Goal: Information Seeking & Learning: Check status

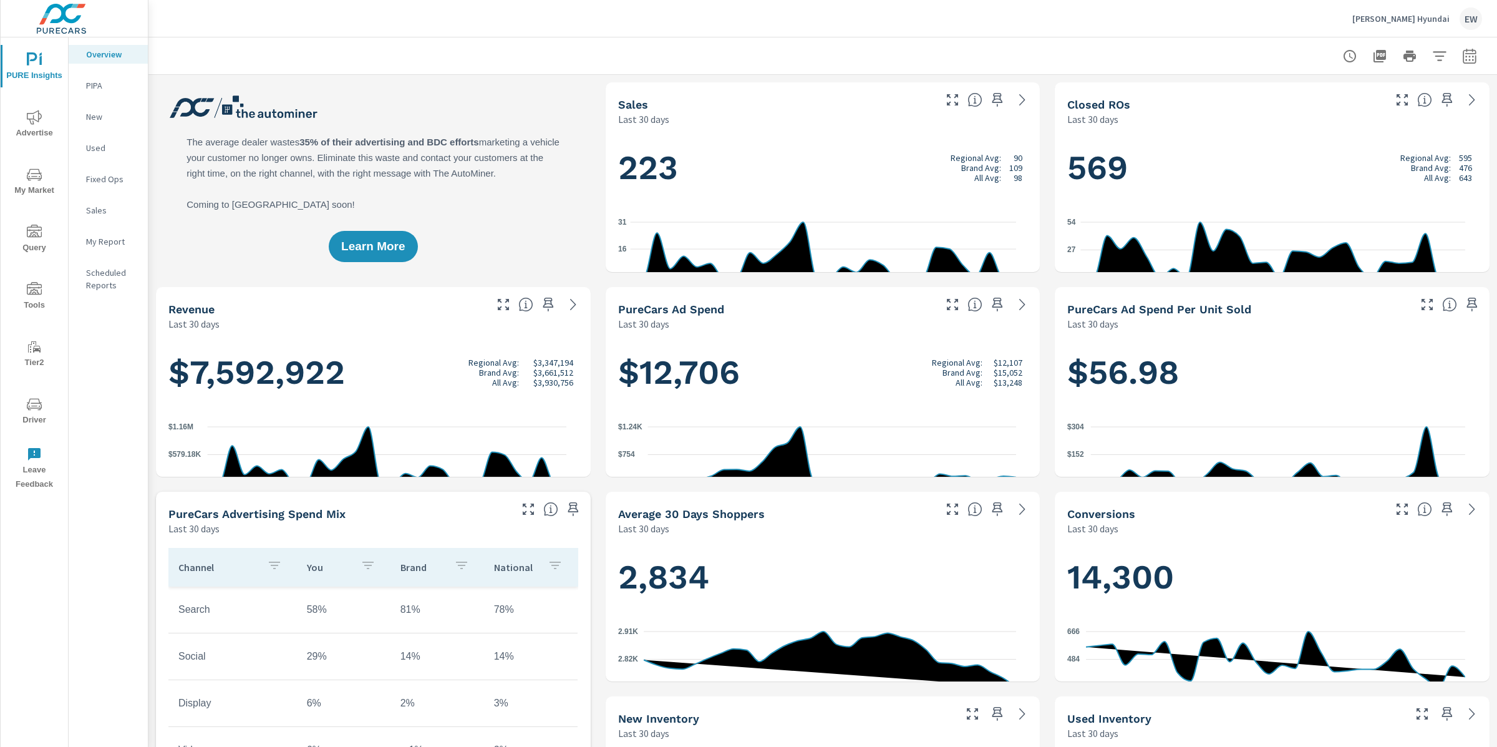
scroll to position [1, 0]
click at [1462, 59] on icon "button" at bounding box center [1469, 56] width 15 height 15
click at [1356, 108] on select "Custom [DATE] Last week Last 7 days Last 14 days Last 30 days Last 45 days Last…" at bounding box center [1358, 109] width 125 height 25
click at [1296, 97] on select "Custom [DATE] Last week Last 7 days Last 14 days Last 30 days Last 45 days Last…" at bounding box center [1358, 109] width 125 height 25
select select "Month to date"
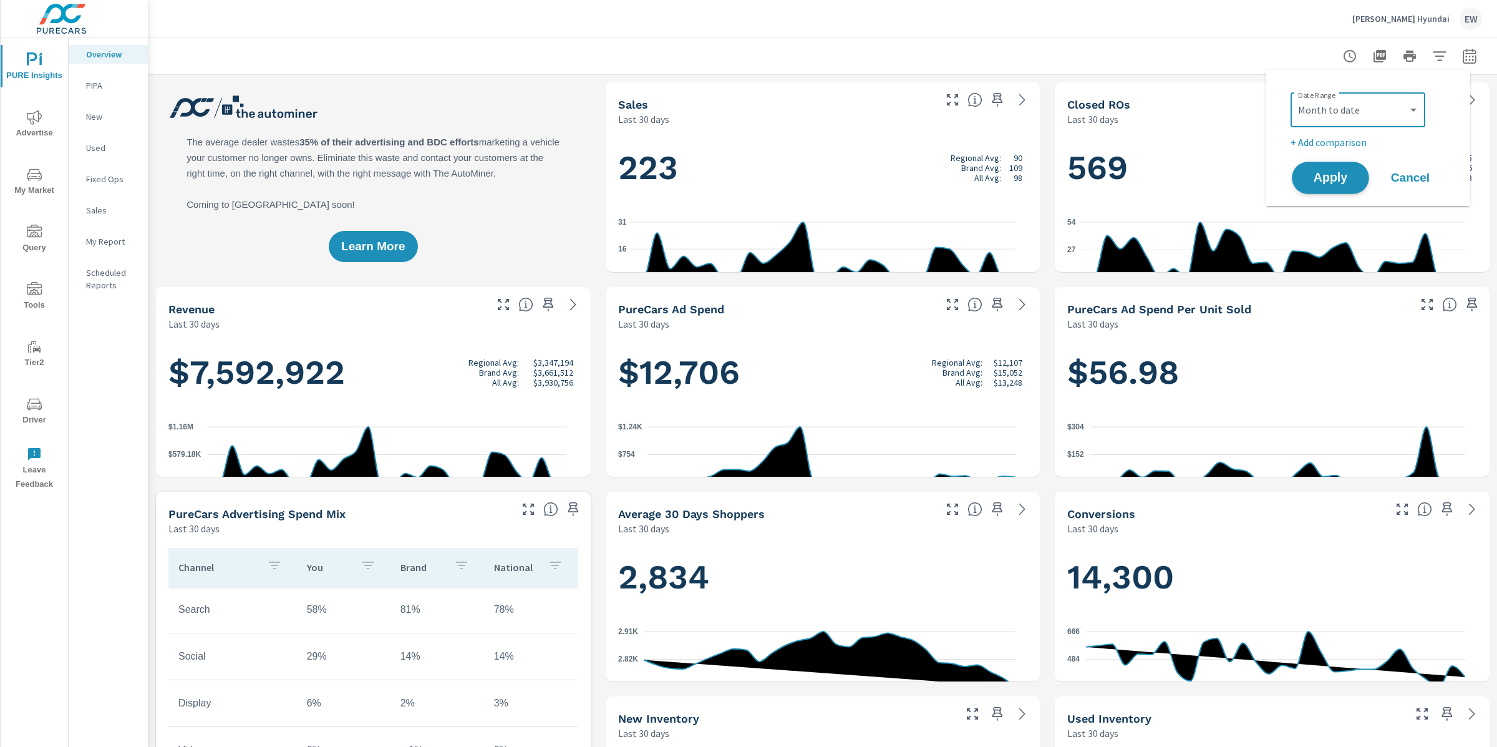
click at [1331, 178] on span "Apply" at bounding box center [1330, 178] width 51 height 12
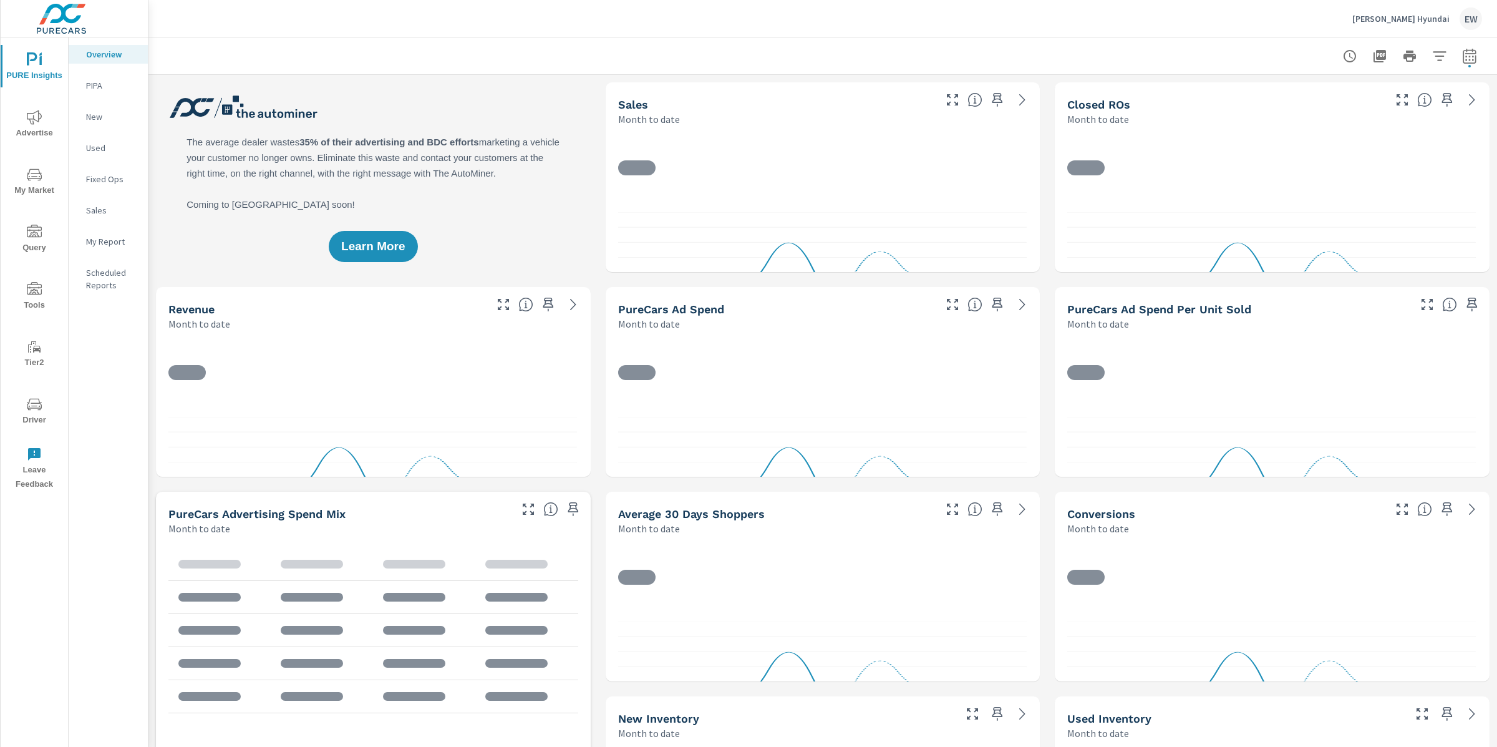
scroll to position [1, 0]
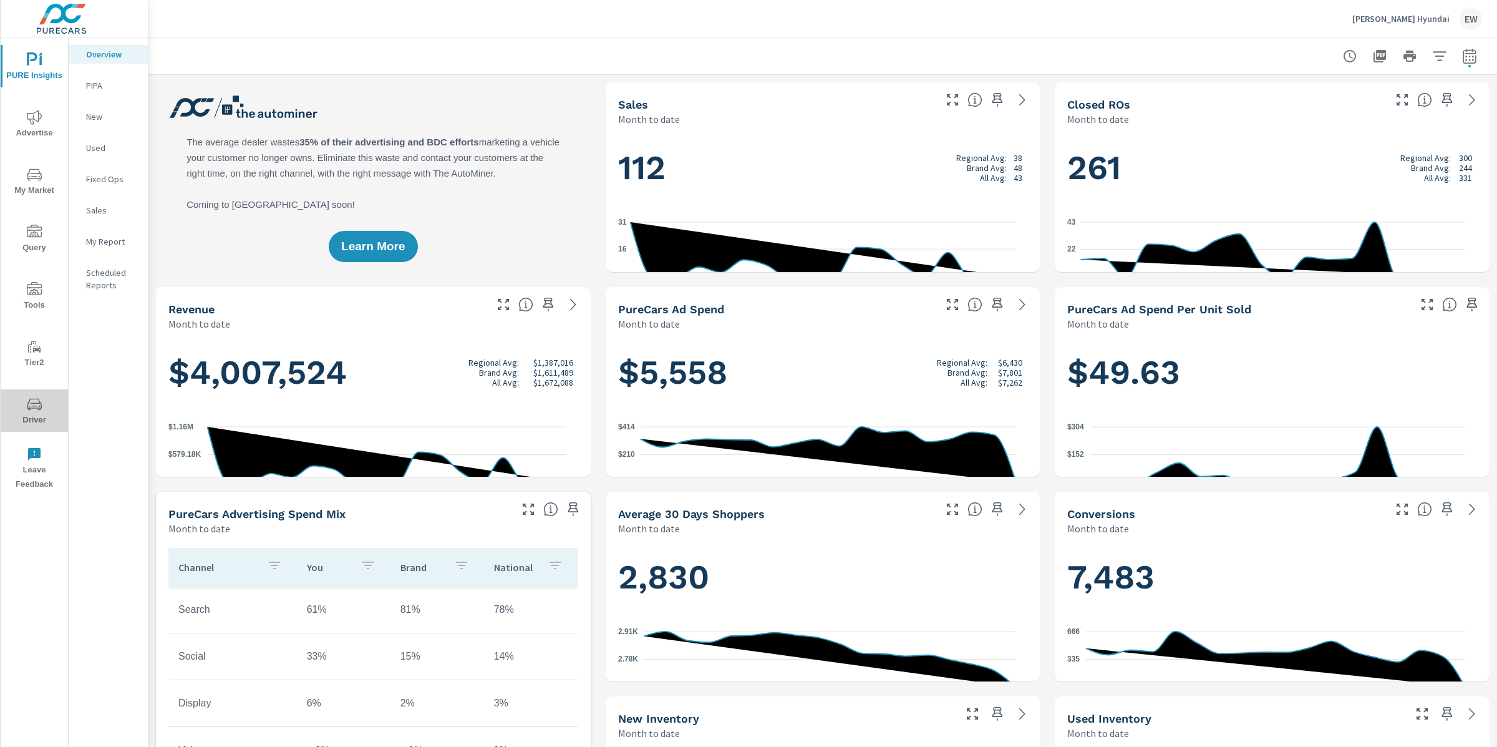
click at [36, 403] on icon "nav menu" at bounding box center [34, 404] width 15 height 15
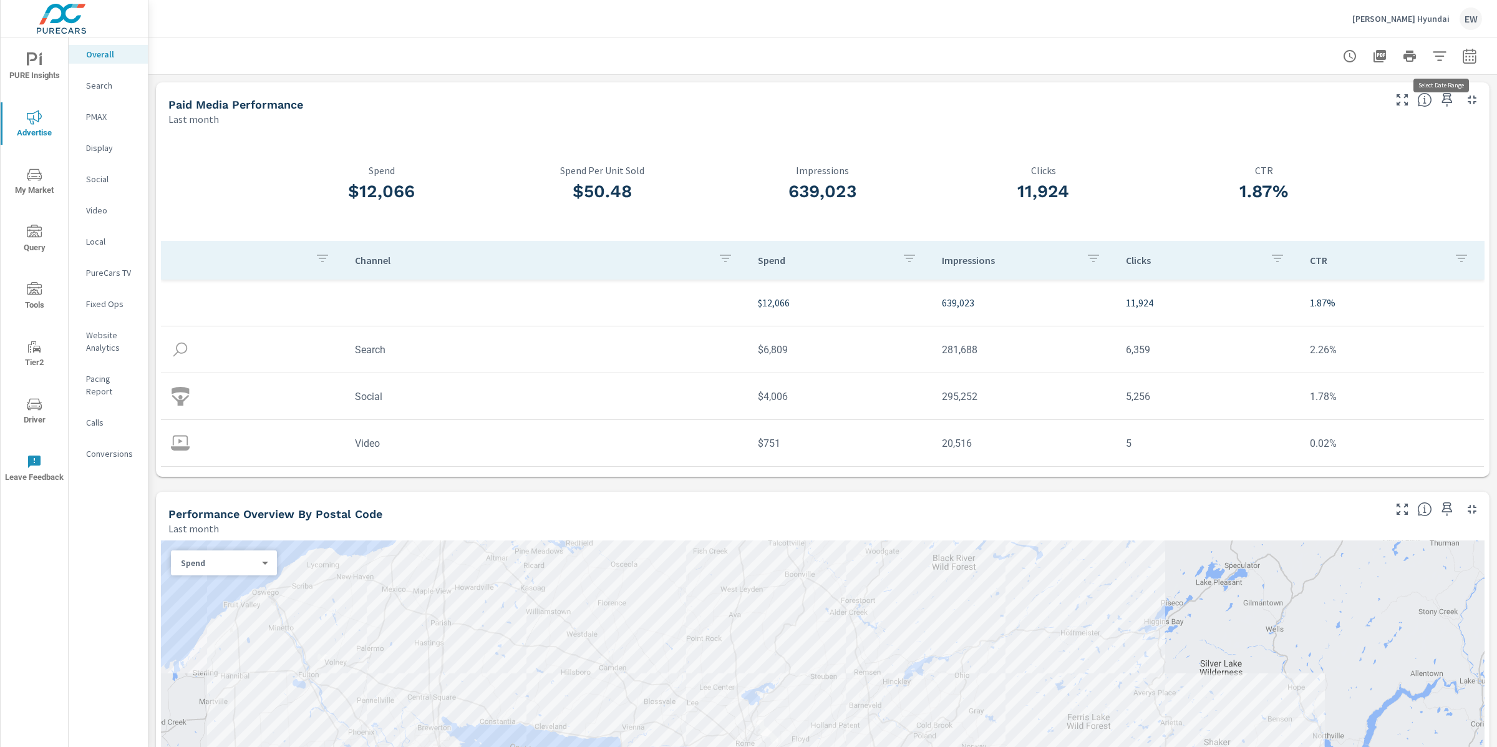
click at [1462, 57] on icon "button" at bounding box center [1469, 56] width 15 height 15
click at [1364, 115] on select "Custom Yesterday Last week Last 7 days Last 14 days Last 30 days Last 45 days L…" at bounding box center [1358, 109] width 125 height 25
click at [1296, 97] on select "Custom Yesterday Last week Last 7 days Last 14 days Last 30 days Last 45 days L…" at bounding box center [1358, 109] width 125 height 25
select select "Month to date"
click at [1323, 183] on span "Apply" at bounding box center [1330, 178] width 51 height 12
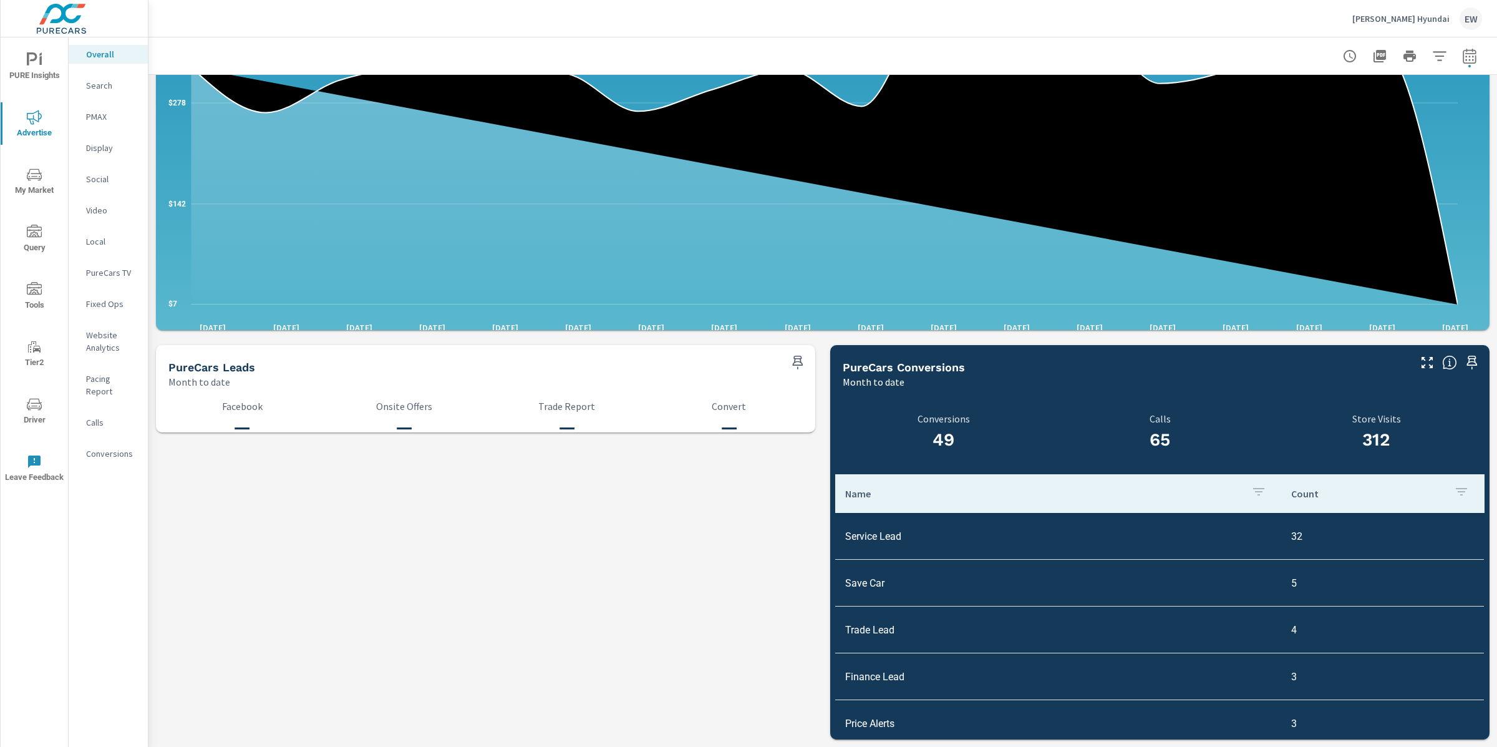
scroll to position [1502, 0]
click at [100, 92] on p "Search" at bounding box center [112, 85] width 52 height 12
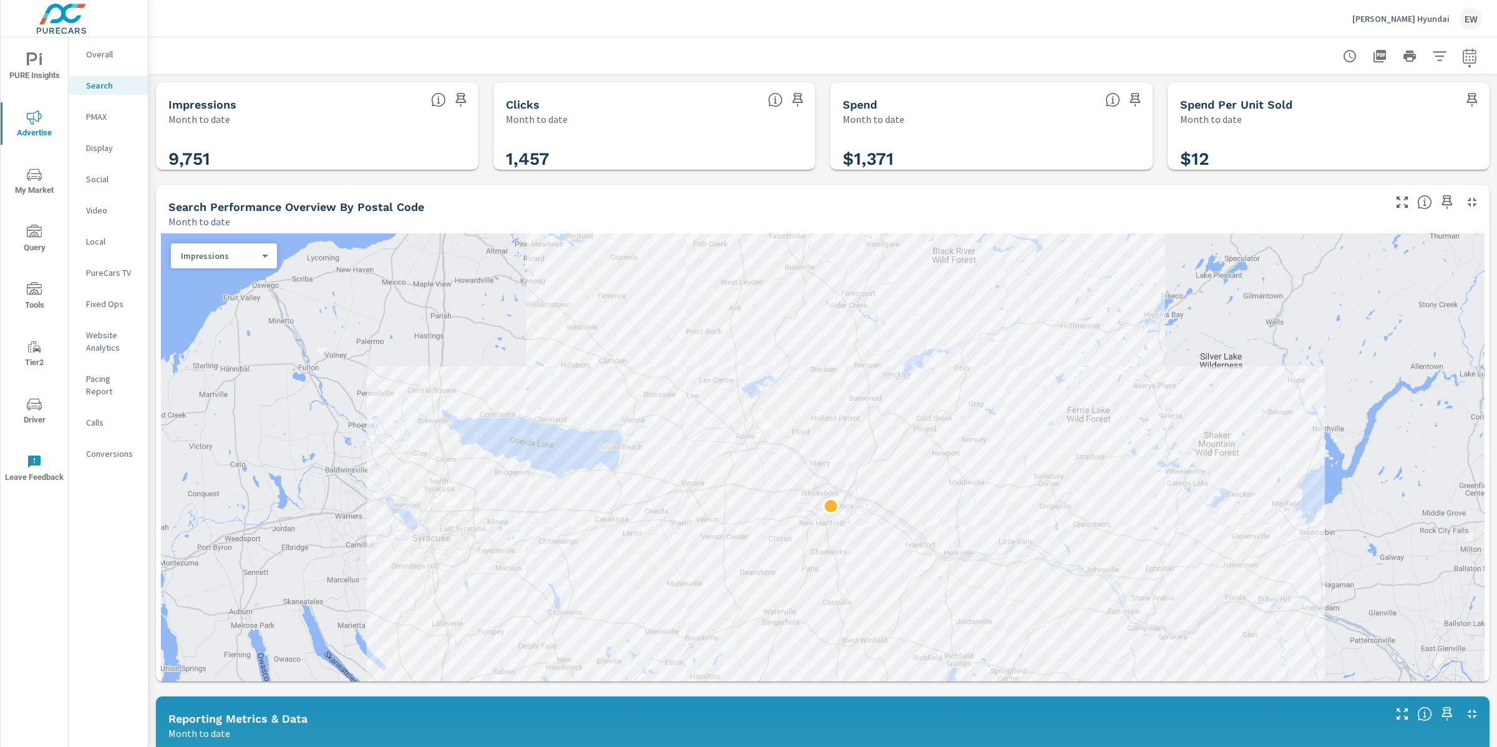
click at [152, 203] on div "Impressions Month to date 9,751 Clicks Month to date 1,457 Spend Month to date …" at bounding box center [822, 740] width 1349 height 1330
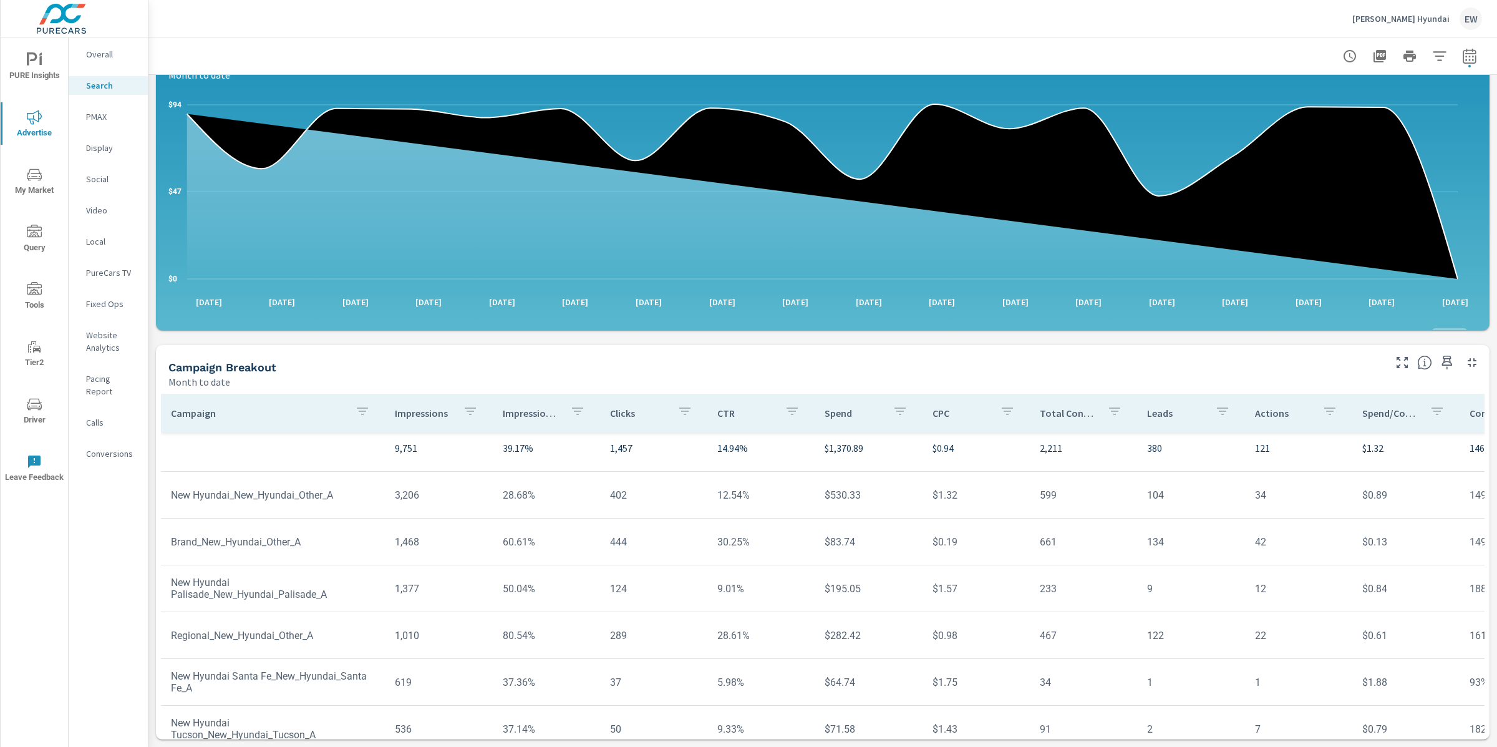
scroll to position [10, 0]
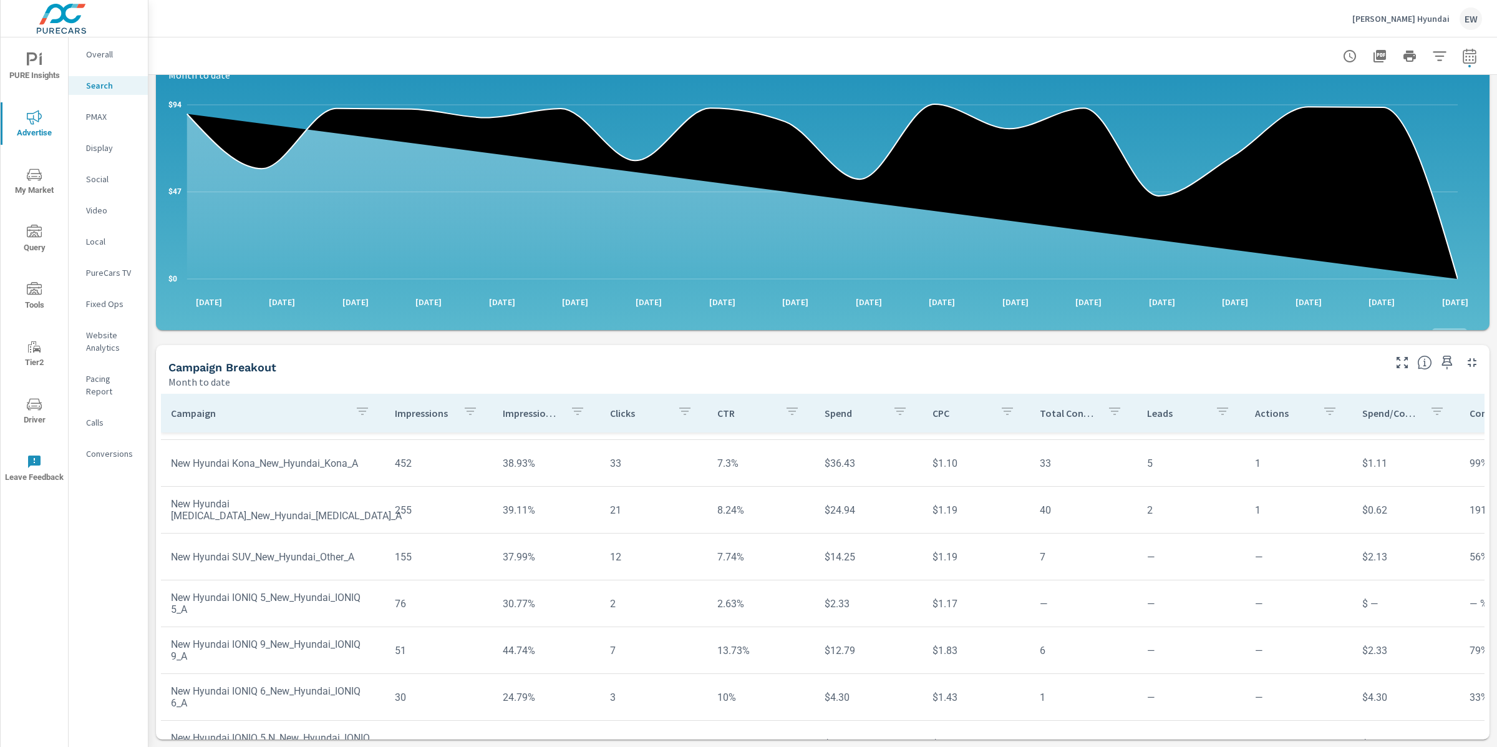
scroll to position [382, 0]
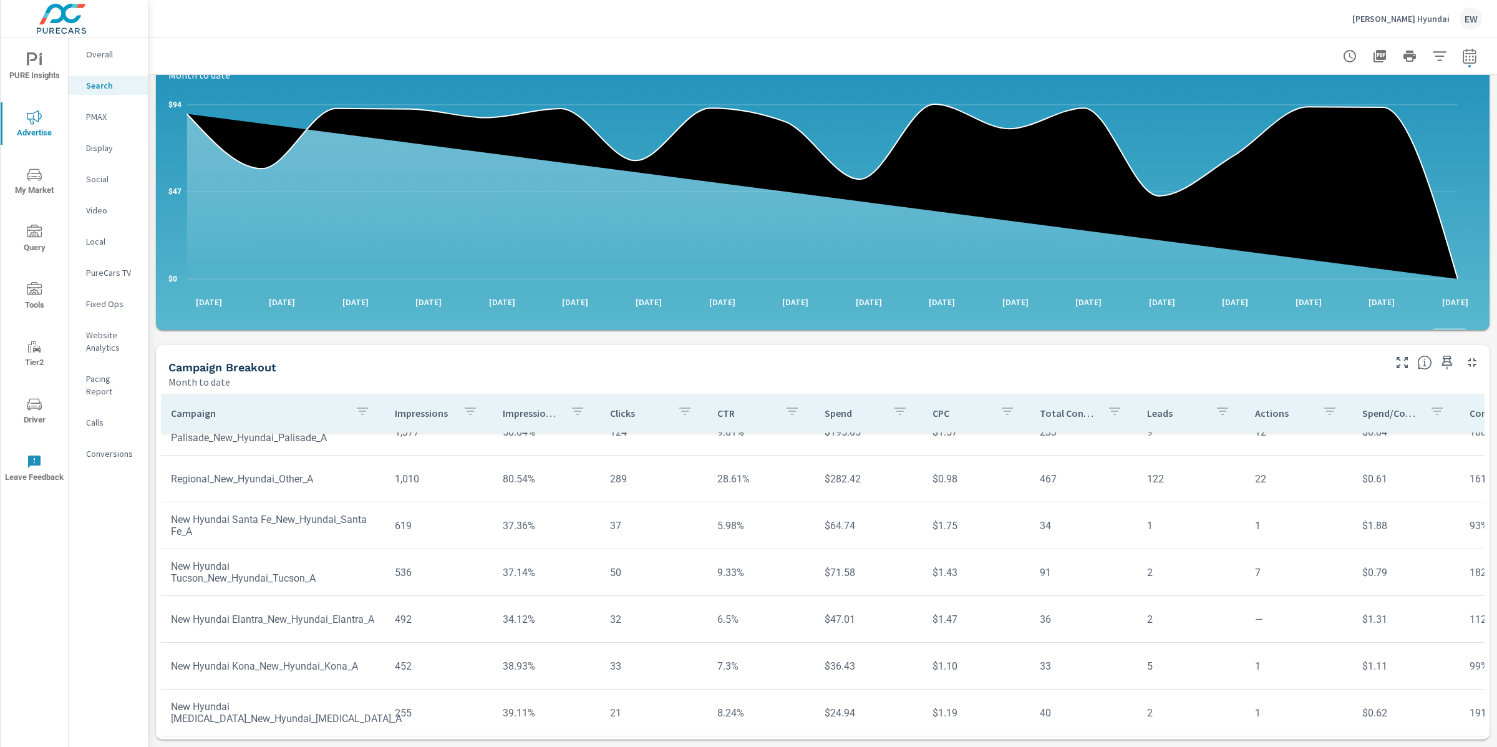
scroll to position [47, 0]
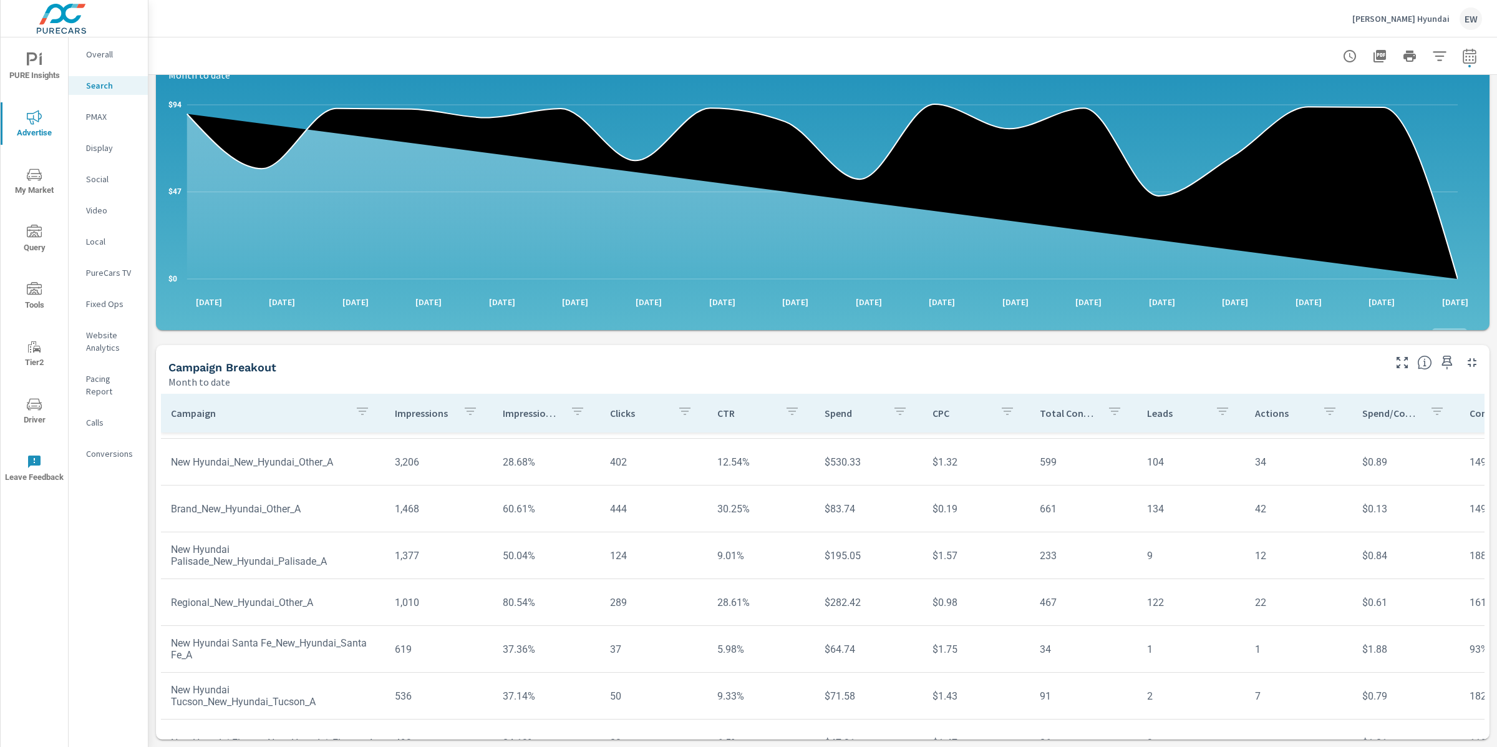
scroll to position [44, 0]
click at [105, 123] on p "PMAX" at bounding box center [112, 116] width 52 height 12
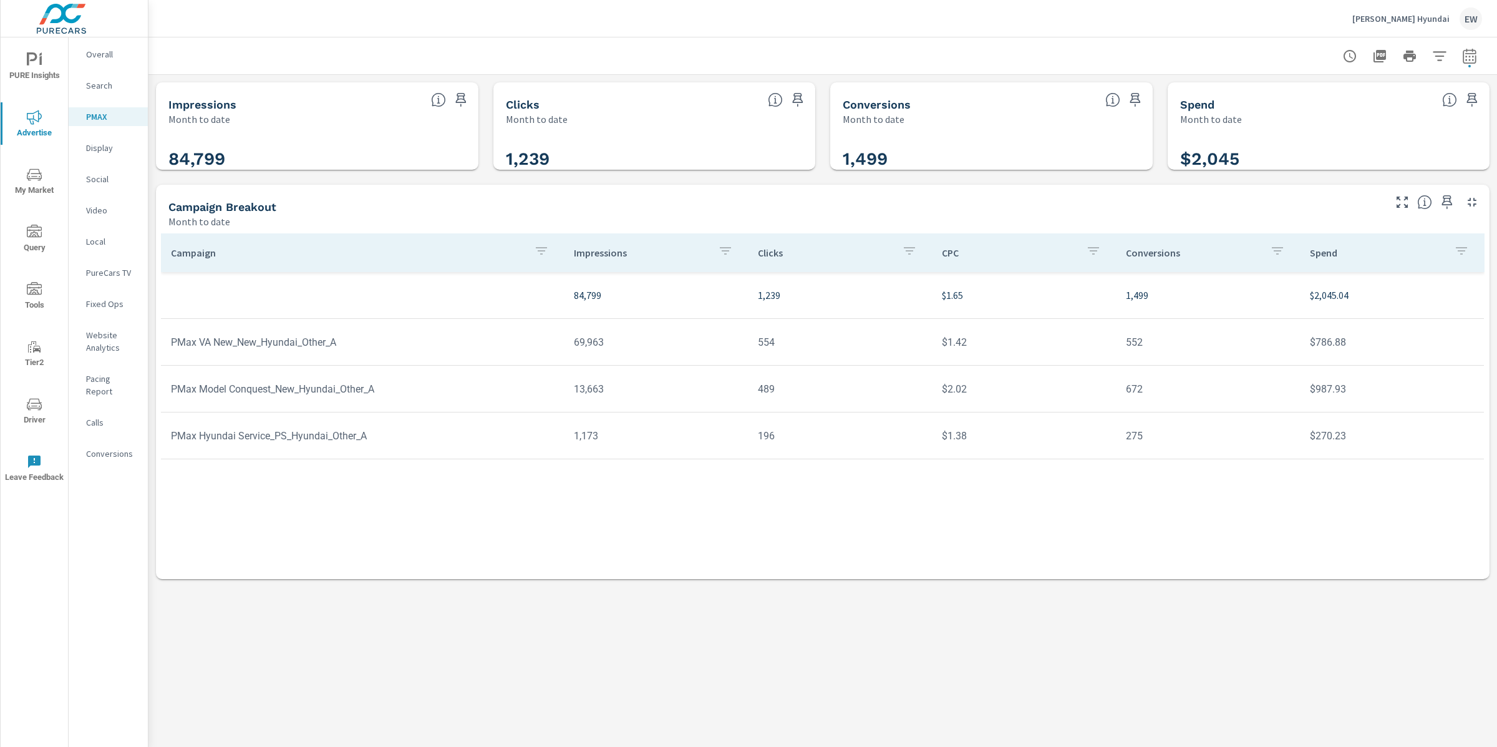
click at [152, 283] on div "Impressions Month to date 84,799 Clicks Month to date 1,239 Conversions Month t…" at bounding box center [822, 331] width 1349 height 512
click at [1462, 255] on icon "button" at bounding box center [1461, 250] width 11 height 7
click at [1187, 580] on div at bounding box center [748, 373] width 1497 height 747
click at [104, 154] on p "Display" at bounding box center [112, 148] width 52 height 12
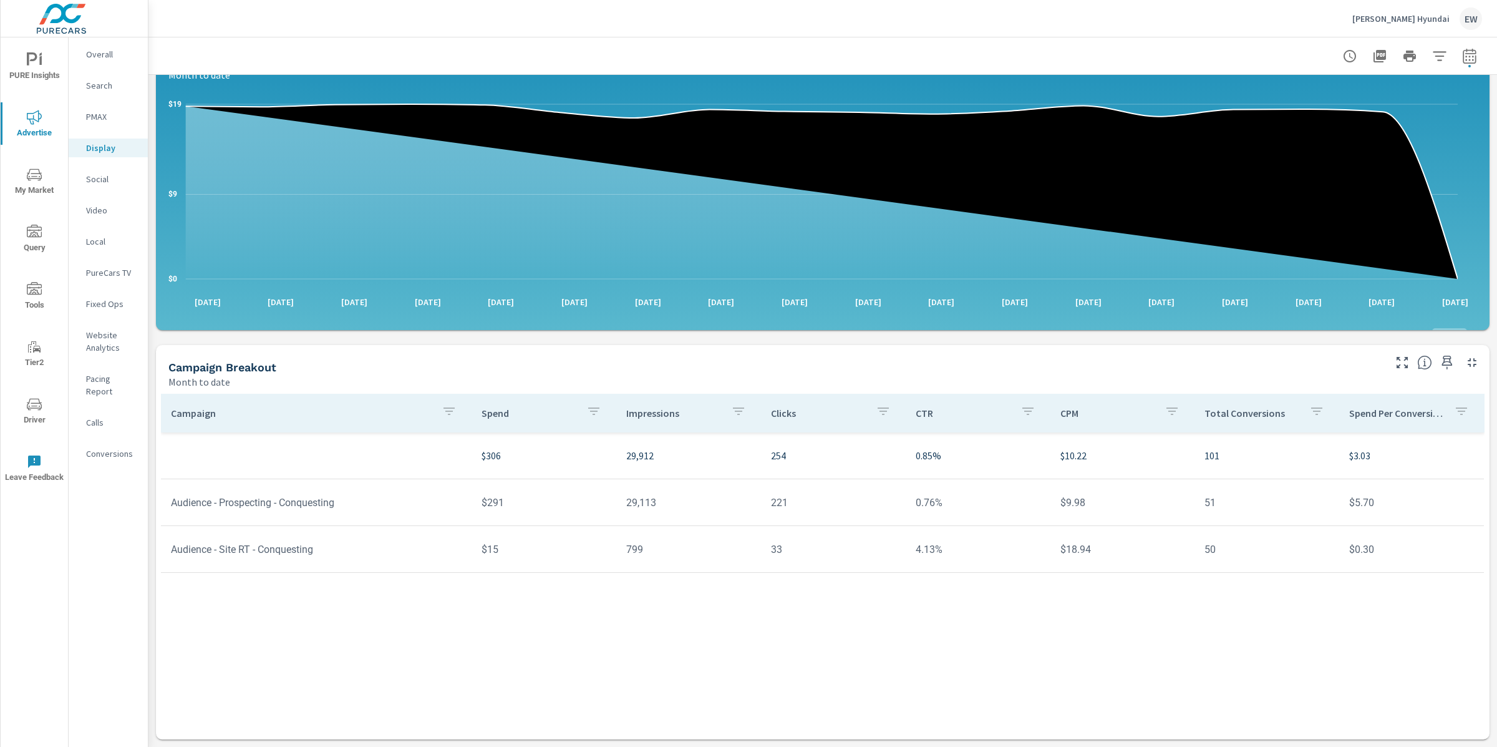
scroll to position [289, 0]
click at [102, 185] on p "Social" at bounding box center [112, 179] width 52 height 12
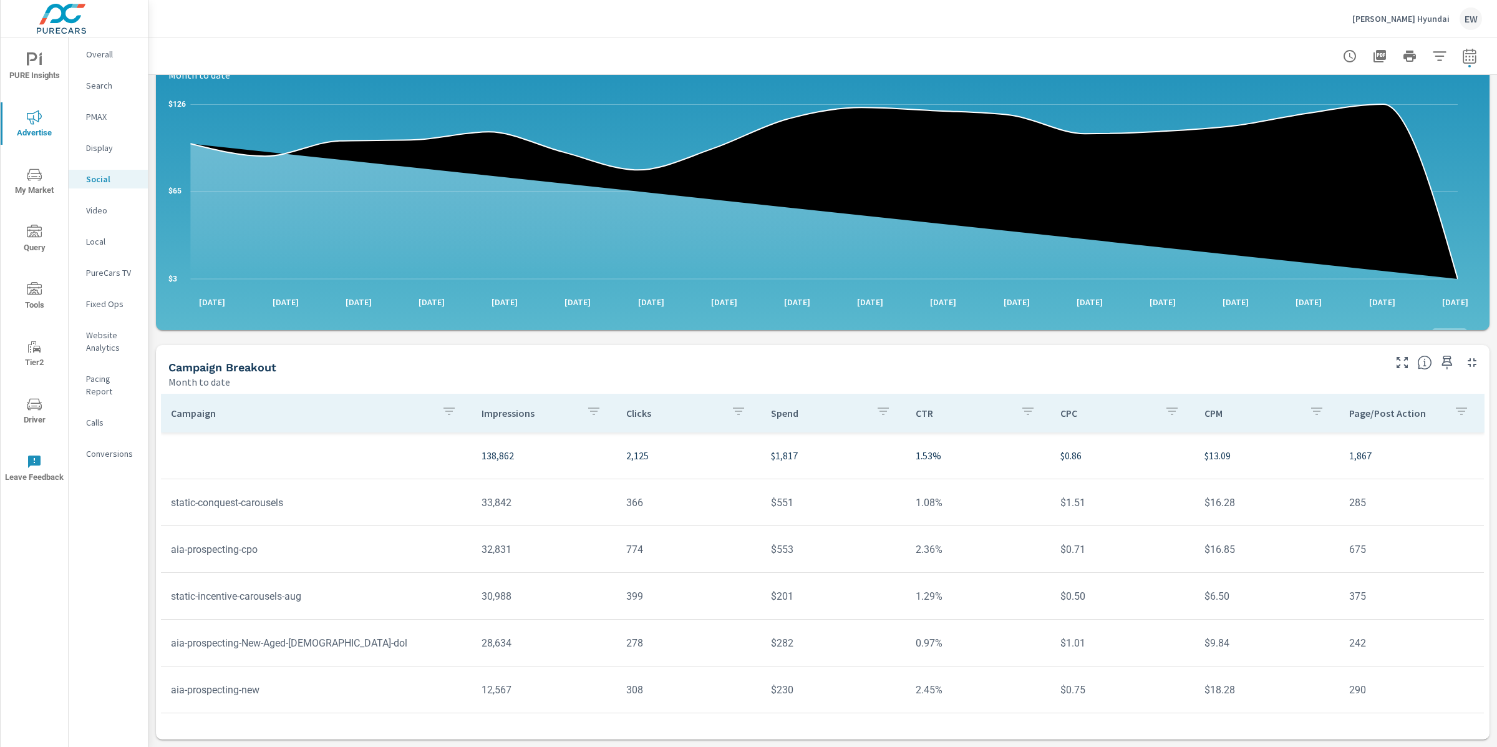
scroll to position [351, 0]
click at [105, 460] on p "Conversions" at bounding box center [112, 453] width 52 height 12
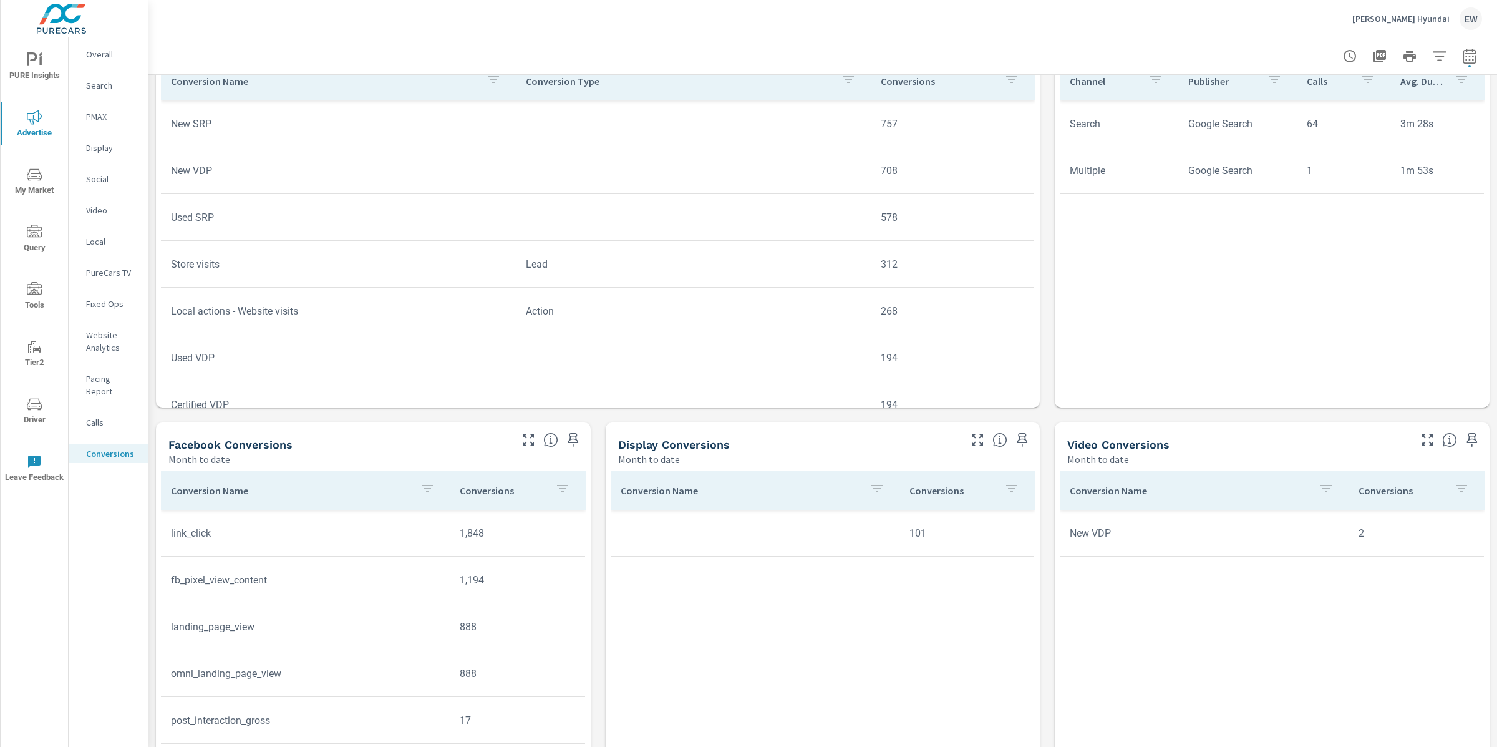
scroll to position [604, 0]
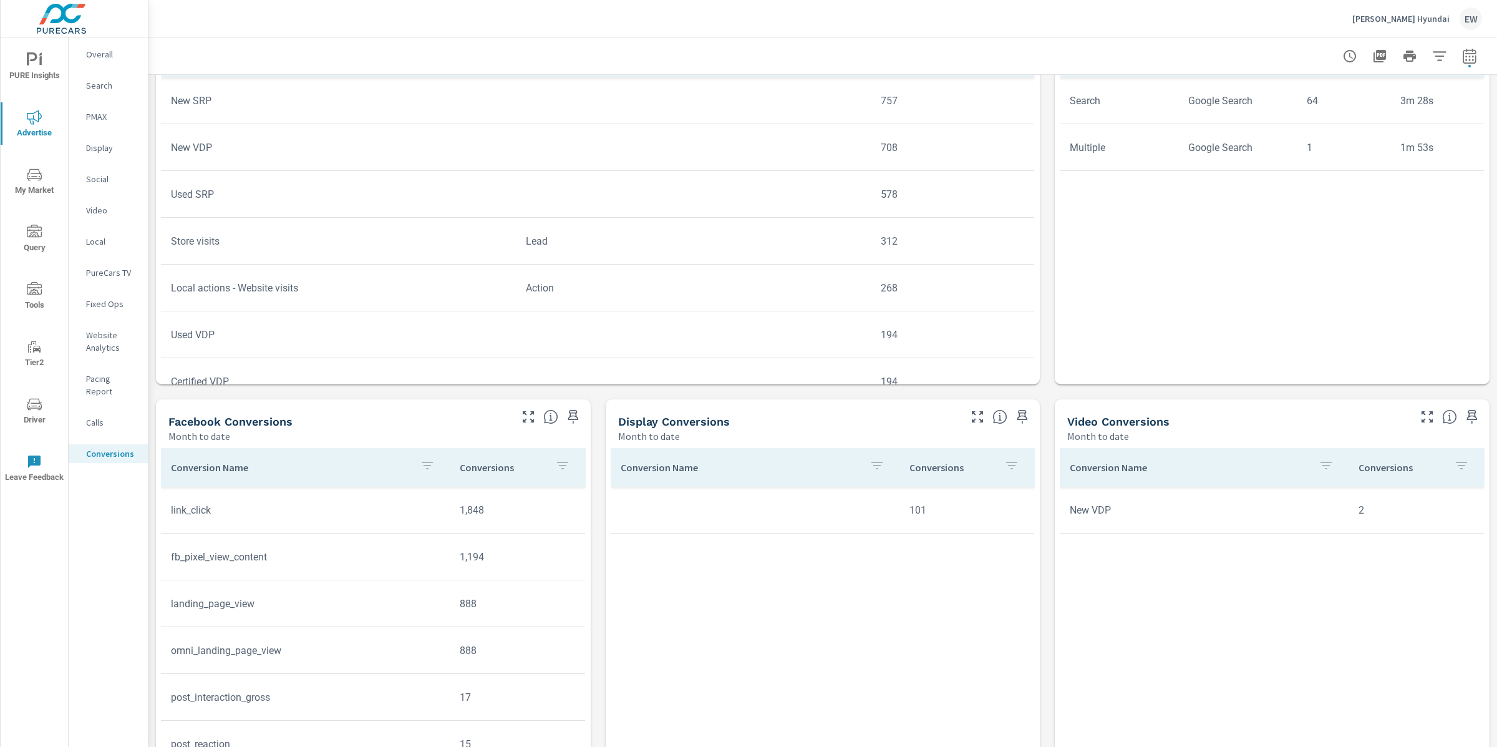
click at [841, 64] on icon "button" at bounding box center [848, 56] width 15 height 15
click at [790, 276] on input "Search" at bounding box center [818, 275] width 143 height 25
type input "lead"
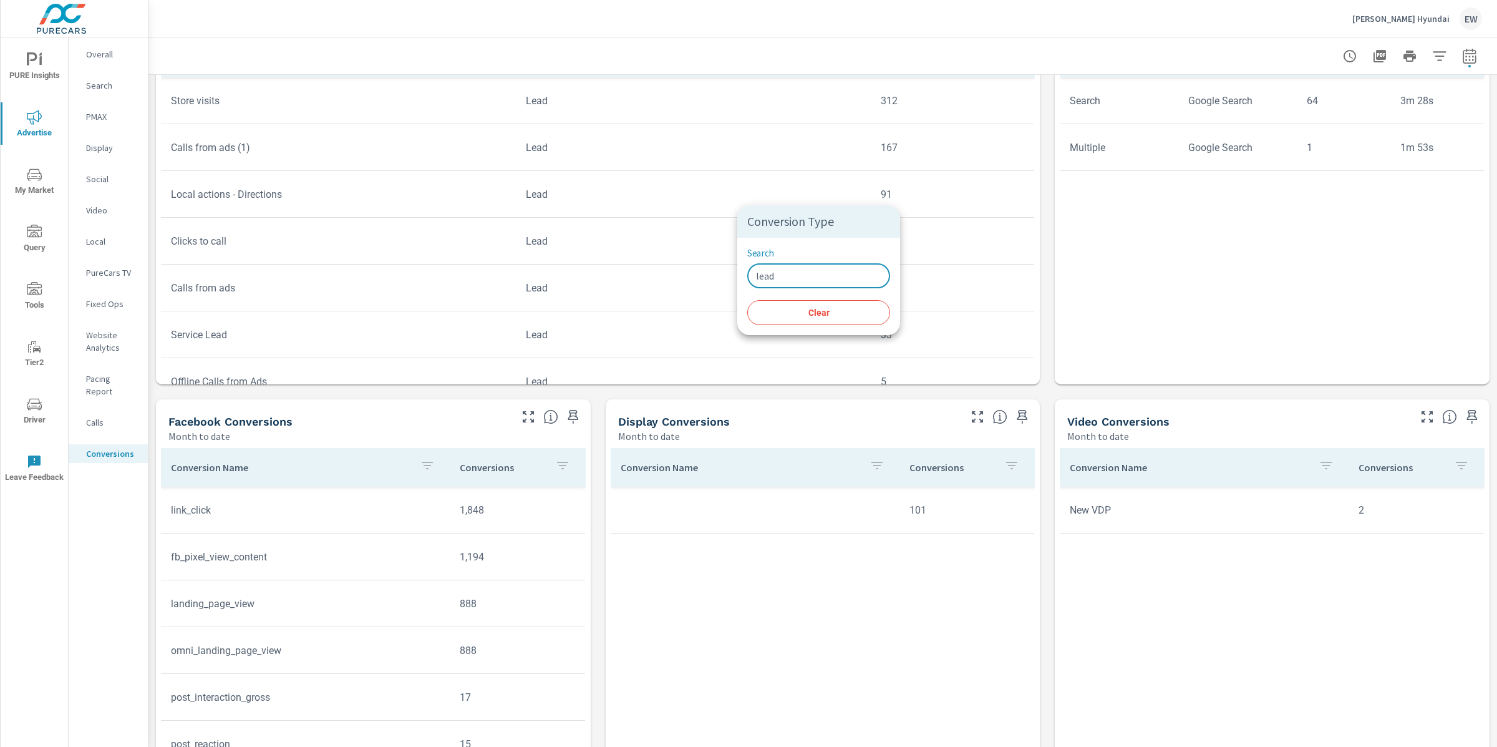
click at [812, 318] on span "Clear" at bounding box center [819, 312] width 128 height 11
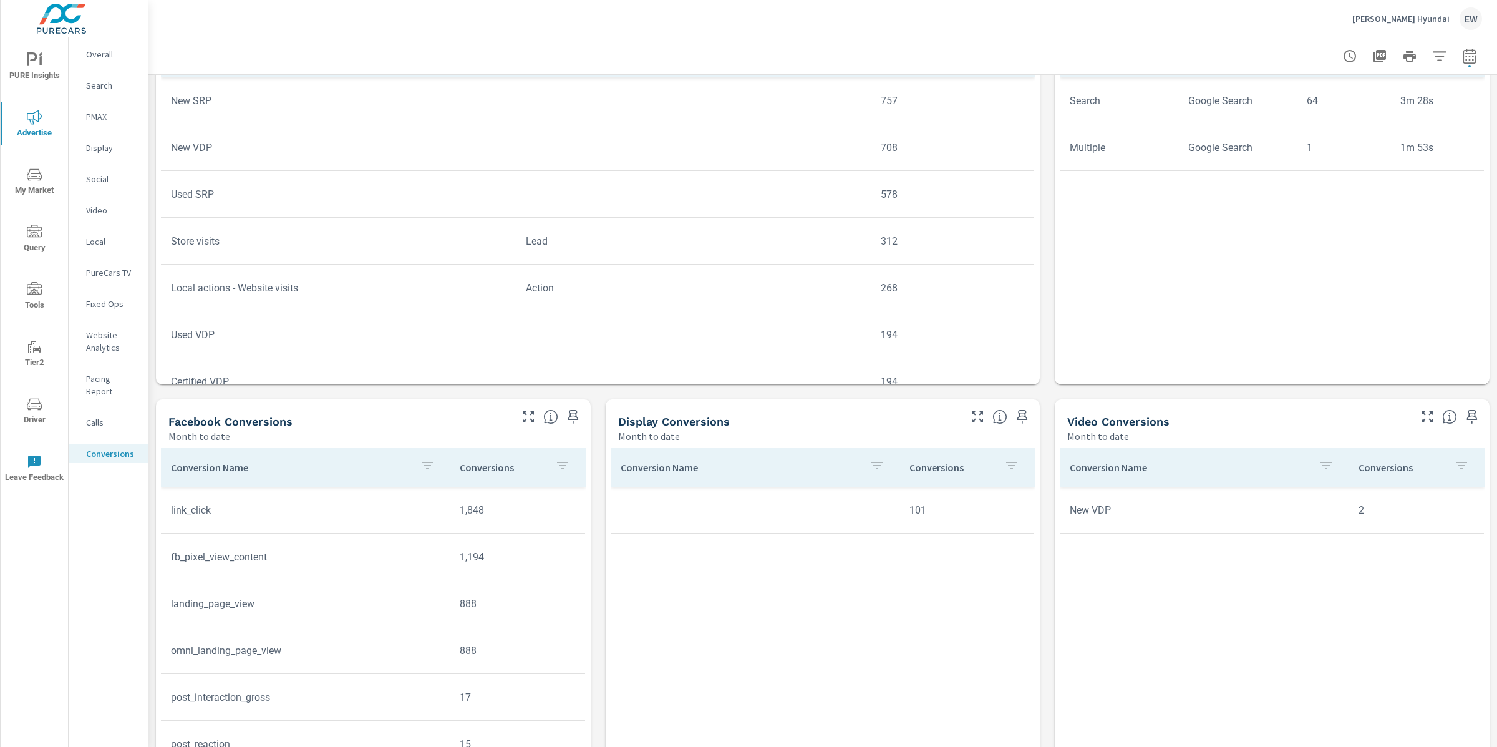
click at [843, 60] on icon "button" at bounding box center [848, 55] width 11 height 7
click at [800, 277] on input "Search" at bounding box center [818, 275] width 143 height 25
type input "lead"
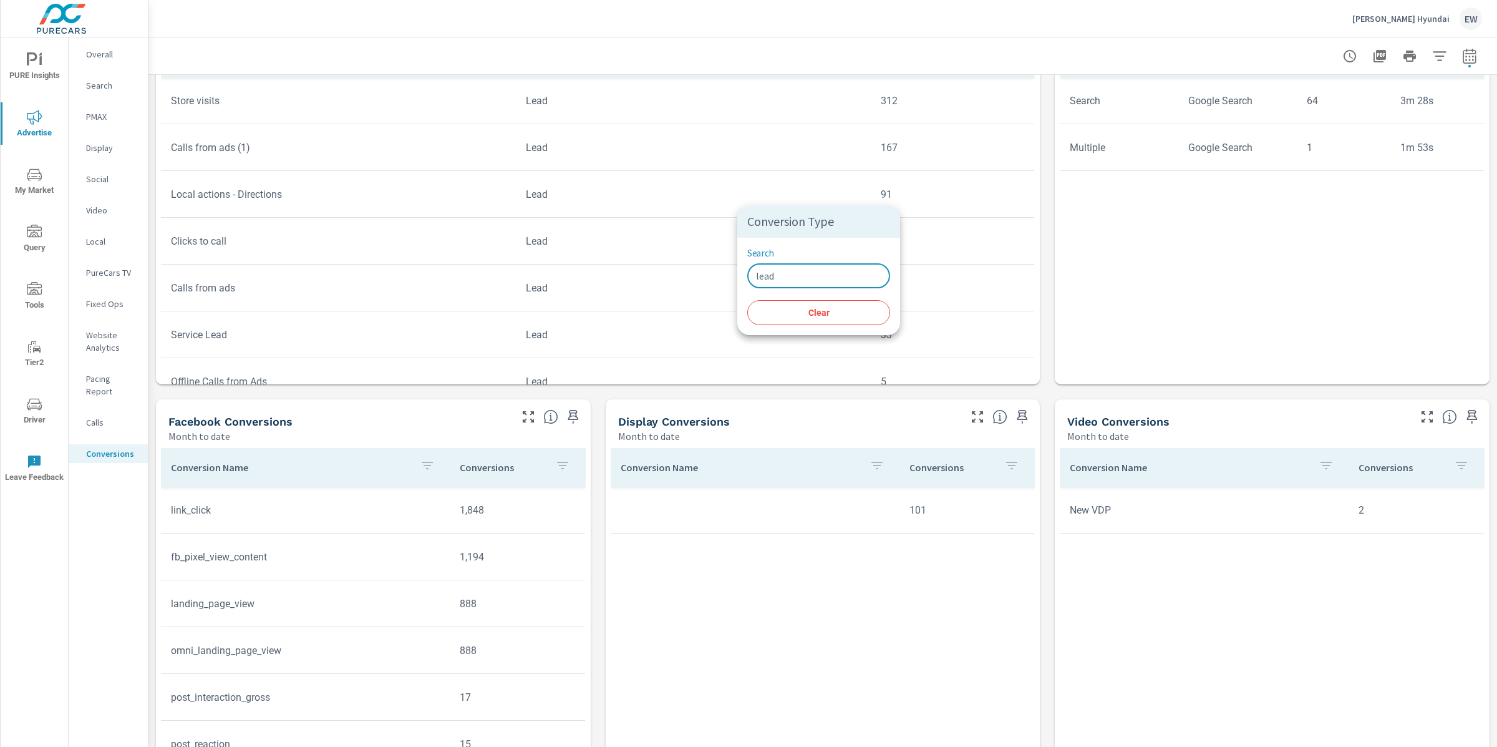
click at [726, 356] on div at bounding box center [748, 373] width 1497 height 747
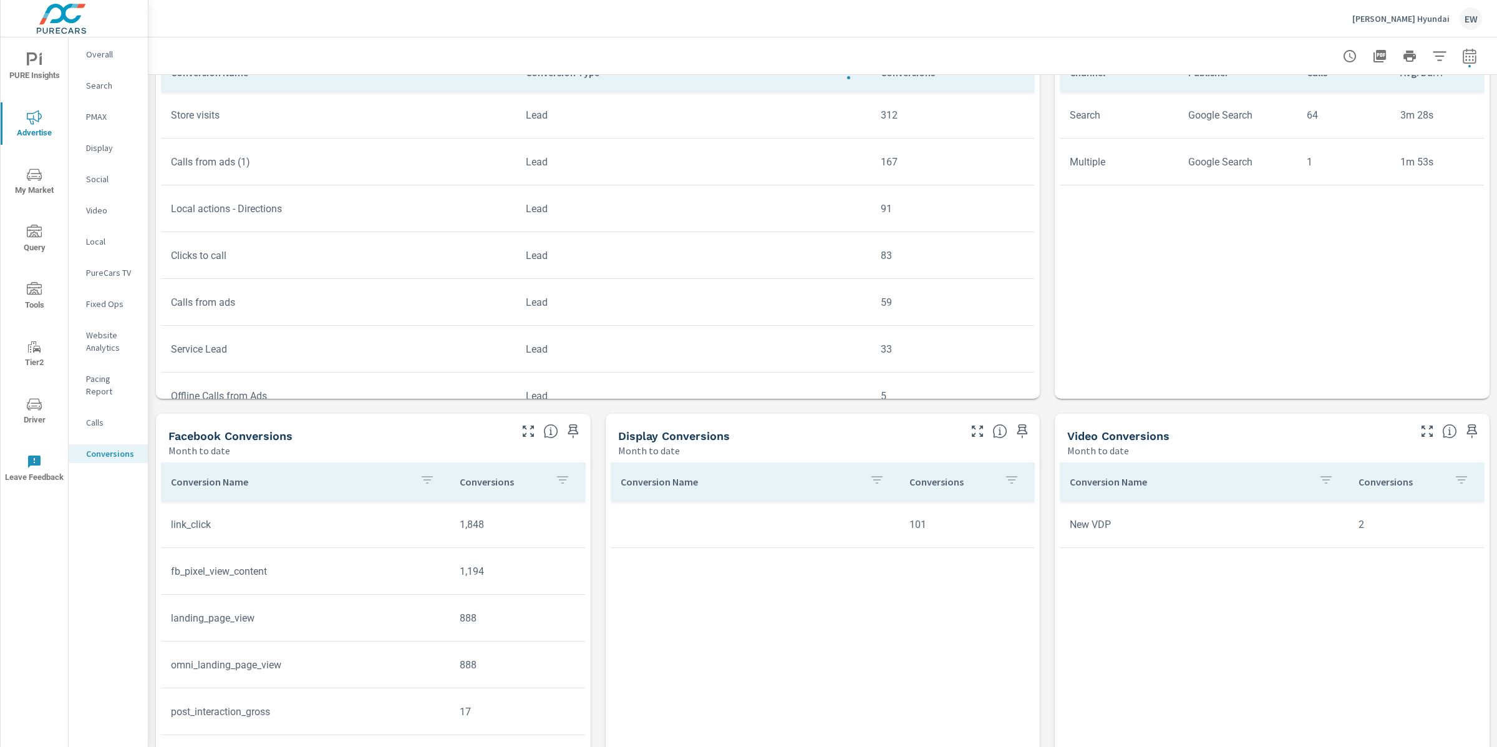
scroll to position [585, 0]
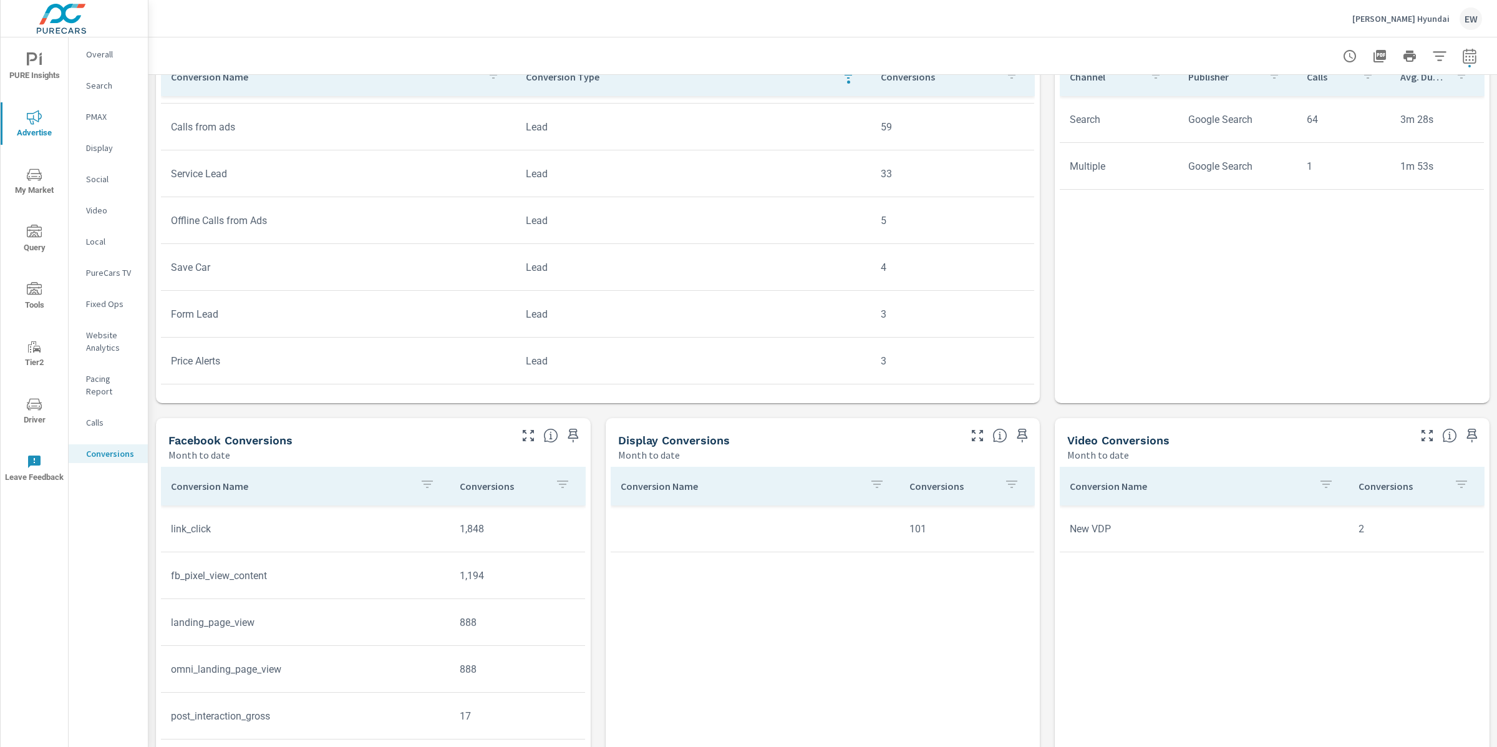
scroll to position [183, 0]
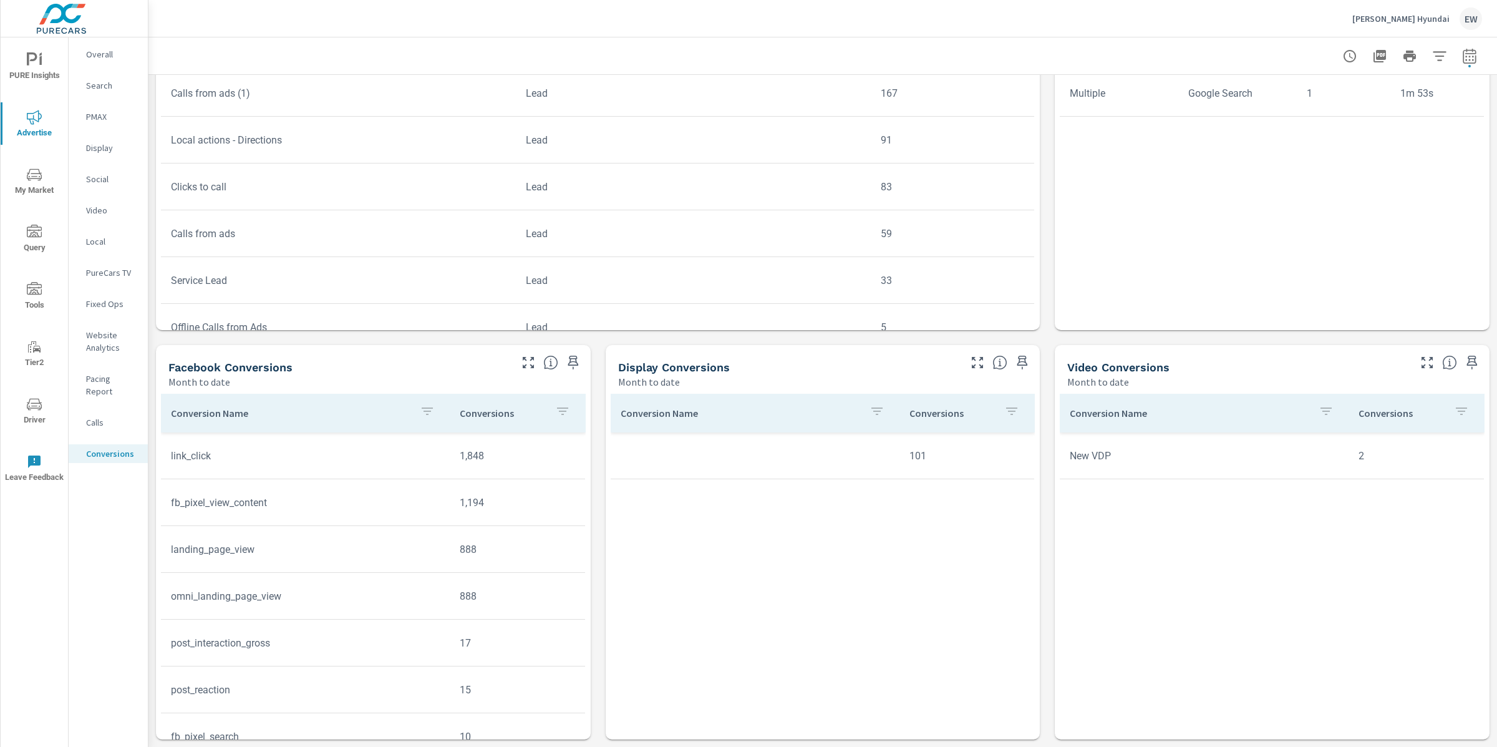
scroll to position [969, 0]
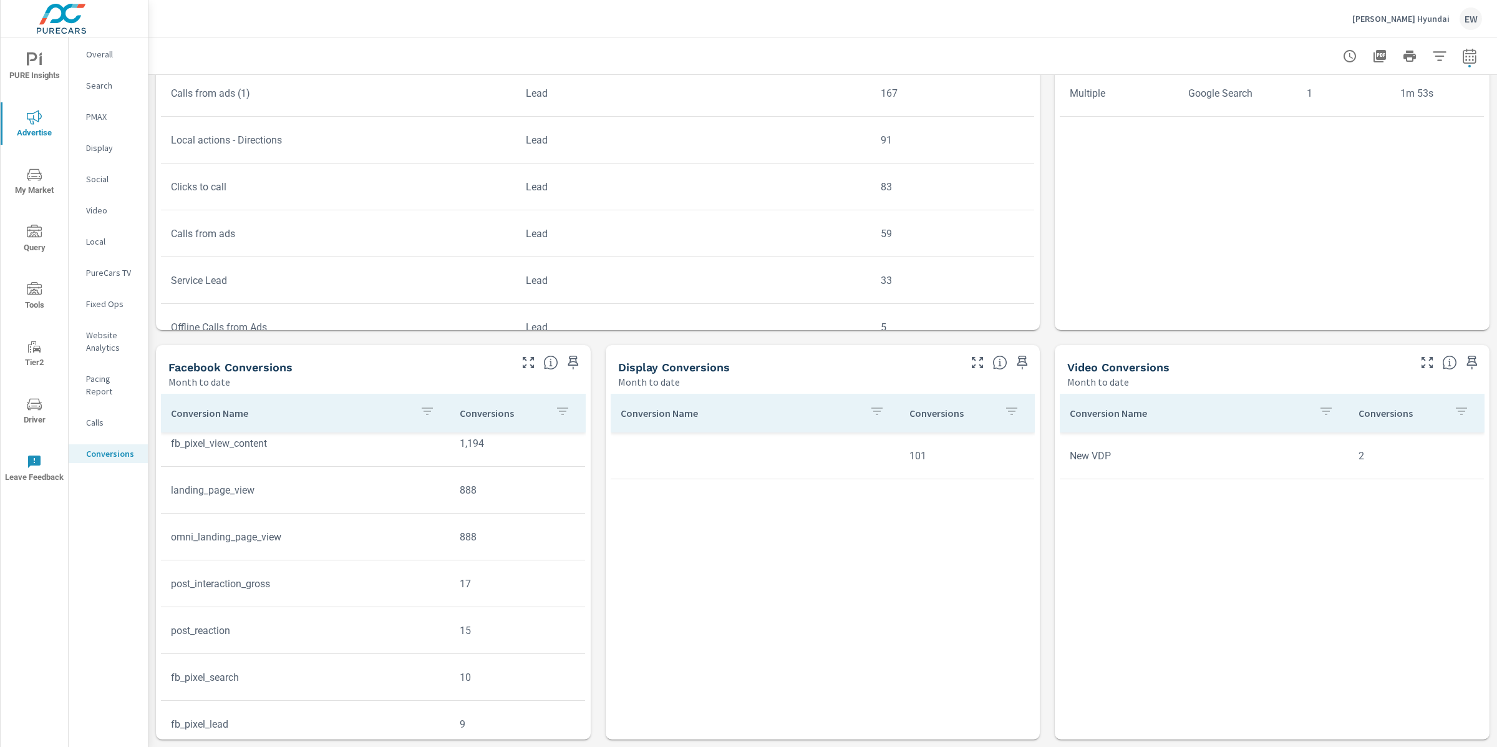
scroll to position [70, 0]
click at [156, 229] on div "All Conversions Month to date 8,687 Conversions Search Month to date 3,710 Face…" at bounding box center [822, 82] width 1349 height 1330
click at [153, 203] on div "All Conversions Month to date 8,687 Conversions Search Month to date 3,710 Face…" at bounding box center [822, 82] width 1349 height 1330
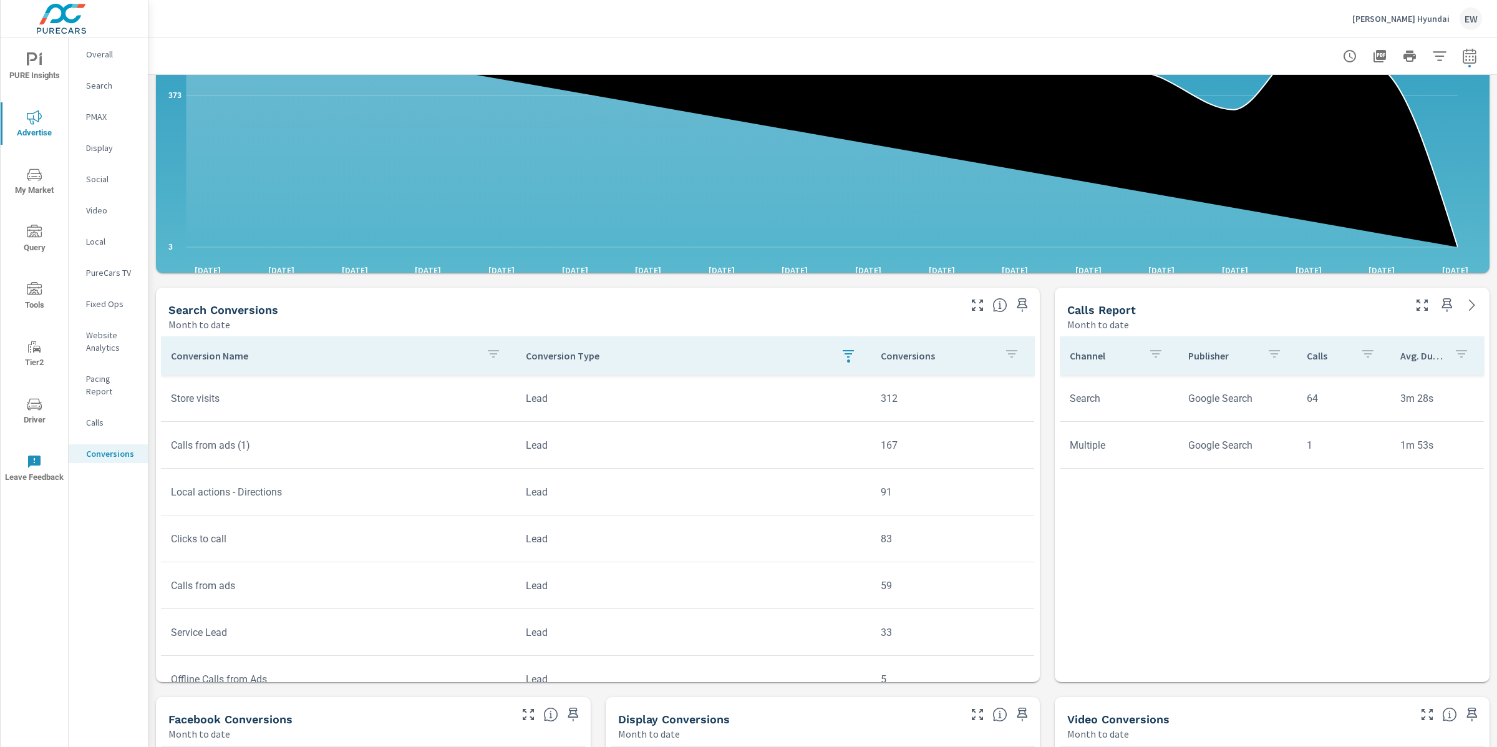
scroll to position [0, 0]
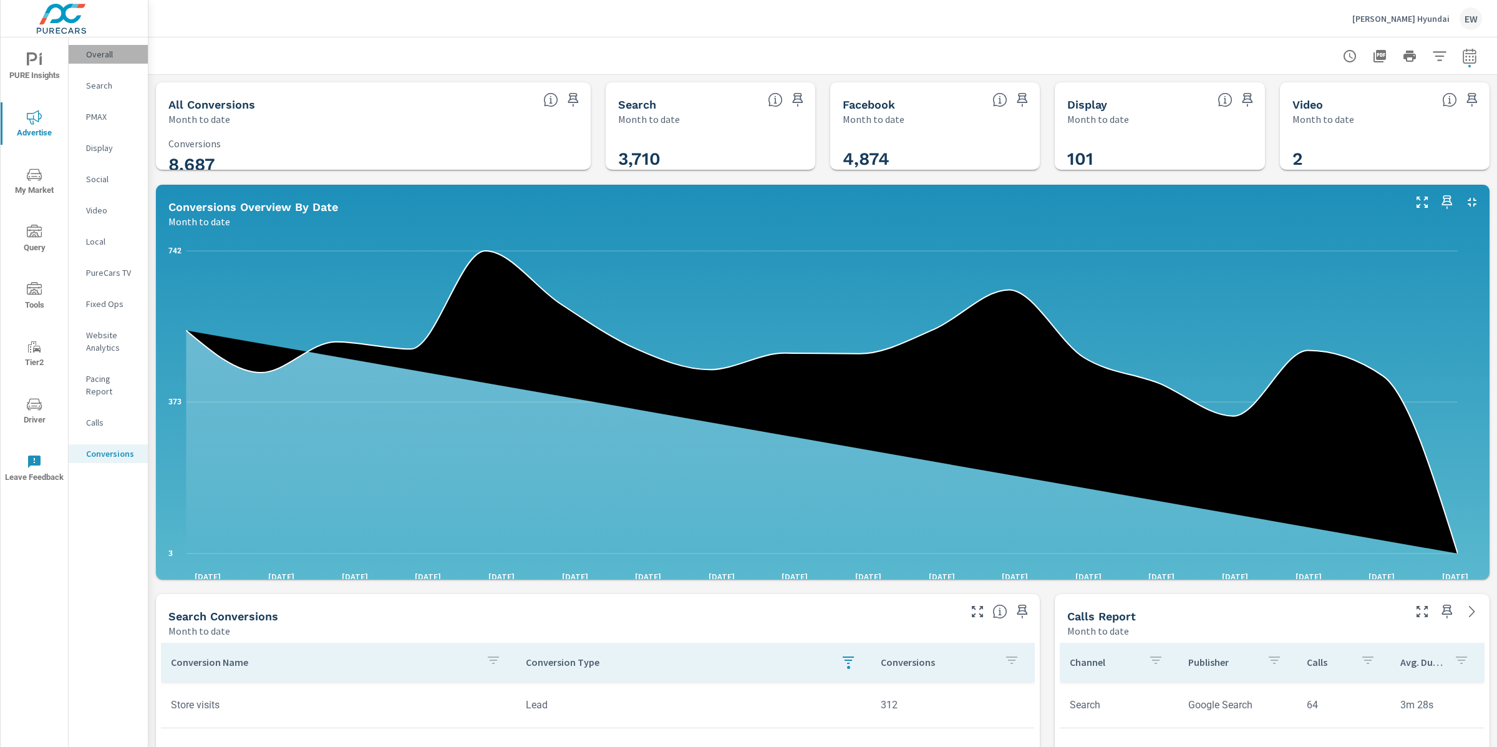
click at [100, 57] on p "Overall" at bounding box center [112, 54] width 52 height 12
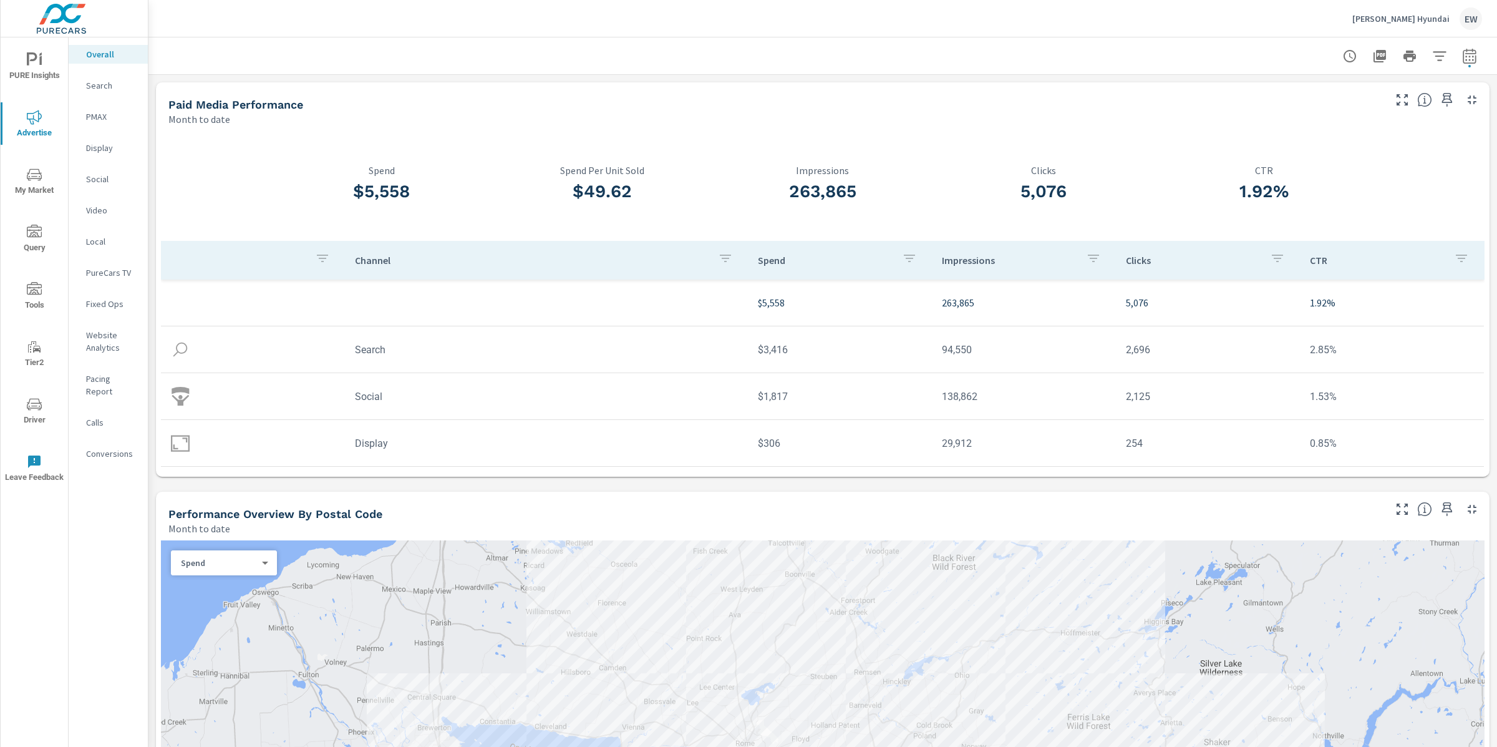
drag, startPoint x: 348, startPoint y: 493, endPoint x: 397, endPoint y: 498, distance: 48.9
click at [397, 498] on td "Video" at bounding box center [546, 490] width 403 height 32
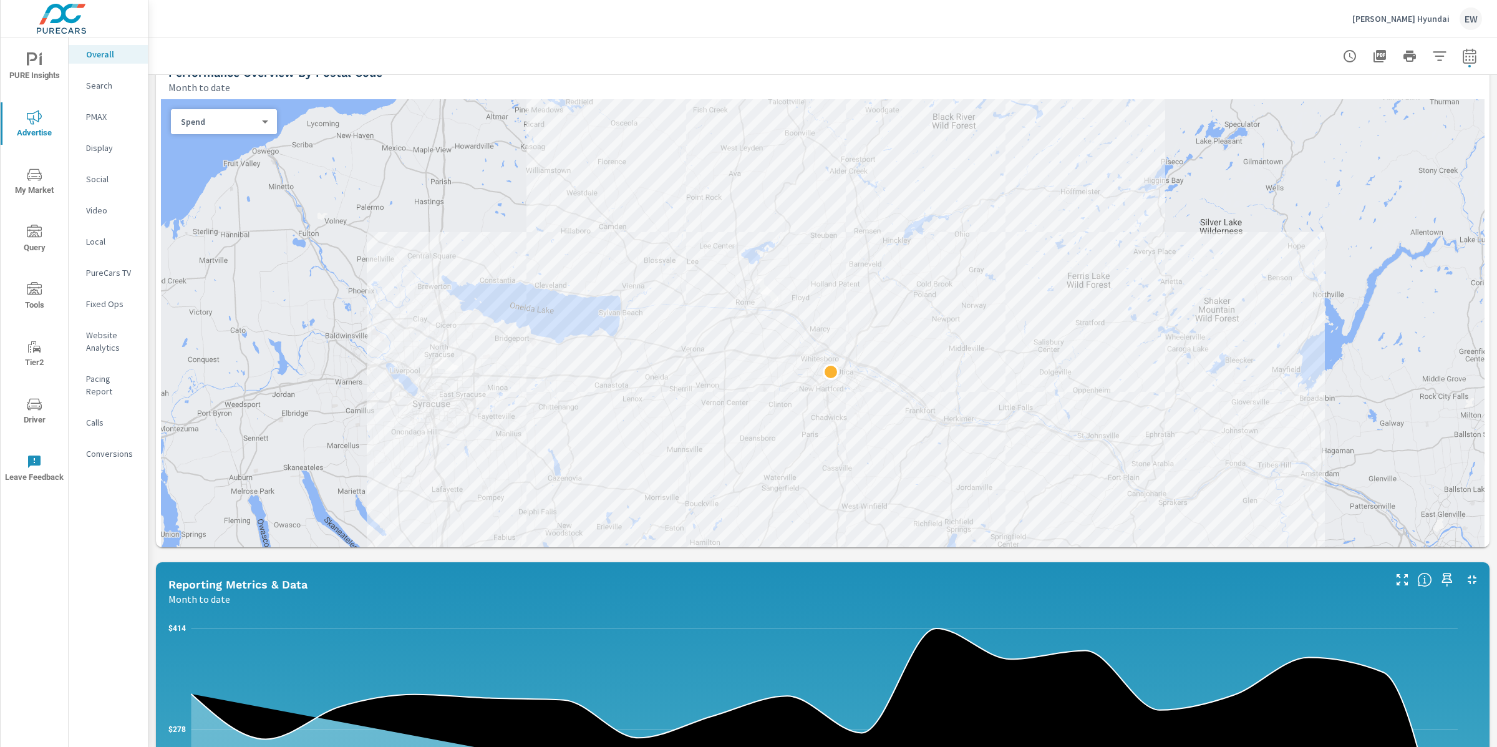
scroll to position [444, 0]
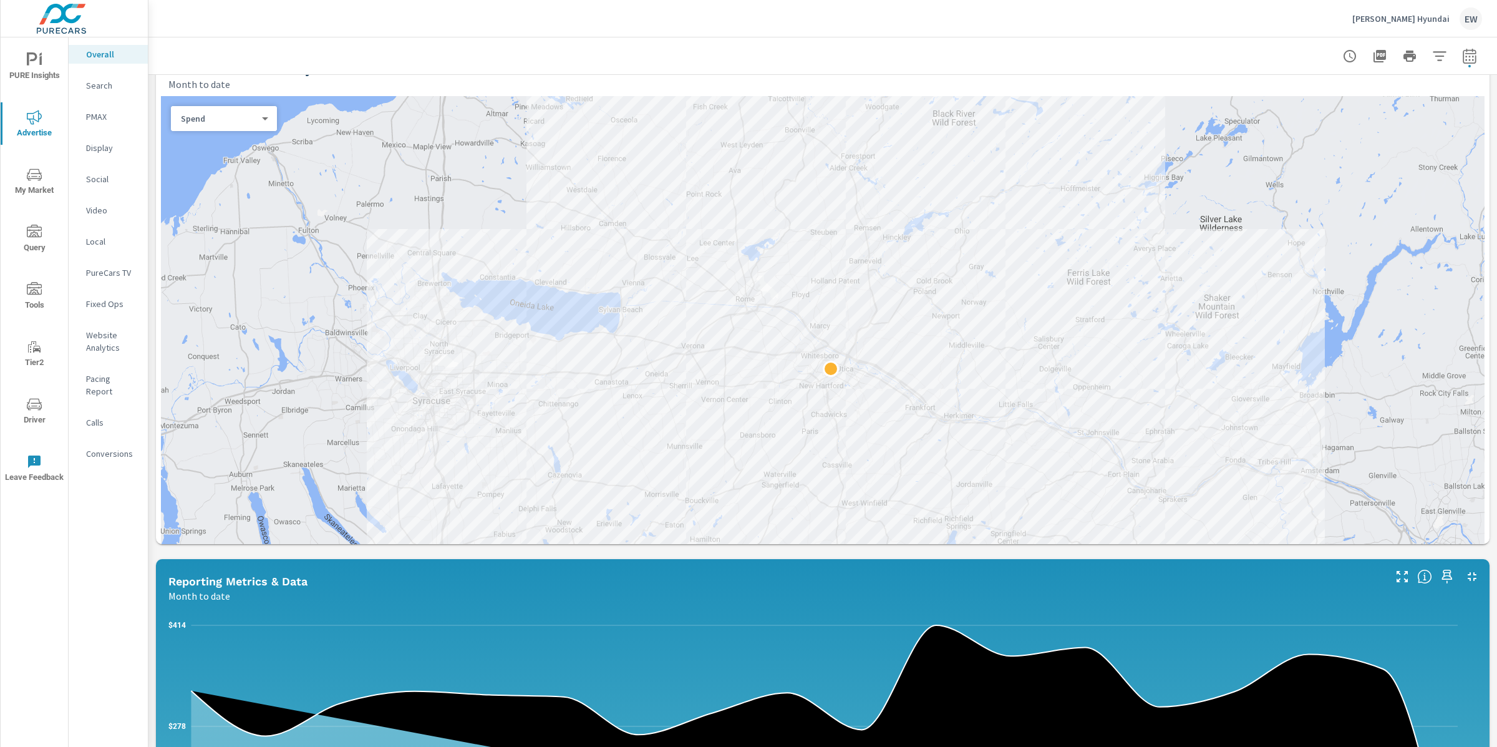
click at [103, 92] on p "Search" at bounding box center [112, 85] width 52 height 12
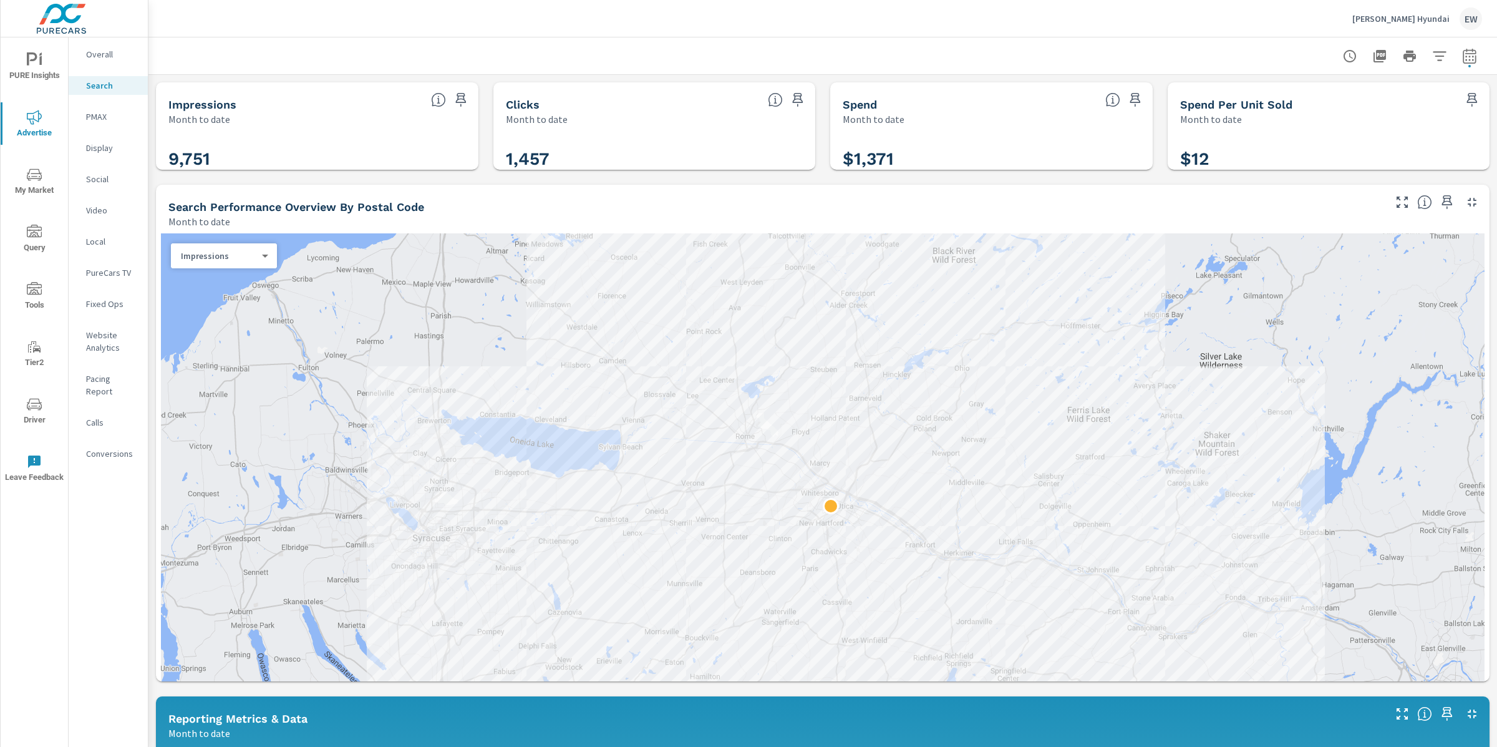
click at [150, 294] on div "Impressions Month to date 9,751 Clicks Month to date 1,457 Spend Month to date …" at bounding box center [822, 740] width 1349 height 1330
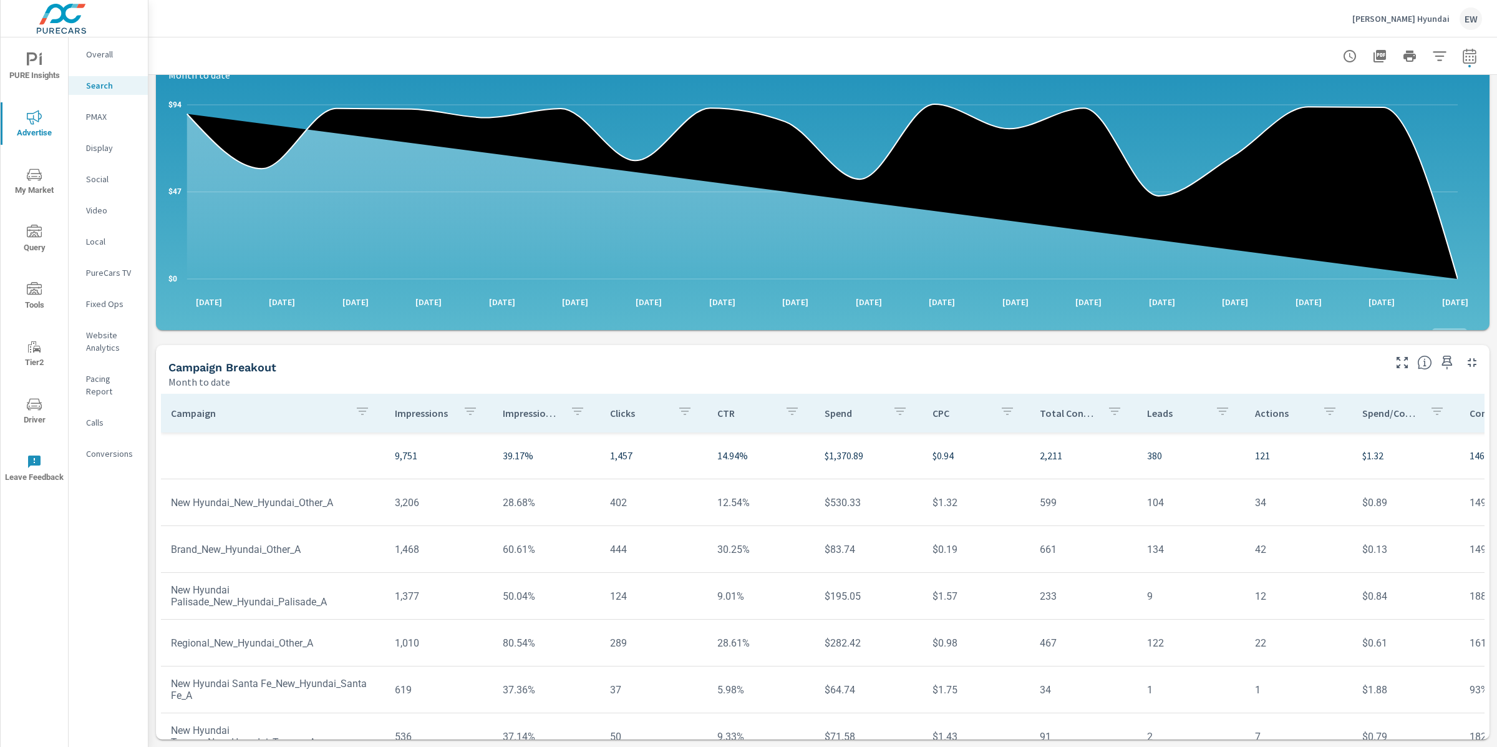
scroll to position [990, 0]
drag, startPoint x: 506, startPoint y: 406, endPoint x: 556, endPoint y: 412, distance: 50.3
click at [556, 487] on td "28.68%" at bounding box center [546, 503] width 107 height 32
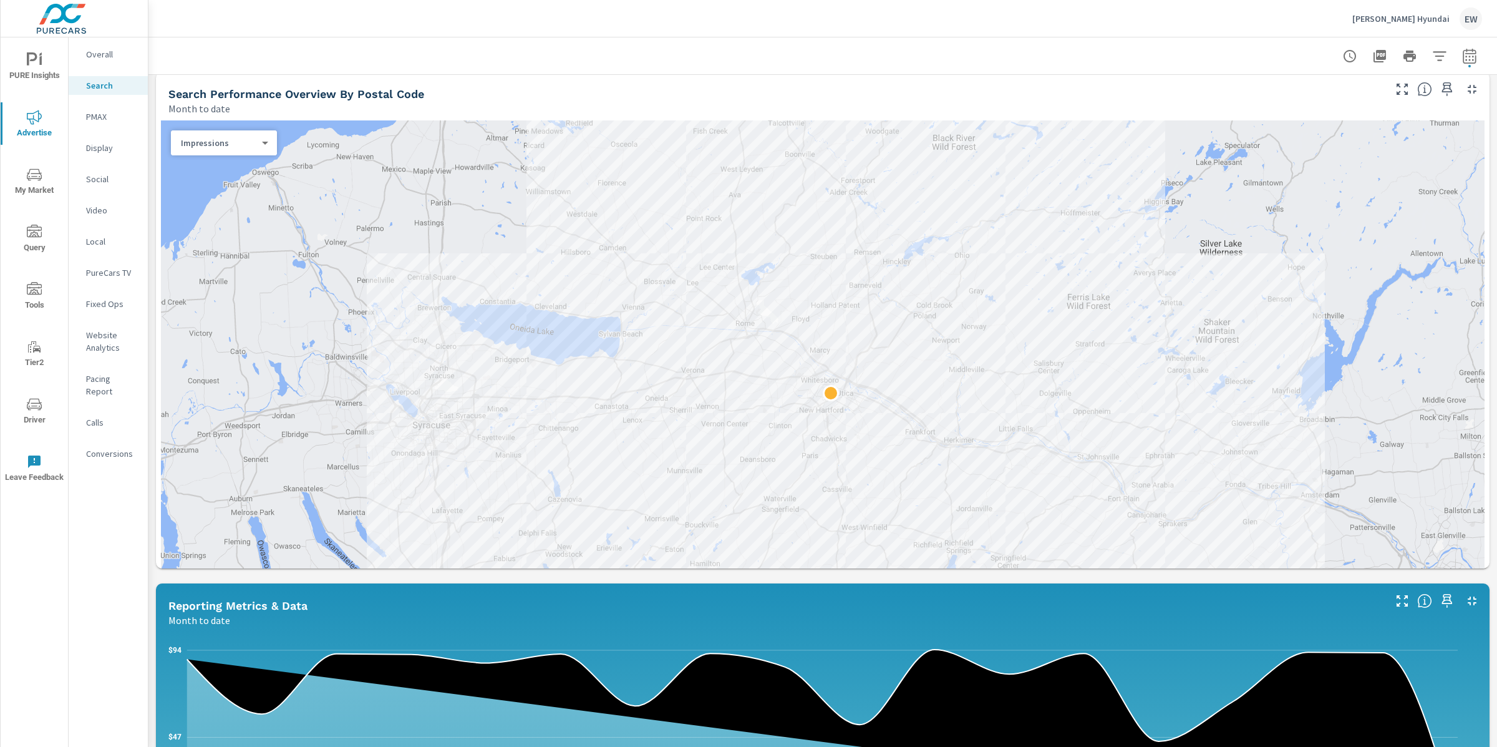
scroll to position [134, 0]
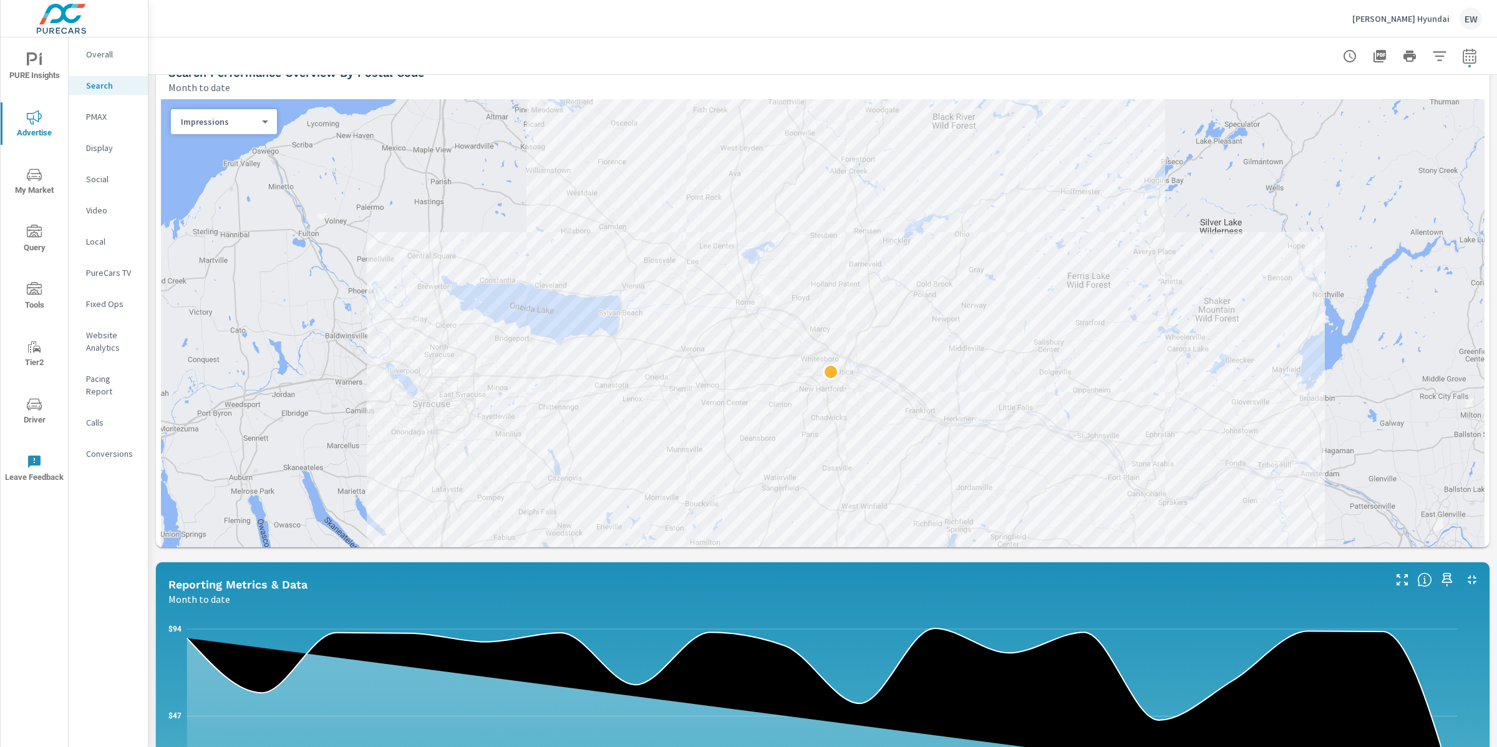
click at [106, 122] on p "PMAX" at bounding box center [112, 116] width 52 height 12
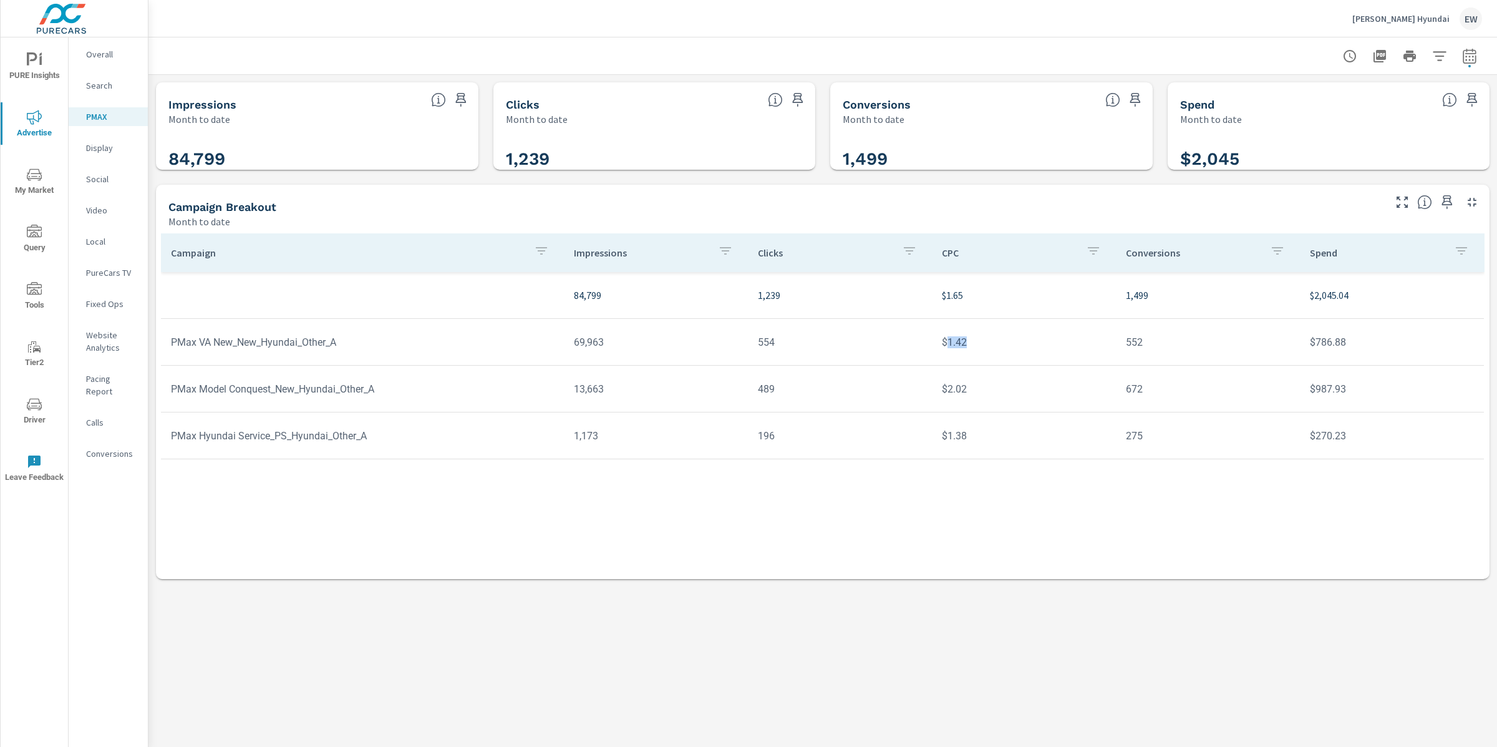
drag, startPoint x: 950, startPoint y: 372, endPoint x: 982, endPoint y: 371, distance: 31.8
click at [982, 358] on td "$1.42" at bounding box center [1024, 342] width 184 height 32
drag, startPoint x: 981, startPoint y: 417, endPoint x: 949, endPoint y: 417, distance: 31.2
click at [949, 405] on td "$2.02" at bounding box center [1024, 389] width 184 height 32
drag, startPoint x: 983, startPoint y: 469, endPoint x: 946, endPoint y: 470, distance: 36.2
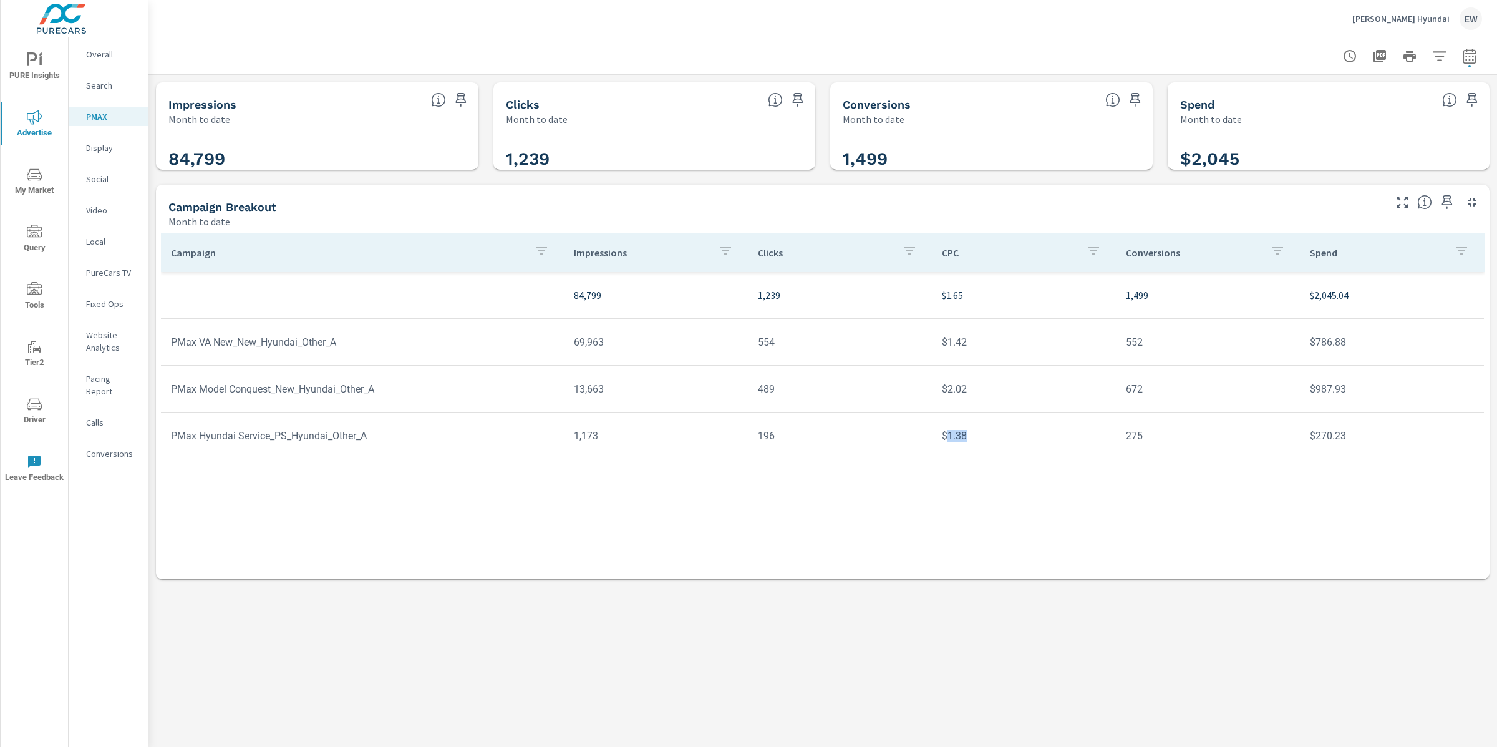
click at [946, 452] on td "$1.38" at bounding box center [1024, 436] width 184 height 32
click at [97, 185] on p "Social" at bounding box center [112, 179] width 52 height 12
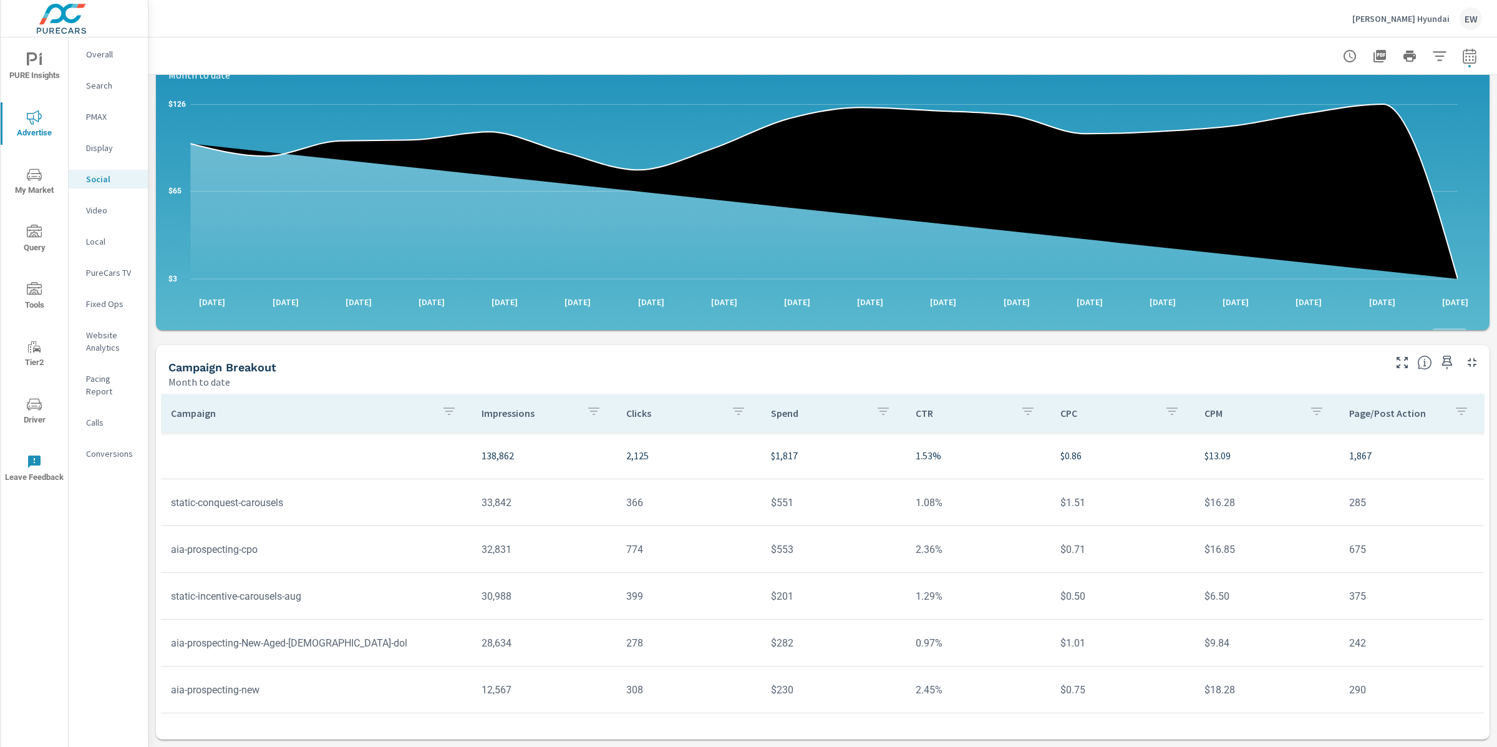
scroll to position [351, 0]
drag, startPoint x: 903, startPoint y: 404, endPoint x: 946, endPoint y: 406, distance: 43.1
click at [946, 487] on td "1.08%" at bounding box center [978, 503] width 145 height 32
drag, startPoint x: 1343, startPoint y: 406, endPoint x: 1327, endPoint y: 405, distance: 16.2
click at [1339, 487] on td "285" at bounding box center [1411, 503] width 145 height 32
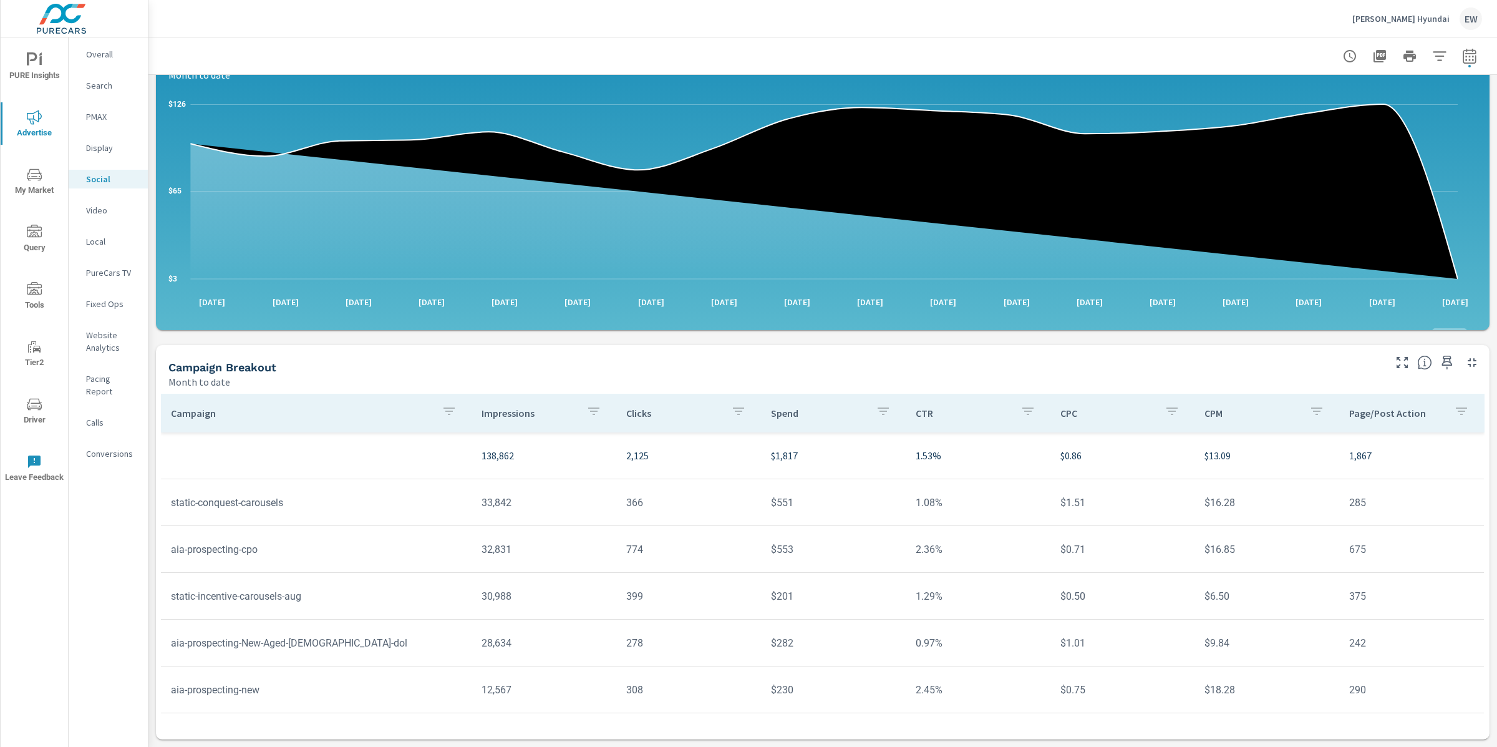
click at [153, 231] on div "Impressions Month to date 138,862 Clicks Month to date 2,125 Spend Month to dat…" at bounding box center [822, 337] width 1349 height 818
click at [1395, 19] on p "Mastrovito Hyundai" at bounding box center [1401, 18] width 97 height 11
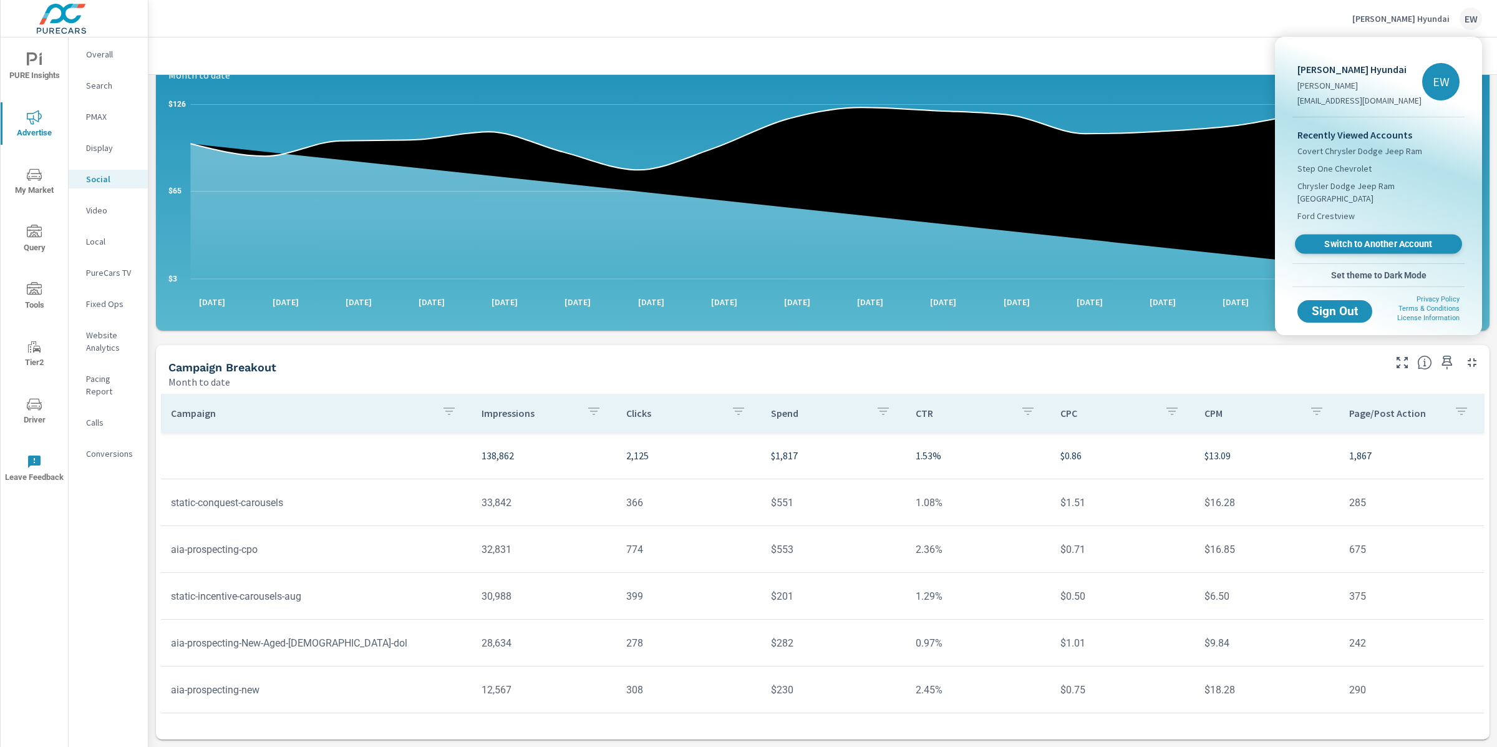
click at [1333, 250] on span "Switch to Another Account" at bounding box center [1378, 244] width 153 height 12
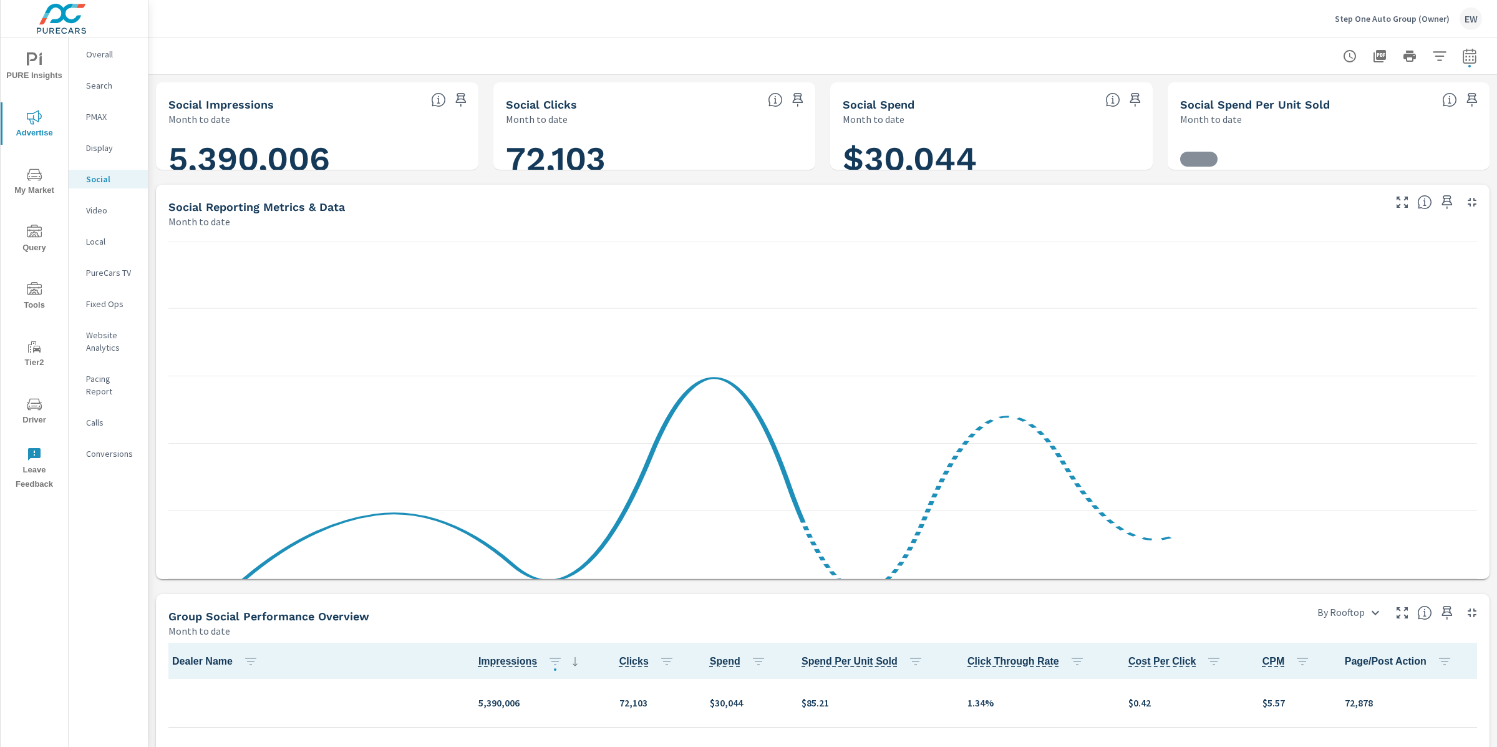
scroll to position [1, 0]
click at [108, 53] on p "Overall" at bounding box center [112, 54] width 52 height 12
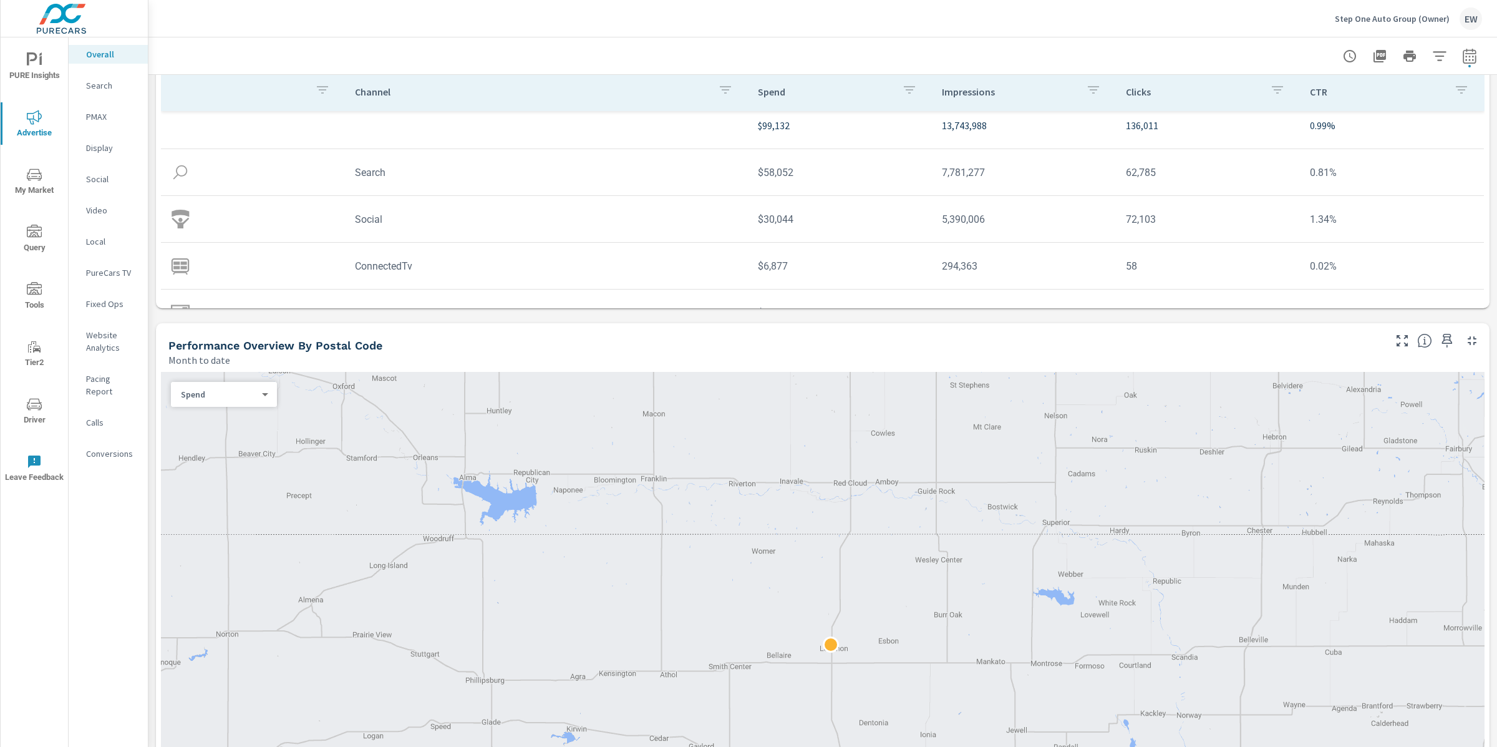
scroll to position [173, 0]
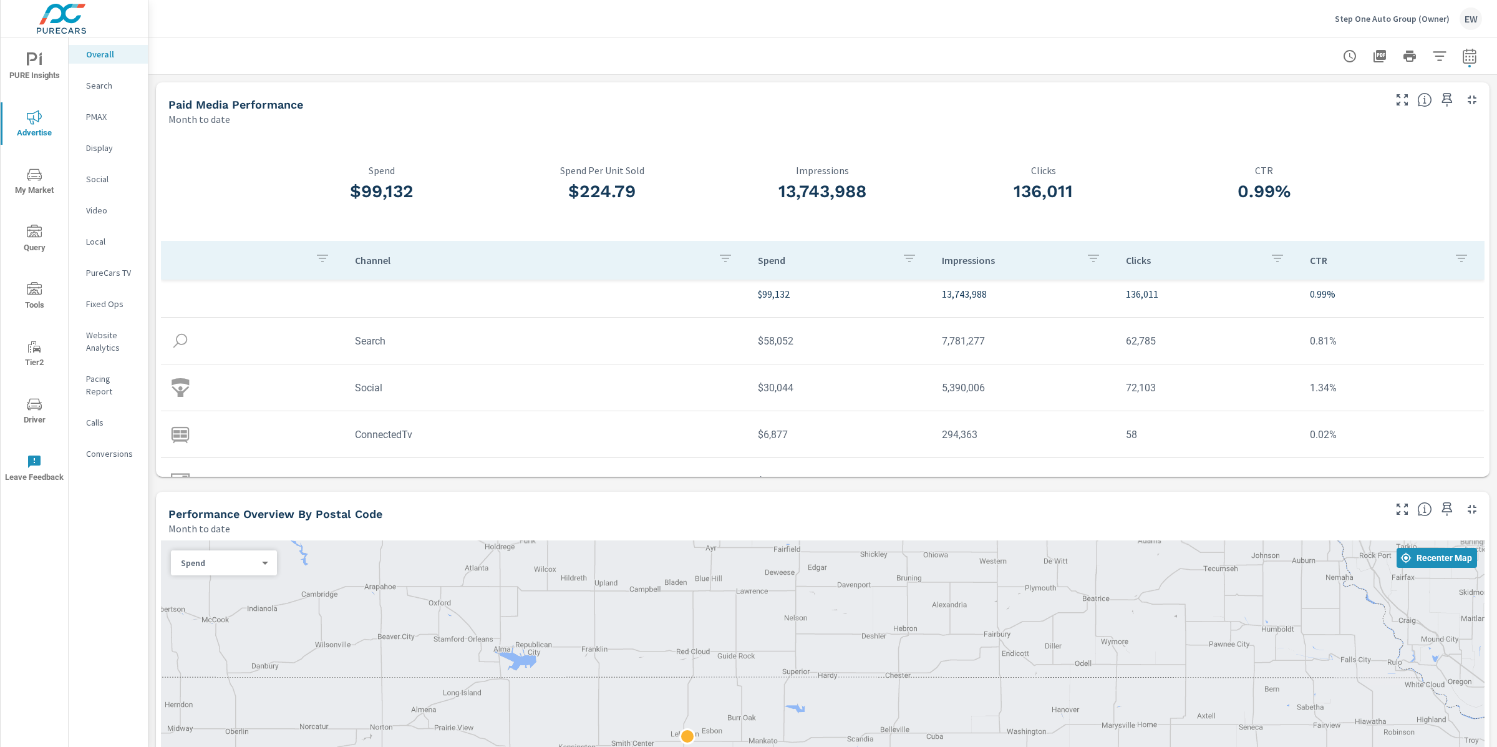
click at [106, 279] on p "PureCars TV" at bounding box center [112, 272] width 52 height 12
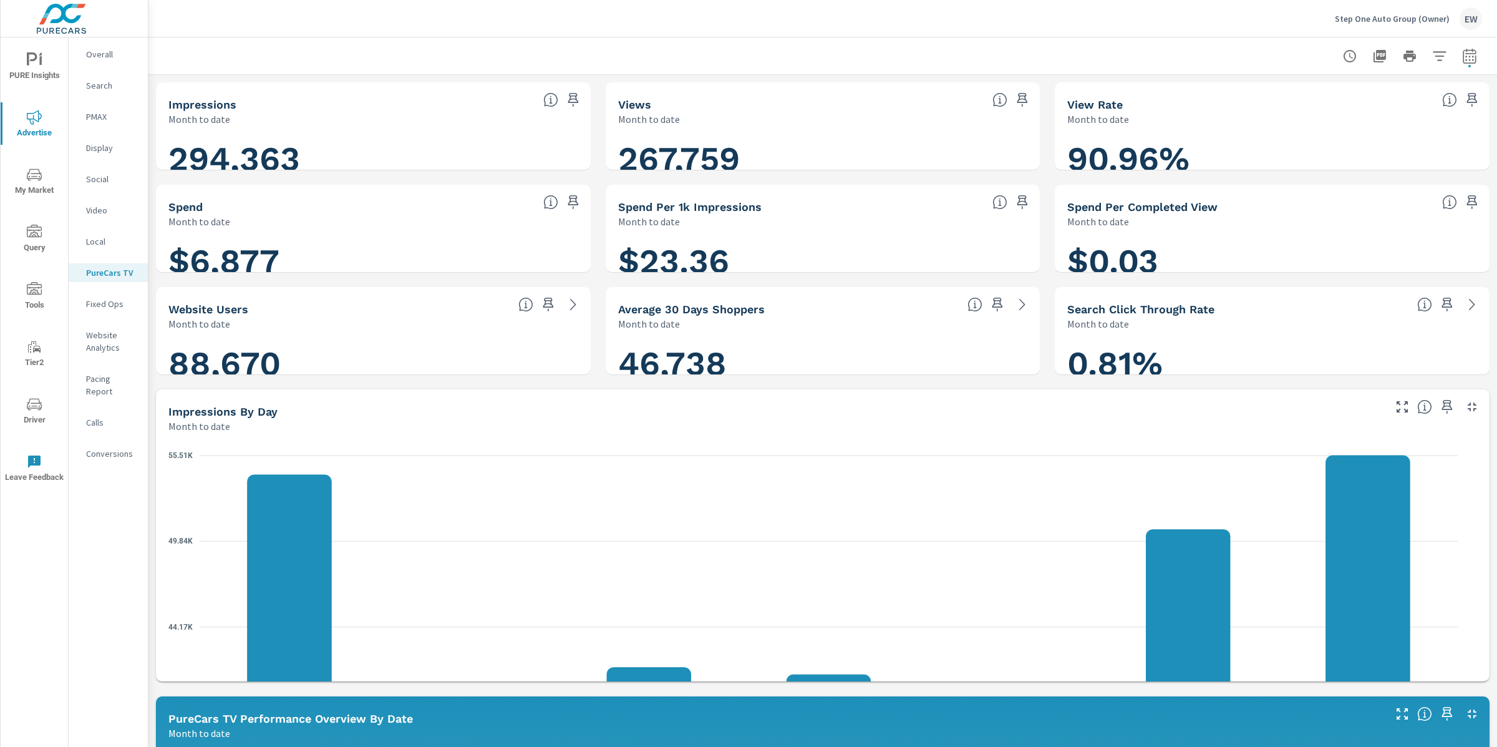
scroll to position [1, 0]
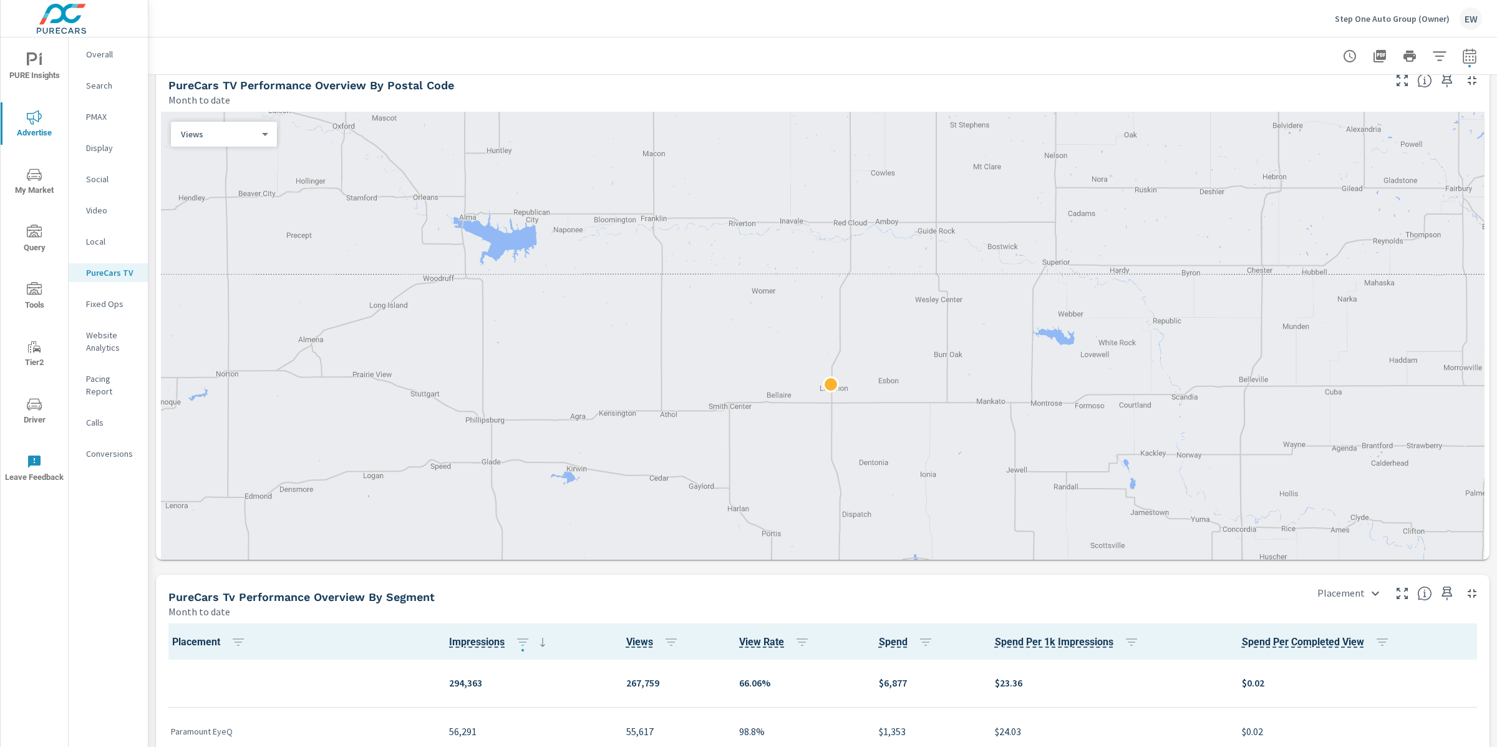
scroll to position [0, 0]
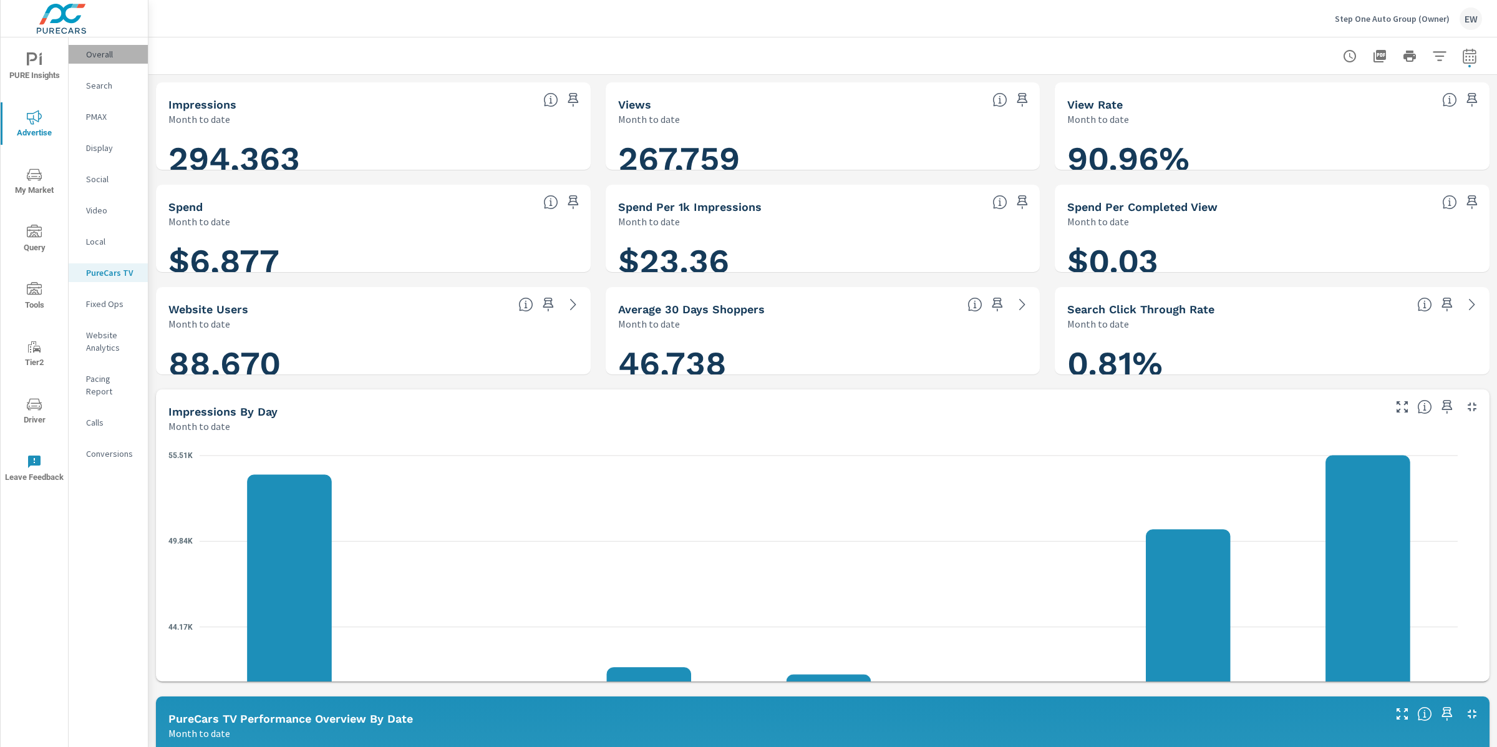
click at [100, 57] on p "Overall" at bounding box center [112, 54] width 52 height 12
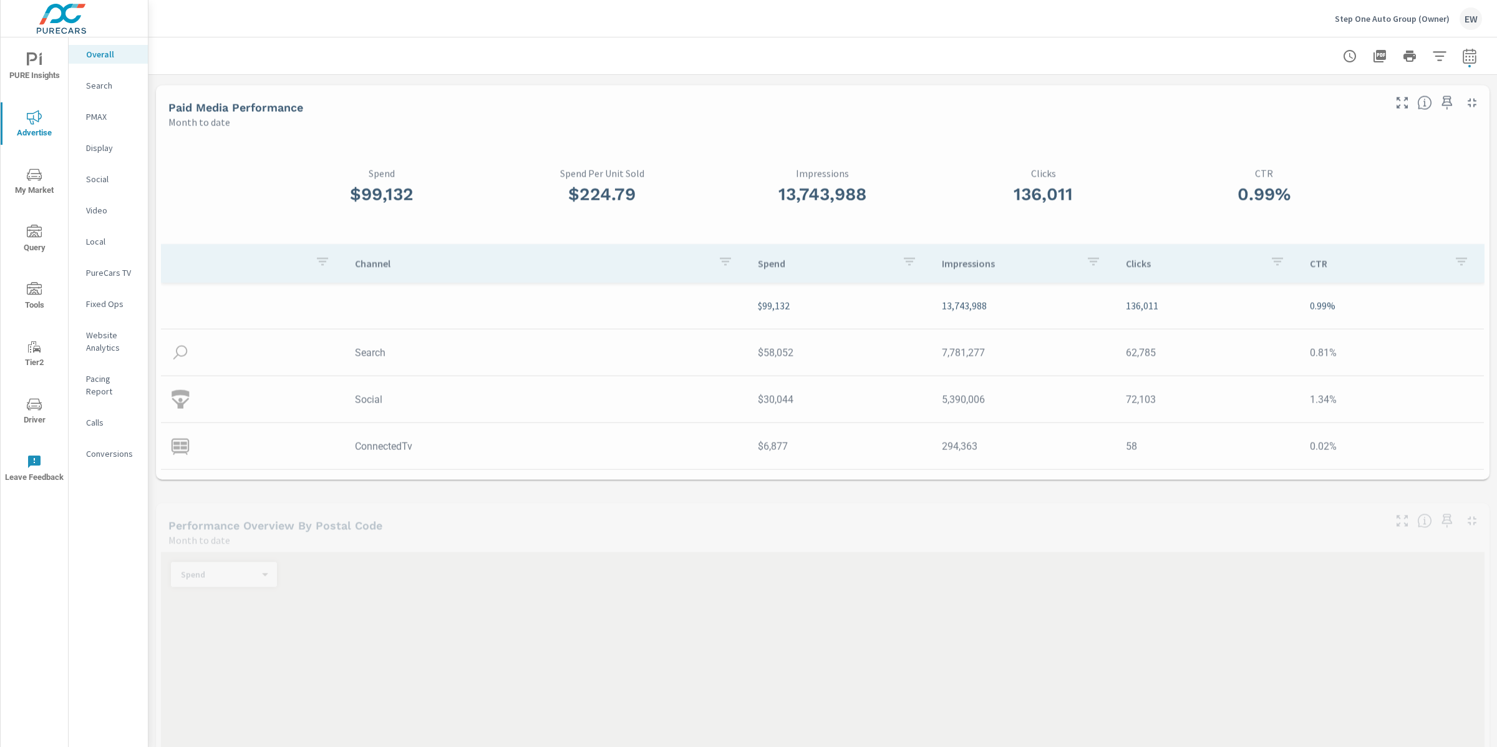
scroll to position [1, 0]
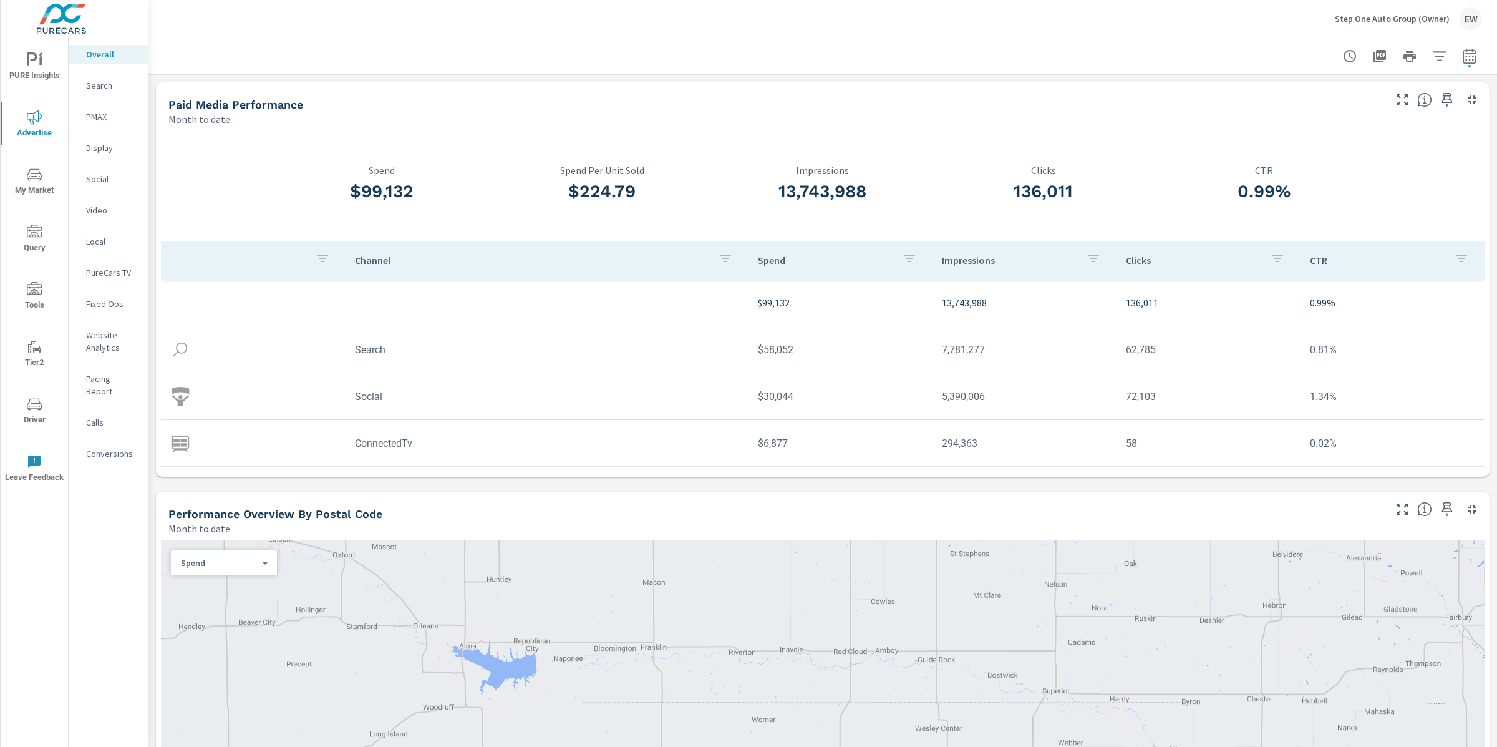
click at [97, 89] on p "Search" at bounding box center [112, 85] width 52 height 12
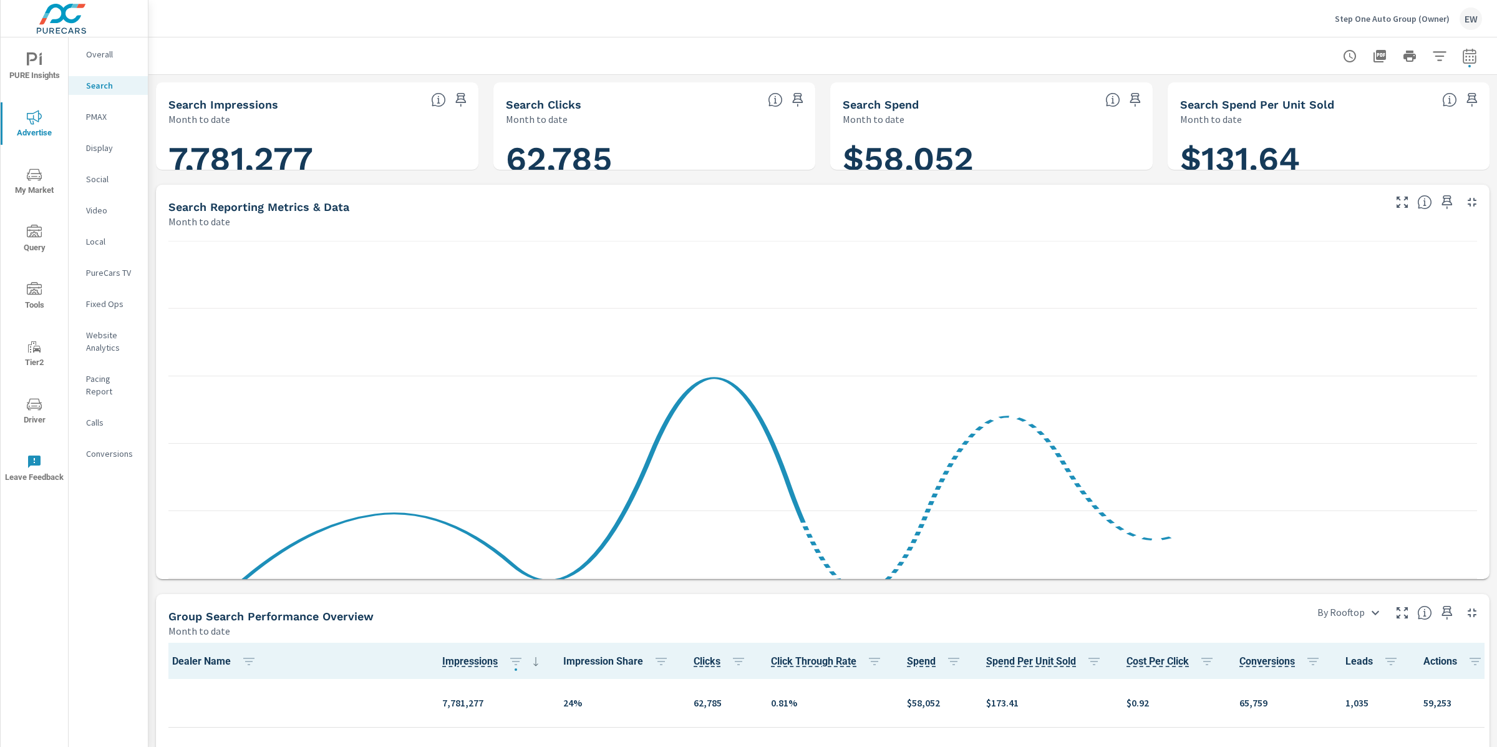
scroll to position [1, 0]
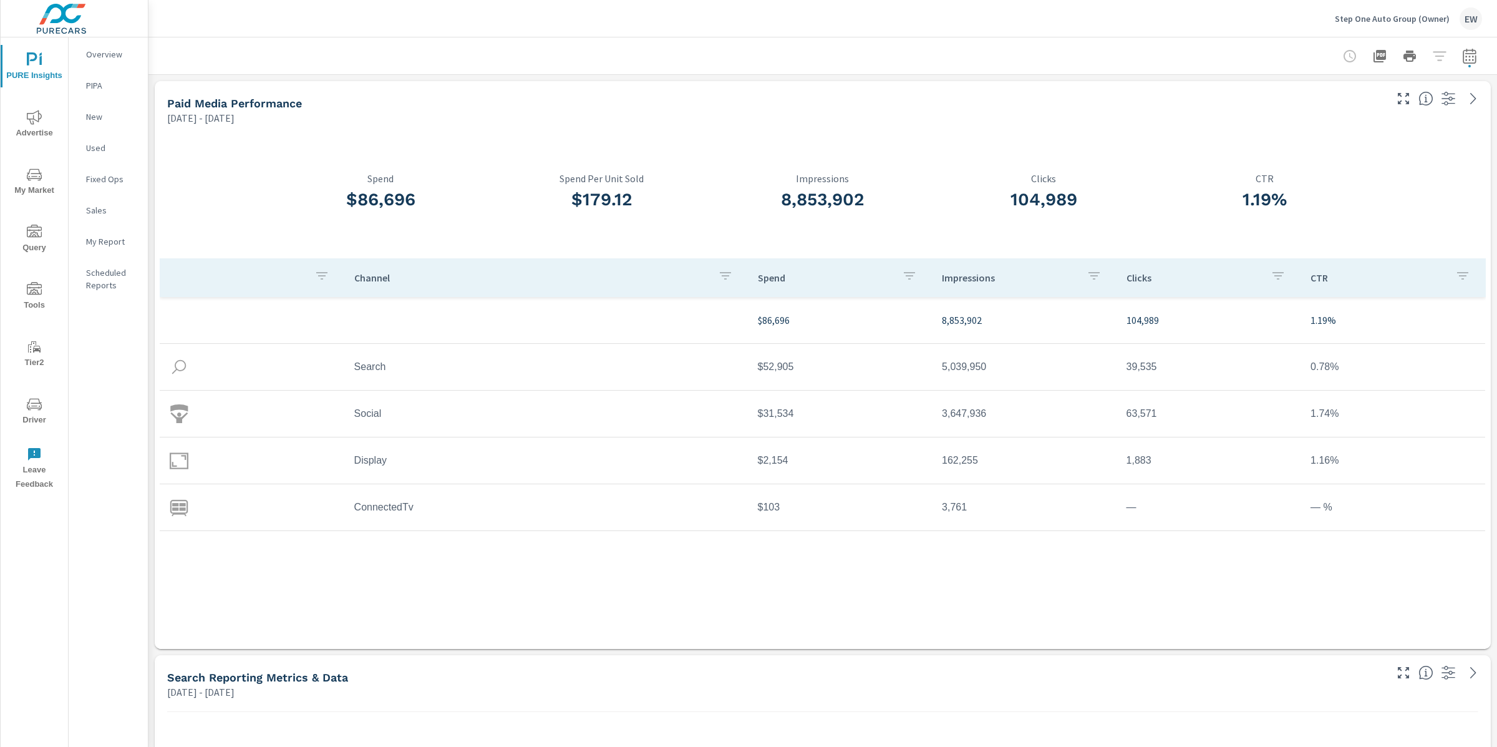
scroll to position [1, 0]
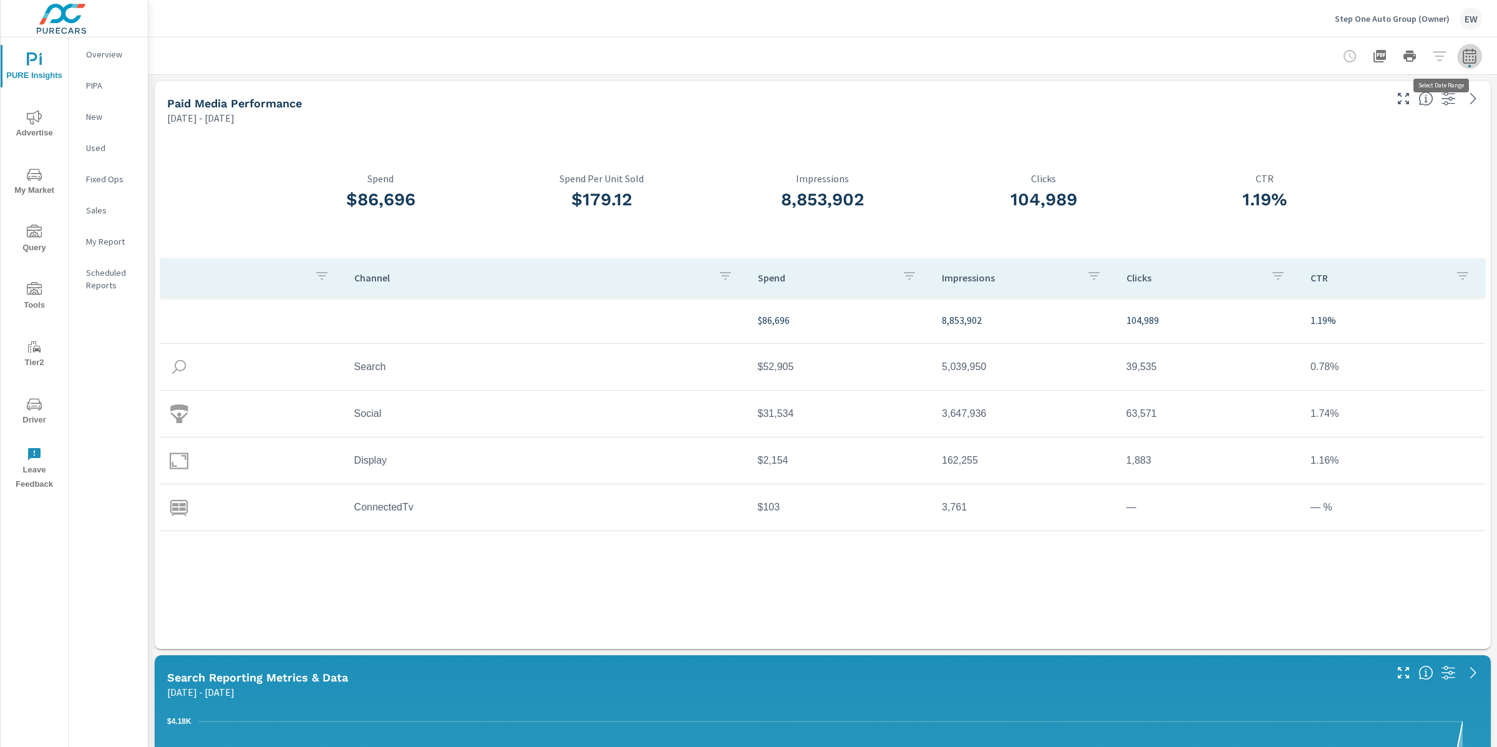
click at [1462, 57] on icon "button" at bounding box center [1469, 56] width 15 height 15
click at [1367, 113] on select "Custom [DATE] Last week Last 7 days Last 14 days Last 30 days Last 45 days Last…" at bounding box center [1358, 109] width 135 height 25
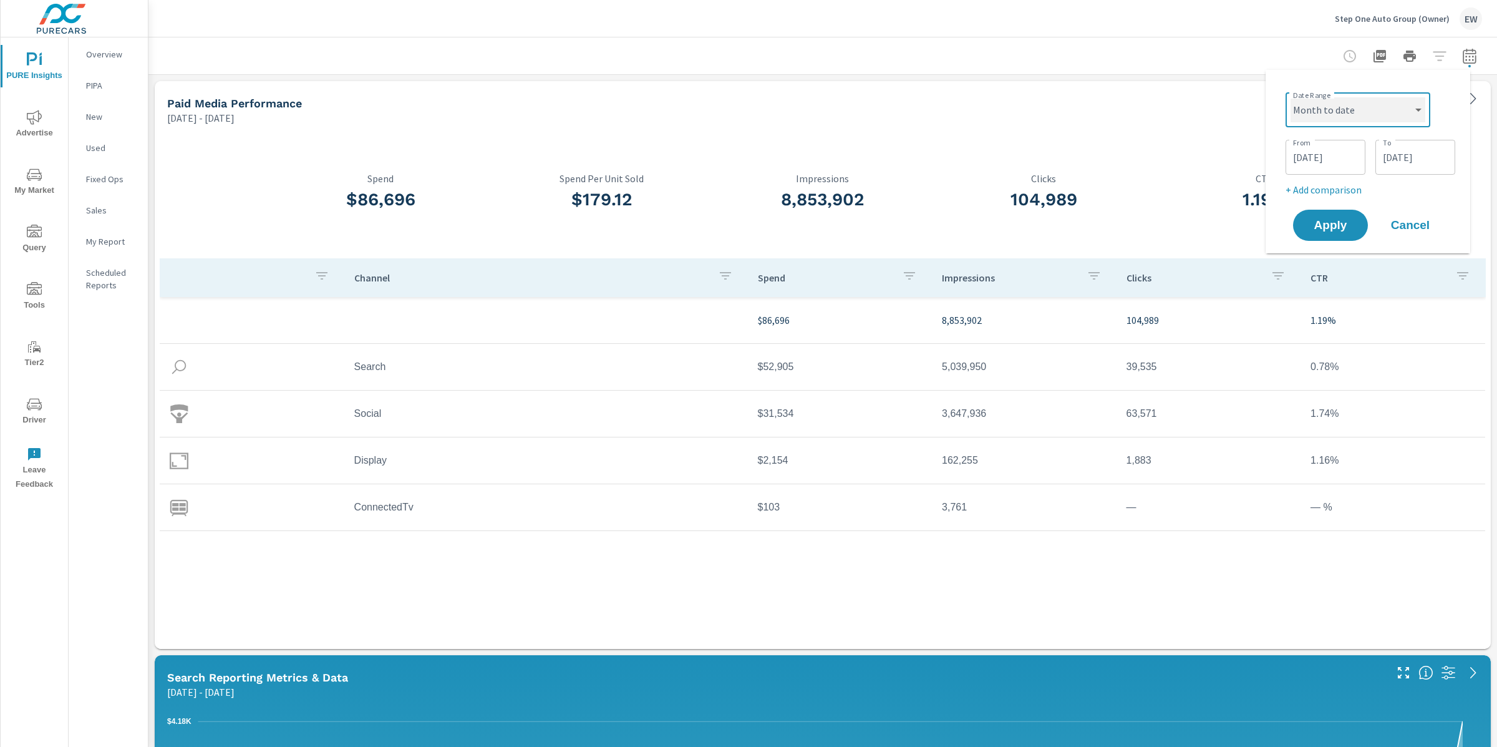
click at [1291, 97] on select "Custom [DATE] Last week Last 7 days Last 14 days Last 30 days Last 45 days Last…" at bounding box center [1358, 109] width 135 height 25
select select "Month to date"
click at [1331, 181] on span "Apply" at bounding box center [1330, 178] width 51 height 12
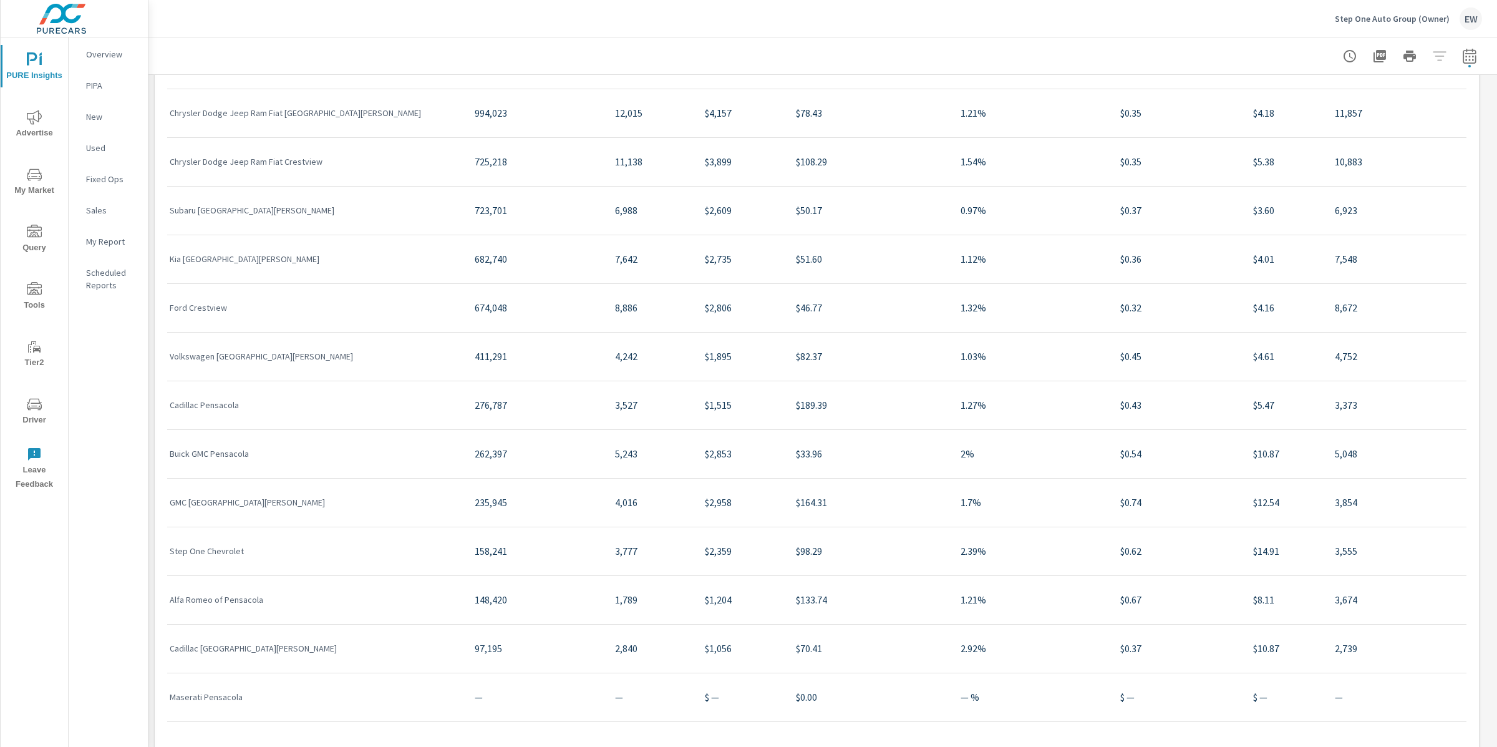
scroll to position [2777, 0]
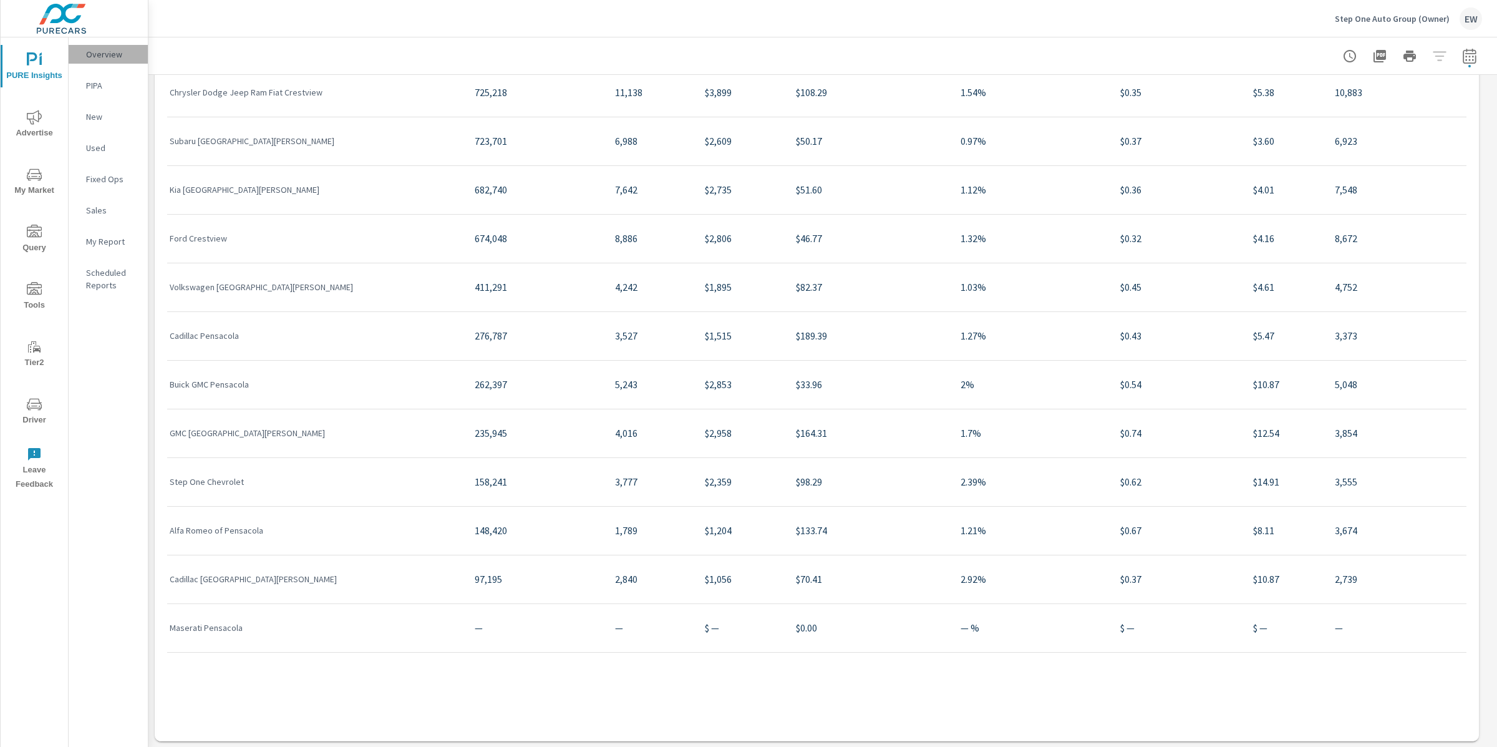
click at [112, 58] on p "Overview" at bounding box center [112, 54] width 52 height 12
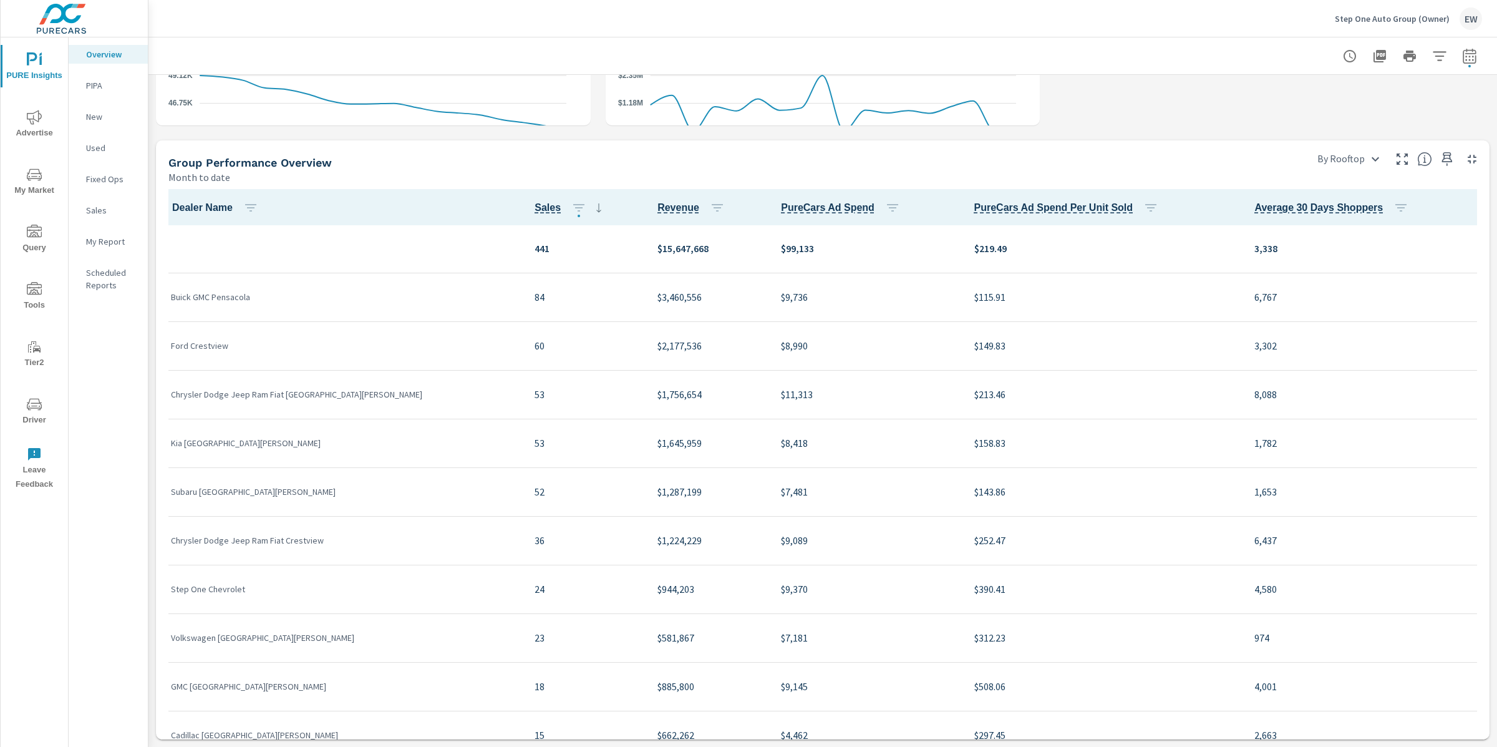
scroll to position [862, 0]
click at [36, 115] on icon "nav menu" at bounding box center [34, 117] width 15 height 15
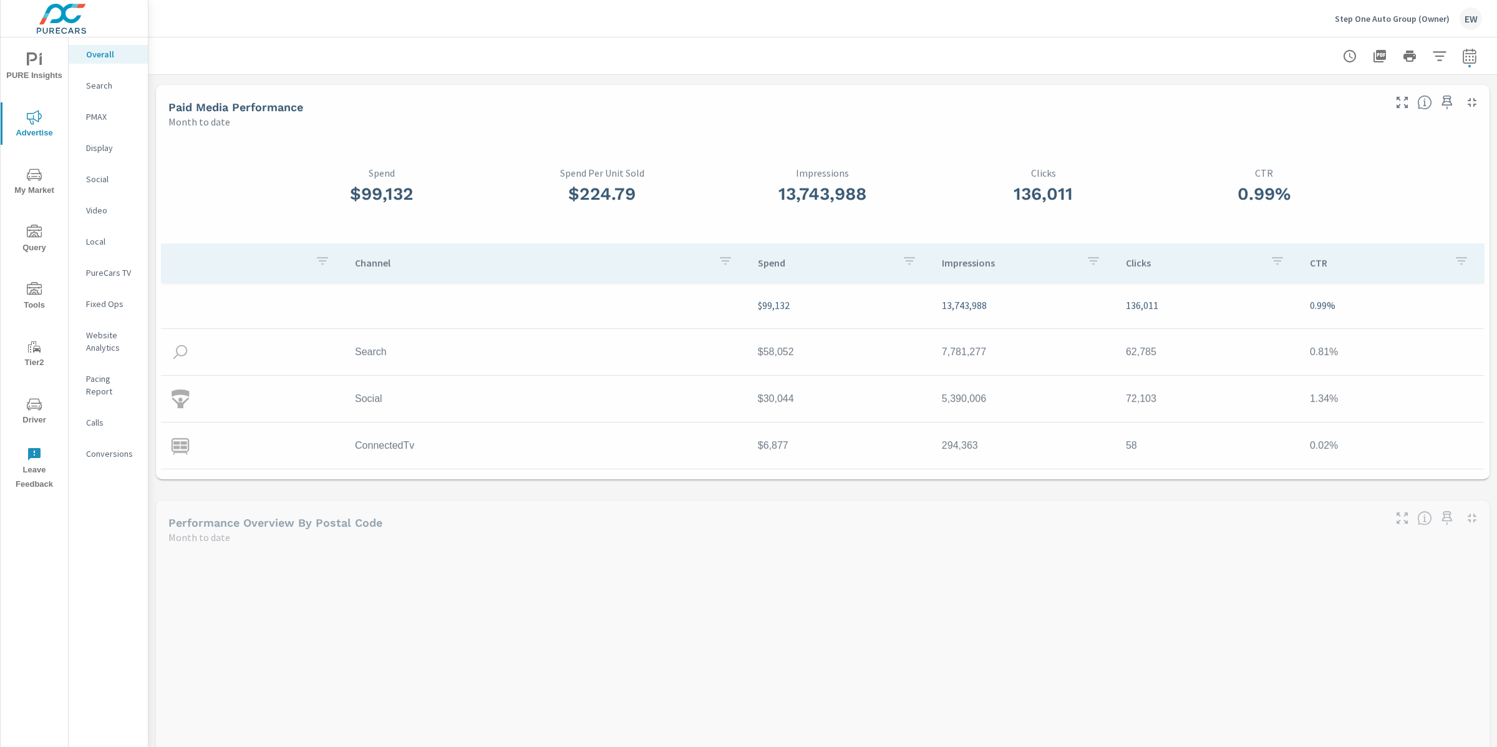
scroll to position [1, 0]
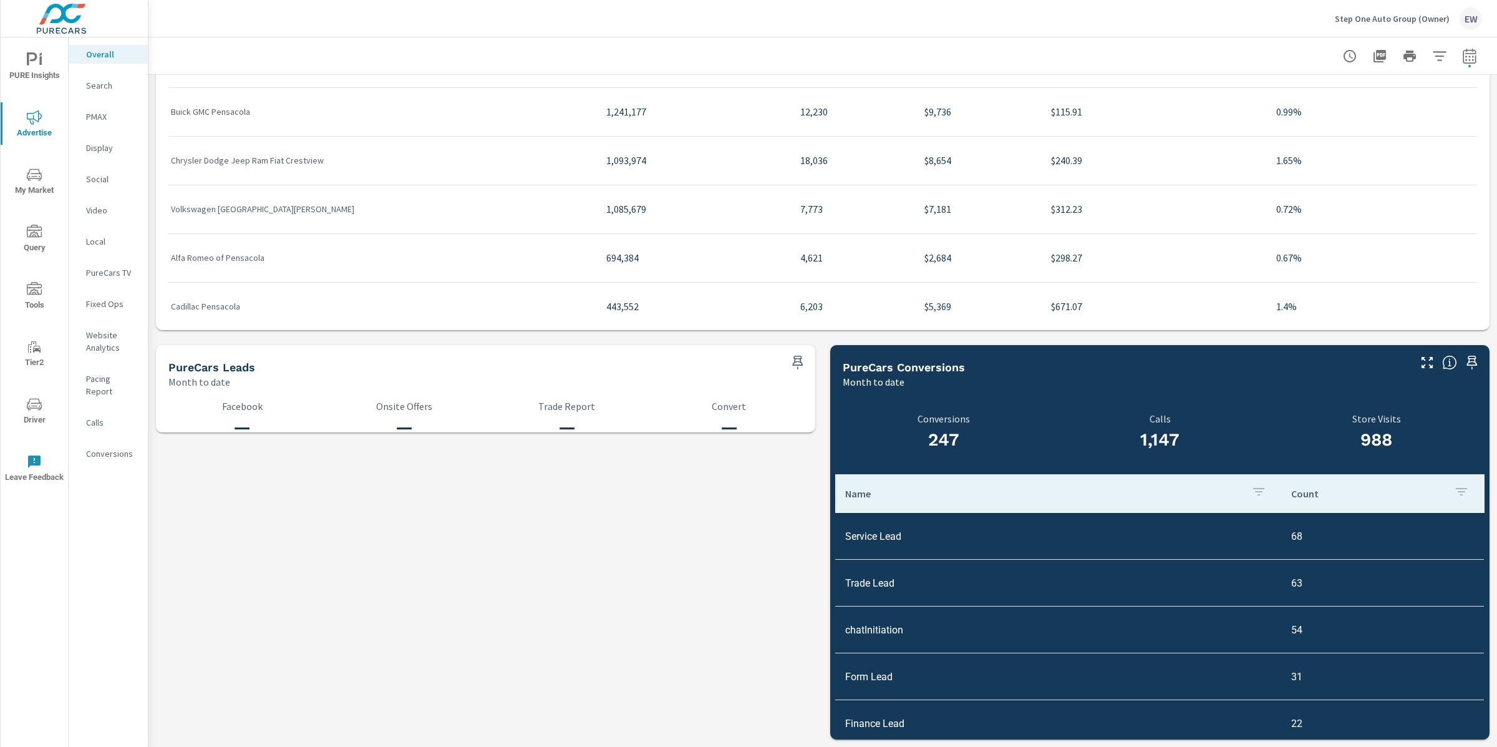
scroll to position [17, 0]
click at [1462, 55] on icon "button" at bounding box center [1469, 56] width 15 height 15
select select "Month to date"
click at [1349, 148] on p "+ Add comparison" at bounding box center [1371, 142] width 160 height 15
select select "Previous period"
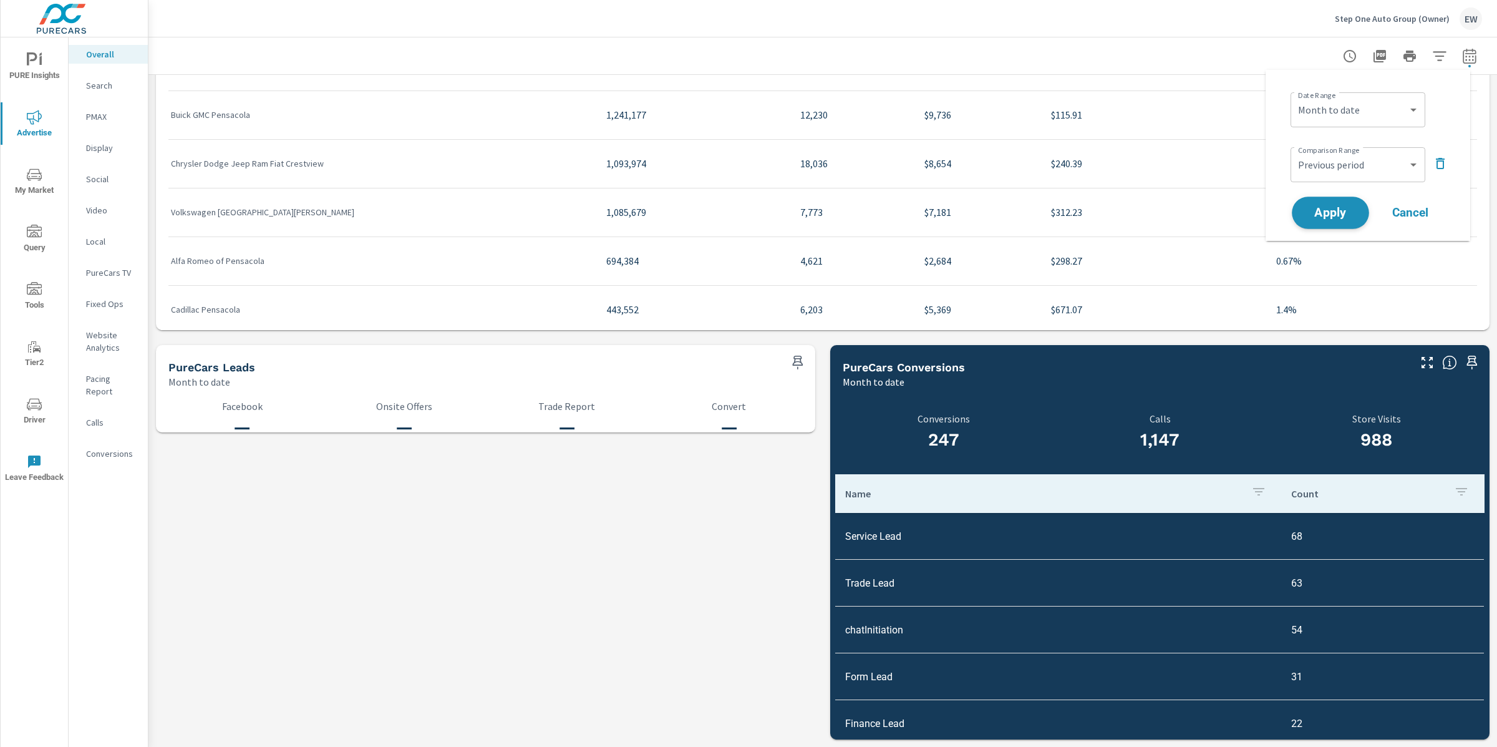
click at [1327, 216] on span "Apply" at bounding box center [1330, 213] width 51 height 12
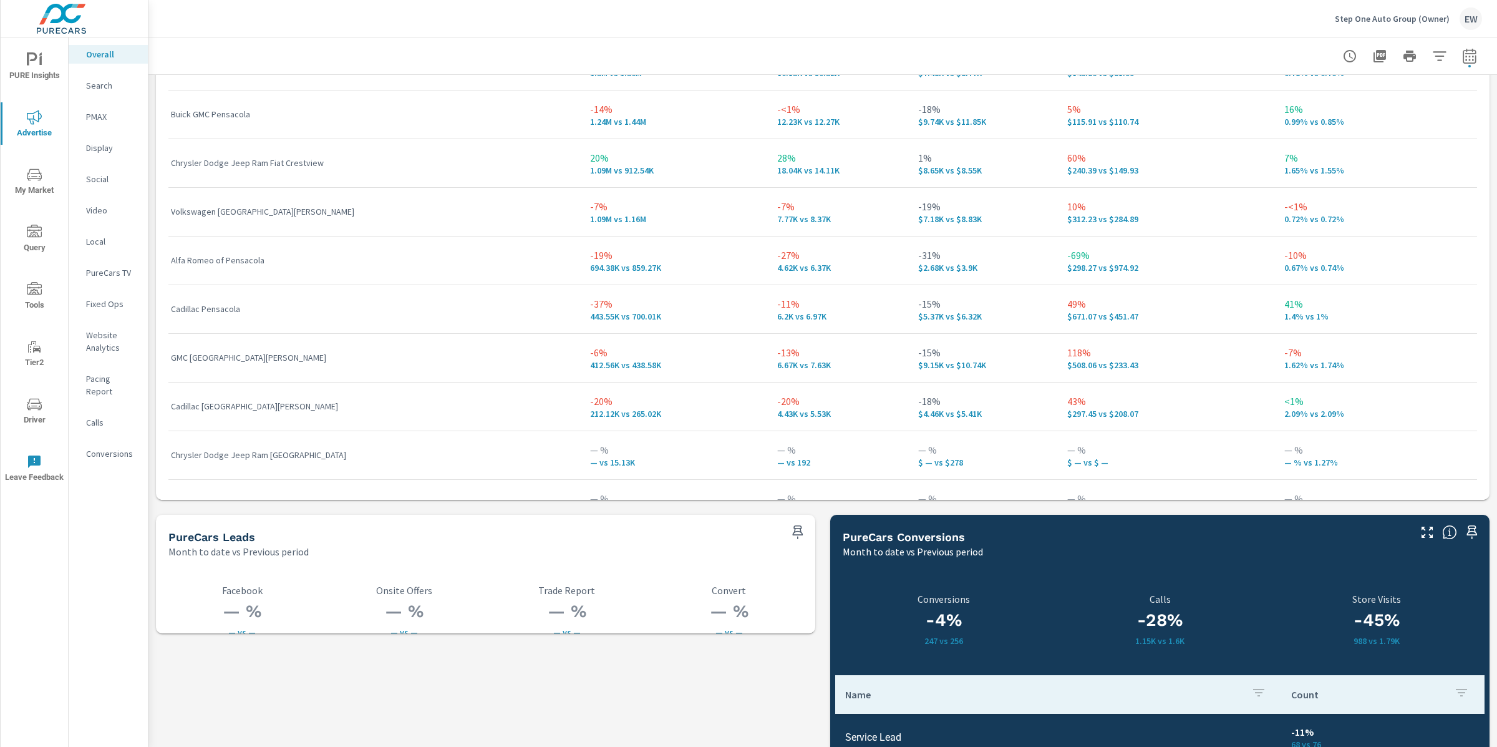
scroll to position [2040, 0]
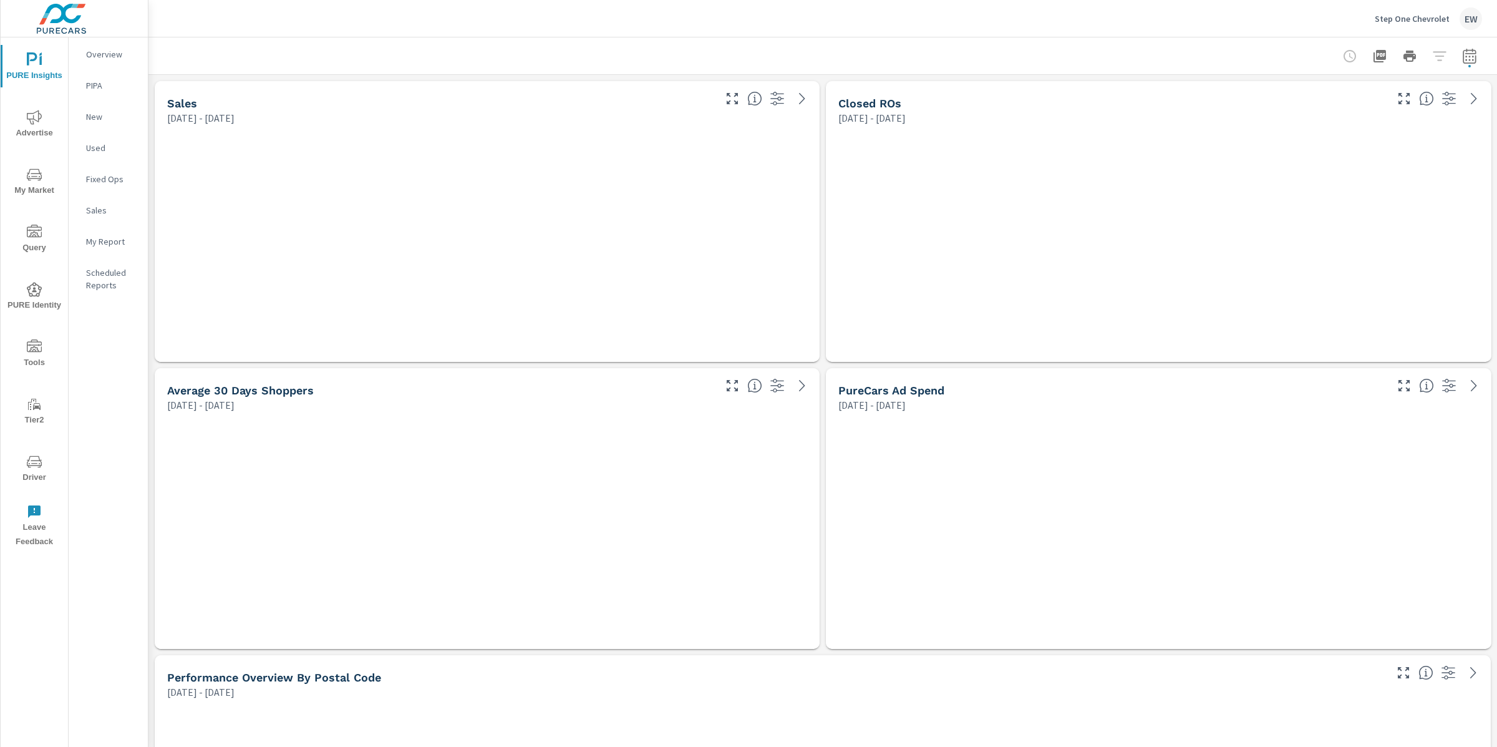
scroll to position [6056, 1361]
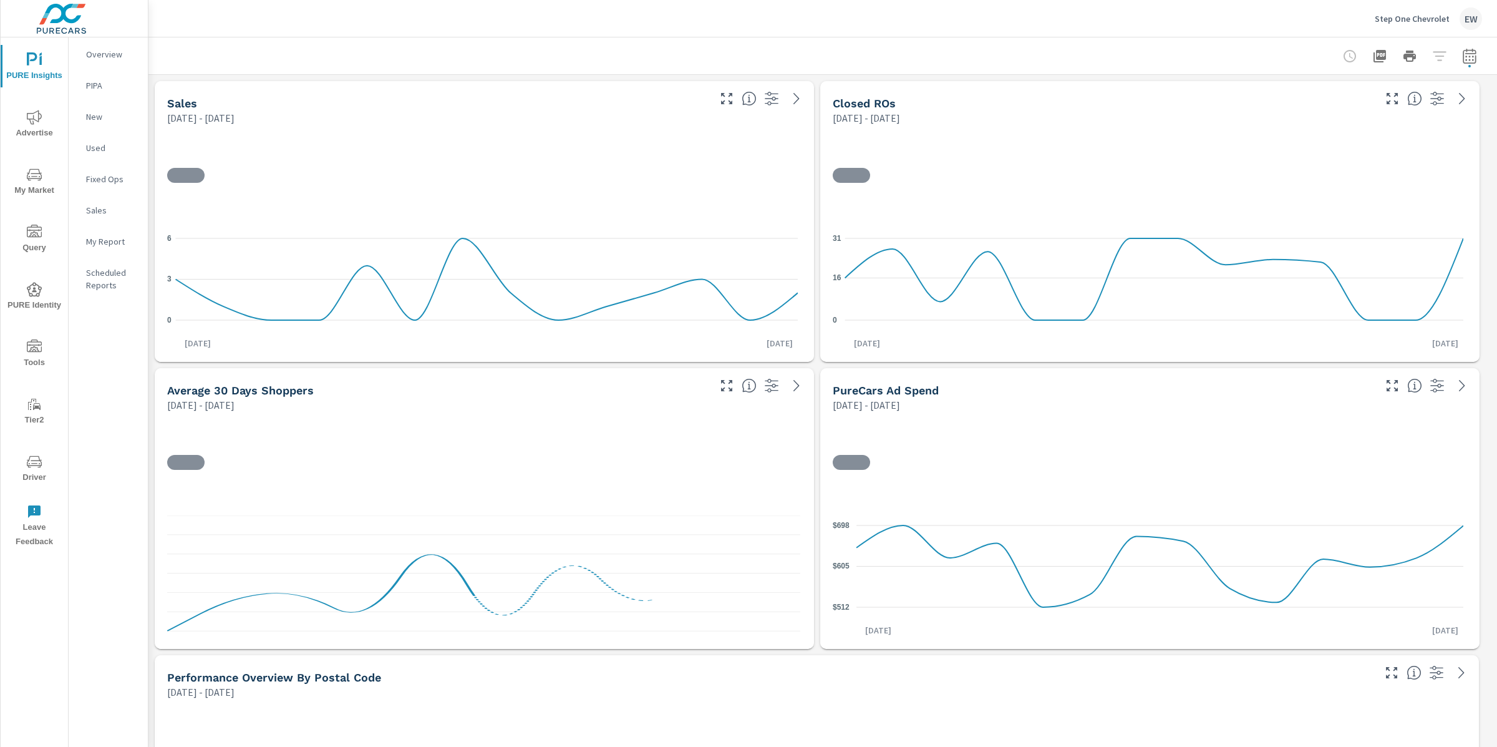
scroll to position [94, 0]
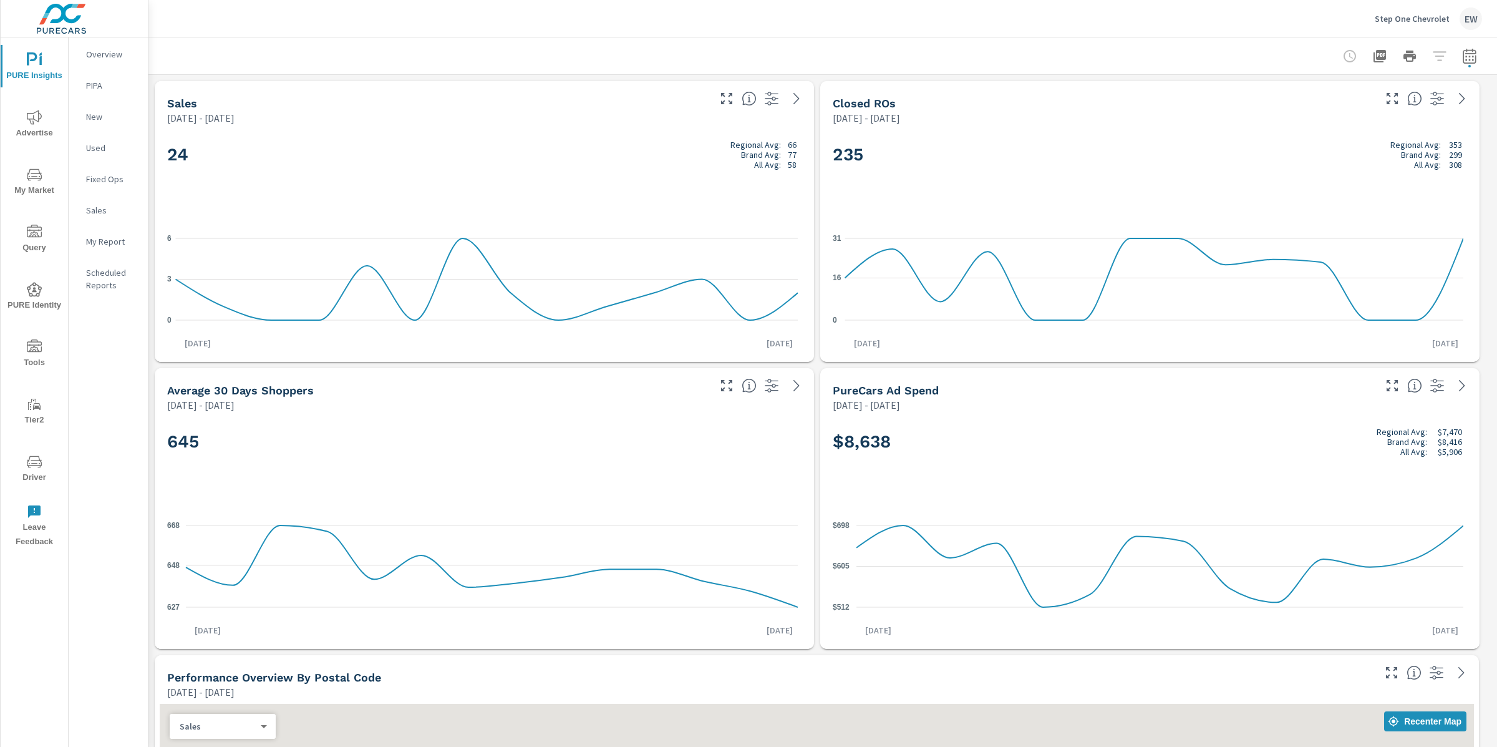
click at [103, 57] on p "Overview" at bounding box center [112, 54] width 52 height 12
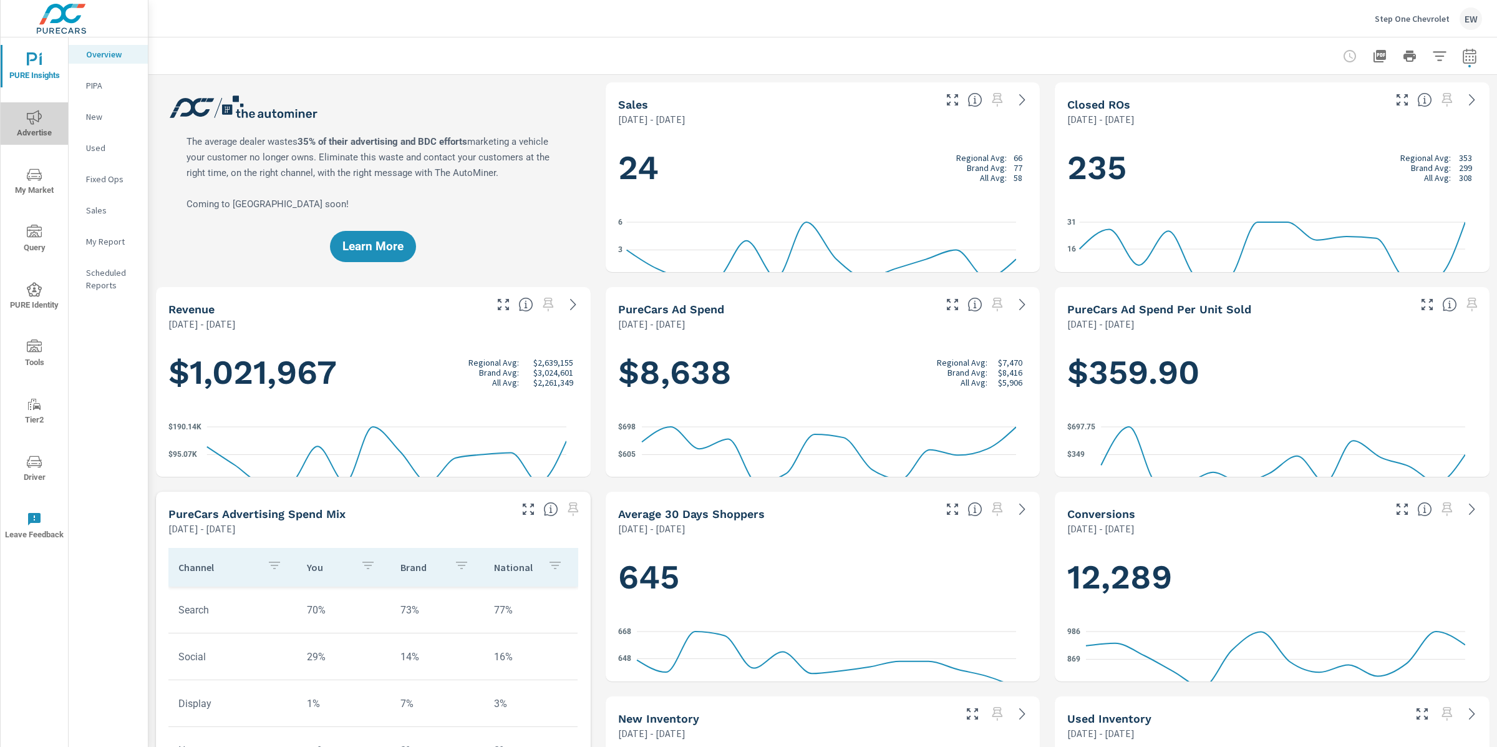
click at [27, 119] on icon "nav menu" at bounding box center [34, 117] width 15 height 15
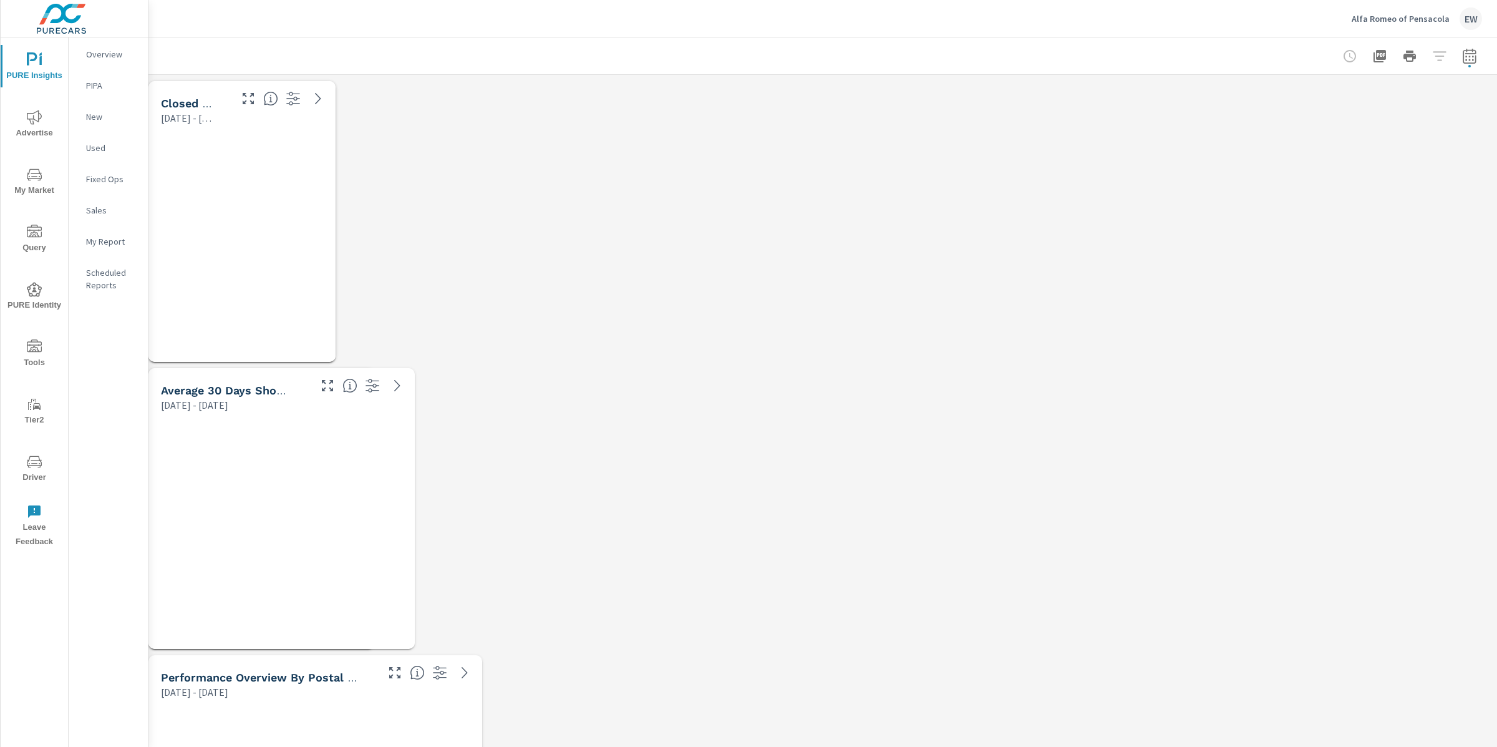
scroll to position [6056, 1361]
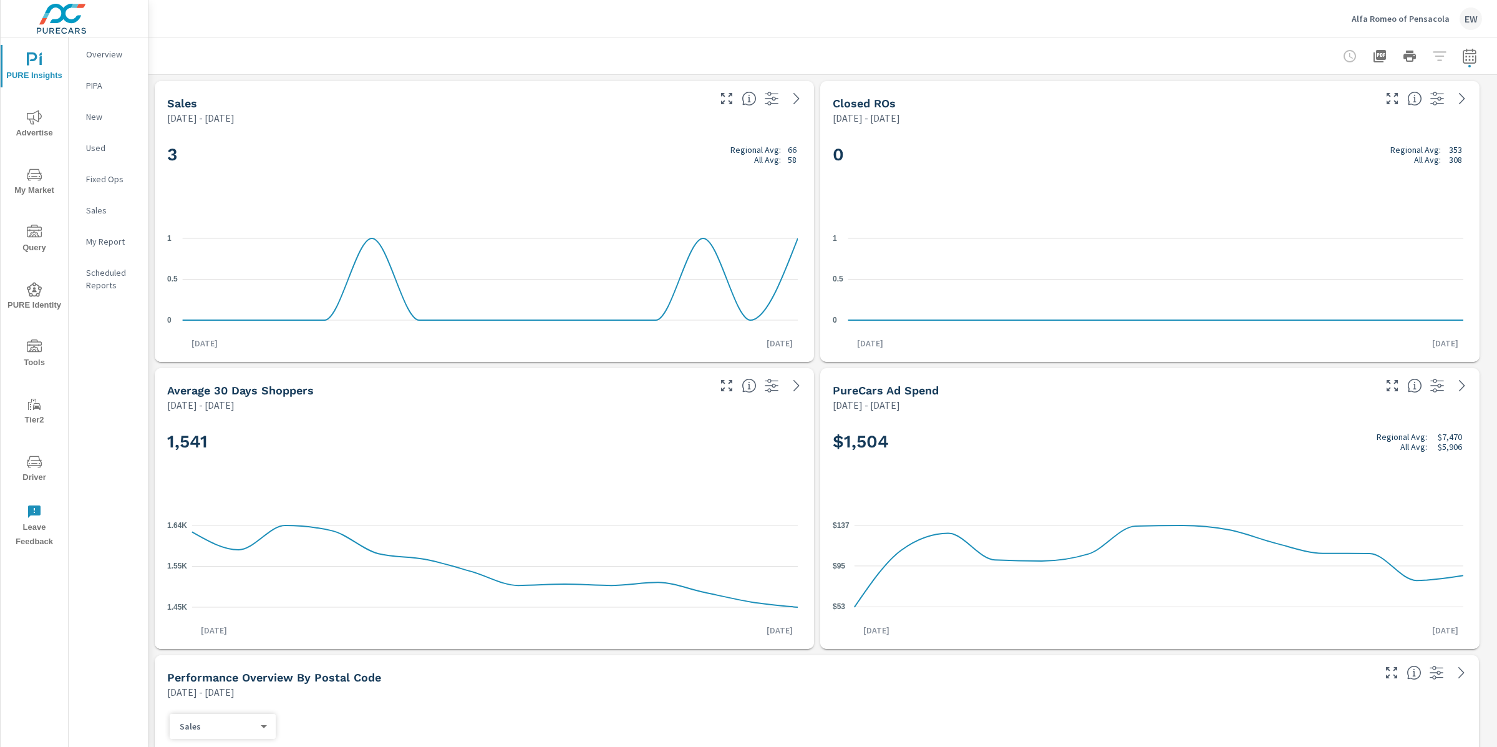
scroll to position [1, 0]
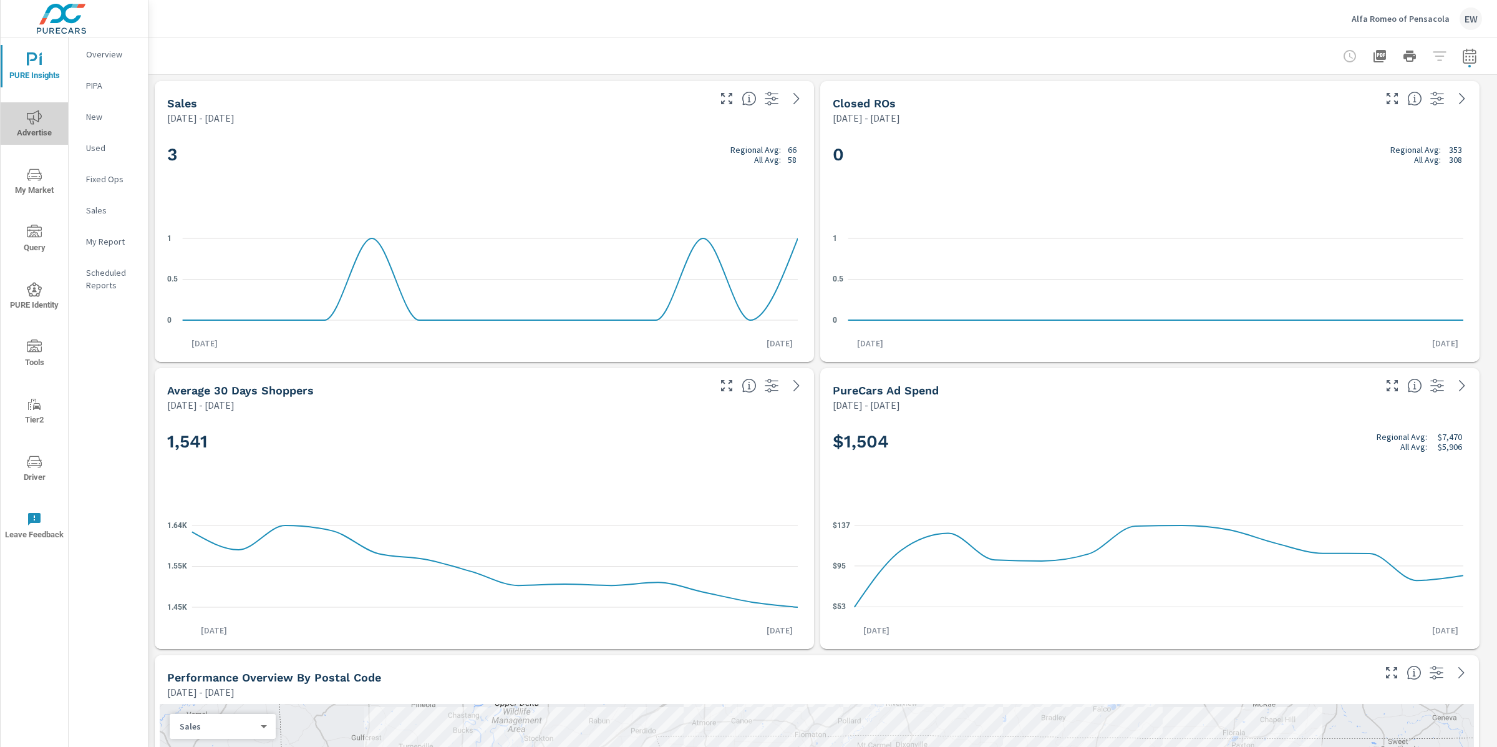
click at [34, 127] on span "Advertise" at bounding box center [34, 125] width 60 height 31
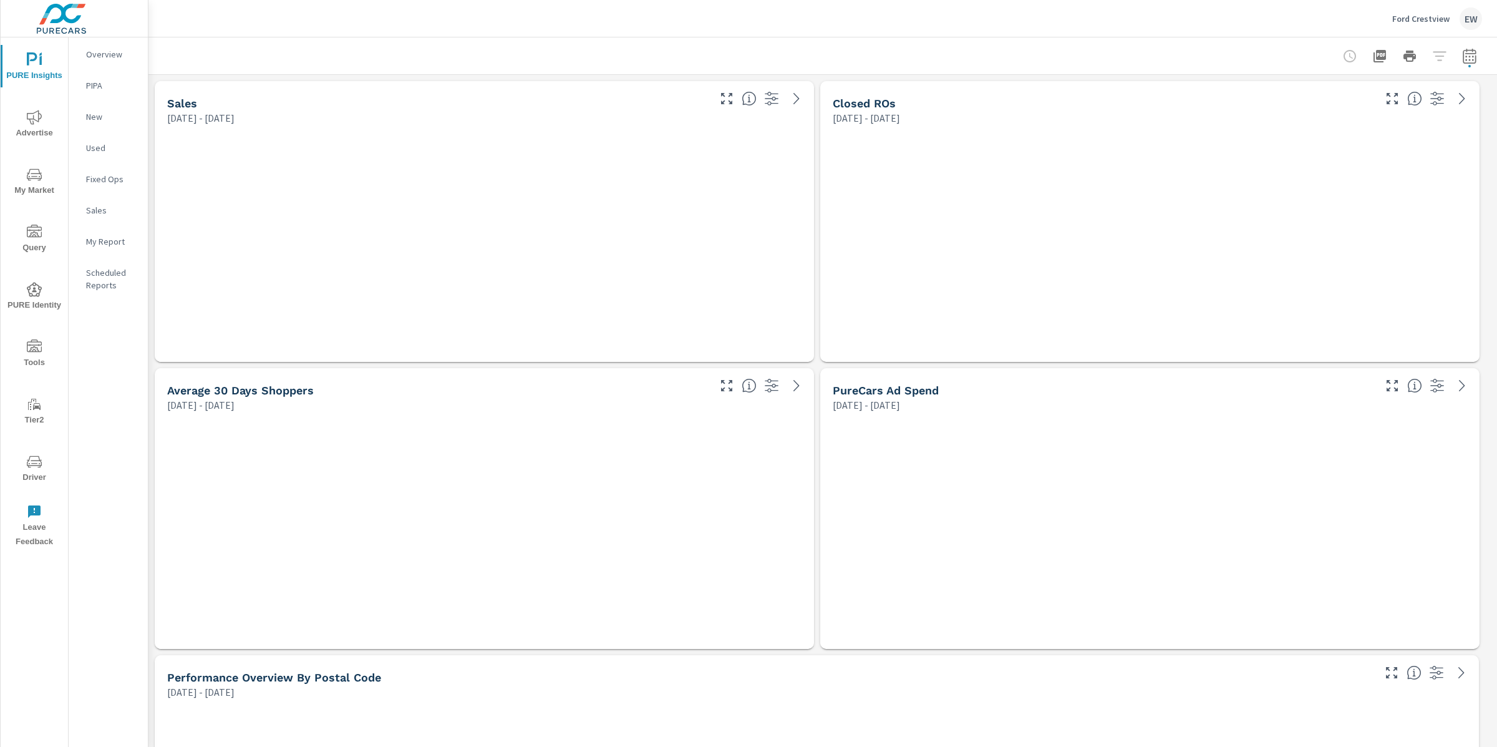
scroll to position [5913, 1361]
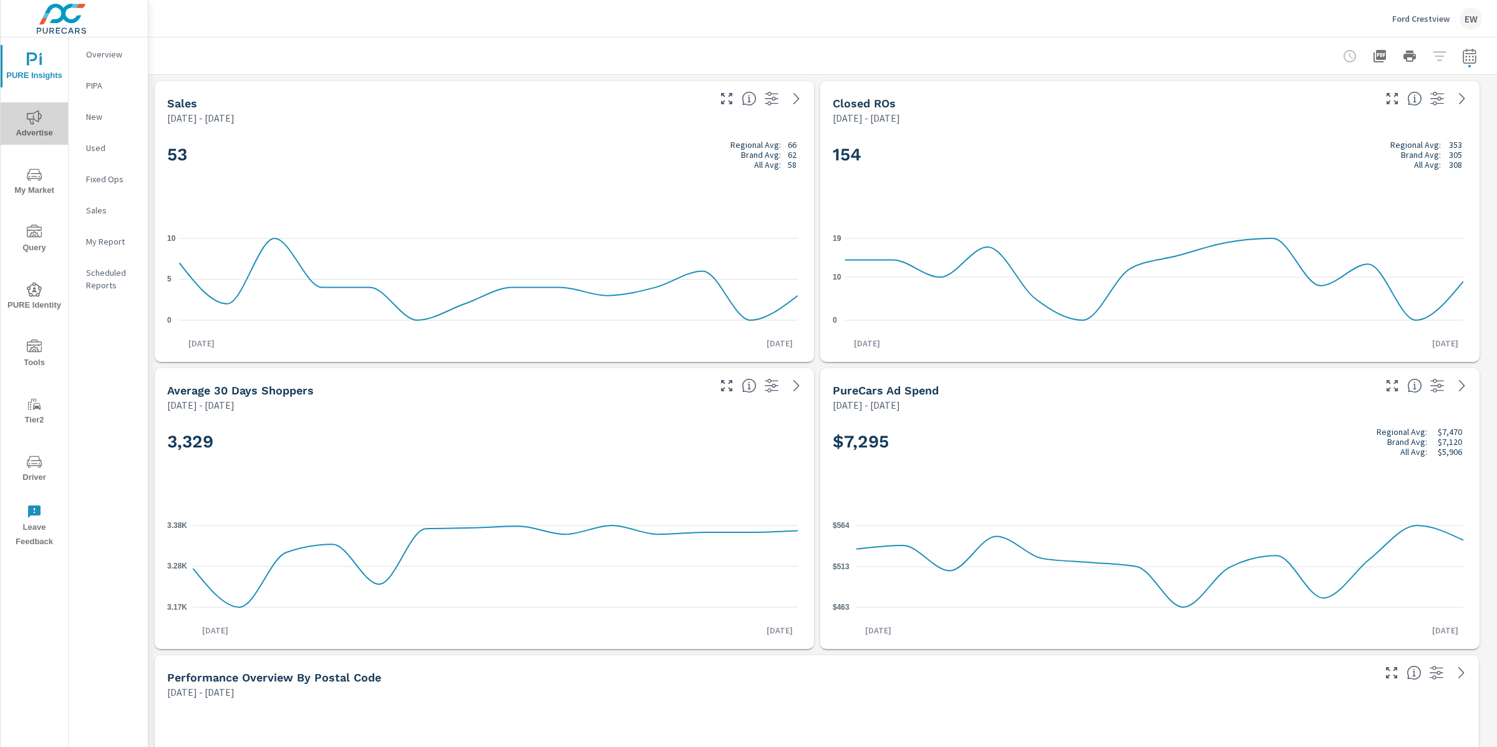
click at [32, 122] on icon "nav menu" at bounding box center [34, 117] width 15 height 15
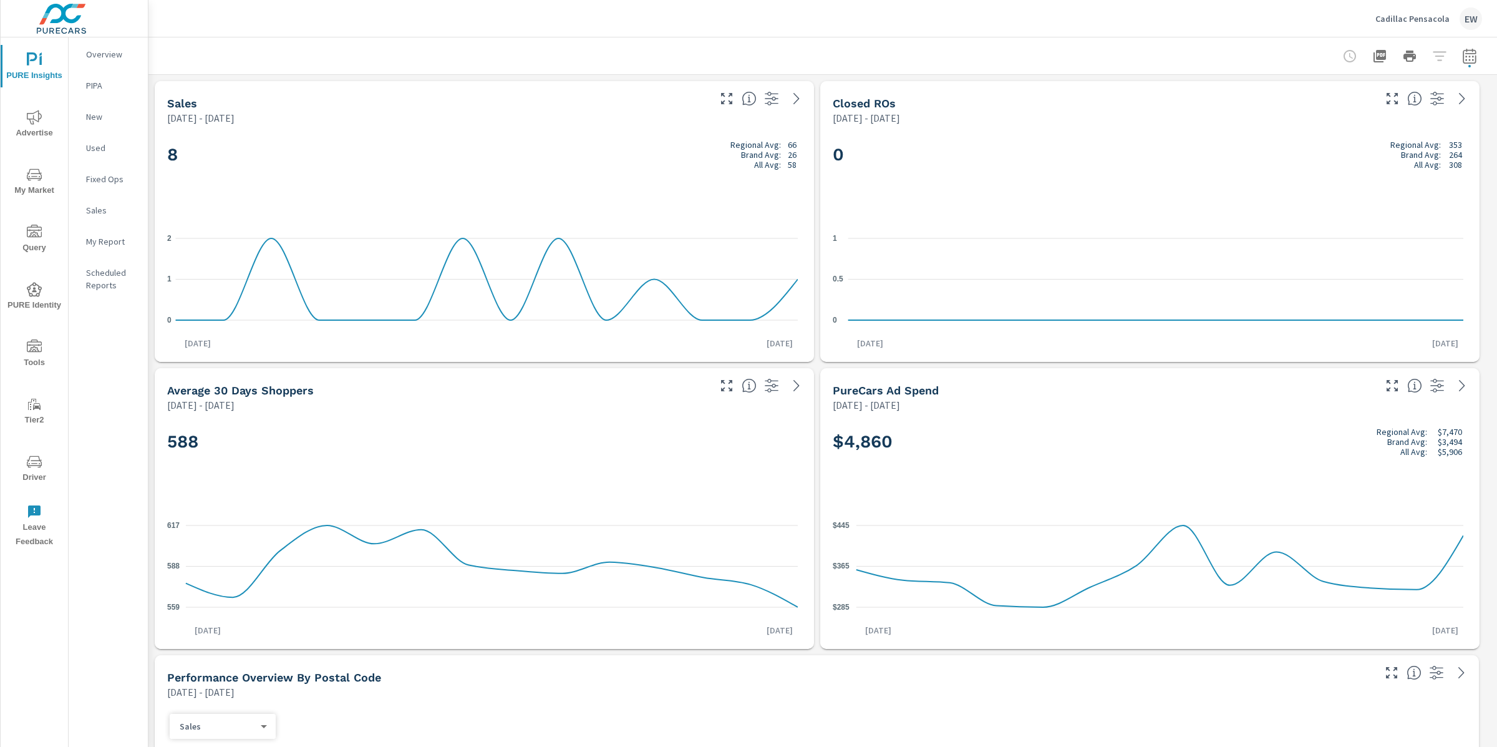
scroll to position [1, 0]
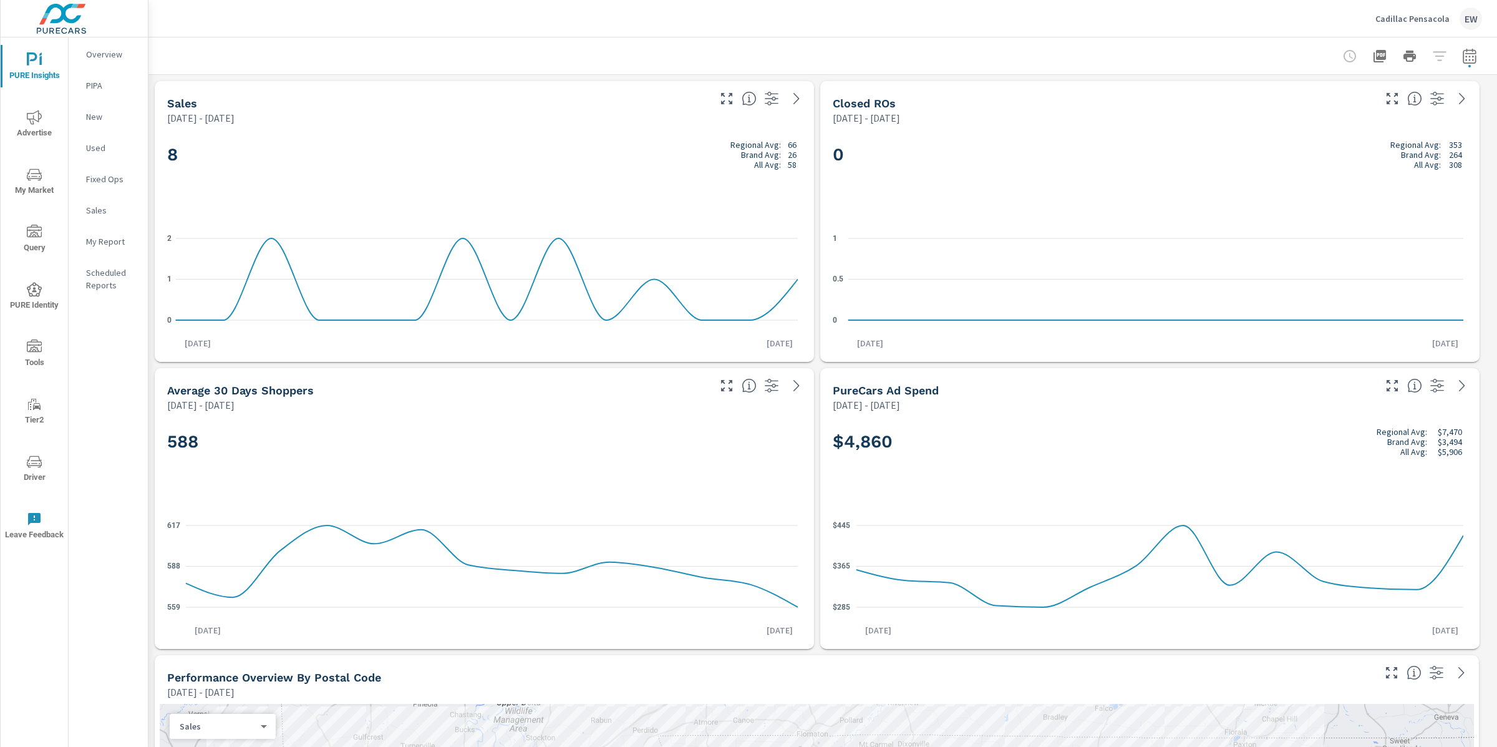
click at [31, 117] on icon "nav menu" at bounding box center [34, 117] width 15 height 14
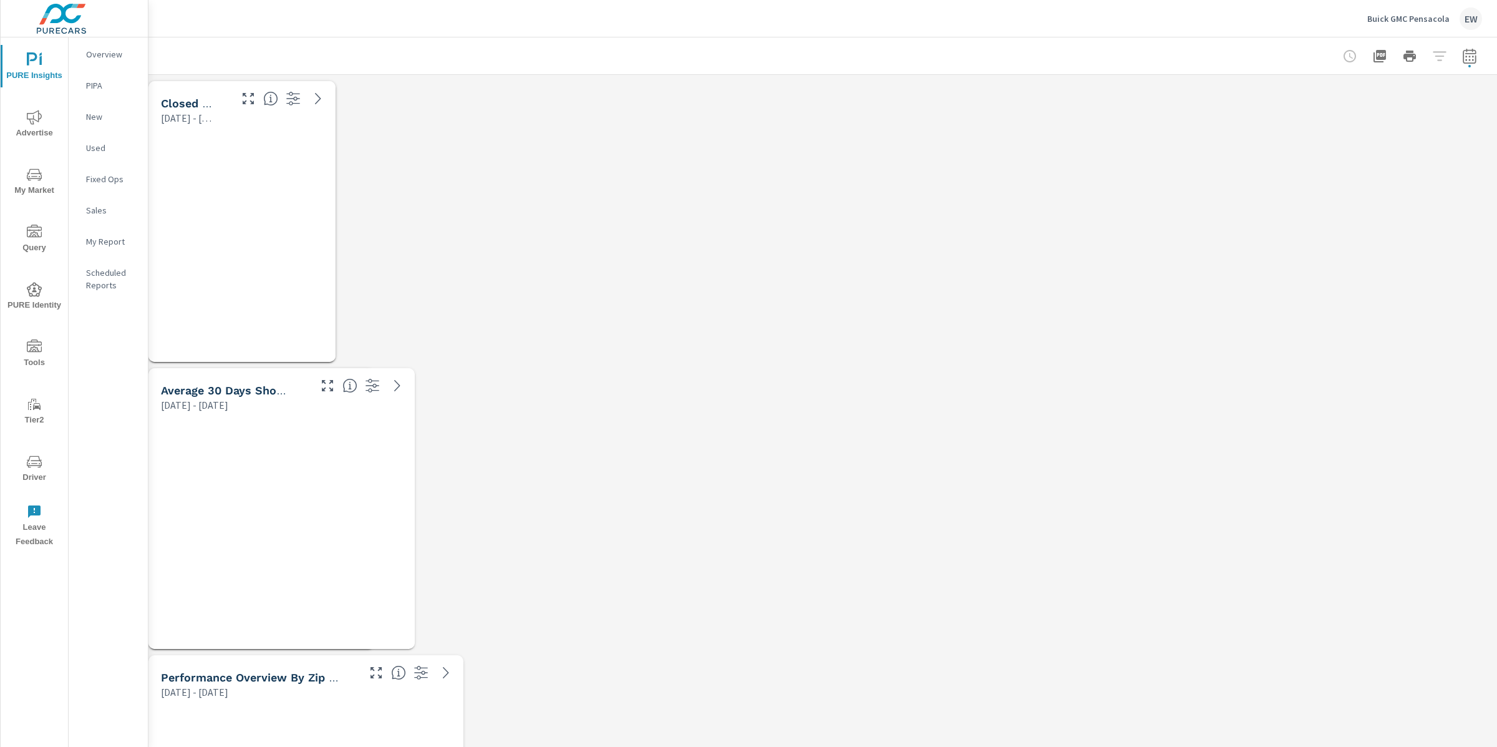
scroll to position [7778, 1361]
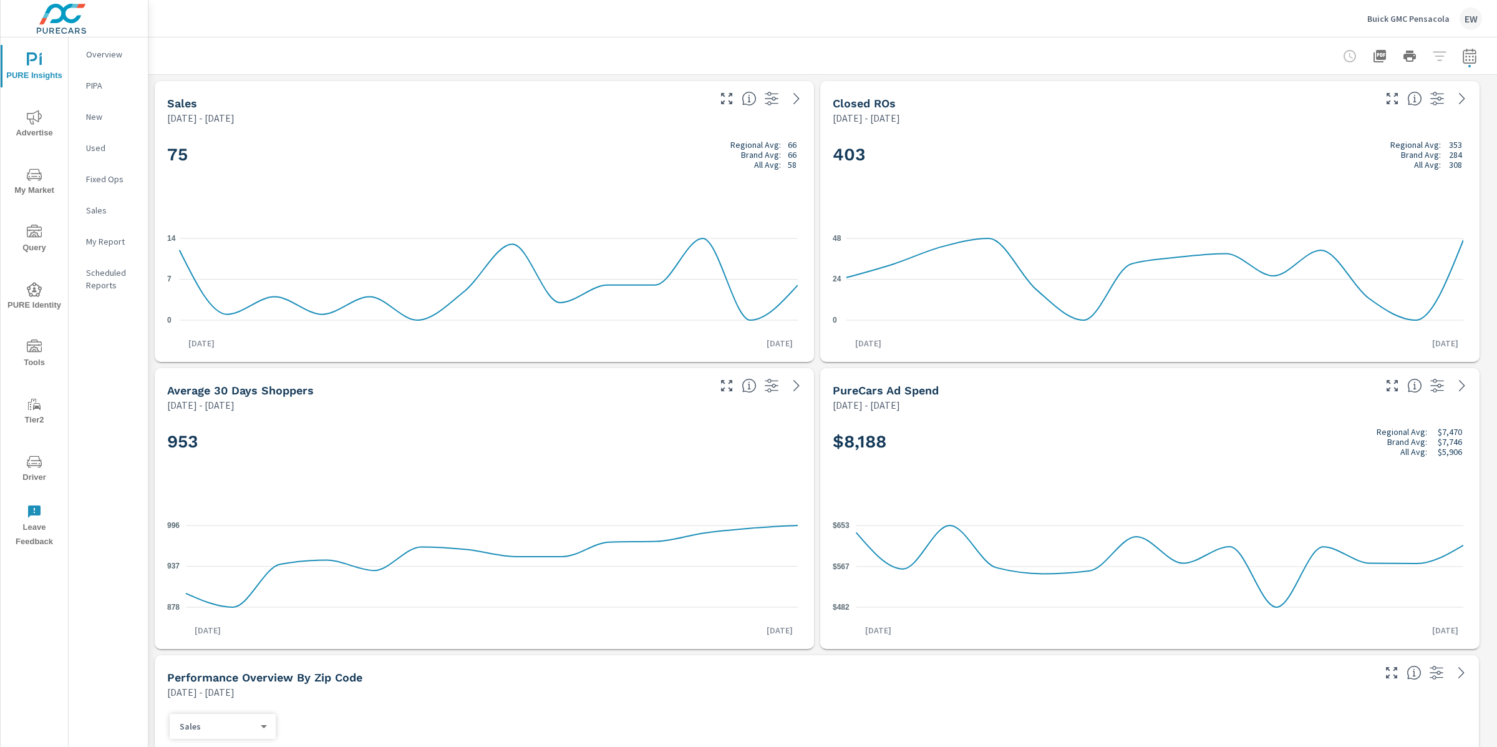
scroll to position [1, 0]
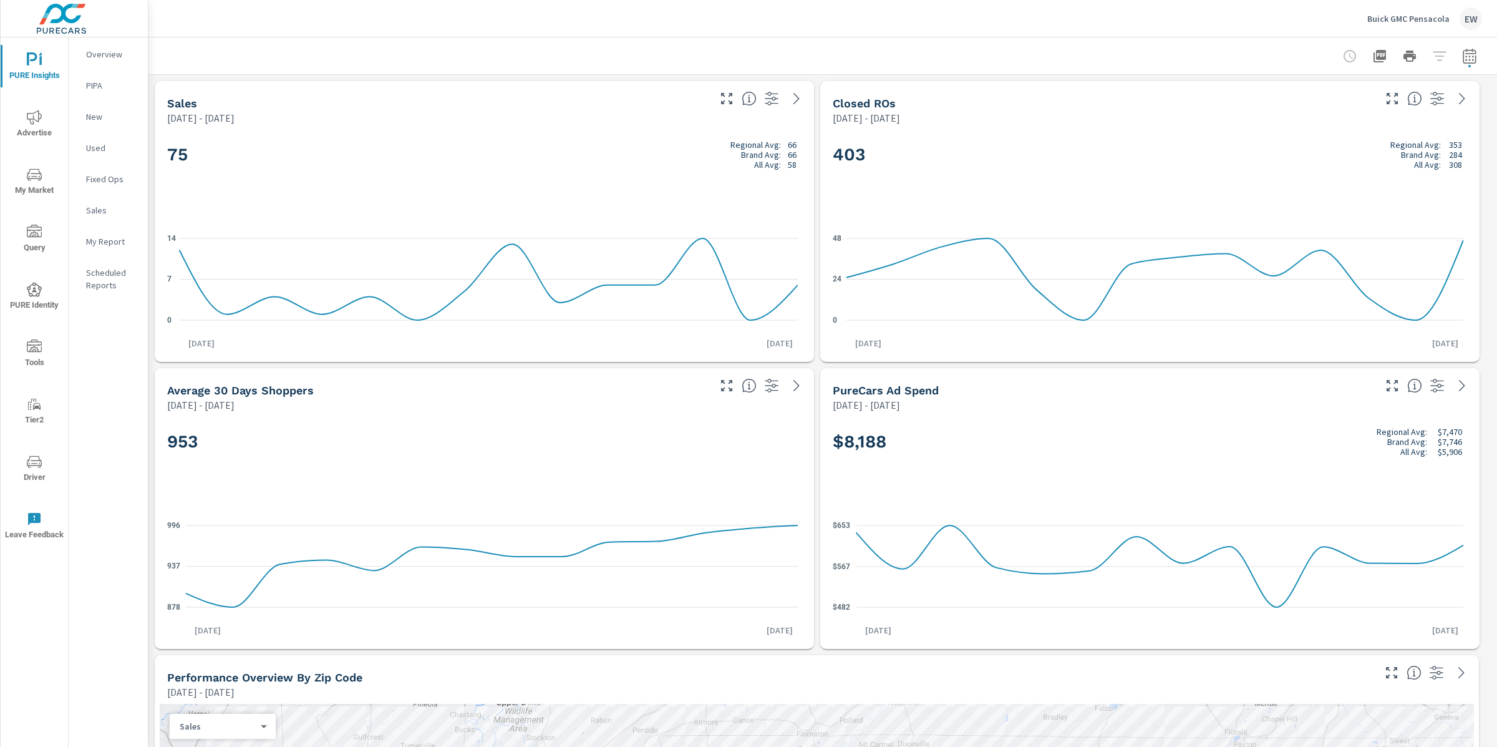
click at [27, 120] on icon "nav menu" at bounding box center [34, 117] width 15 height 15
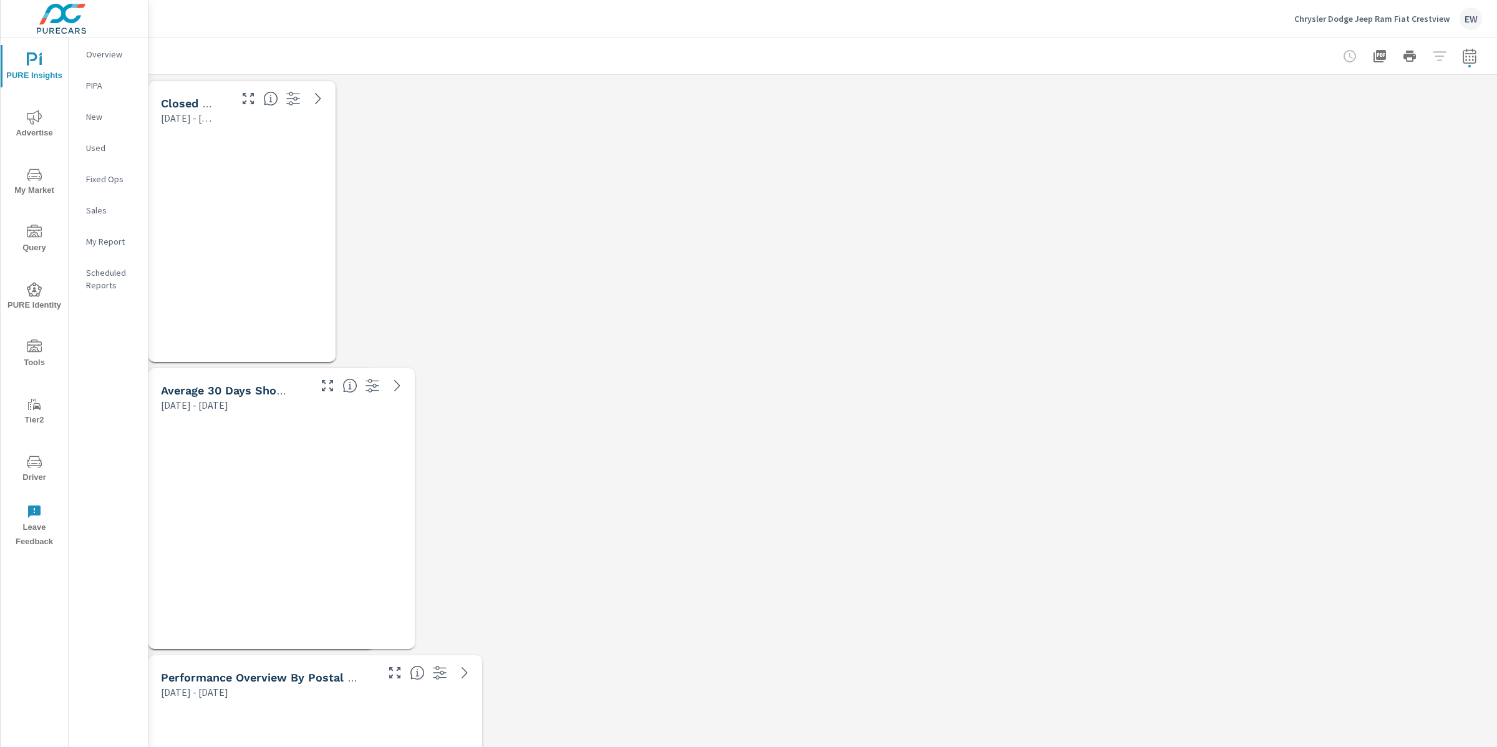
scroll to position [6056, 1361]
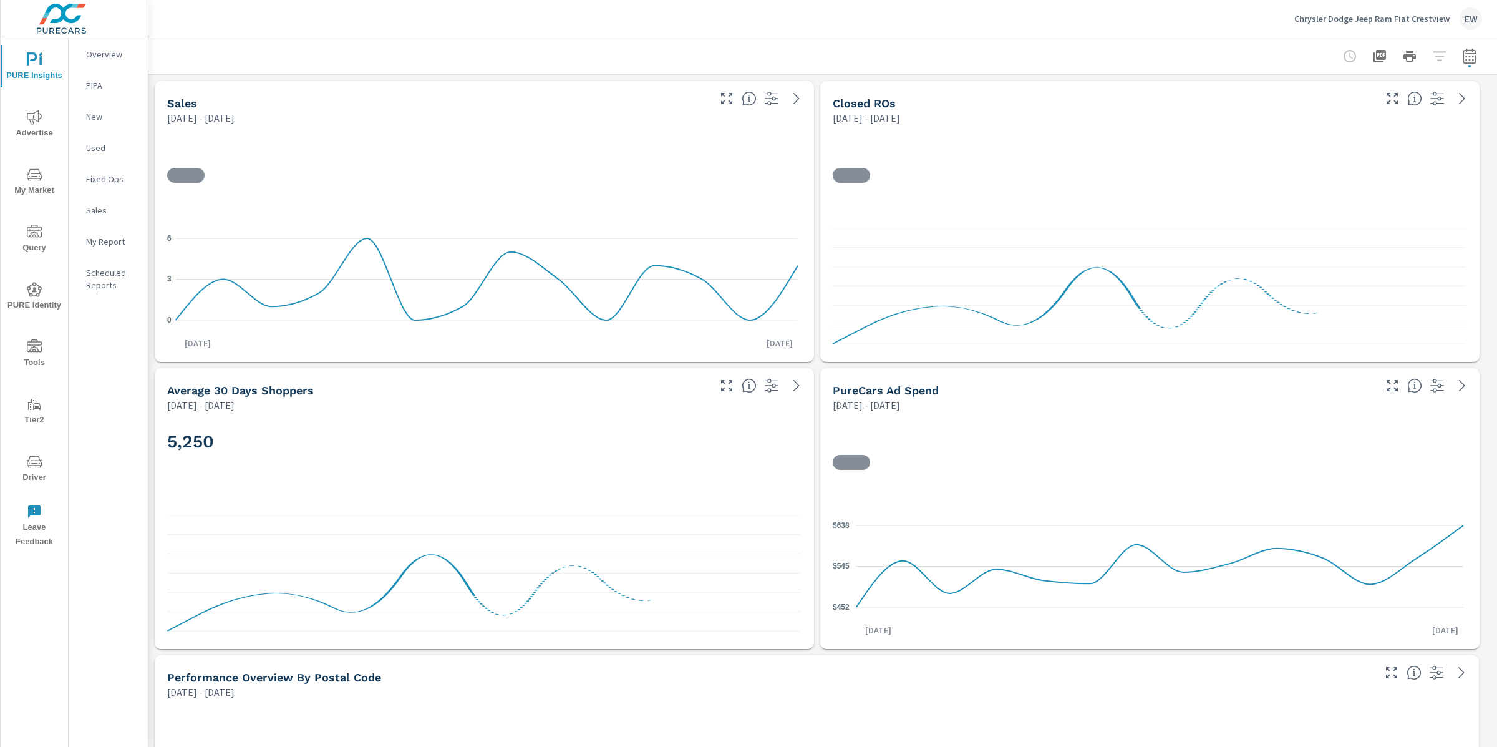
scroll to position [47, 0]
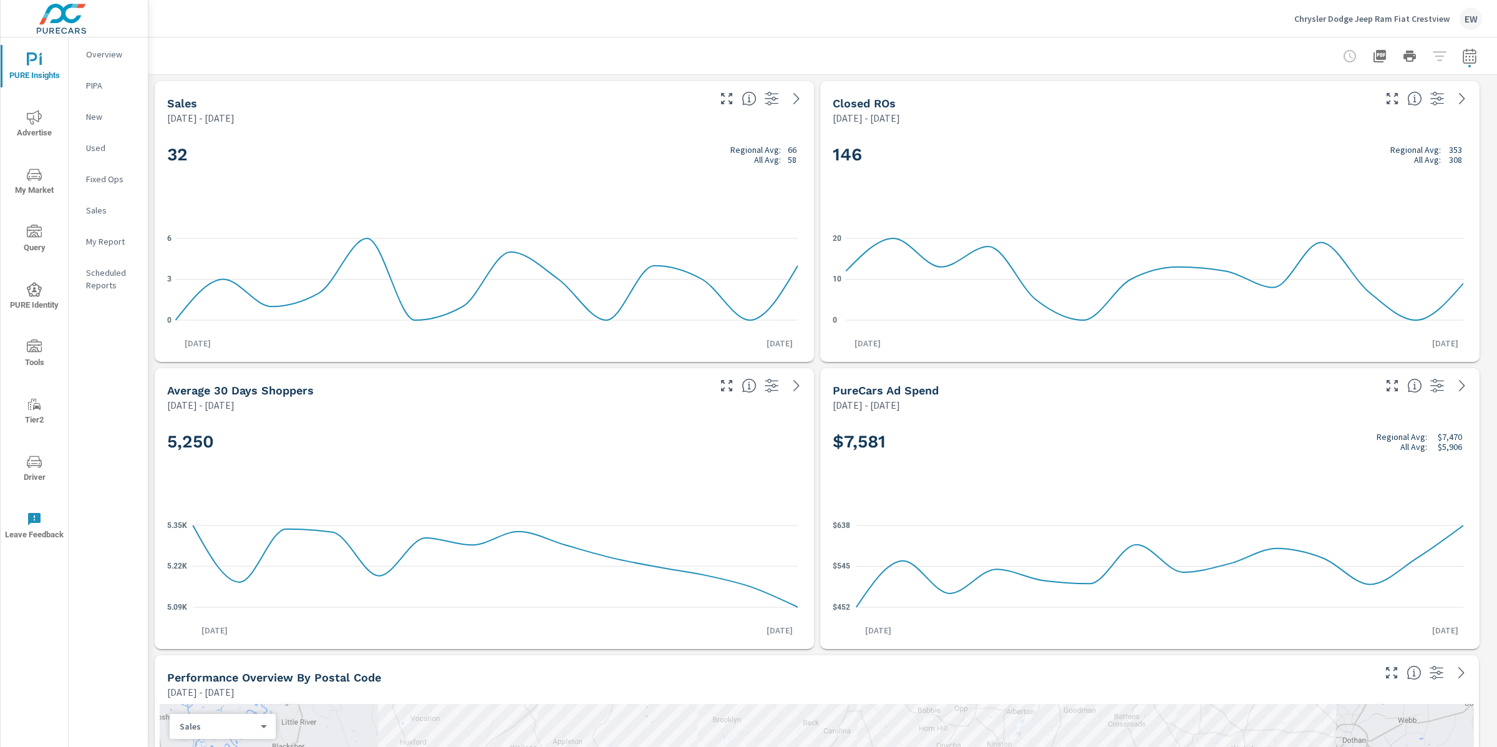
scroll to position [1, 0]
click at [28, 119] on icon "nav menu" at bounding box center [34, 117] width 15 height 15
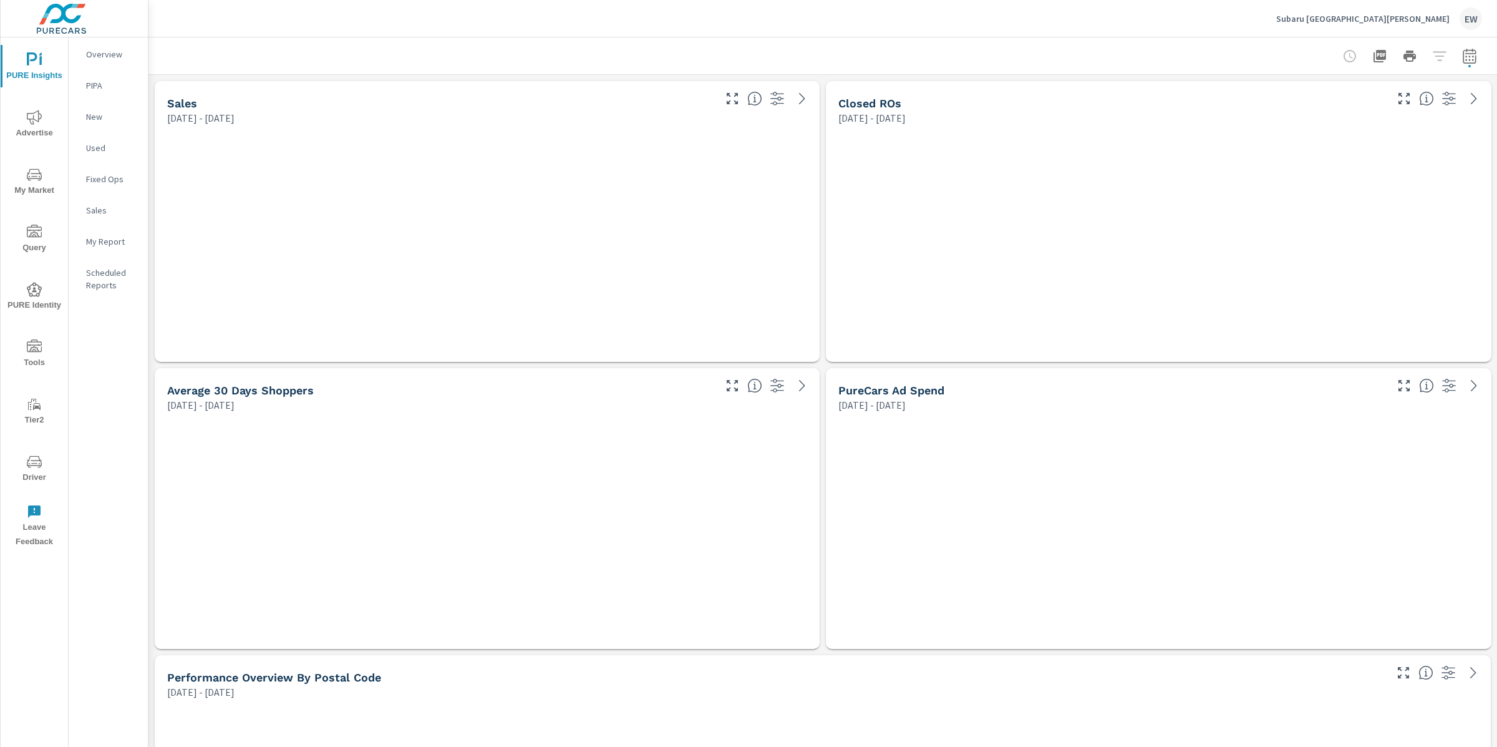
scroll to position [5913, 1361]
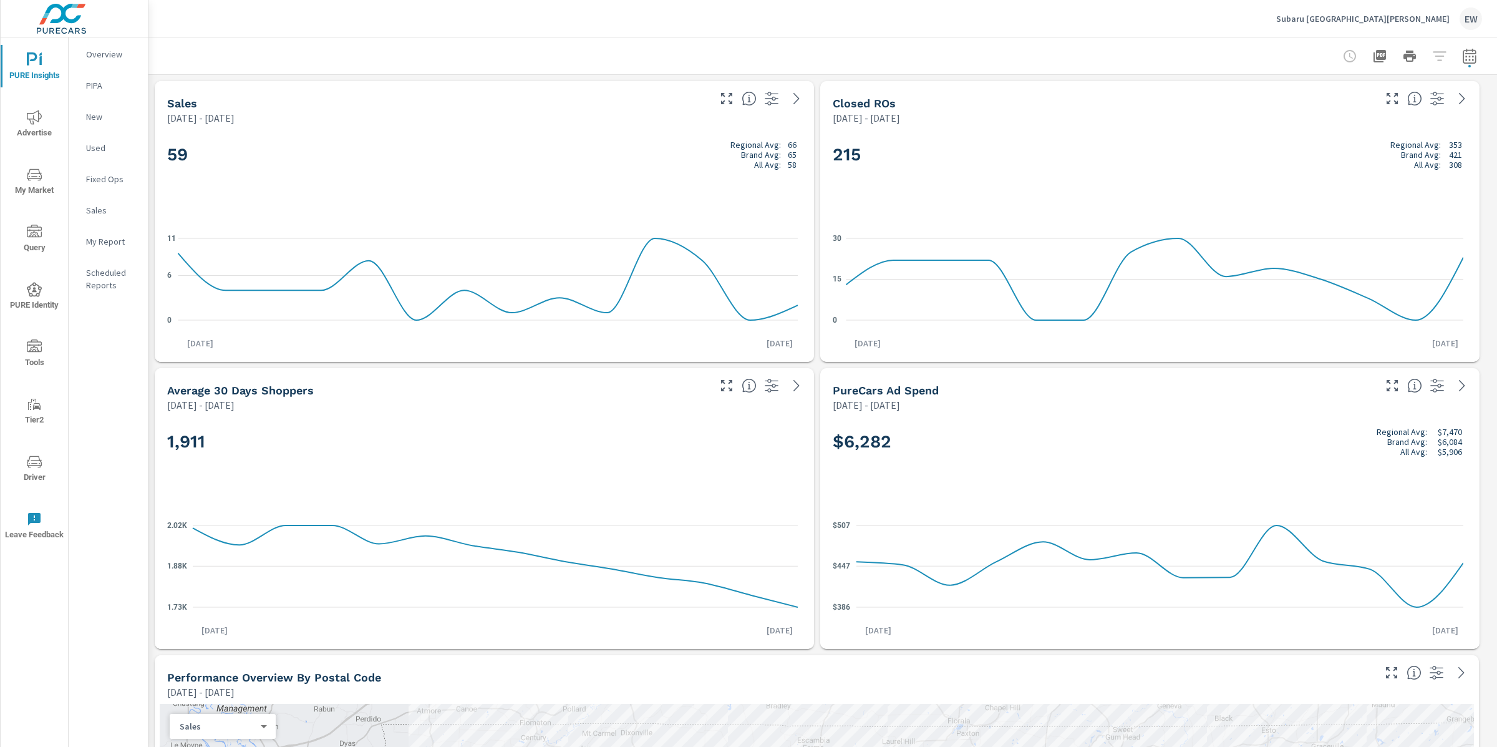
scroll to position [1, 0]
click at [35, 117] on icon "nav menu" at bounding box center [34, 117] width 15 height 15
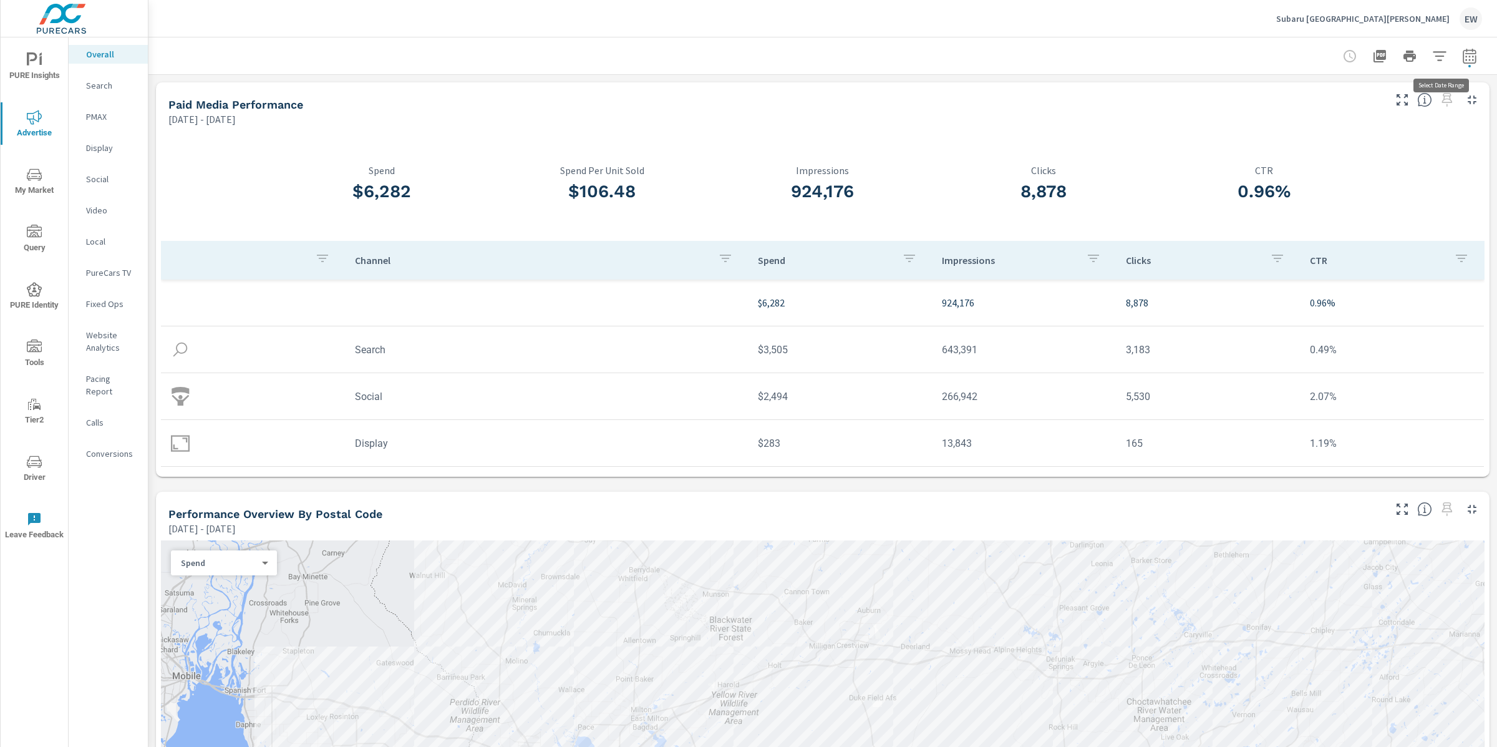
click at [1462, 54] on icon "button" at bounding box center [1469, 56] width 15 height 15
click at [1324, 115] on select "Custom Yesterday Last week Last 7 days Last 14 days Last 30 days Last 45 days L…" at bounding box center [1358, 109] width 135 height 25
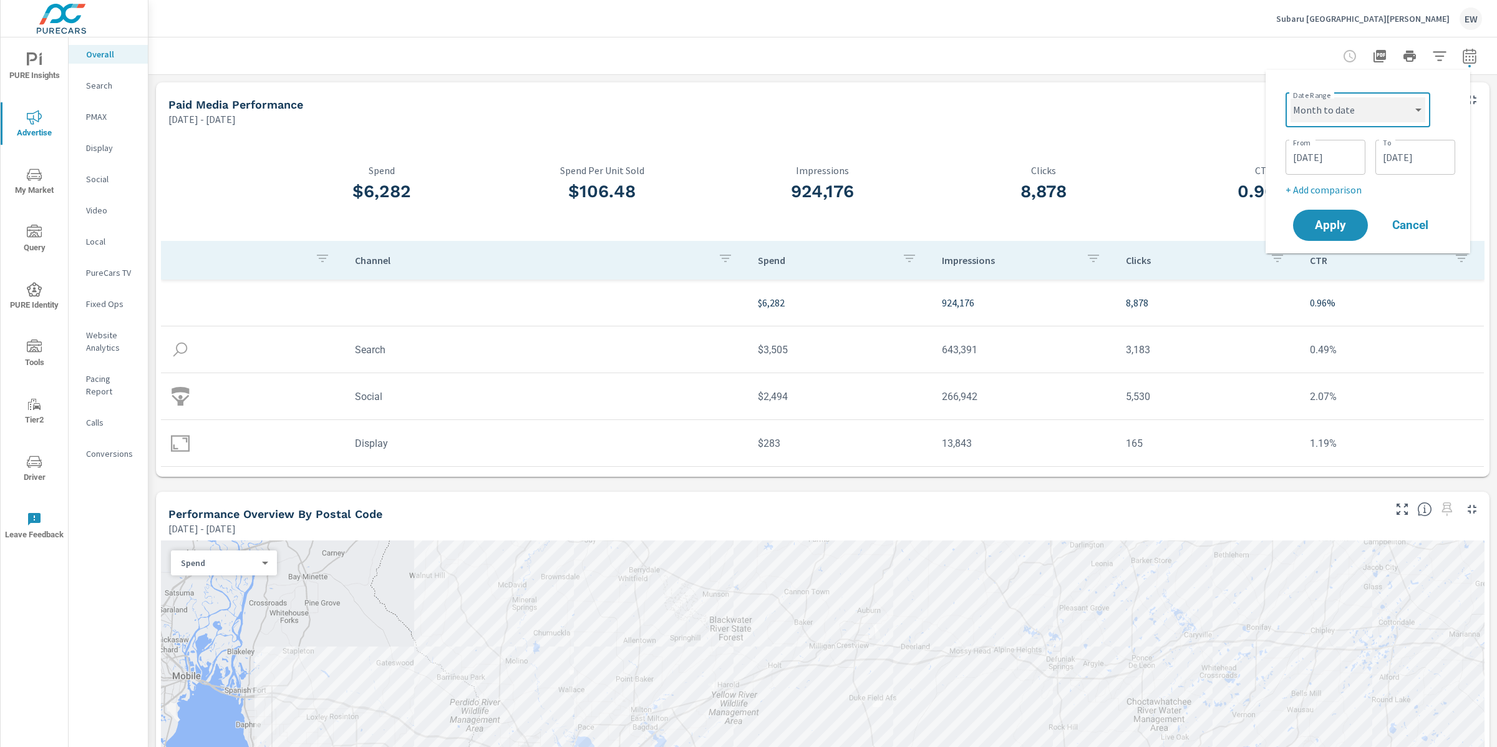
click at [1291, 97] on select "Custom Yesterday Last week Last 7 days Last 14 days Last 30 days Last 45 days L…" at bounding box center [1358, 109] width 135 height 25
select select "Month to date"
click at [1321, 184] on span "Apply" at bounding box center [1330, 178] width 51 height 12
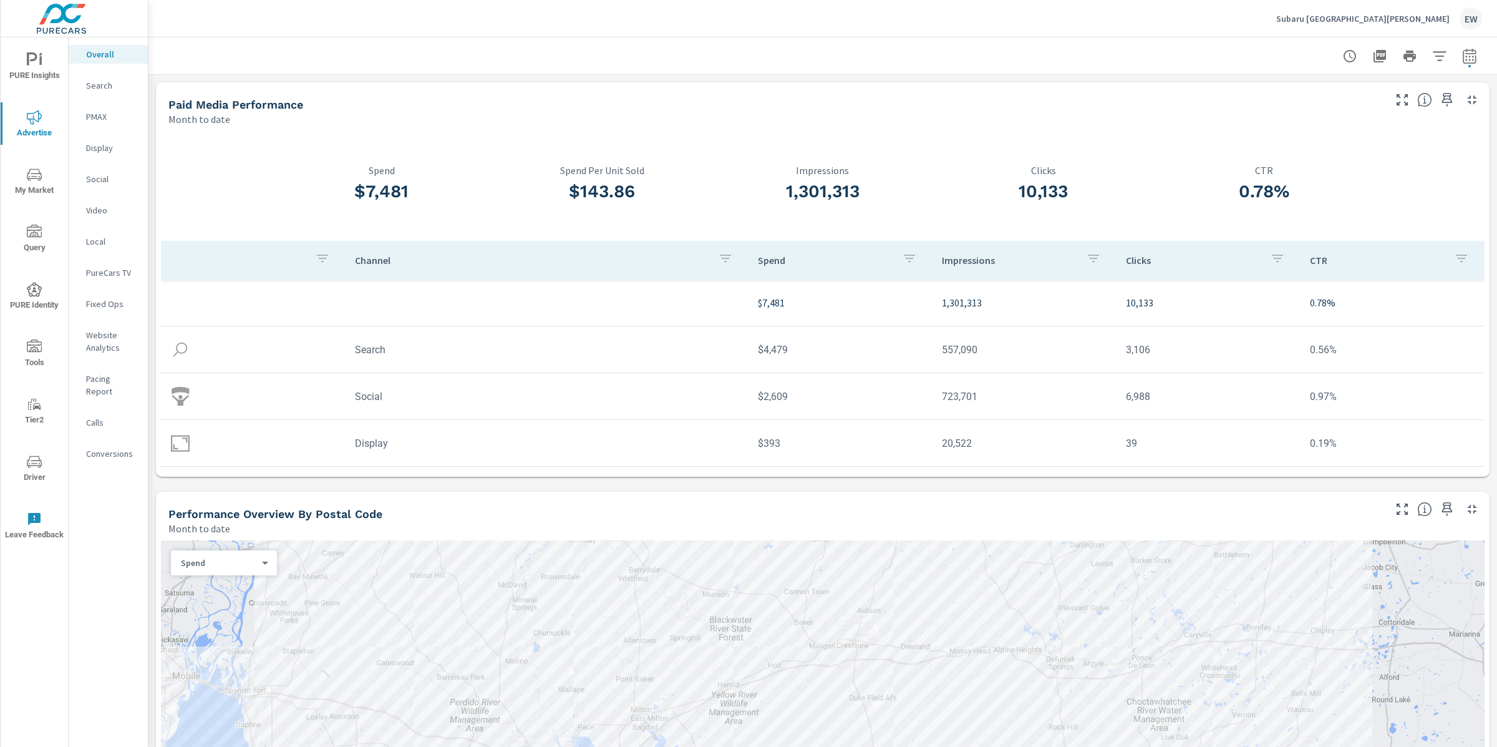
click at [97, 185] on p "Social" at bounding box center [112, 179] width 52 height 12
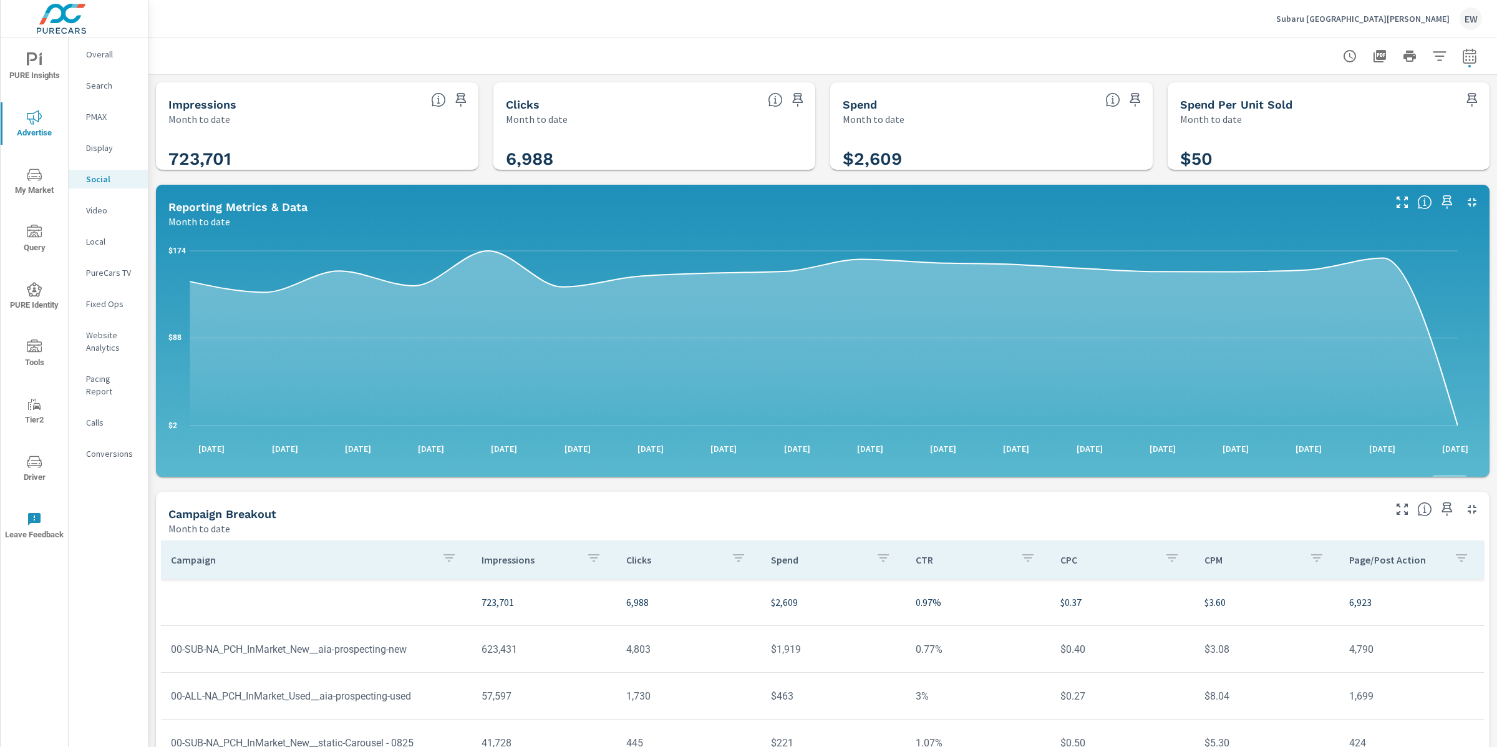
click at [152, 207] on div "Impressions Month to date 723,701 Clicks Month to date 6,988 Spend Month to dat…" at bounding box center [822, 484] width 1349 height 818
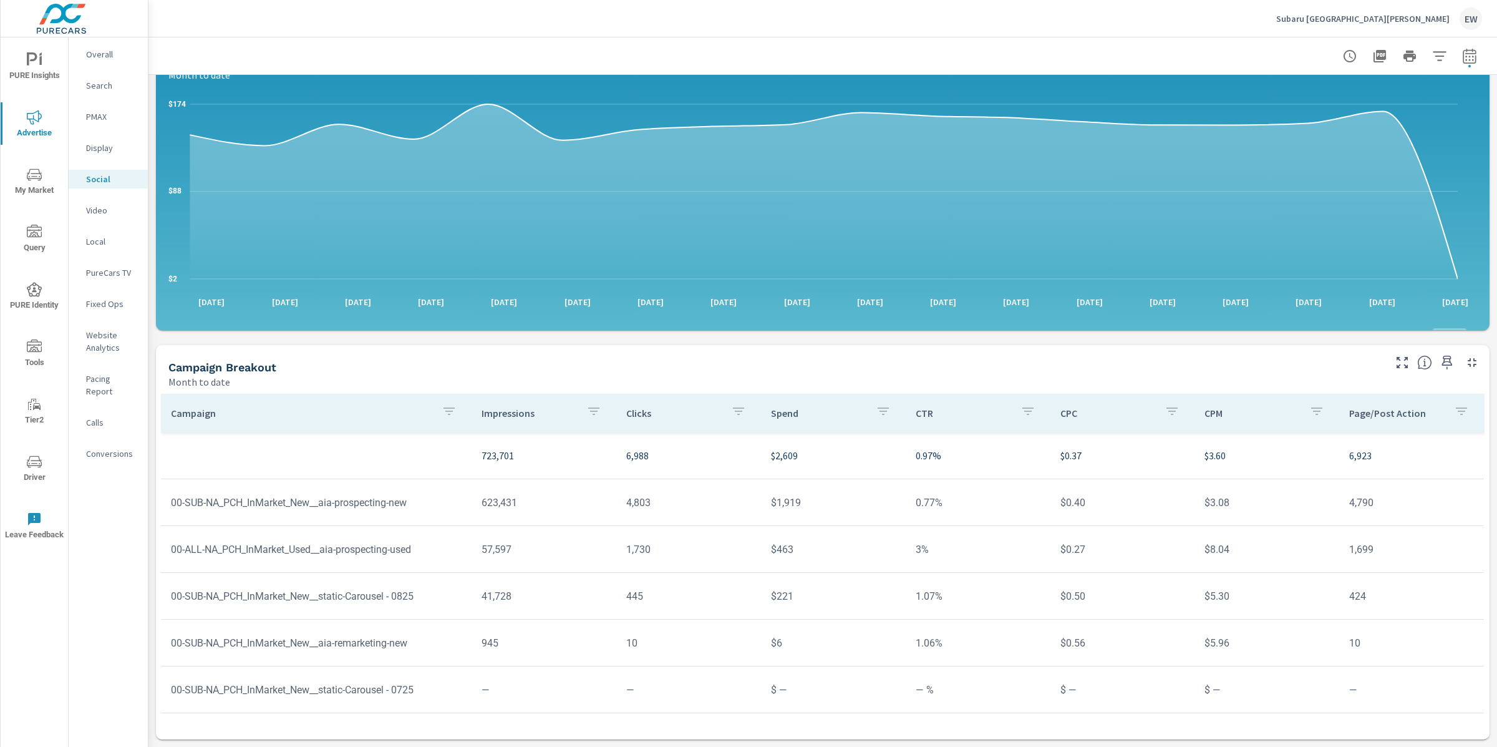
scroll to position [351, 0]
drag, startPoint x: 479, startPoint y: 502, endPoint x: 548, endPoint y: 509, distance: 69.0
click at [548, 580] on td "41,728" at bounding box center [544, 596] width 145 height 32
click at [534, 580] on td "41,728" at bounding box center [544, 596] width 145 height 32
click at [1465, 56] on icon "button" at bounding box center [1469, 58] width 8 height 5
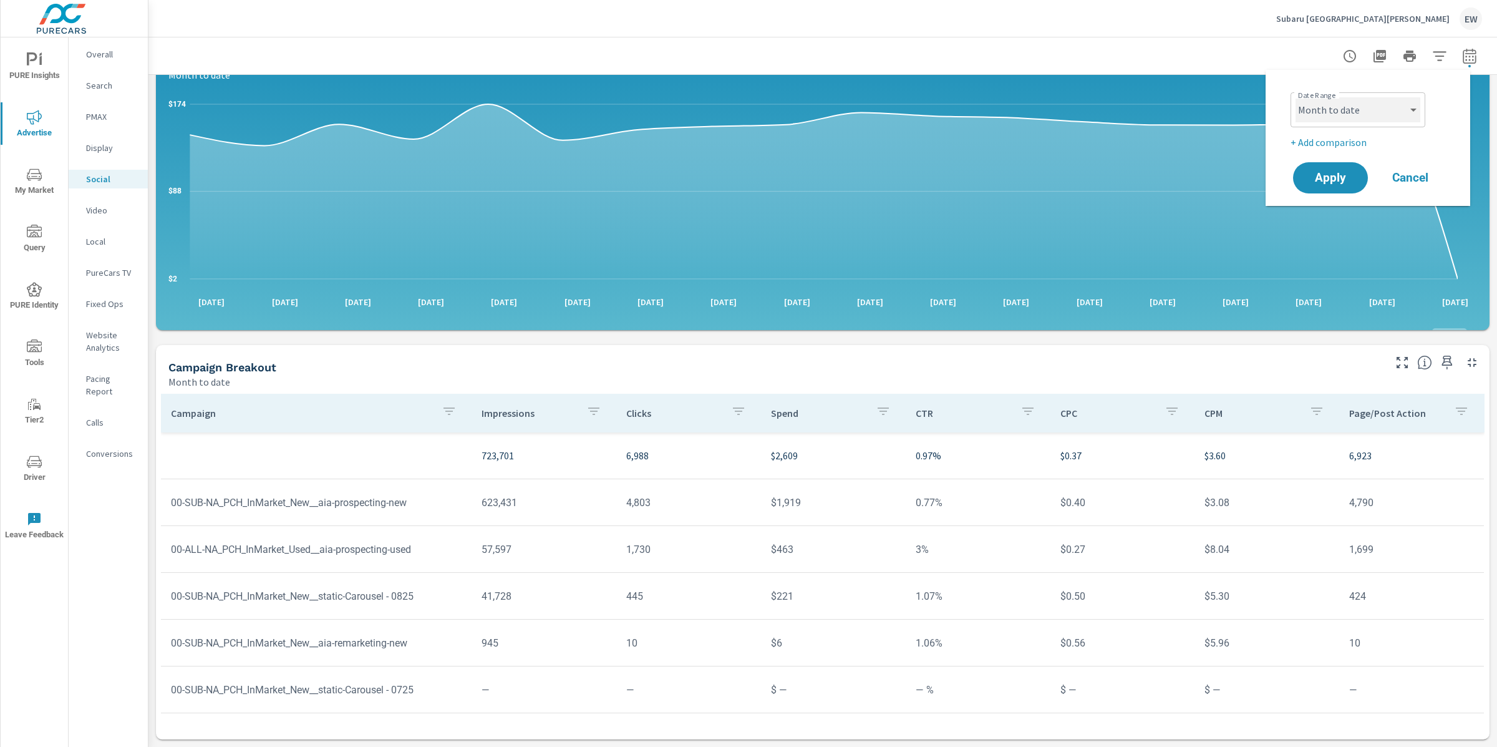
click at [1363, 109] on select "Custom Yesterday Last week Last 7 days Last 14 days Last 30 days Last 45 days L…" at bounding box center [1358, 109] width 125 height 25
click at [1296, 97] on select "Custom Yesterday Last week Last 7 days Last 14 days Last 30 days Last 45 days L…" at bounding box center [1358, 109] width 125 height 25
select select "Last month"
click at [1321, 183] on span "Apply" at bounding box center [1330, 178] width 51 height 12
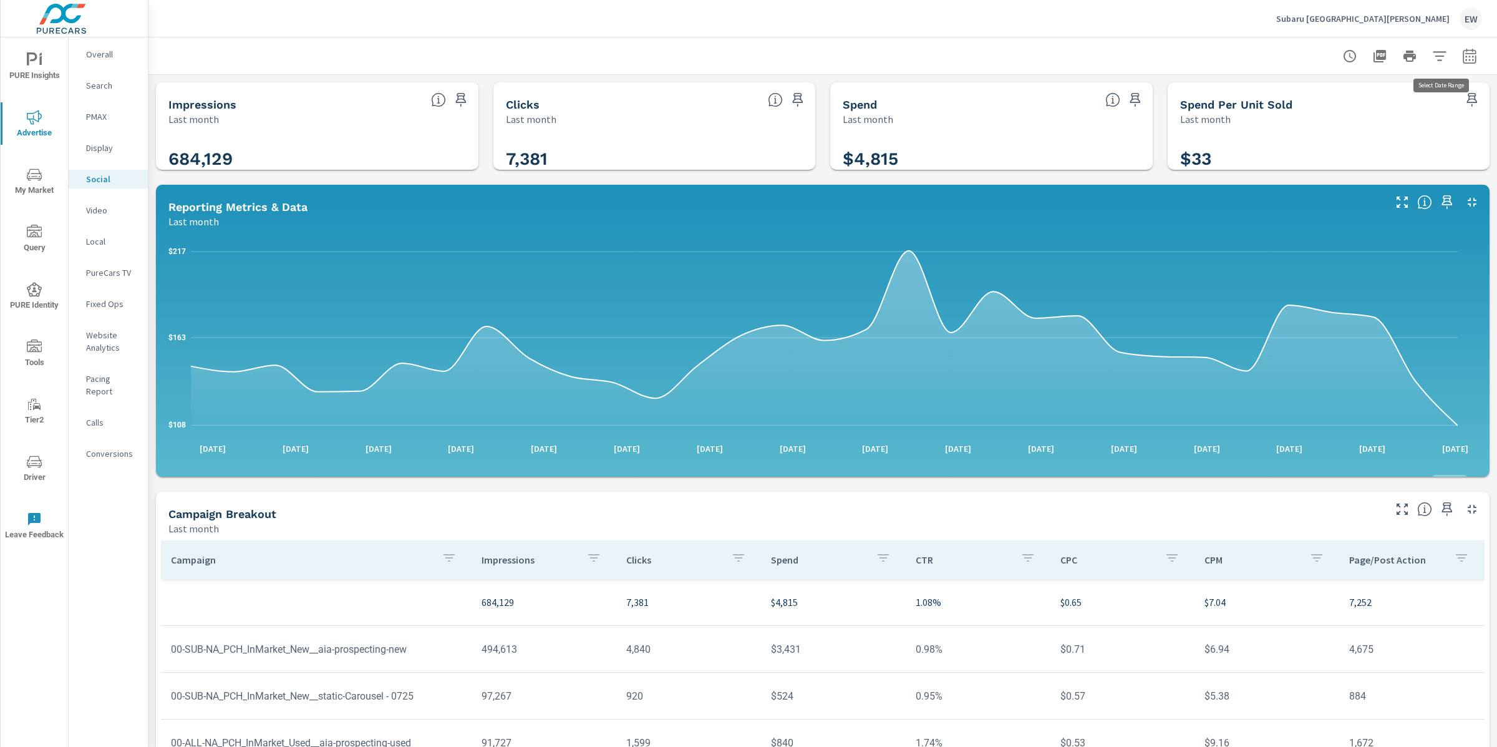
click at [1462, 59] on icon "button" at bounding box center [1469, 56] width 15 height 15
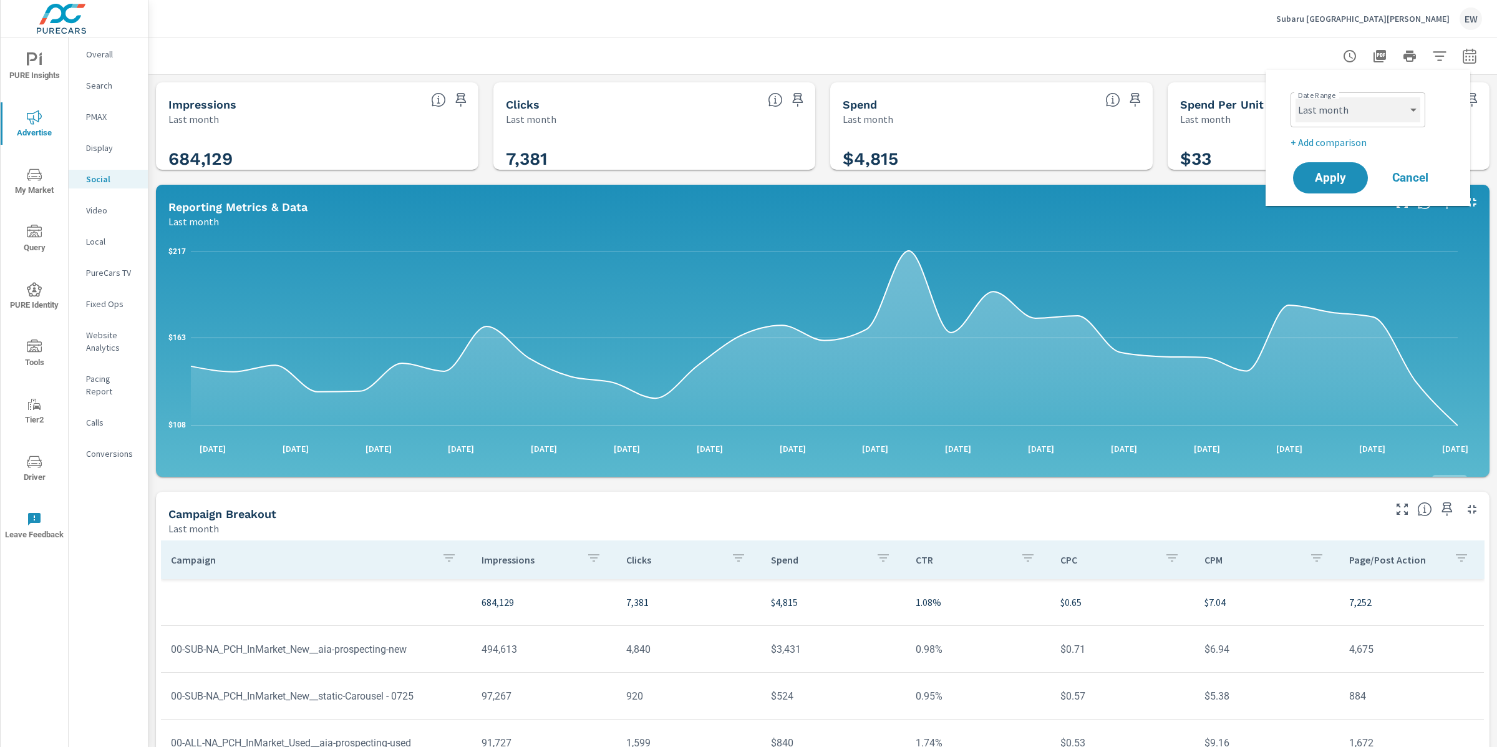
click at [1375, 113] on select "Custom Yesterday Last week Last 7 days Last 14 days Last 30 days Last 45 days L…" at bounding box center [1358, 109] width 125 height 25
click at [1296, 97] on select "Custom Yesterday Last week Last 7 days Last 14 days Last 30 days Last 45 days L…" at bounding box center [1358, 109] width 125 height 25
select select "Month to date"
click at [1318, 182] on span "Apply" at bounding box center [1330, 178] width 51 height 12
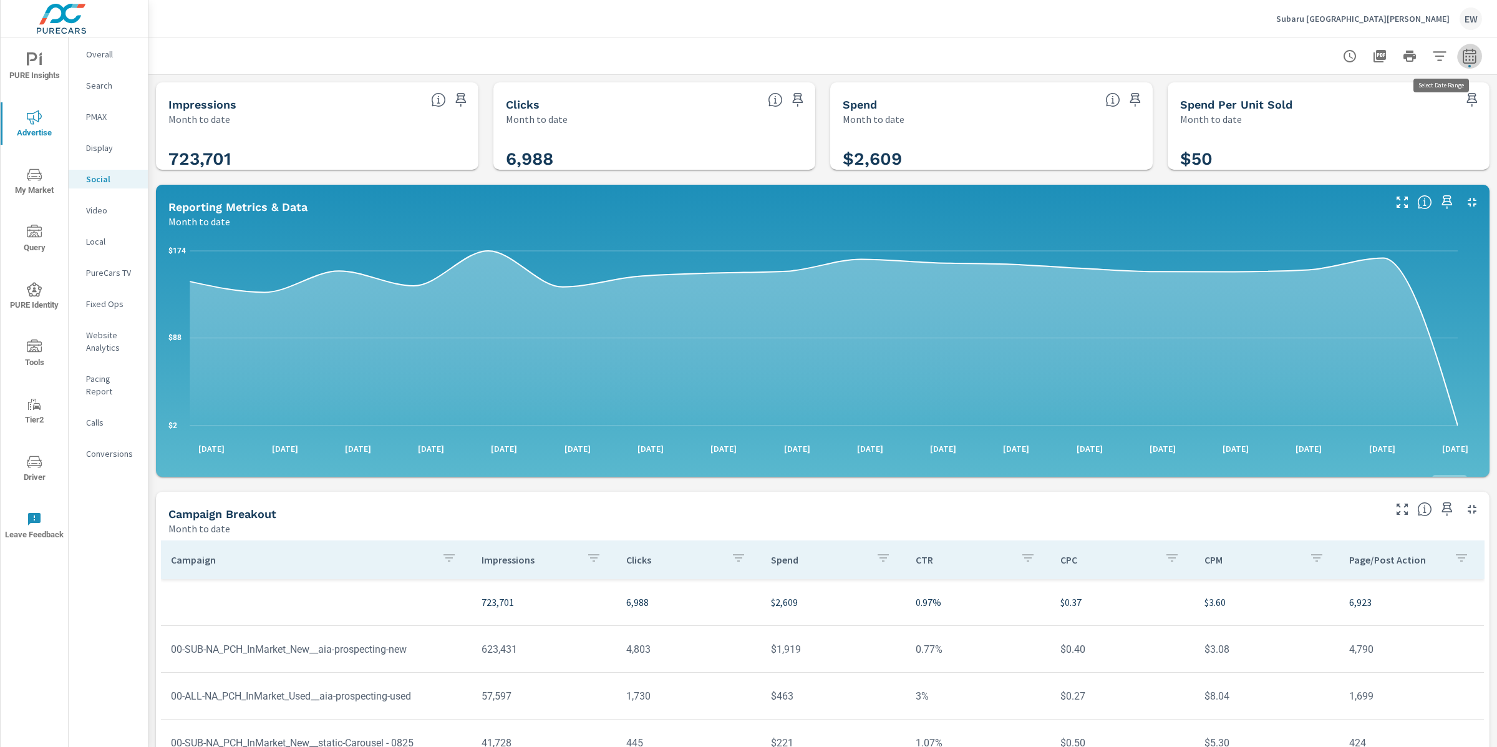
click at [1462, 61] on icon "button" at bounding box center [1469, 56] width 15 height 15
select select "Month to date"
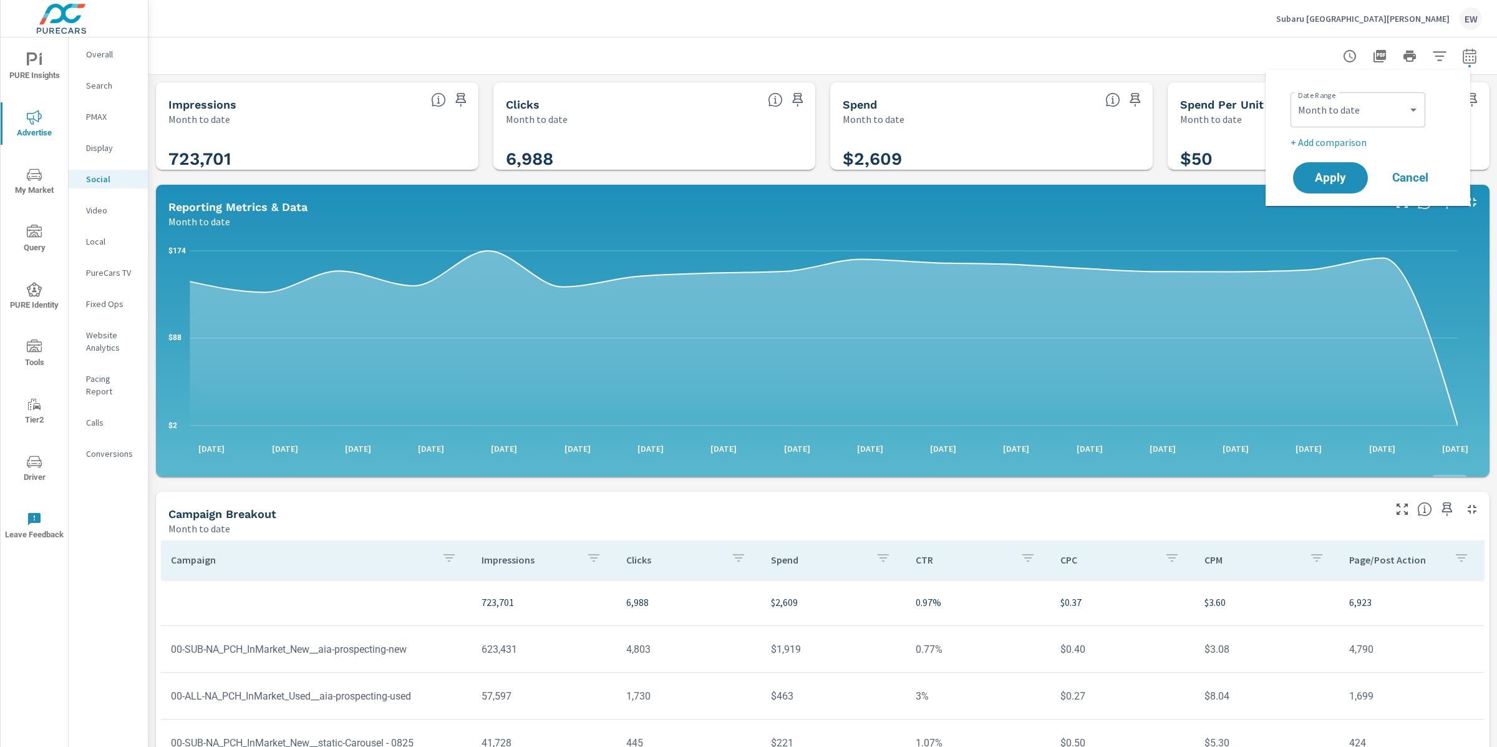
click at [1343, 146] on p "+ Add comparison" at bounding box center [1371, 142] width 160 height 15
select select "Previous period"
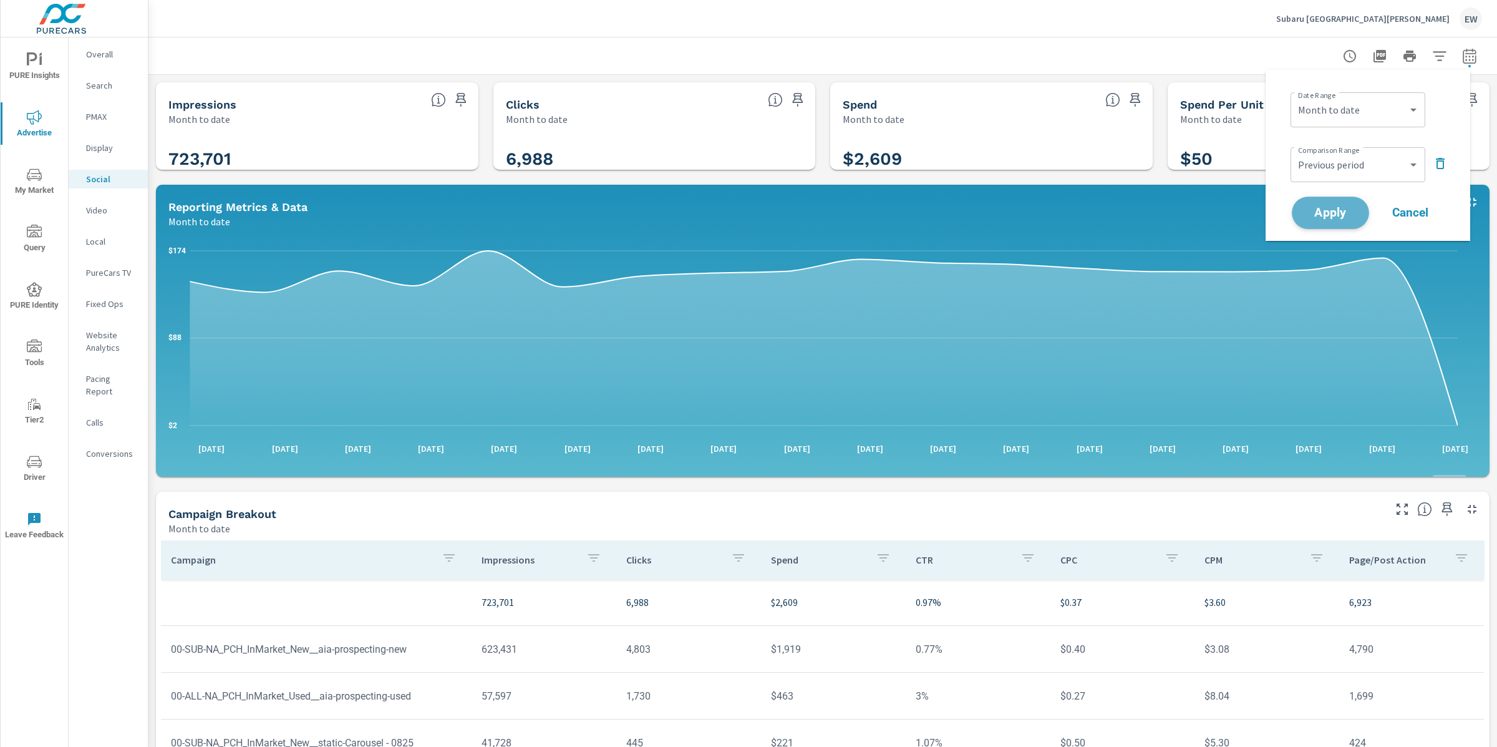
click at [1322, 219] on span "Apply" at bounding box center [1330, 213] width 51 height 12
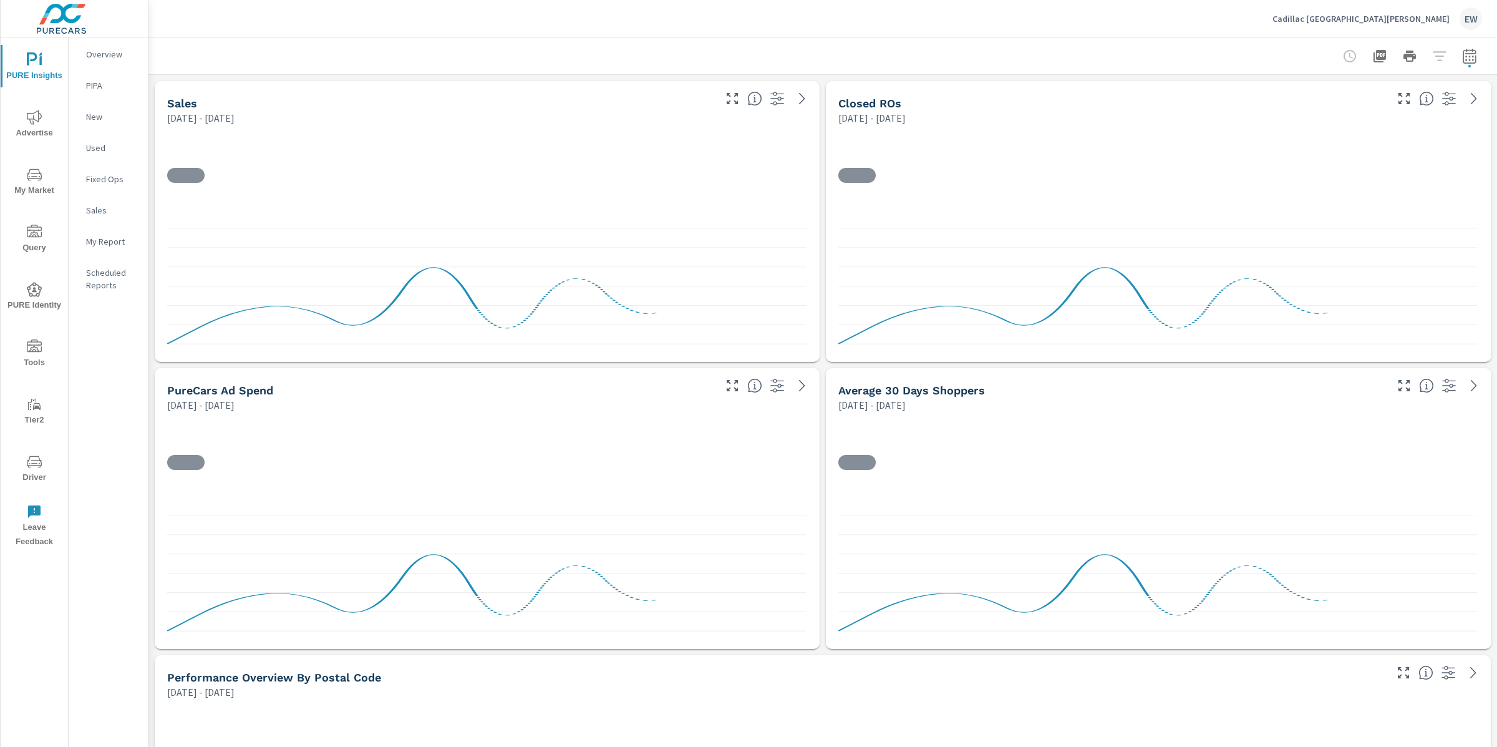
scroll to position [5769, 1361]
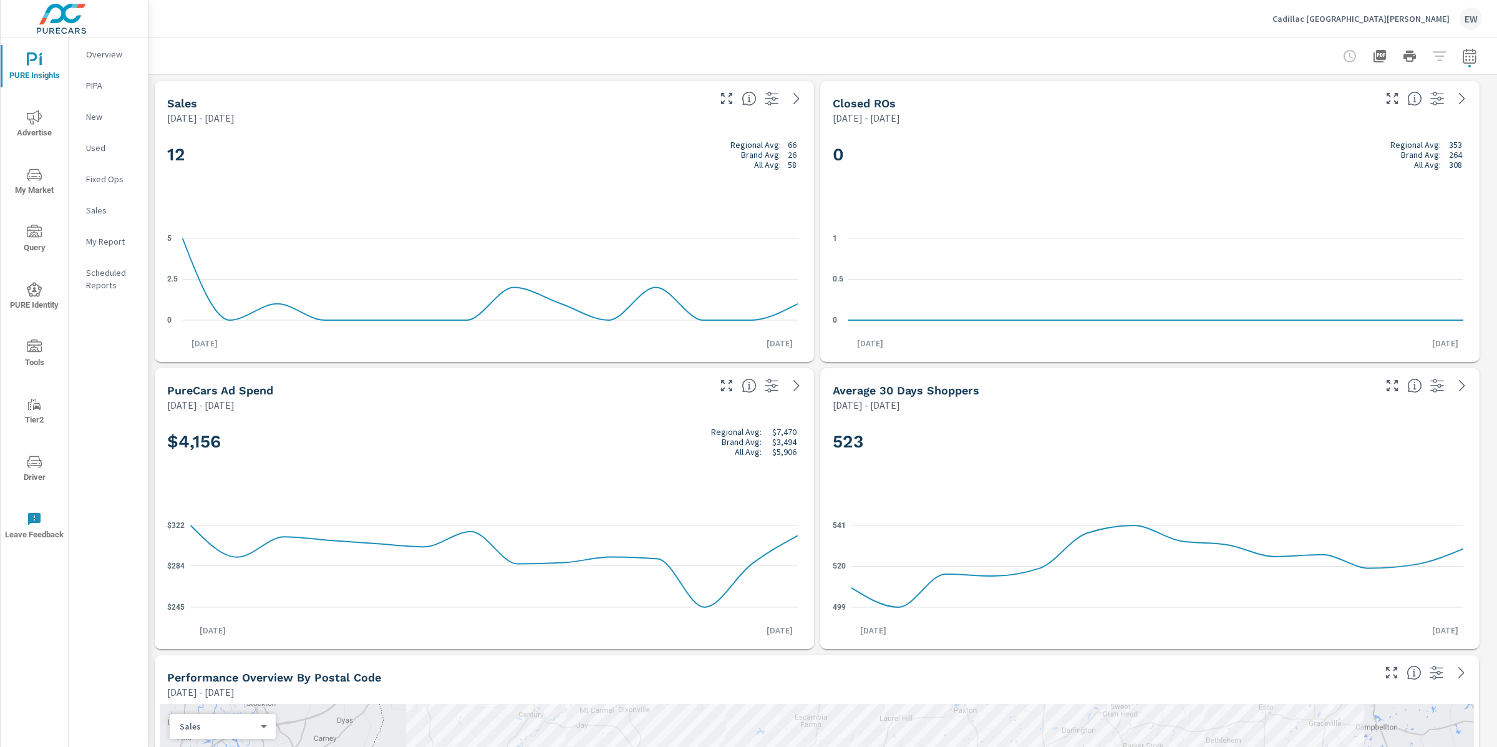
scroll to position [1, 0]
click at [37, 115] on icon "nav menu" at bounding box center [34, 117] width 15 height 15
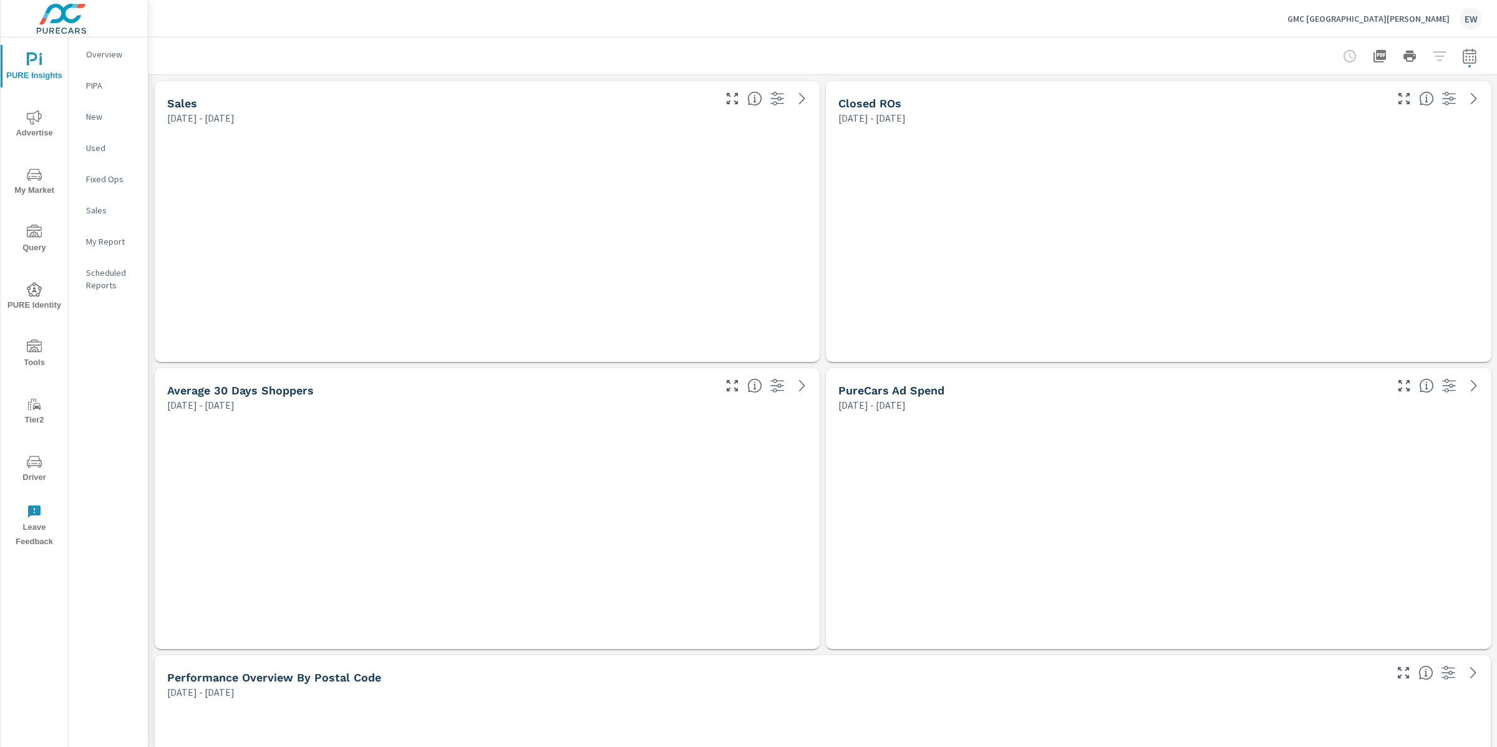
scroll to position [7635, 1361]
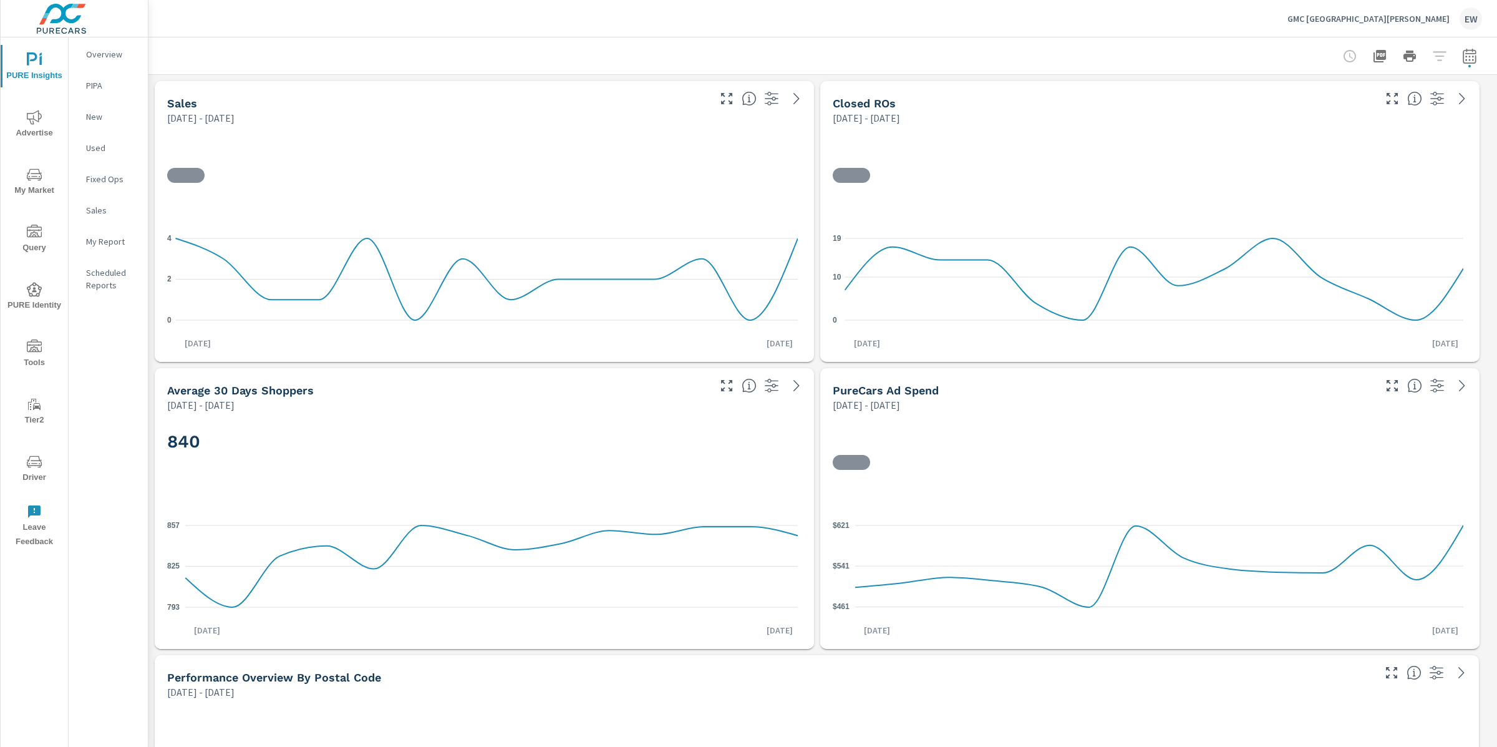
scroll to position [62, 0]
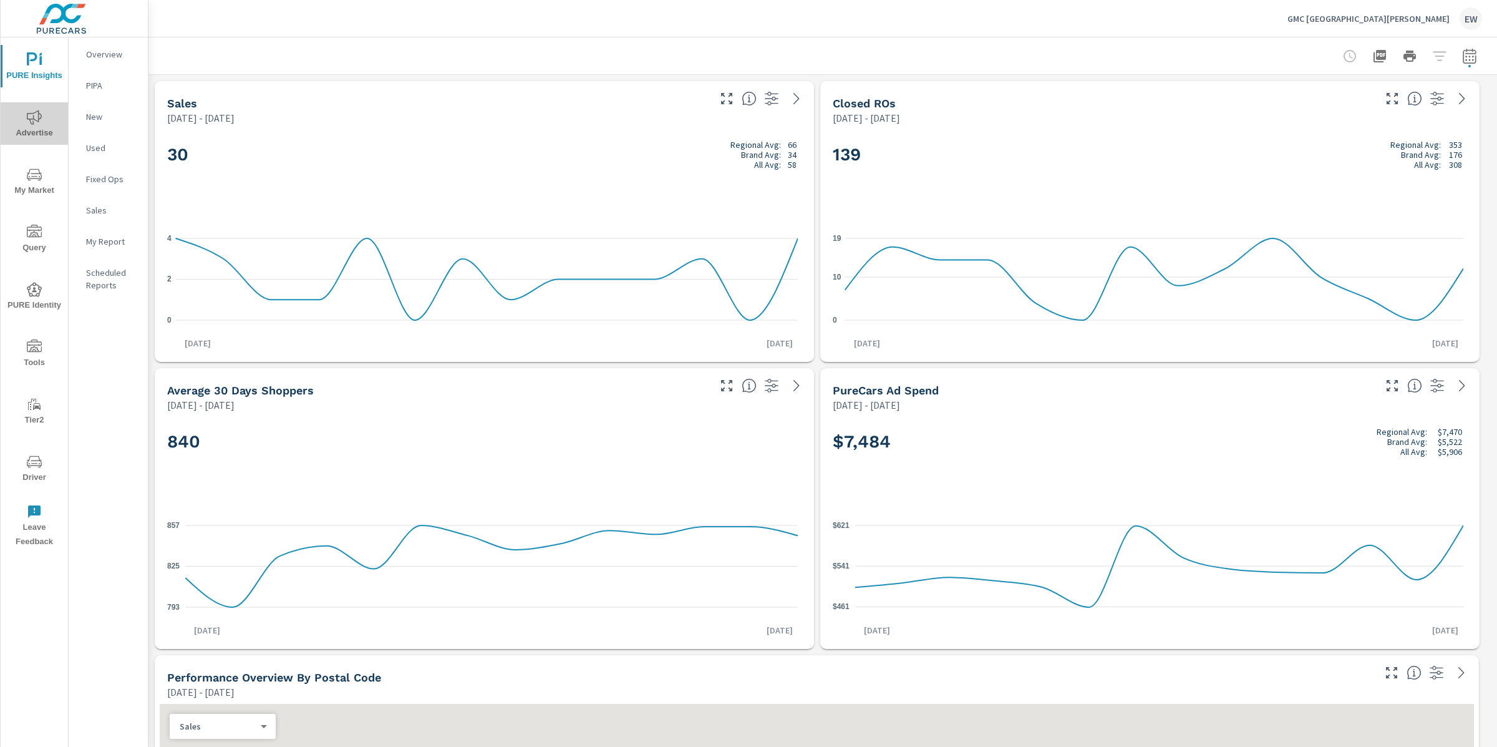
click at [41, 118] on icon "nav menu" at bounding box center [34, 117] width 15 height 15
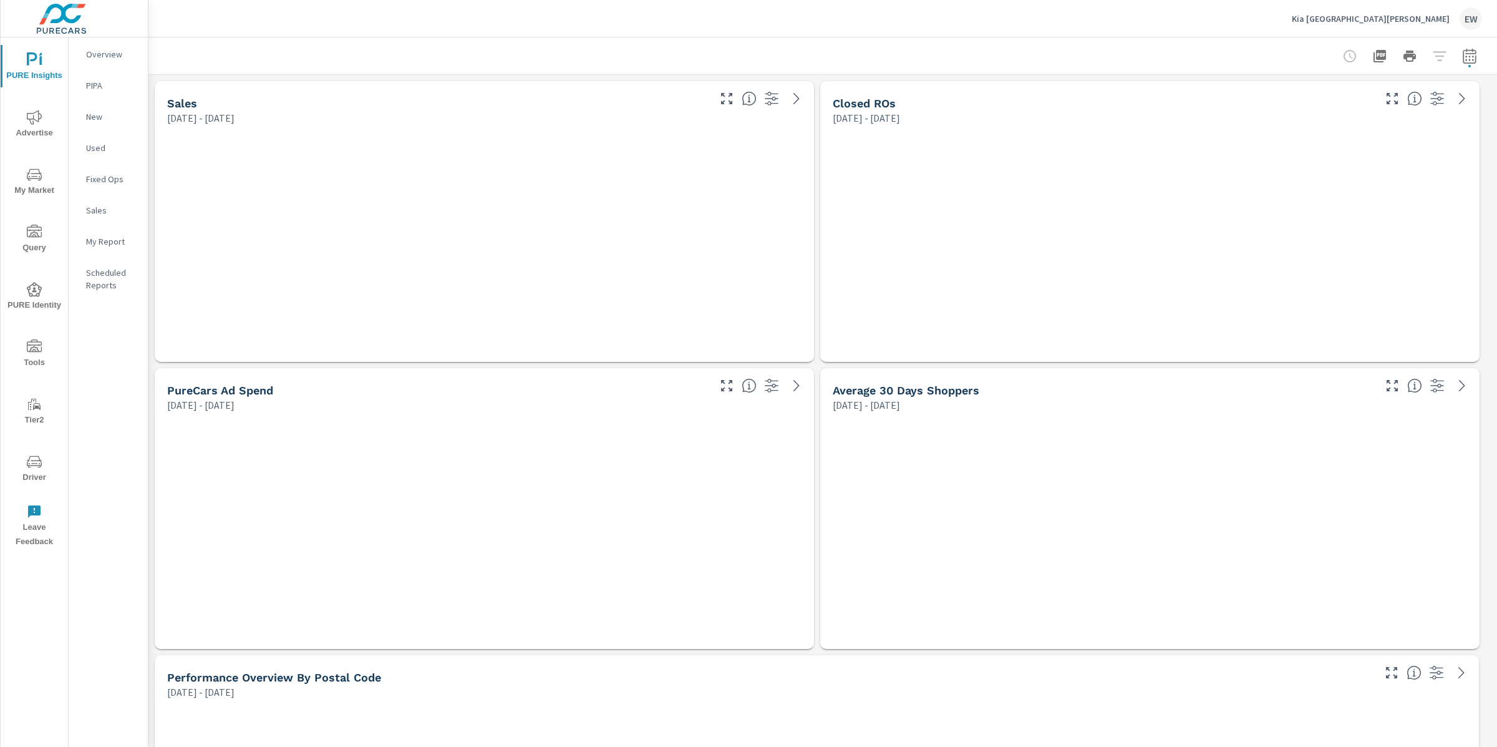
scroll to position [5913, 1361]
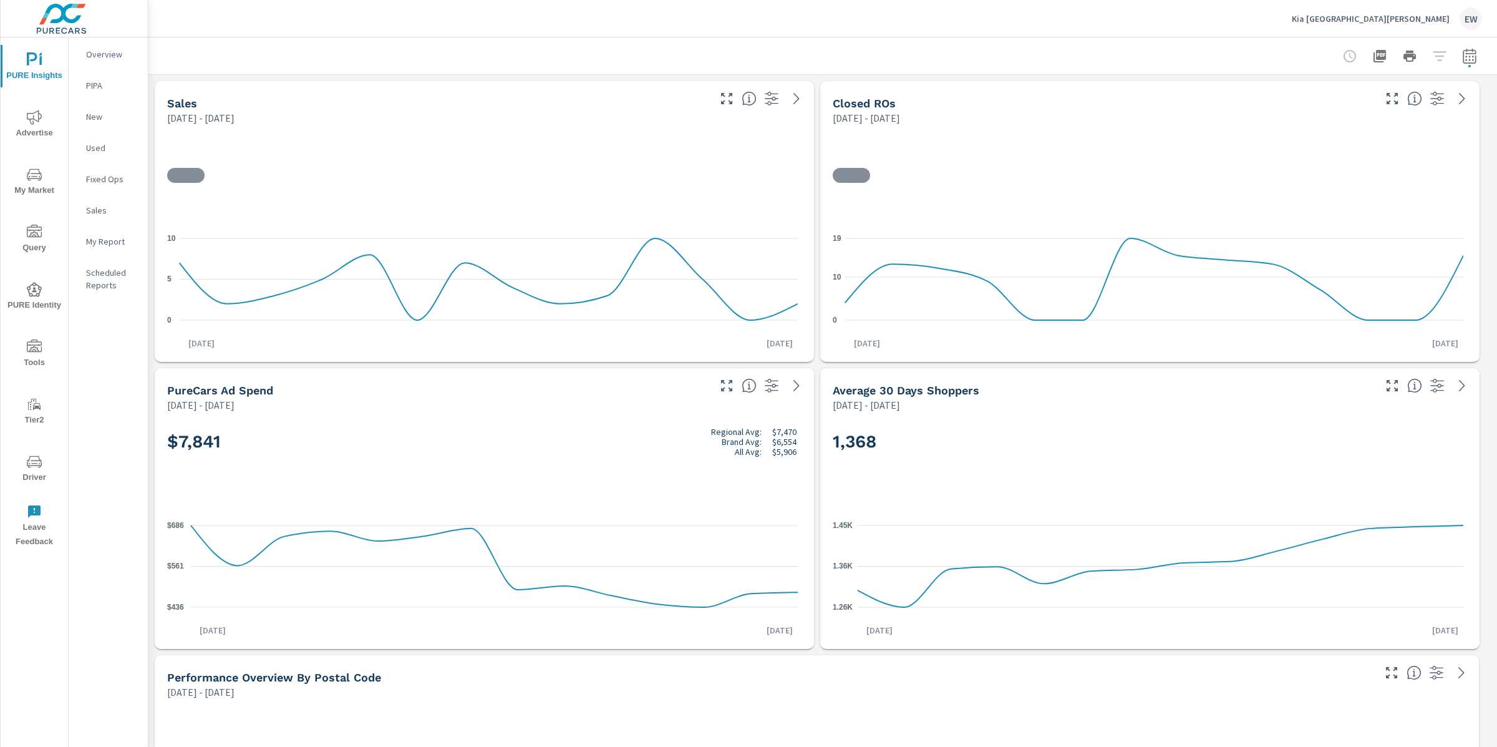
scroll to position [342, 0]
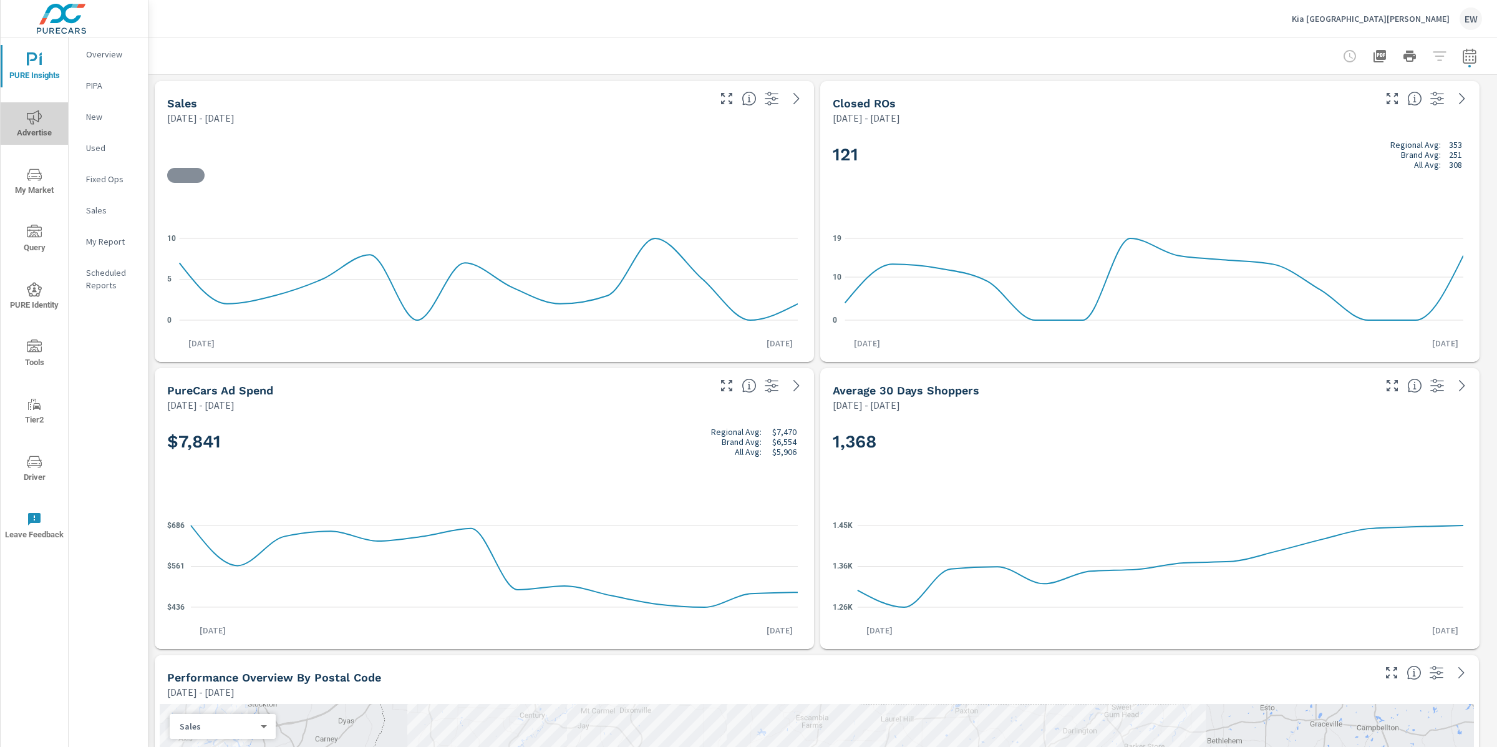
click at [34, 122] on icon "nav menu" at bounding box center [34, 117] width 15 height 15
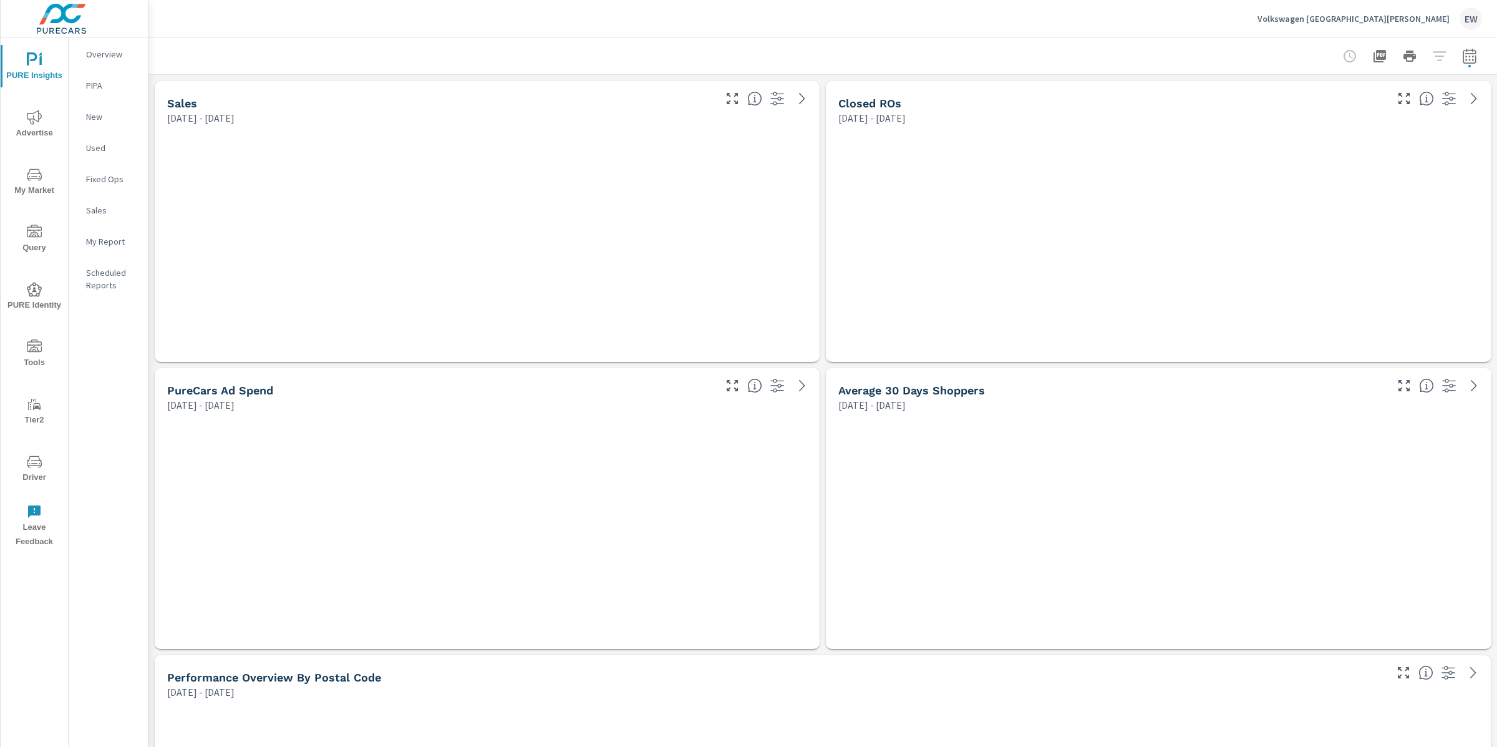
scroll to position [5769, 1361]
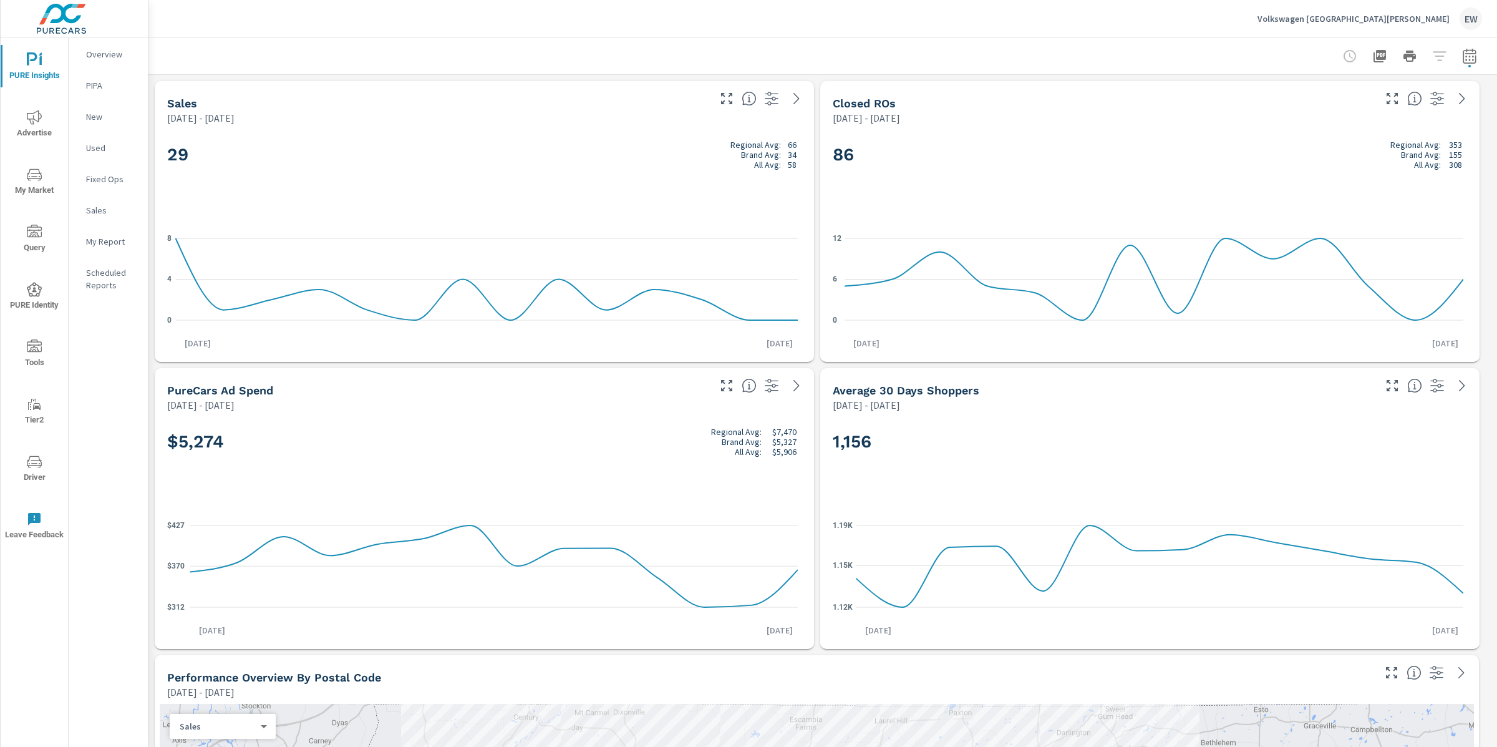
scroll to position [1, 0]
click at [34, 115] on icon "nav menu" at bounding box center [34, 117] width 15 height 15
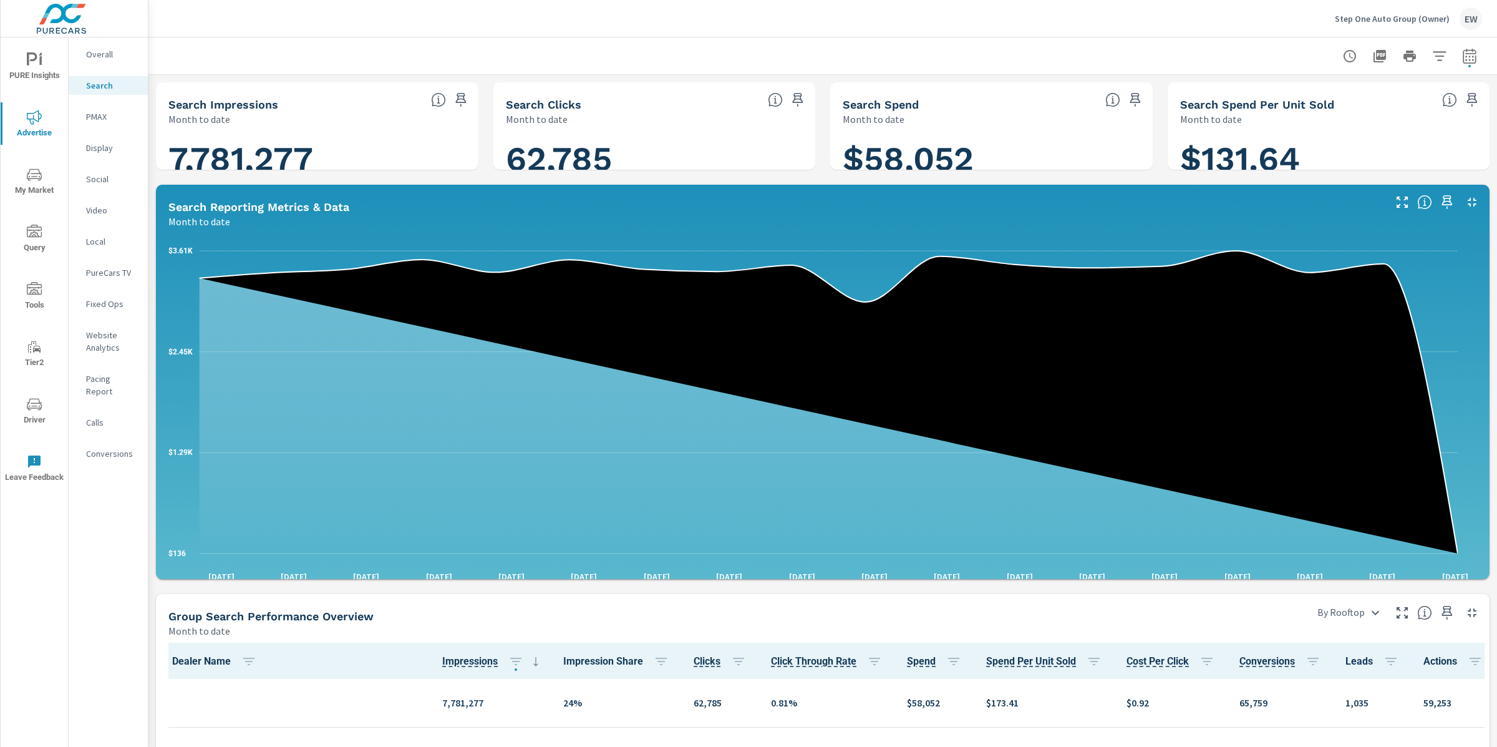
scroll to position [1, 0]
click at [1372, 17] on p "Step One Auto Group (Owner)" at bounding box center [1392, 18] width 115 height 11
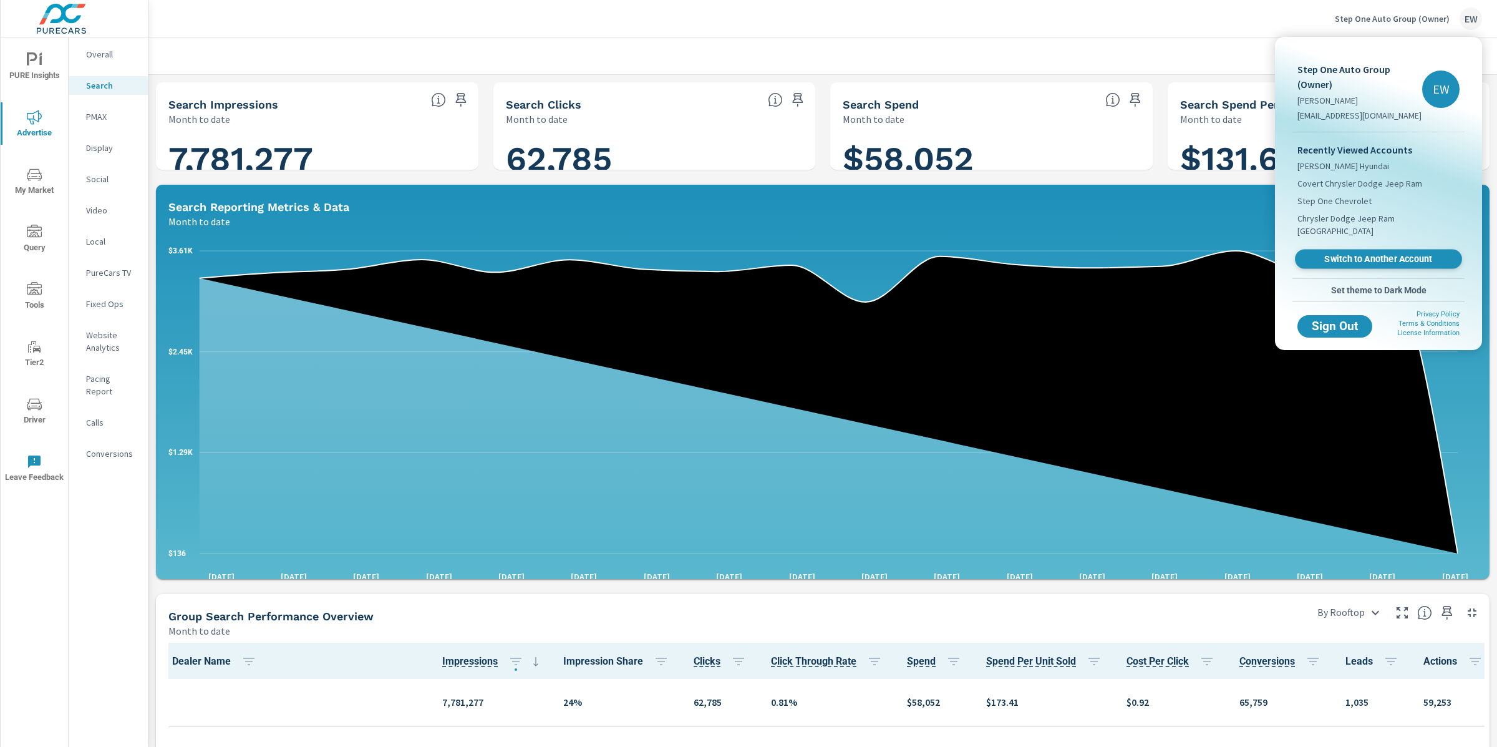
click at [1346, 265] on span "Switch to Another Account" at bounding box center [1378, 259] width 153 height 12
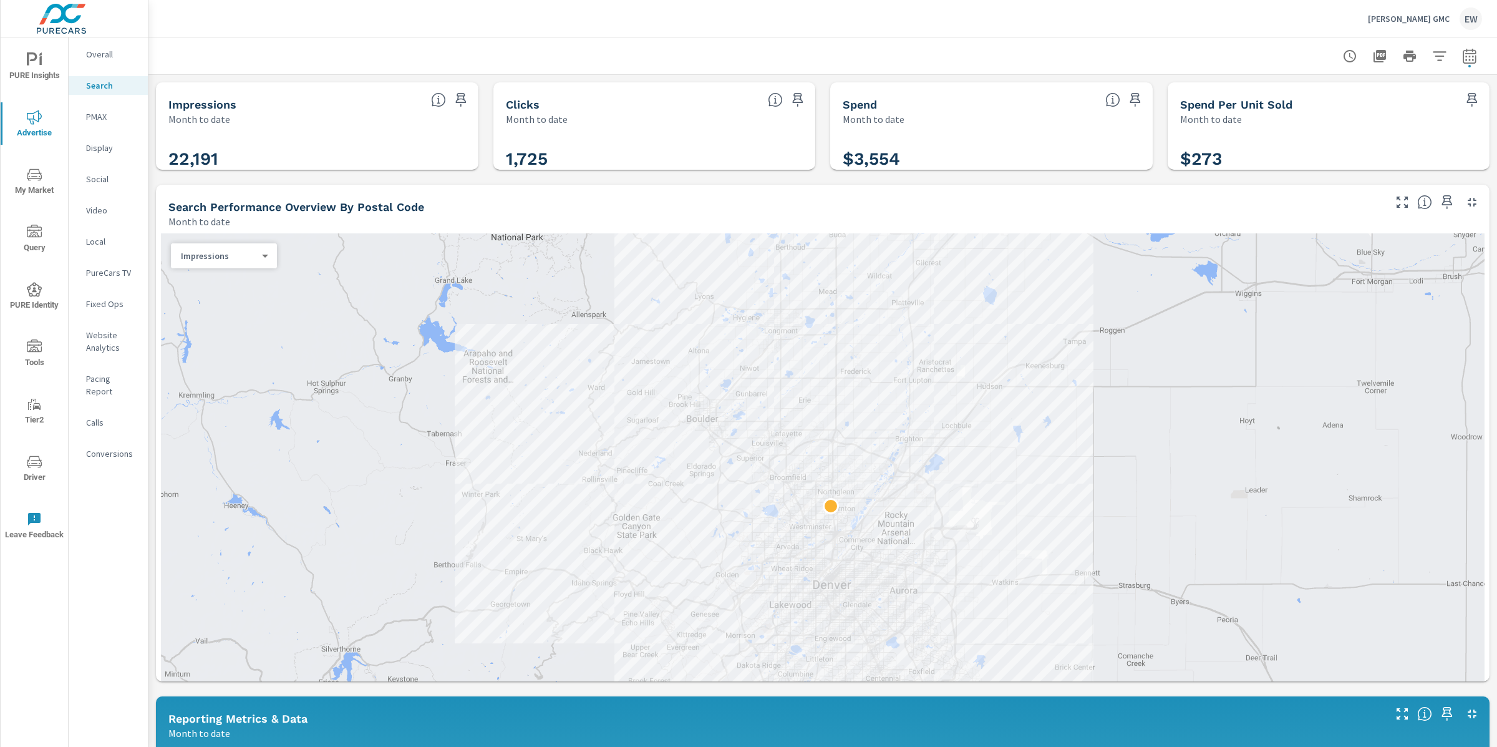
click at [148, 205] on div "PURE Insights Advertise My Market Query PURE Identity Tools Tier2 Driver Leave …" at bounding box center [74, 373] width 148 height 747
click at [161, 201] on div "Impressions Month to date 22,191 Clicks Month to date 1,725 Spend Month to date…" at bounding box center [822, 740] width 1349 height 1330
click at [29, 71] on span "PURE Insights" at bounding box center [34, 67] width 60 height 31
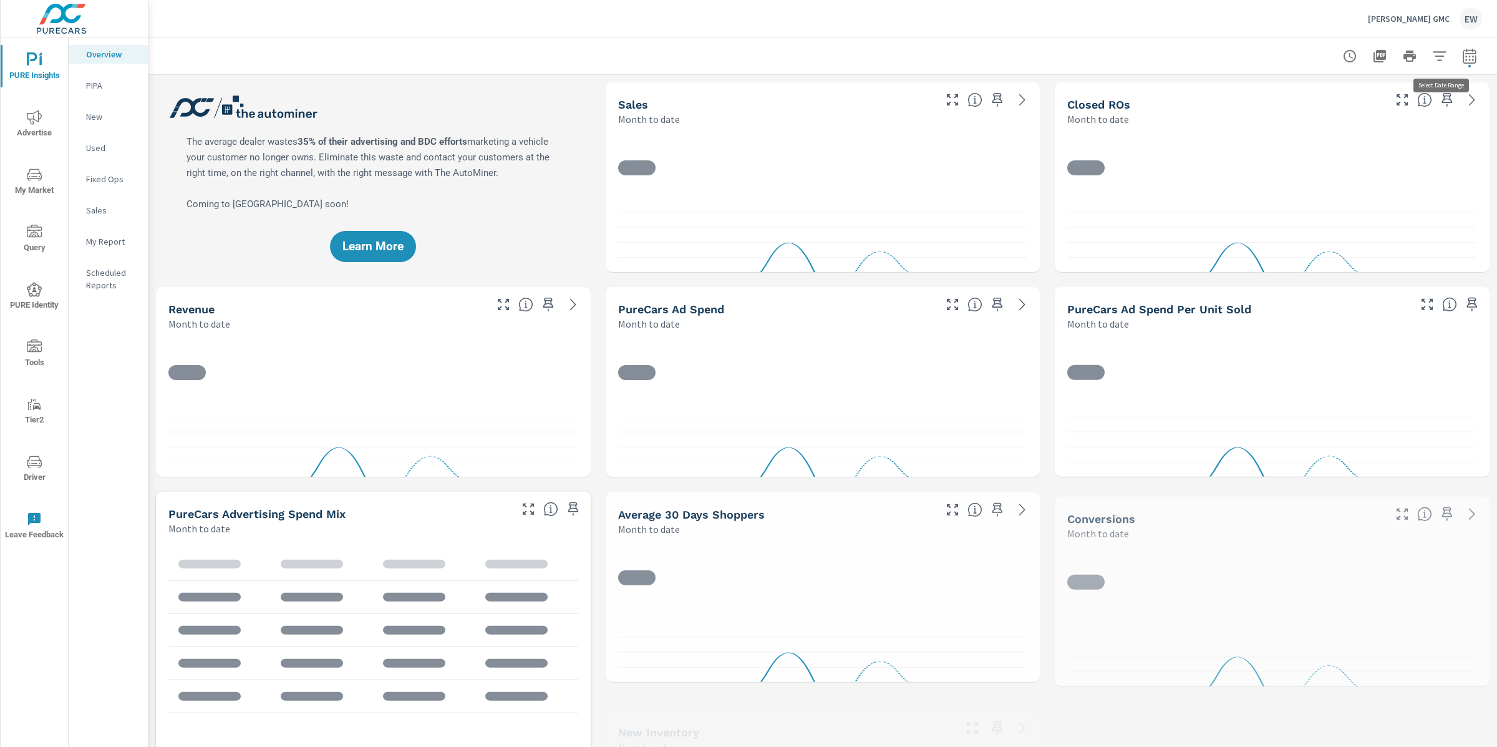
click at [1462, 57] on icon "button" at bounding box center [1469, 56] width 15 height 15
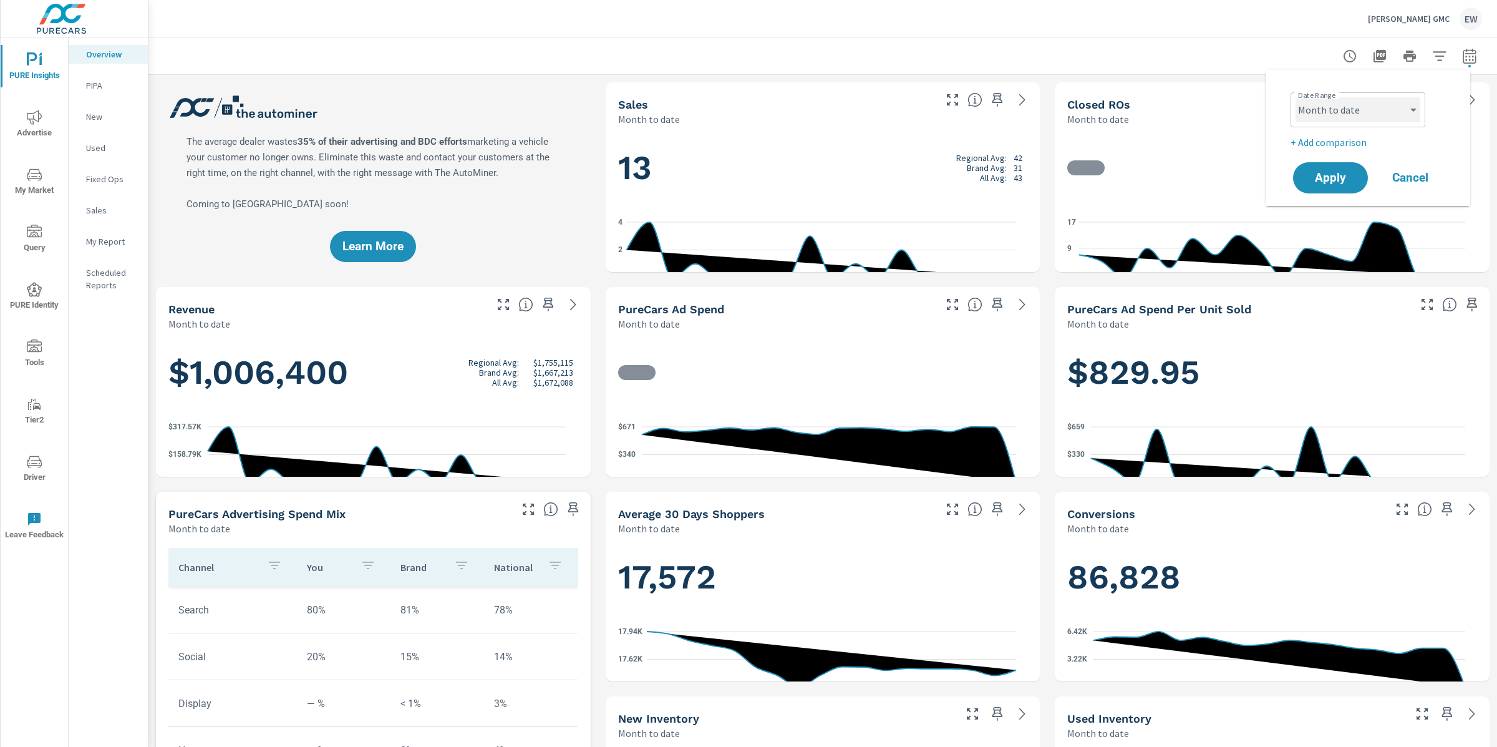
click at [1373, 111] on select "Custom [DATE] Last week Last 7 days Last 14 days Last 30 days Last 45 days Last…" at bounding box center [1358, 109] width 125 height 25
click at [1296, 97] on select "Custom [DATE] Last week Last 7 days Last 14 days Last 30 days Last 45 days Last…" at bounding box center [1358, 109] width 125 height 25
select select "Last month"
click at [1331, 183] on span "Apply" at bounding box center [1330, 178] width 51 height 12
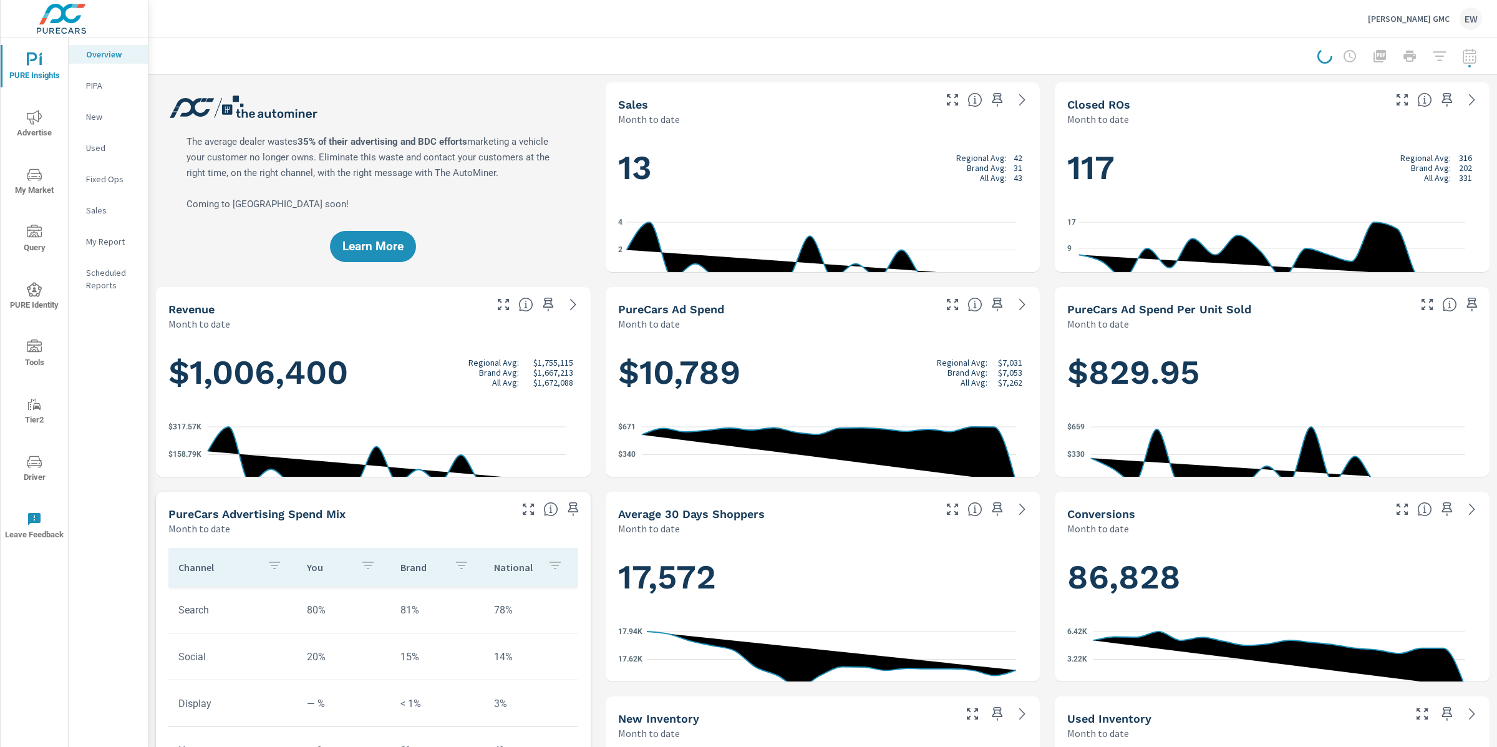
scroll to position [1, 0]
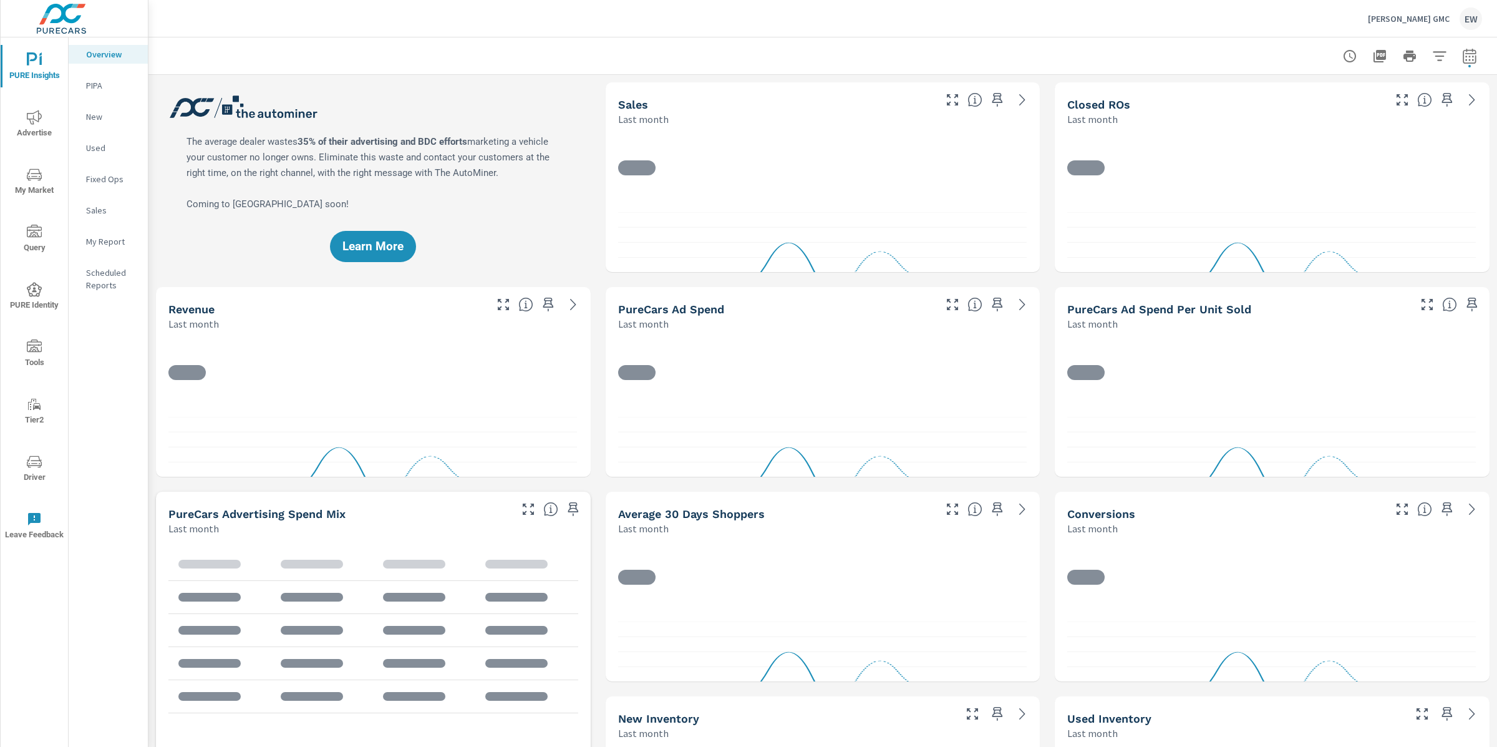
scroll to position [1, 0]
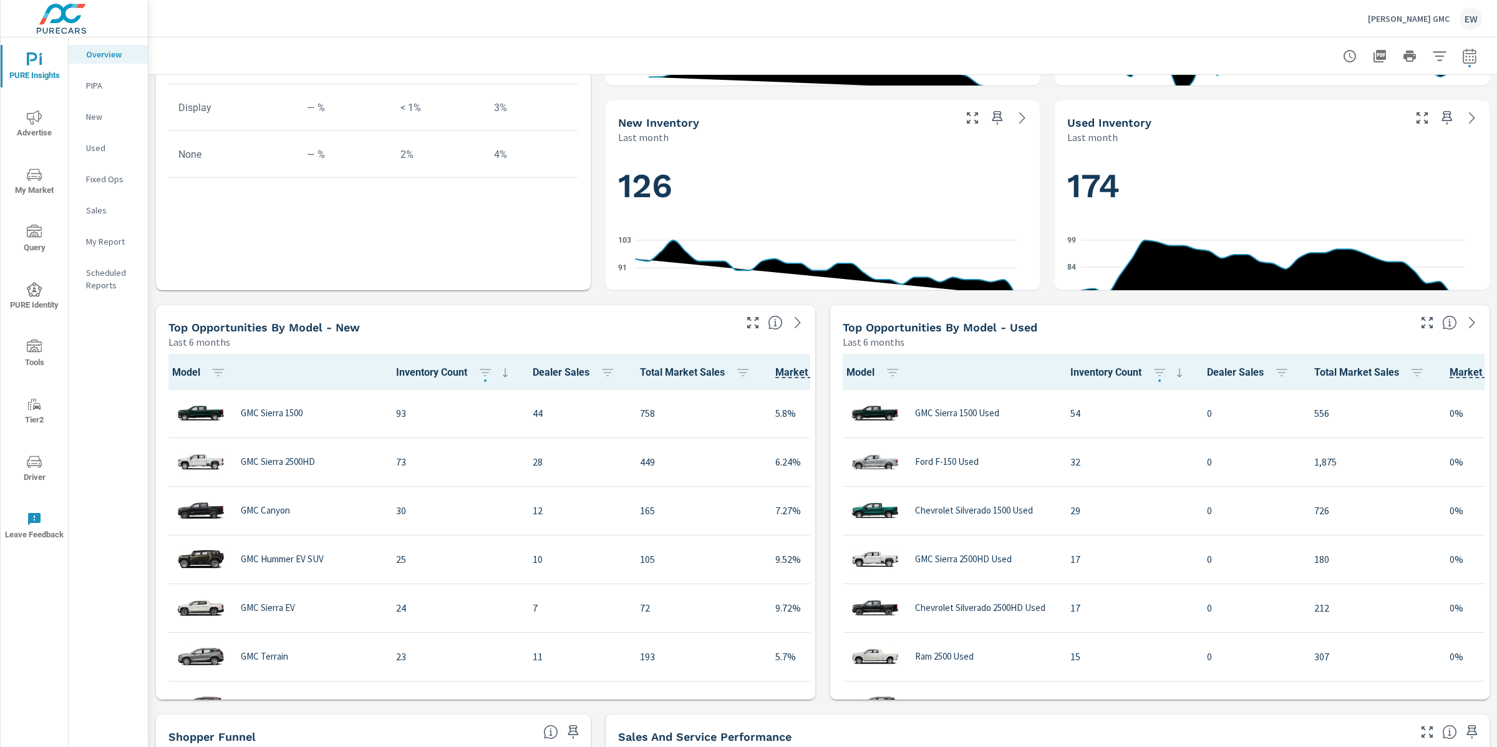
scroll to position [587, 0]
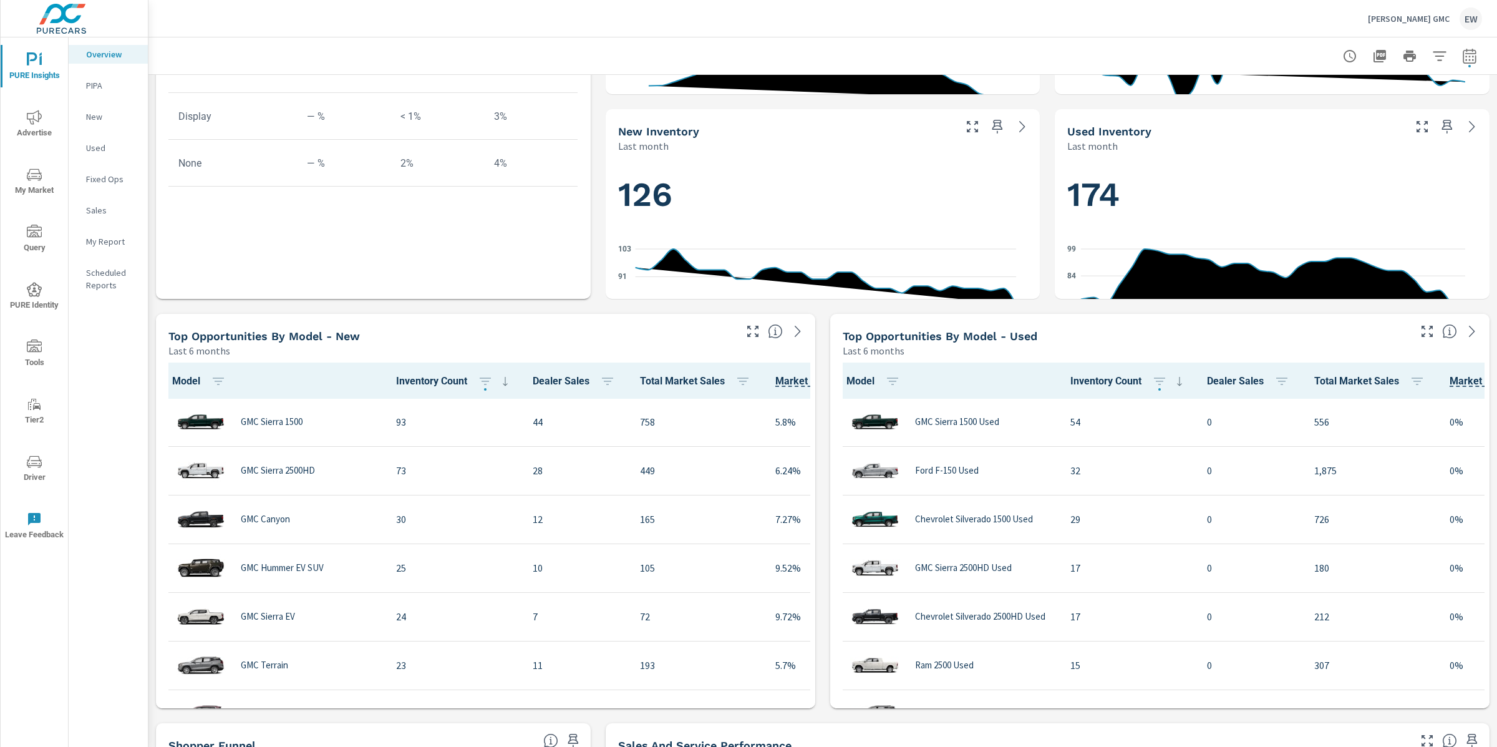
click at [1042, 378] on div "Learn More The average dealer wastes 35% of their advertising and BDC efforts m…" at bounding box center [822, 511] width 1349 height 2046
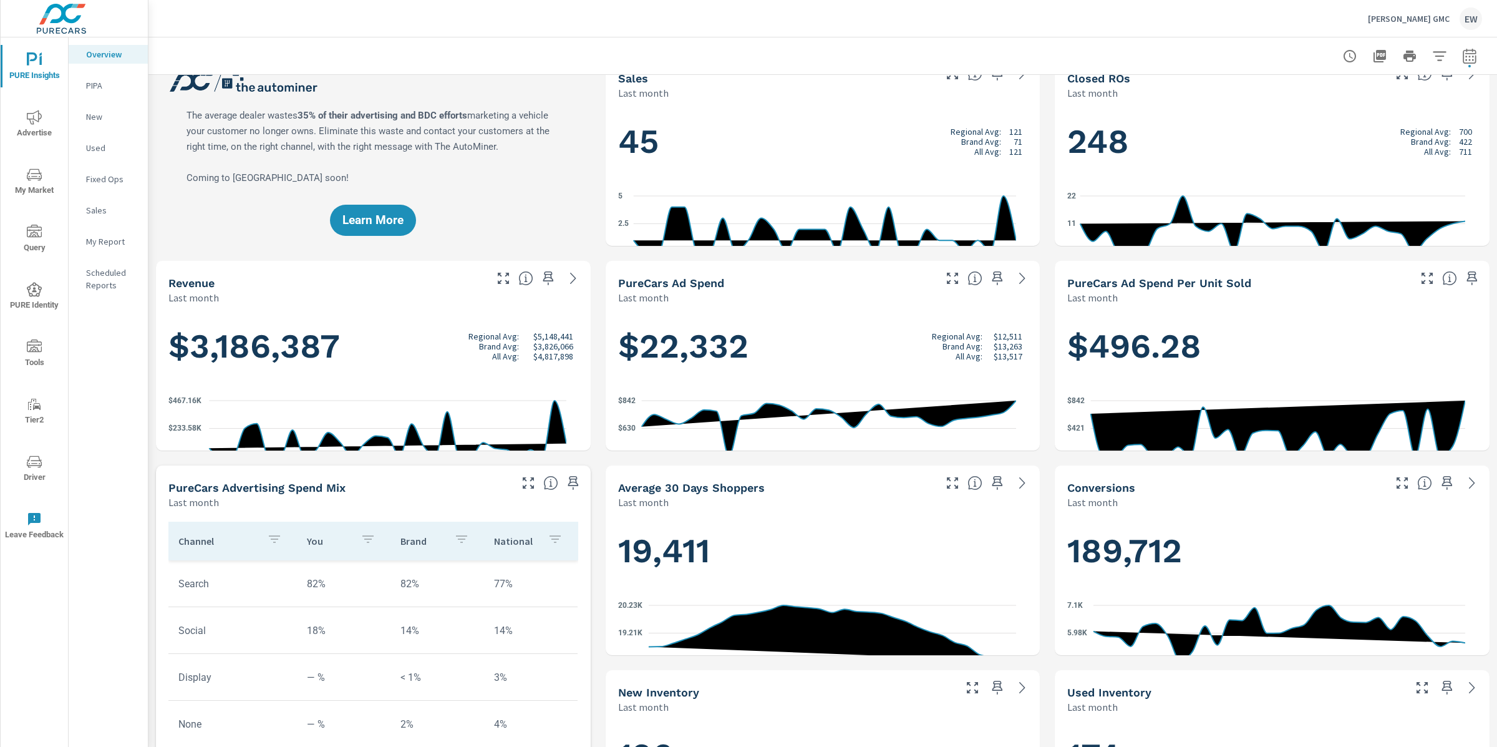
scroll to position [0, 0]
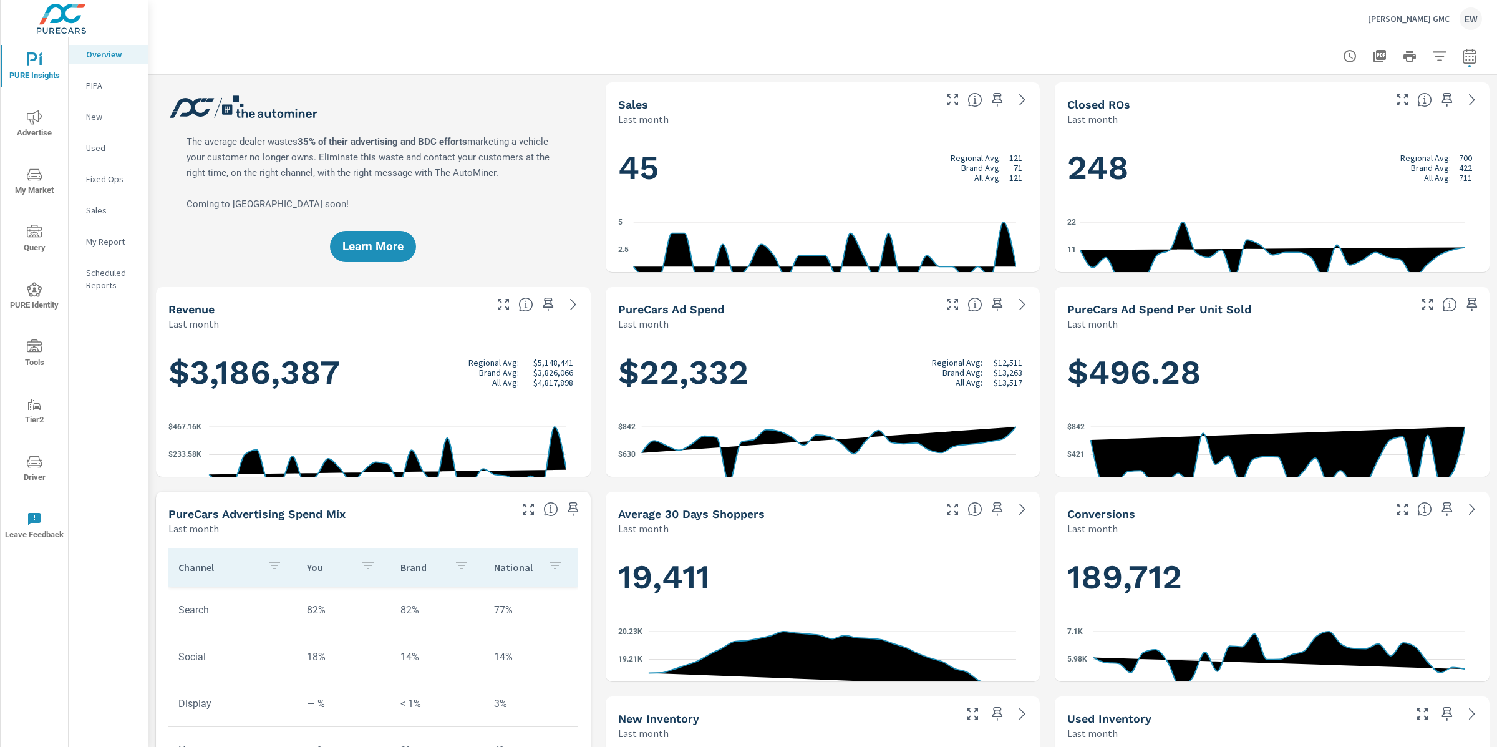
click at [27, 117] on icon "nav menu" at bounding box center [34, 117] width 15 height 14
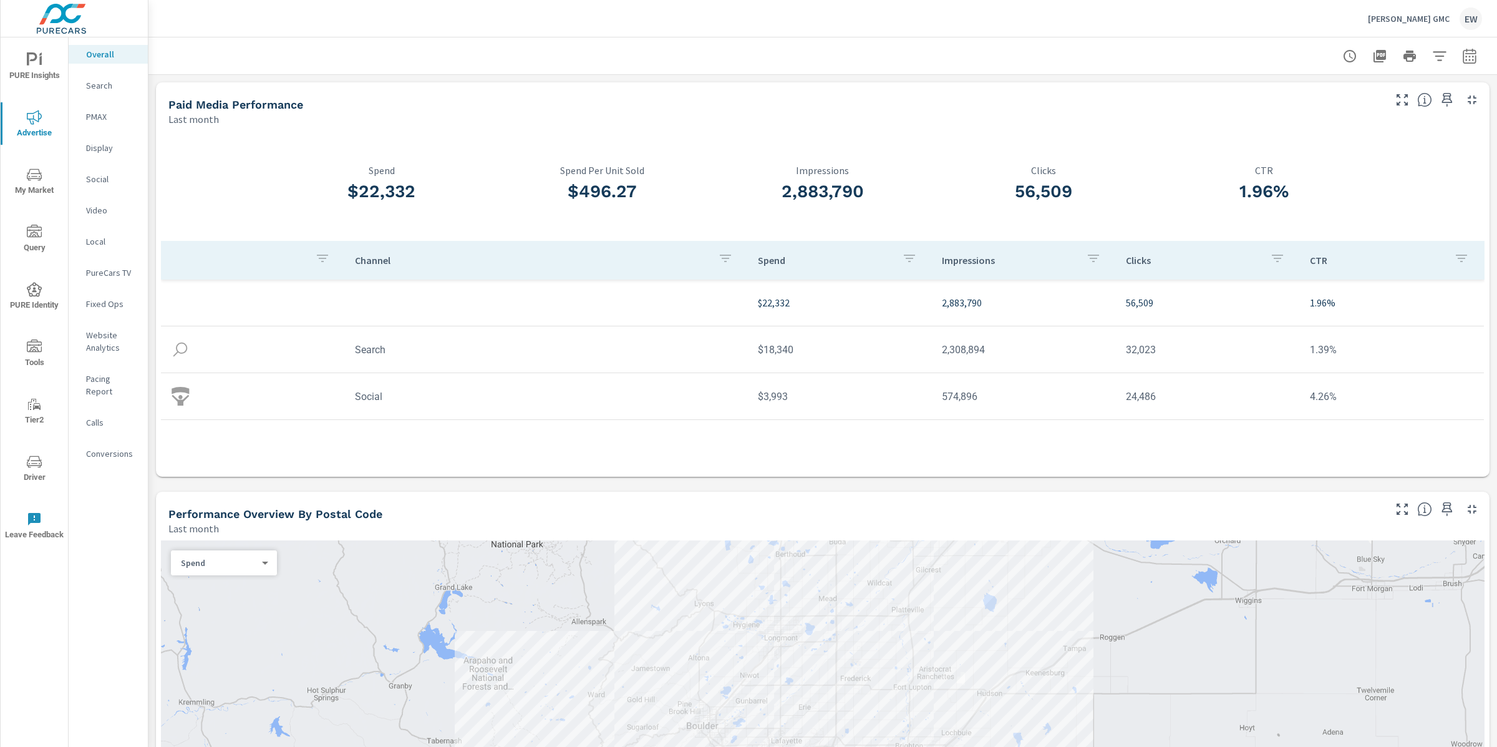
click at [100, 185] on p "Social" at bounding box center [112, 179] width 52 height 12
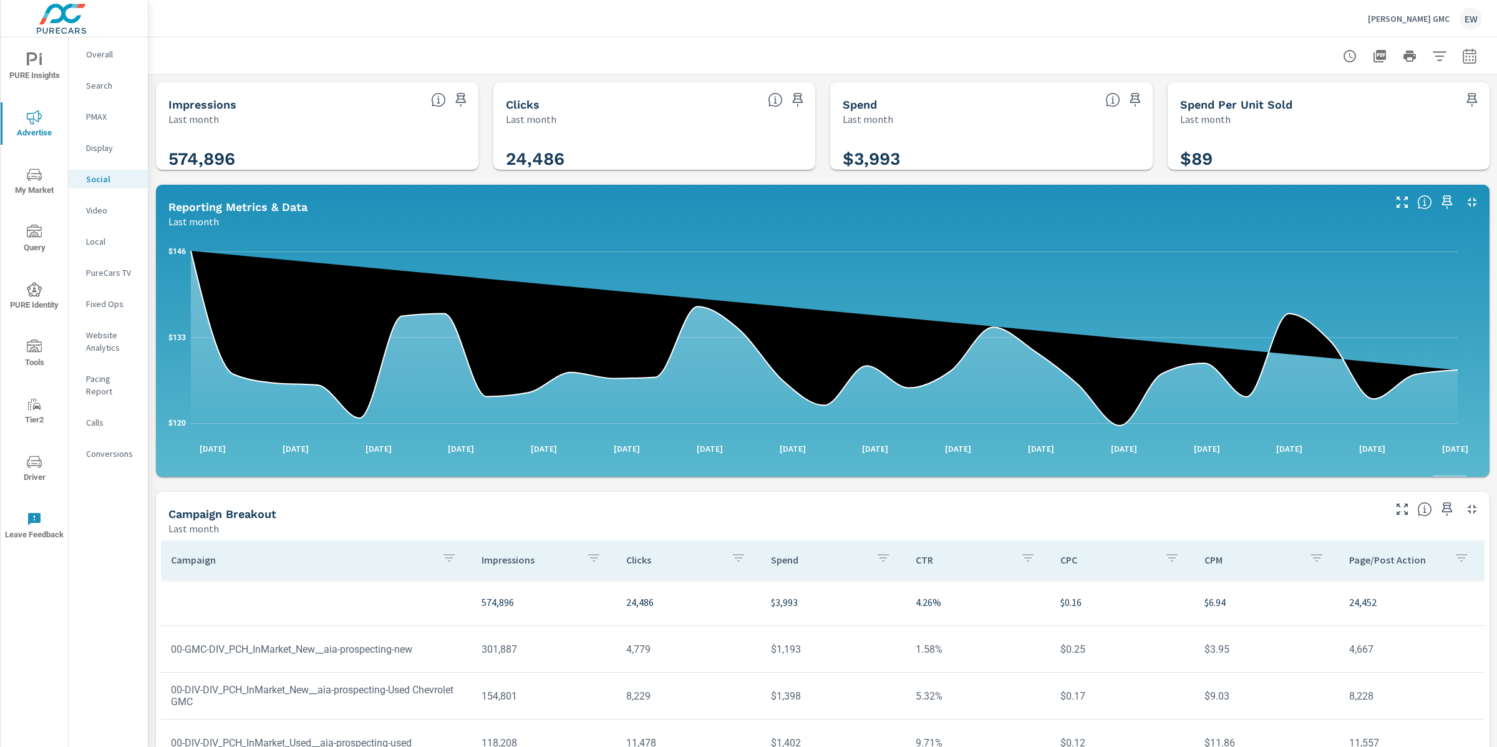
click at [152, 247] on div "Impressions Last month 574,896 Clicks Last month 24,486 Spend Last month $3,993…" at bounding box center [822, 484] width 1349 height 818
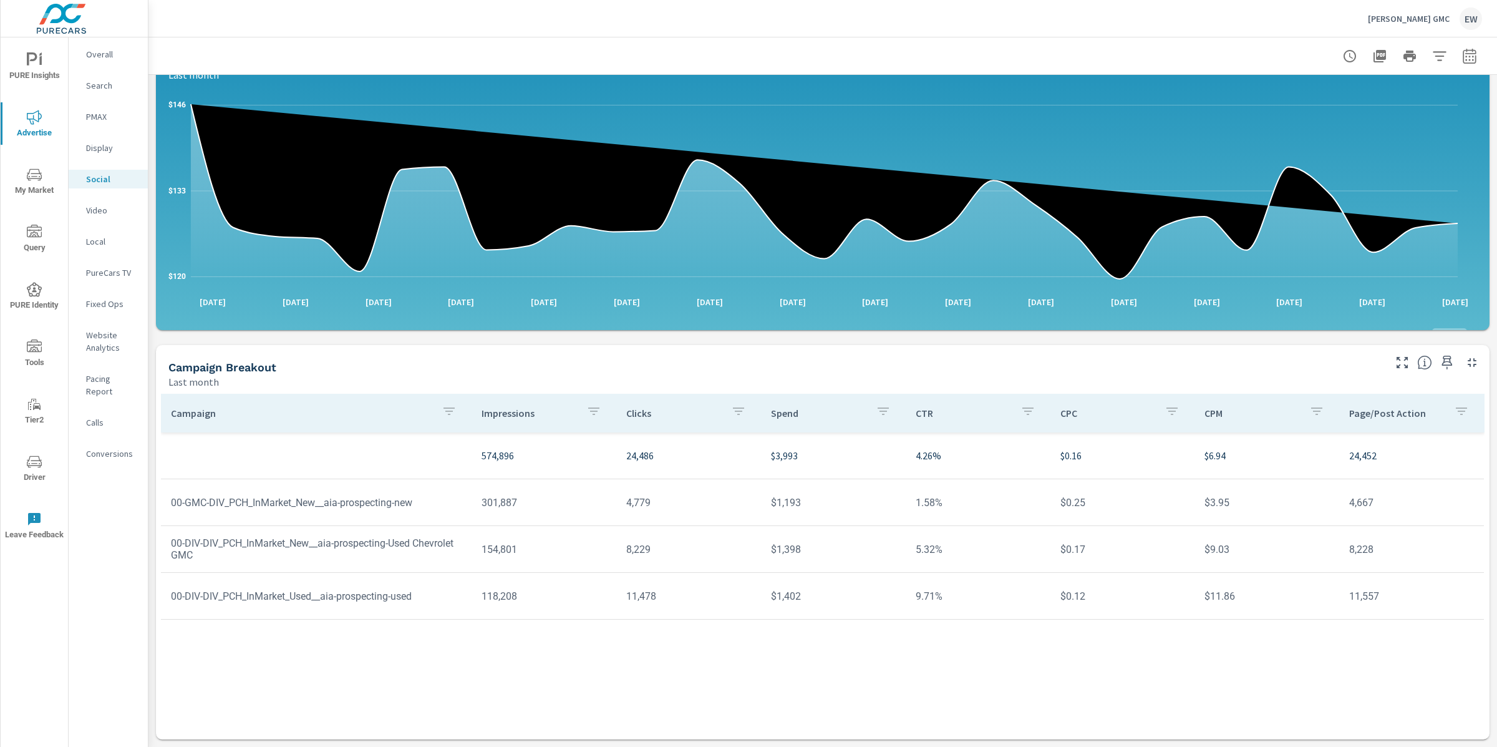
scroll to position [351, 0]
click at [236, 580] on td "00-DIV-DIV_PCH_InMarket_Used__aia-prospecting-used" at bounding box center [316, 596] width 311 height 32
click at [308, 527] on td "00-DIV-DIV_PCH_InMarket_New__aia-prospecting-Used Chevrolet GMC" at bounding box center [316, 549] width 311 height 44
drag, startPoint x: 948, startPoint y: 500, endPoint x: 888, endPoint y: 500, distance: 59.9
click at [888, 573] on tr "00-DIV-DIV_PCH_InMarket_Used__aia-prospecting-used 118,208 11,478 $1,402 9.71% …" at bounding box center [822, 596] width 1323 height 47
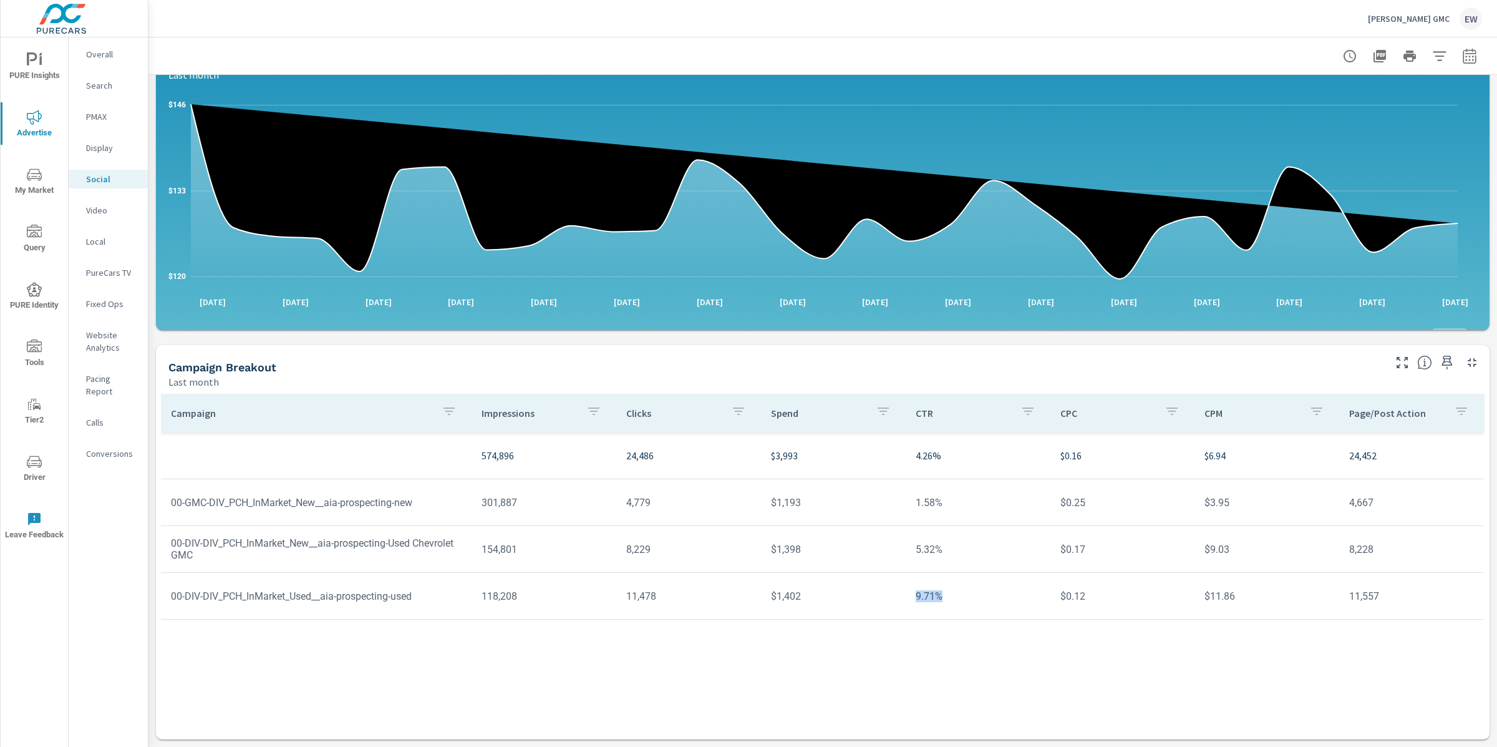
click at [926, 580] on td "9.71%" at bounding box center [978, 596] width 145 height 32
drag, startPoint x: 951, startPoint y: 496, endPoint x: 896, endPoint y: 498, distance: 54.9
click at [896, 573] on tr "00-DIV-DIV_PCH_InMarket_Used__aia-prospecting-used 118,208 11,478 $1,402 9.71% …" at bounding box center [822, 596] width 1323 height 47
click at [903, 573] on tr "00-DIV-DIV_PCH_InMarket_Used__aia-prospecting-used 118,208 11,478 $1,402 9.71% …" at bounding box center [822, 596] width 1323 height 47
click at [100, 92] on p "Search" at bounding box center [112, 85] width 52 height 12
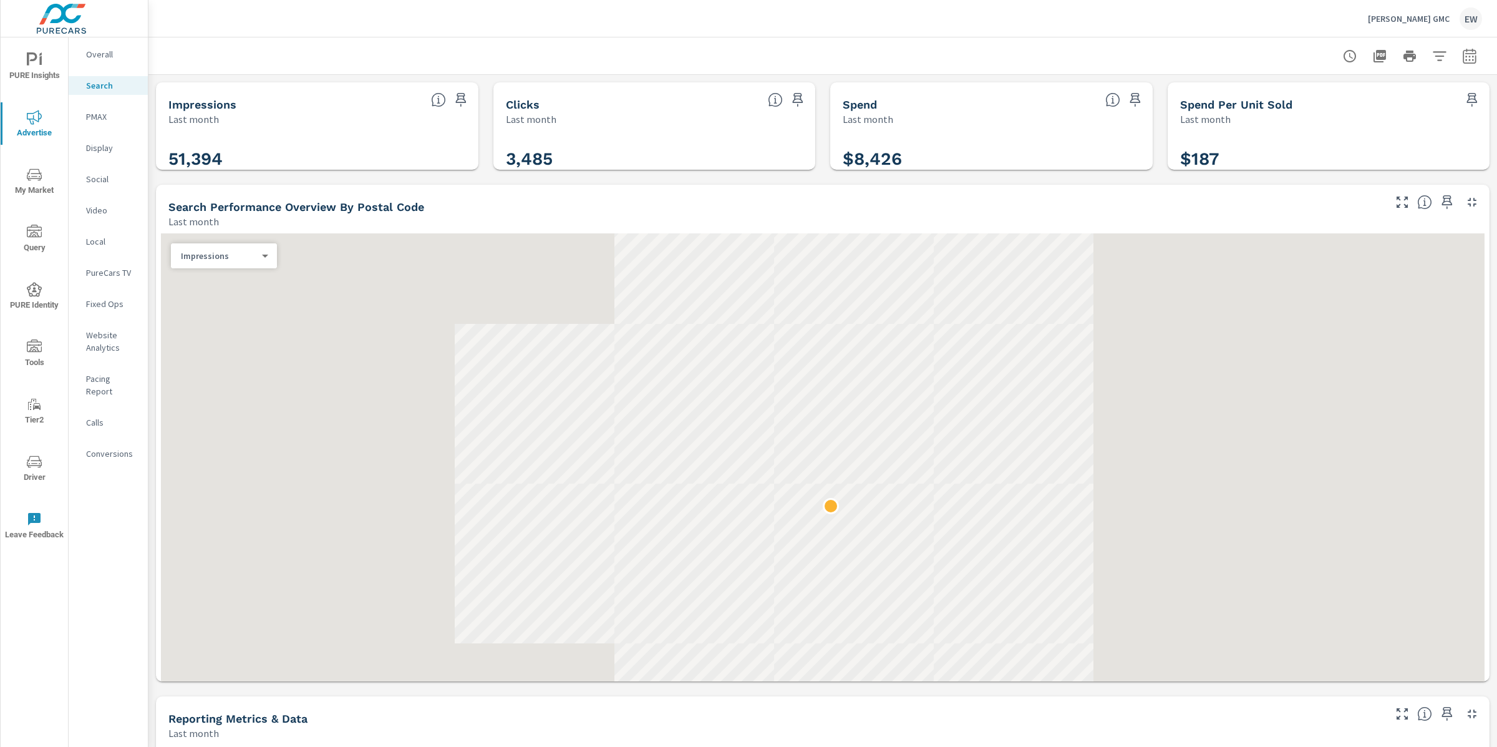
click at [152, 203] on div "Impressions Last month 51,394 Clicks Last month 3,485 Spend Last month $8,426 S…" at bounding box center [822, 740] width 1349 height 1330
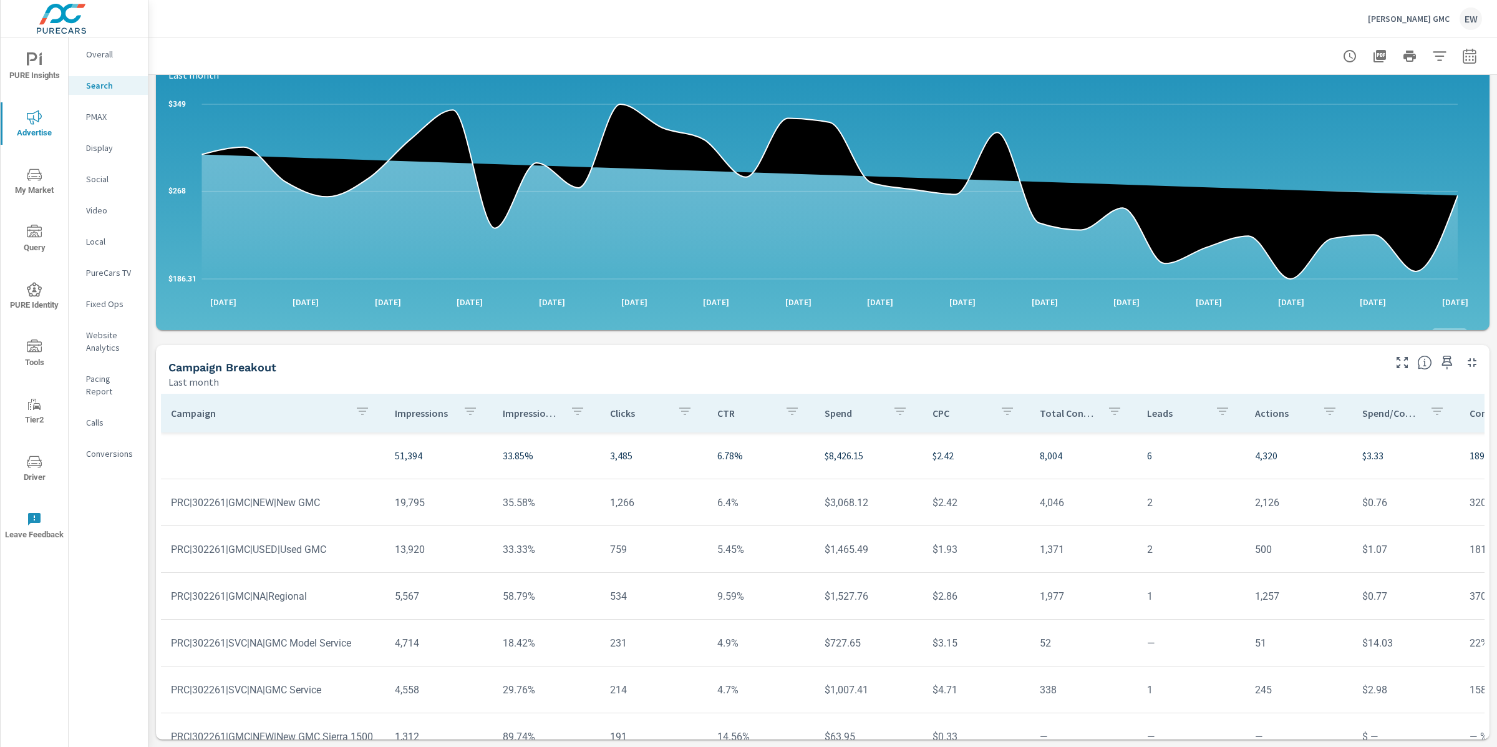
scroll to position [990, 0]
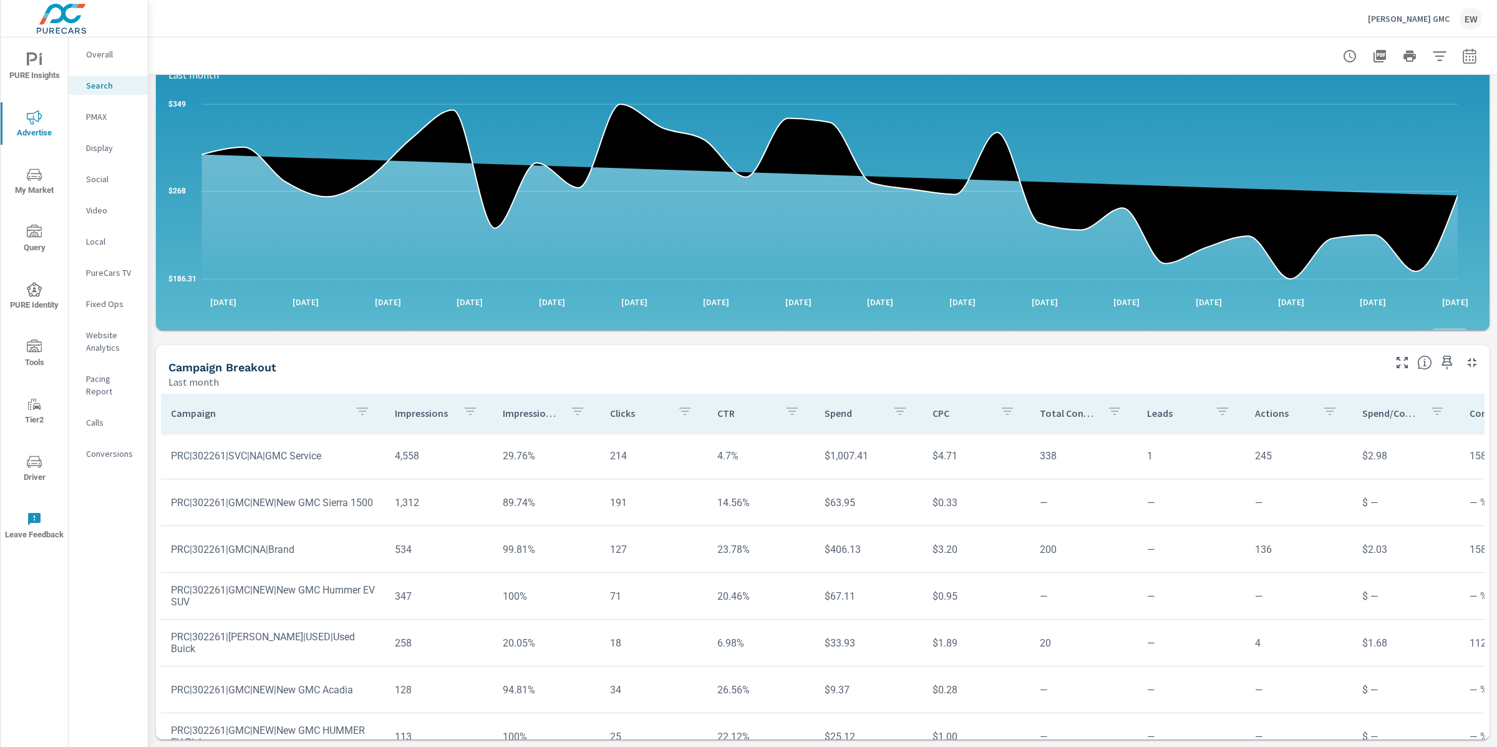
scroll to position [288, 0]
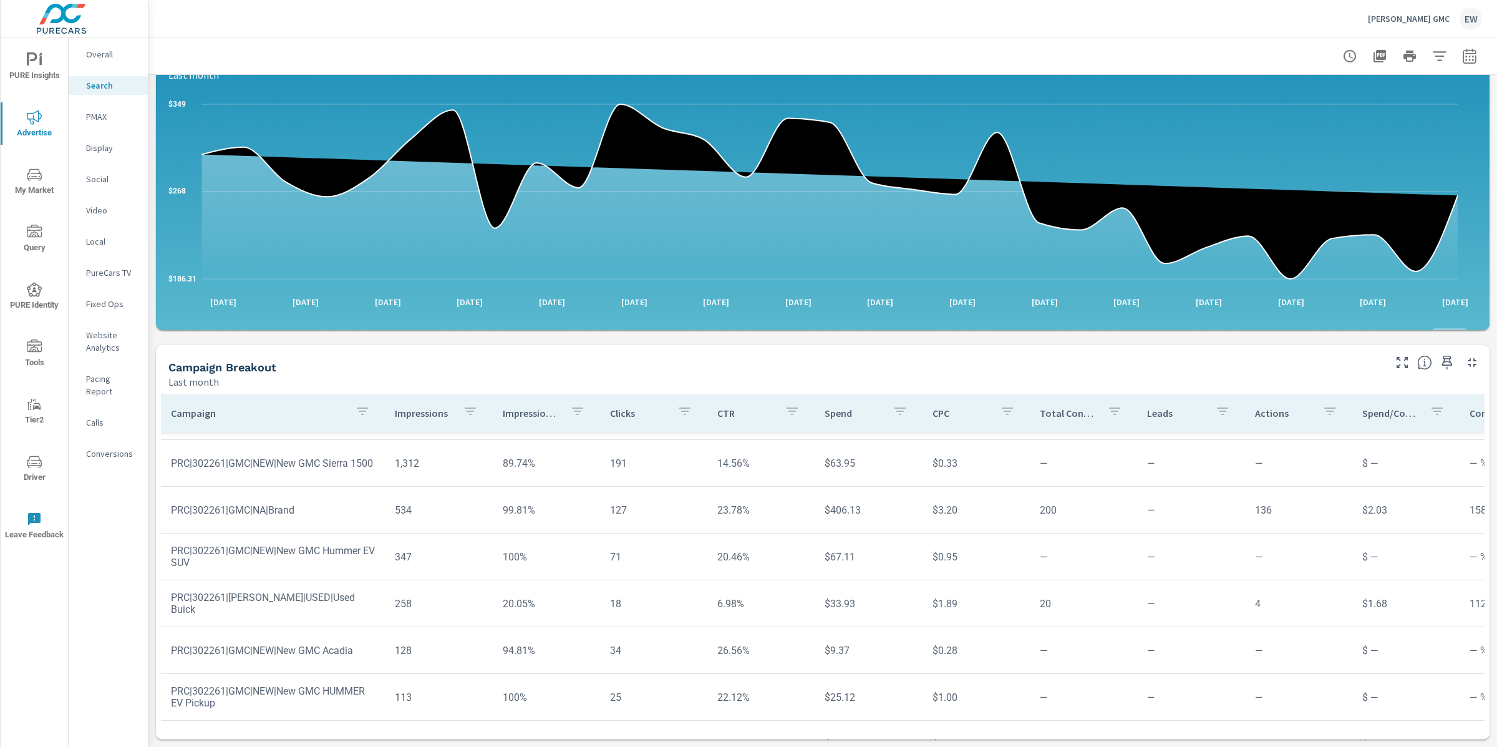
click at [105, 123] on p "PMAX" at bounding box center [112, 116] width 52 height 12
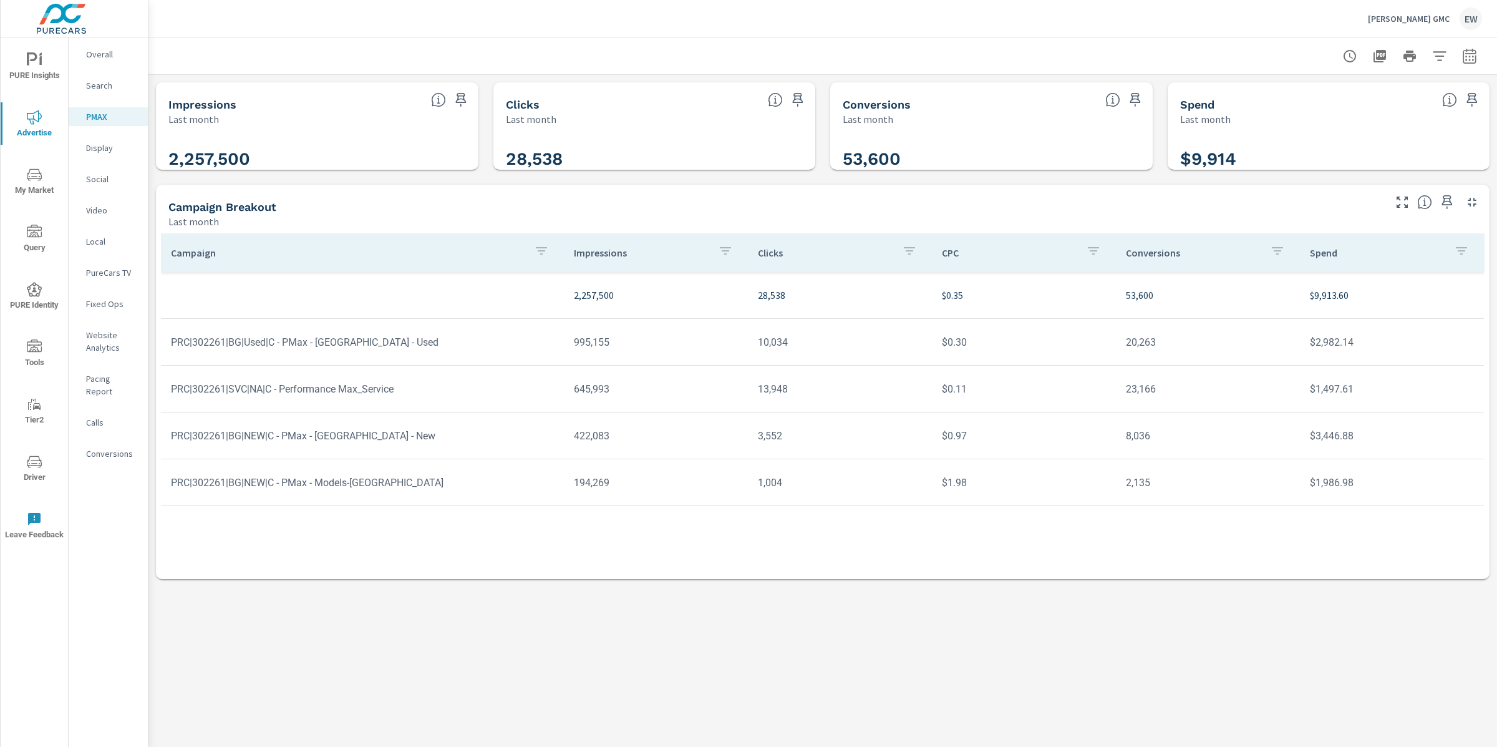
drag, startPoint x: 981, startPoint y: 420, endPoint x: 1003, endPoint y: 418, distance: 22.6
click at [1003, 405] on td "$0.11" at bounding box center [1024, 389] width 184 height 32
drag, startPoint x: 990, startPoint y: 417, endPoint x: 915, endPoint y: 426, distance: 75.4
click at [915, 412] on tr "PRC|302261|SVC|NA|C - Performance Max_Service 645,993 13,948 $0.11 23,166 $1,49…" at bounding box center [822, 389] width 1323 height 47
click at [831, 405] on td "13,948" at bounding box center [840, 389] width 184 height 32
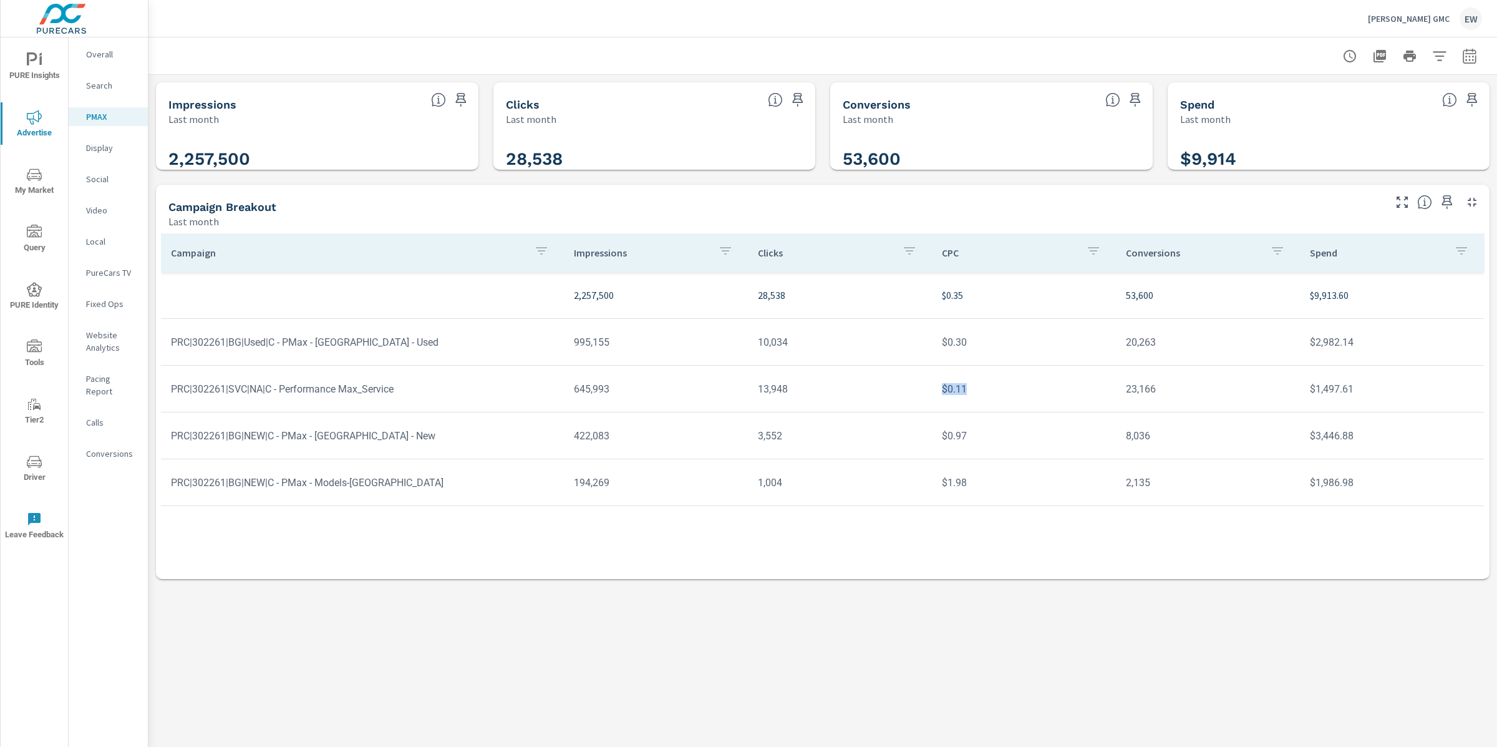
drag, startPoint x: 984, startPoint y: 419, endPoint x: 896, endPoint y: 425, distance: 88.2
click at [896, 412] on tr "PRC|302261|SVC|NA|C - Performance Max_Service 645,993 13,948 $0.11 23,166 $1,49…" at bounding box center [822, 389] width 1323 height 47
drag, startPoint x: 806, startPoint y: 419, endPoint x: 691, endPoint y: 420, distance: 114.8
click at [691, 412] on tr "PRC|302261|SVC|NA|C - Performance Max_Service 645,993 13,948 $0.11 23,166 $1,49…" at bounding box center [822, 389] width 1323 height 47
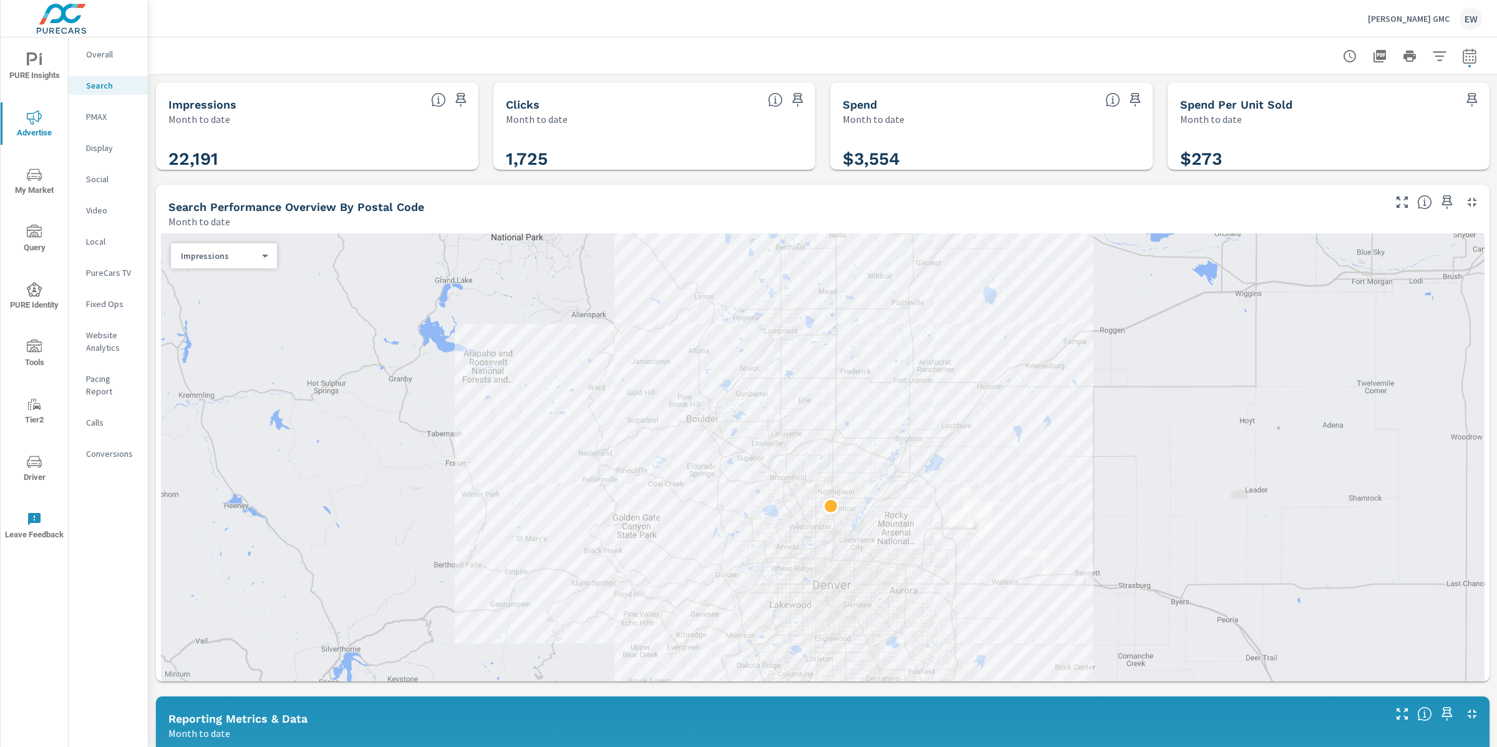
click at [1422, 17] on p "O'Meara GMC" at bounding box center [1409, 18] width 82 height 11
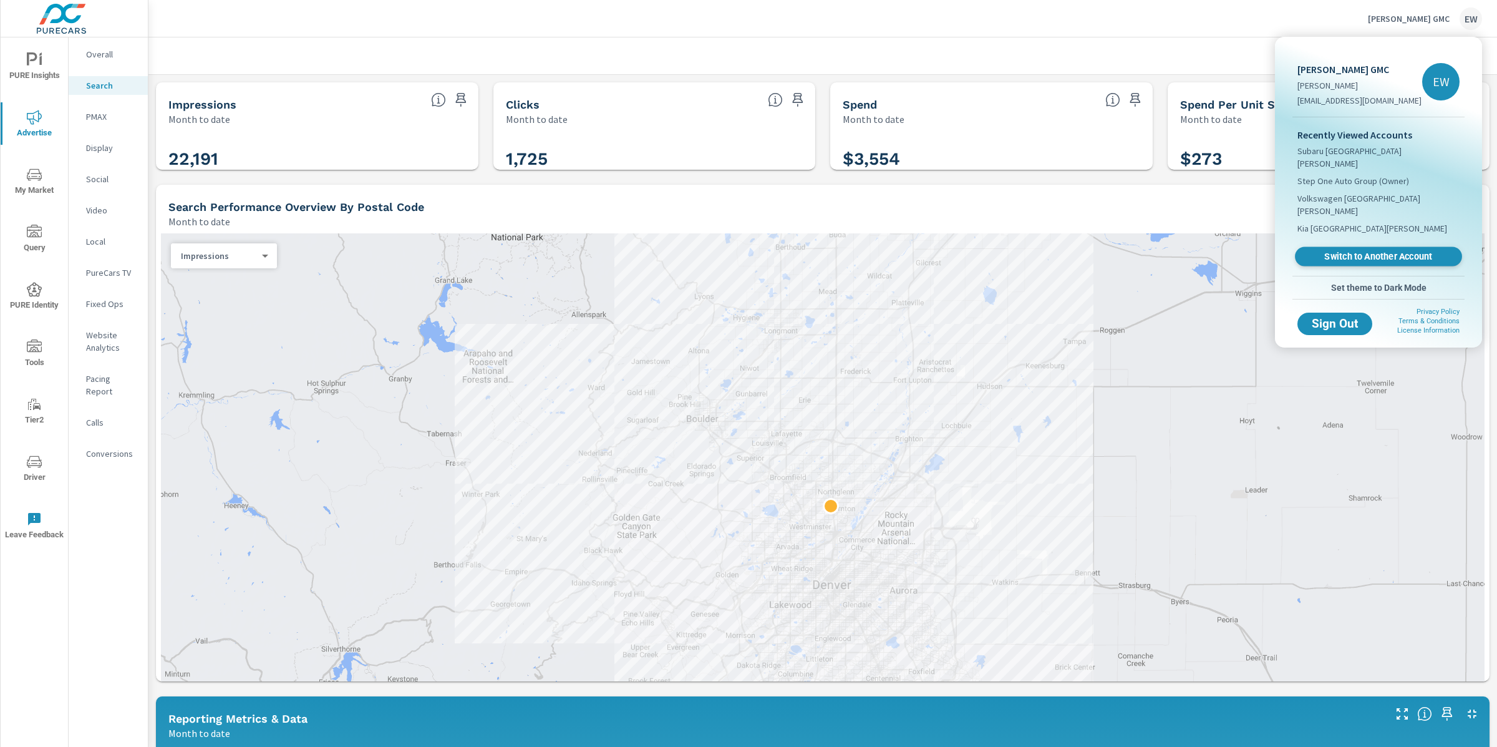
click at [1334, 256] on span "Switch to Another Account" at bounding box center [1378, 257] width 153 height 12
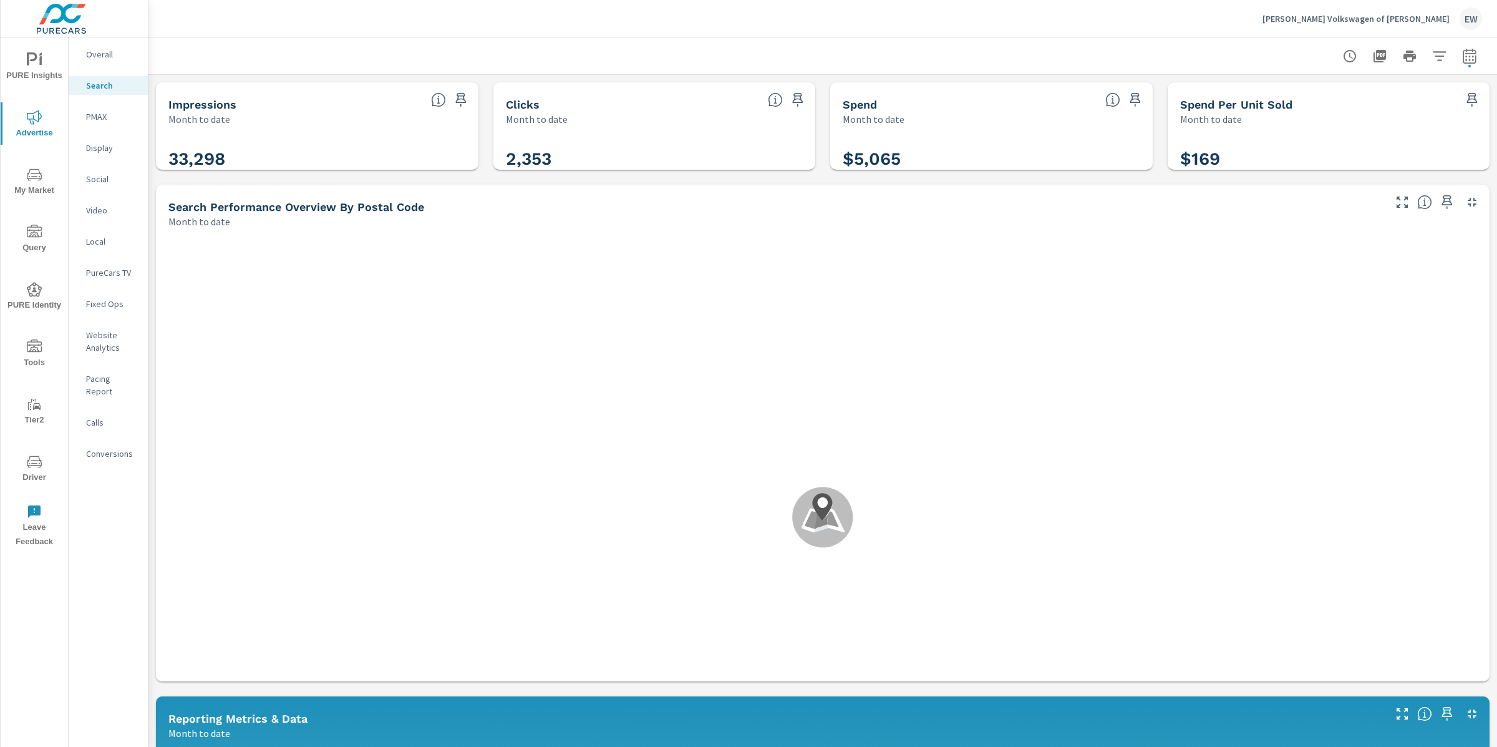
scroll to position [47, 0]
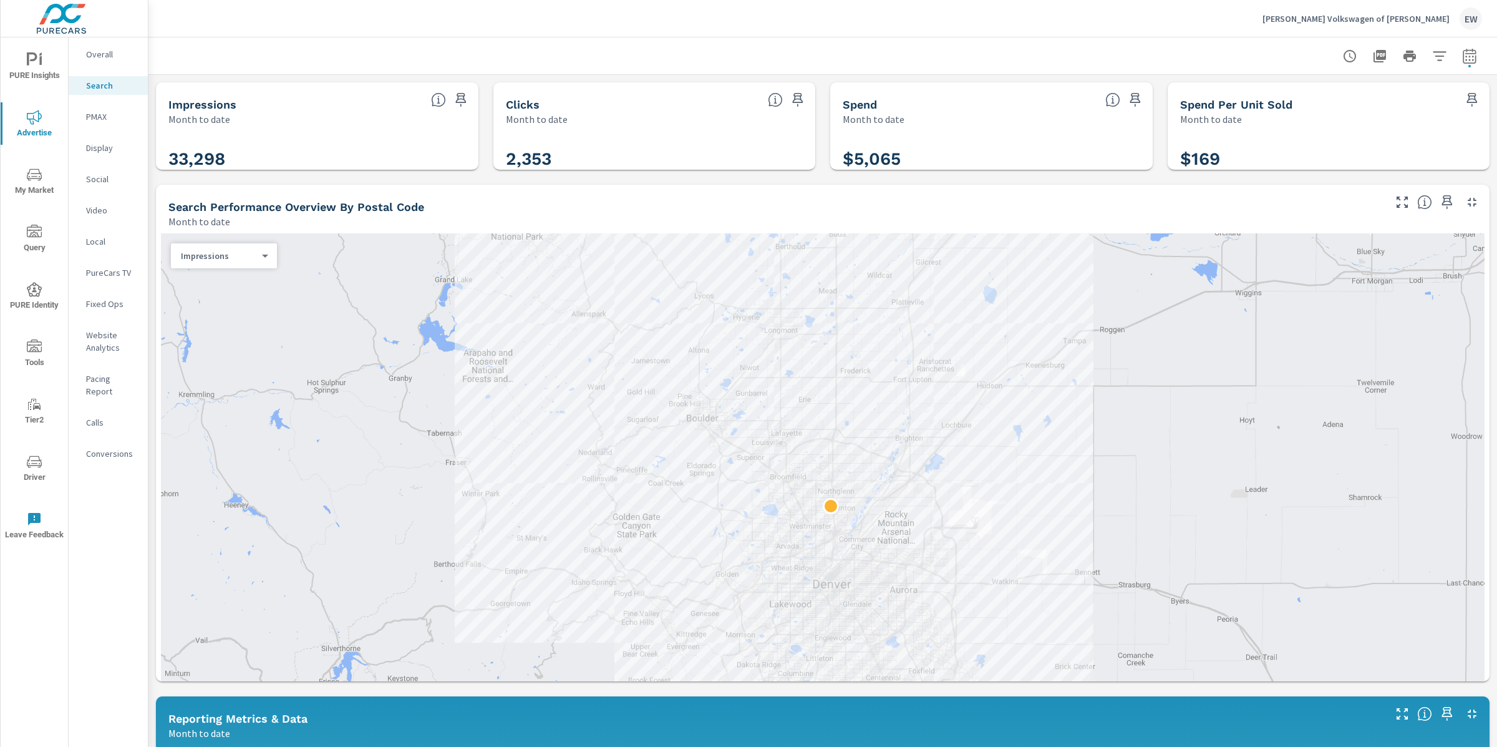
click at [153, 198] on div "Impressions Month to date 33,298 Clicks Month to date 2,353 Spend Month to date…" at bounding box center [822, 740] width 1349 height 1330
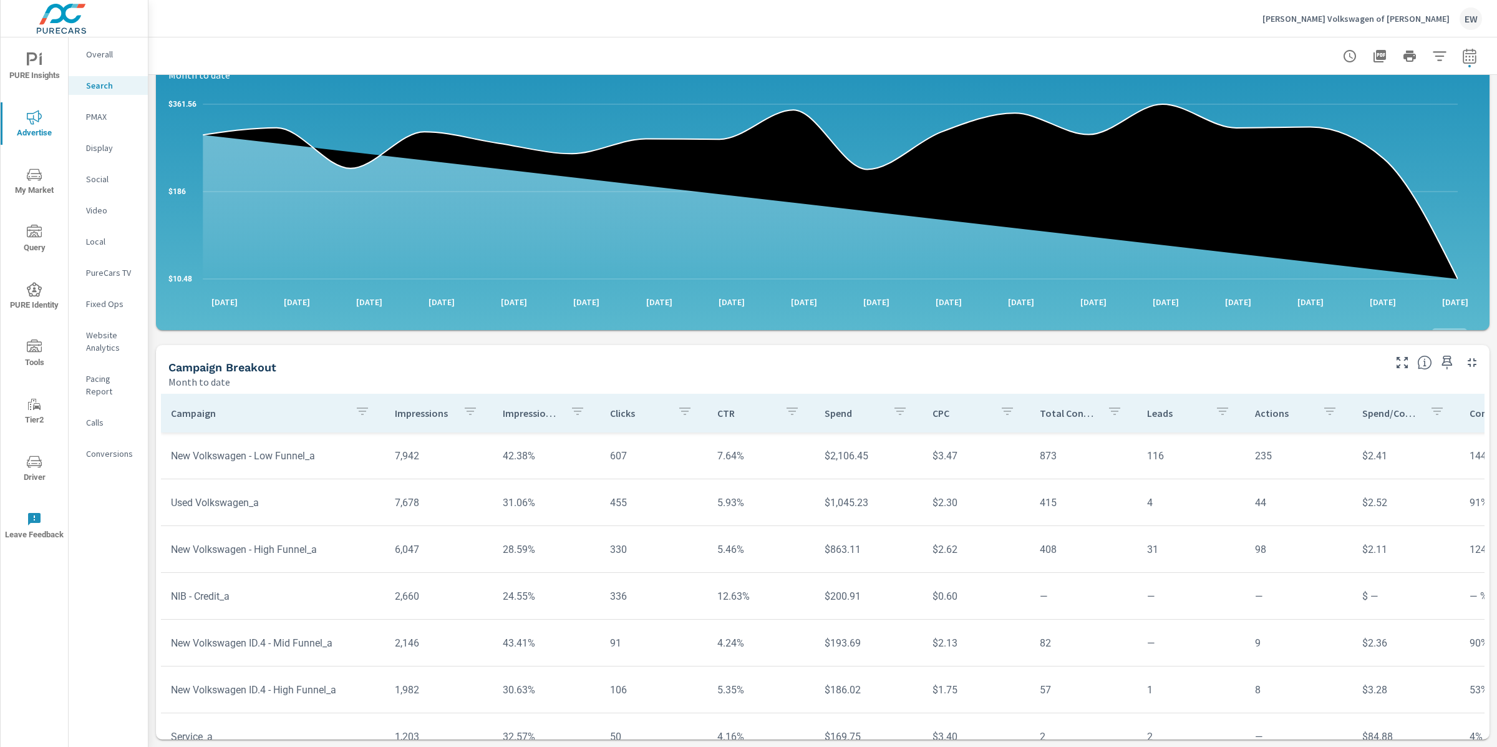
scroll to position [990, 0]
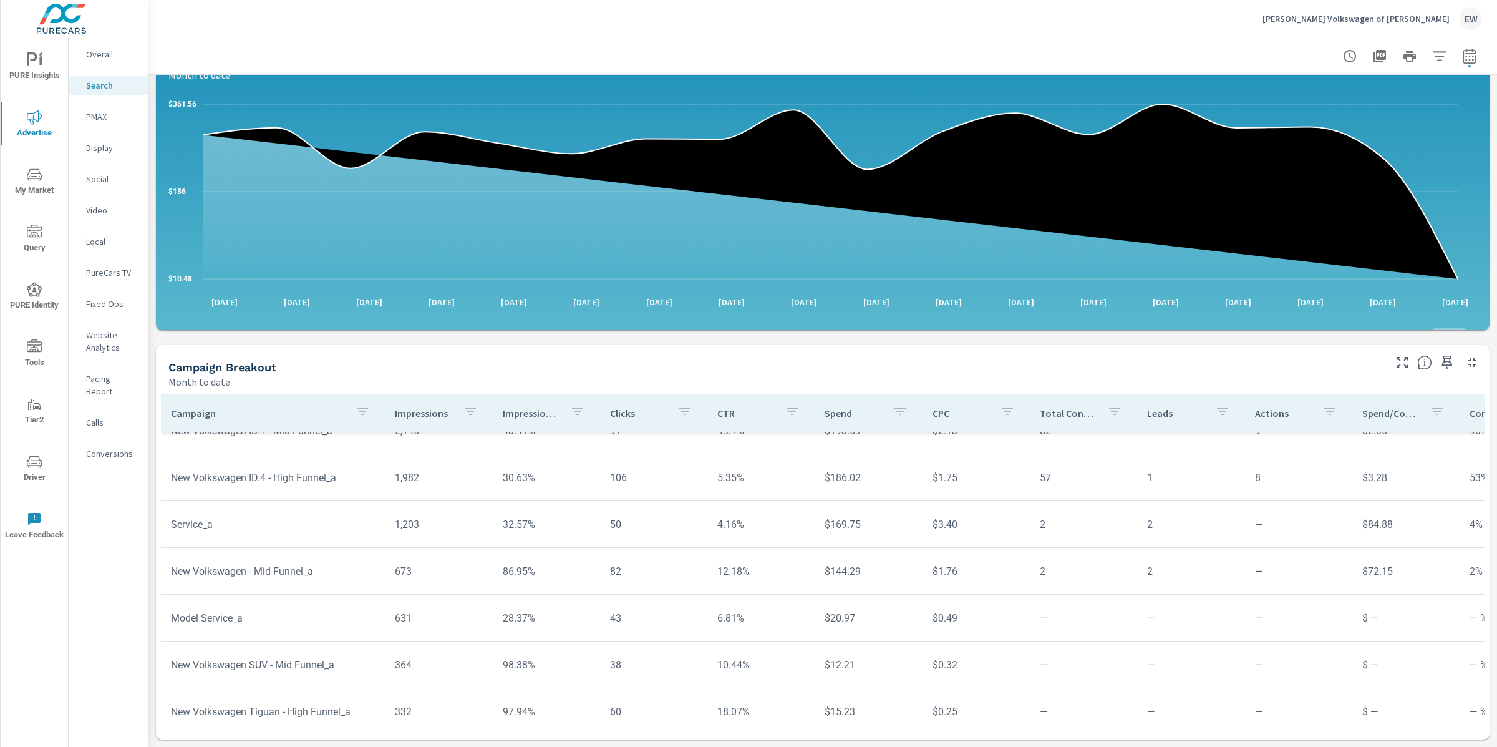
scroll to position [263, 0]
click at [100, 123] on p "PMAX" at bounding box center [112, 116] width 52 height 12
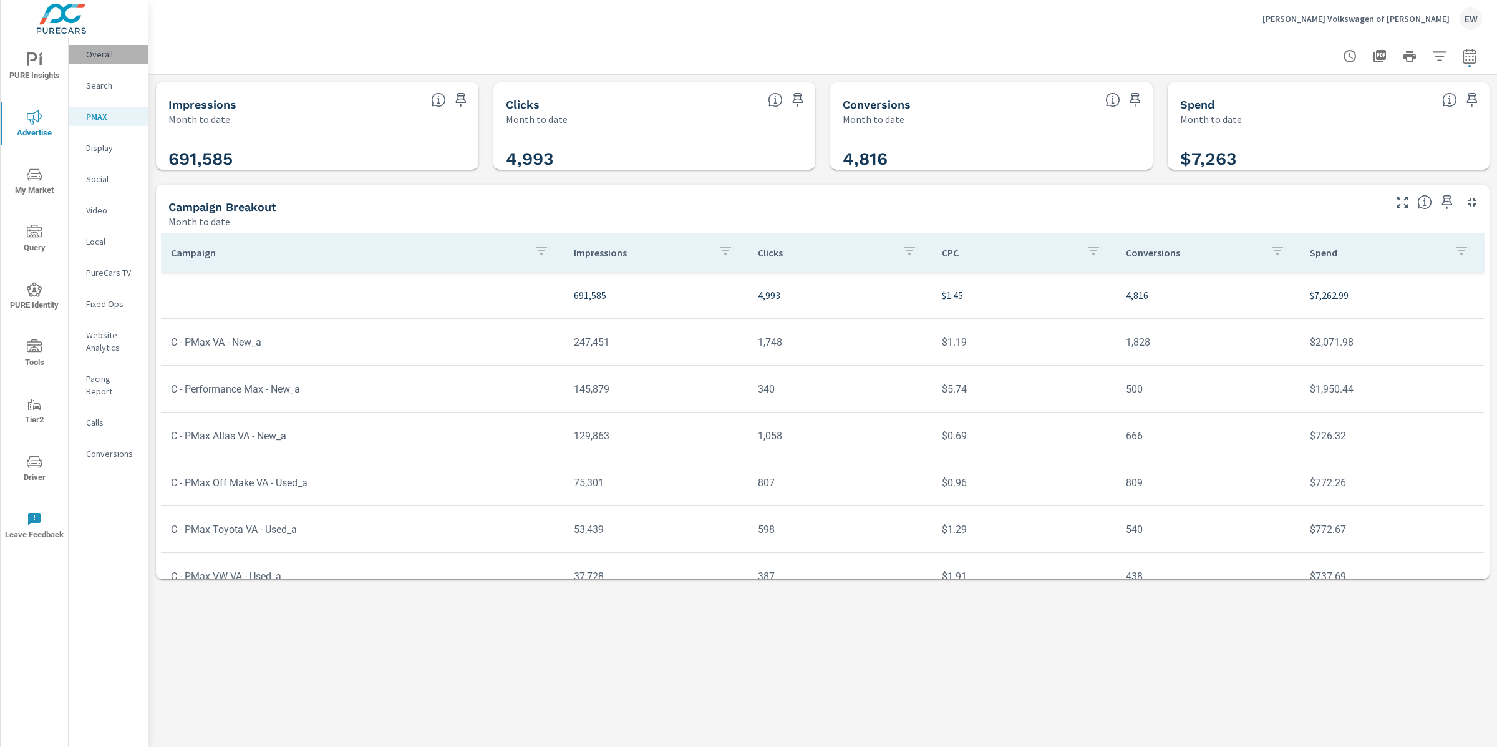
click at [98, 51] on p "Overall" at bounding box center [112, 54] width 52 height 12
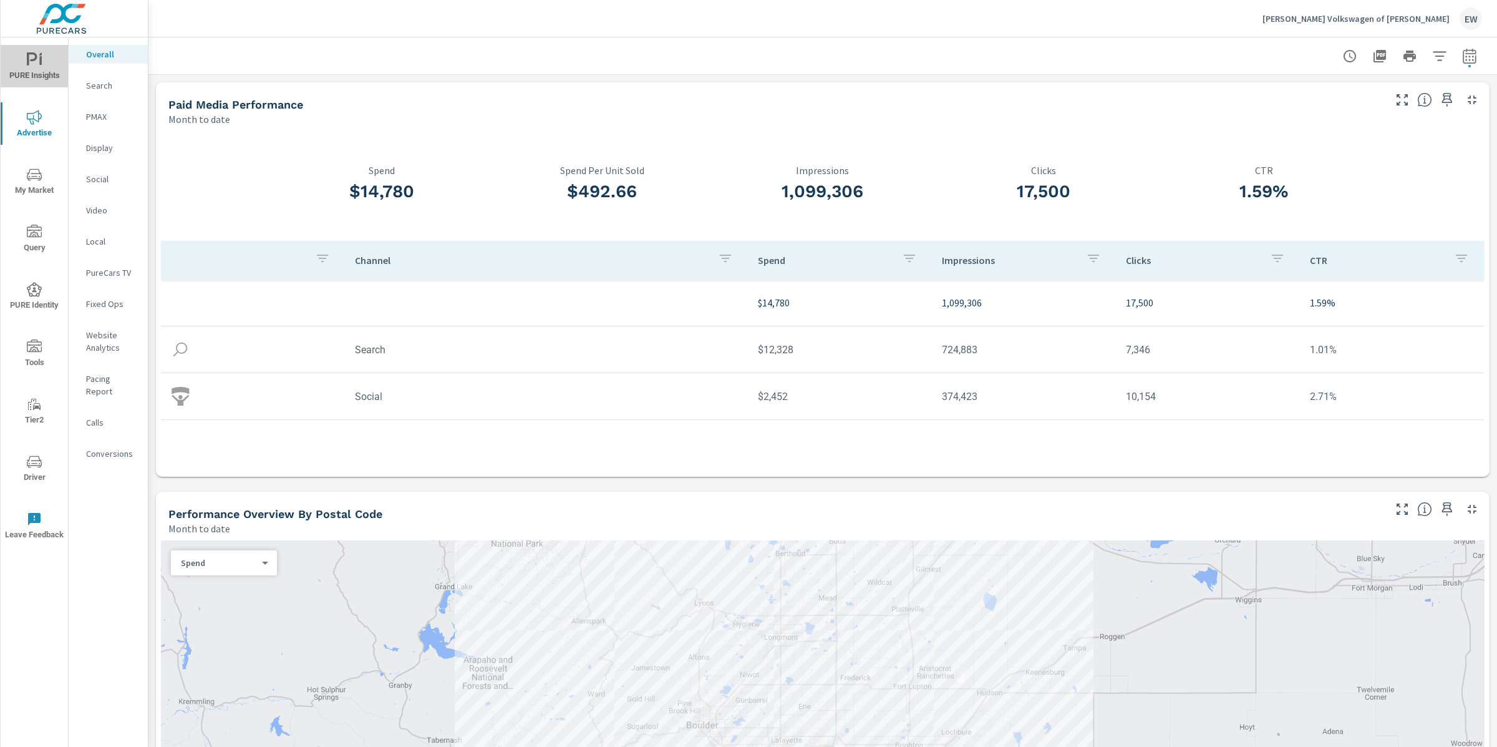
click at [41, 64] on span "PURE Insights" at bounding box center [34, 67] width 60 height 31
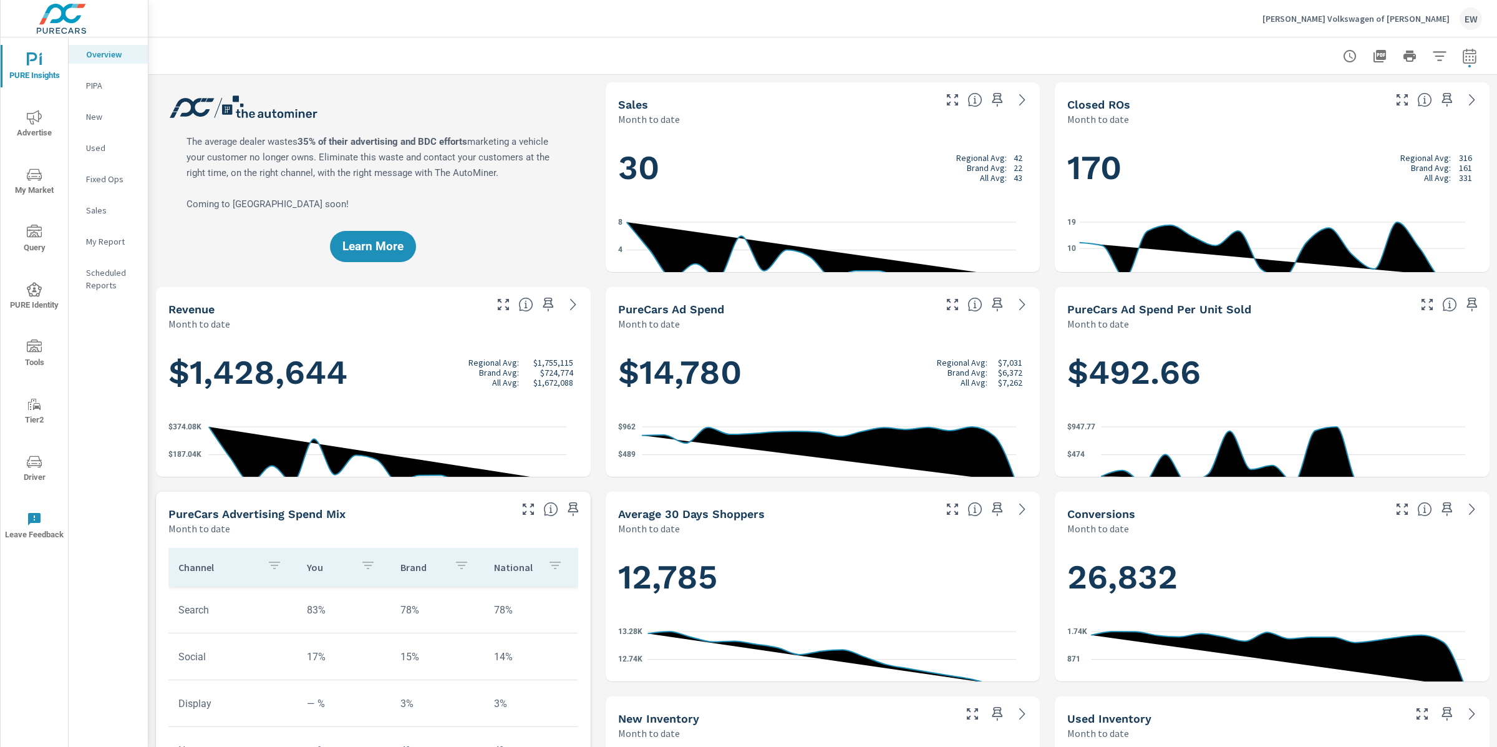
scroll to position [1, 0]
click at [1462, 51] on icon "button" at bounding box center [1469, 56] width 15 height 15
click at [1325, 112] on select "Custom Yesterday Last week Last 7 days Last 14 days Last 30 days Last 45 days L…" at bounding box center [1358, 109] width 125 height 25
click at [1296, 97] on select "Custom Yesterday Last week Last 7 days Last 14 days Last 30 days Last 45 days L…" at bounding box center [1358, 109] width 125 height 25
select select "Last month"
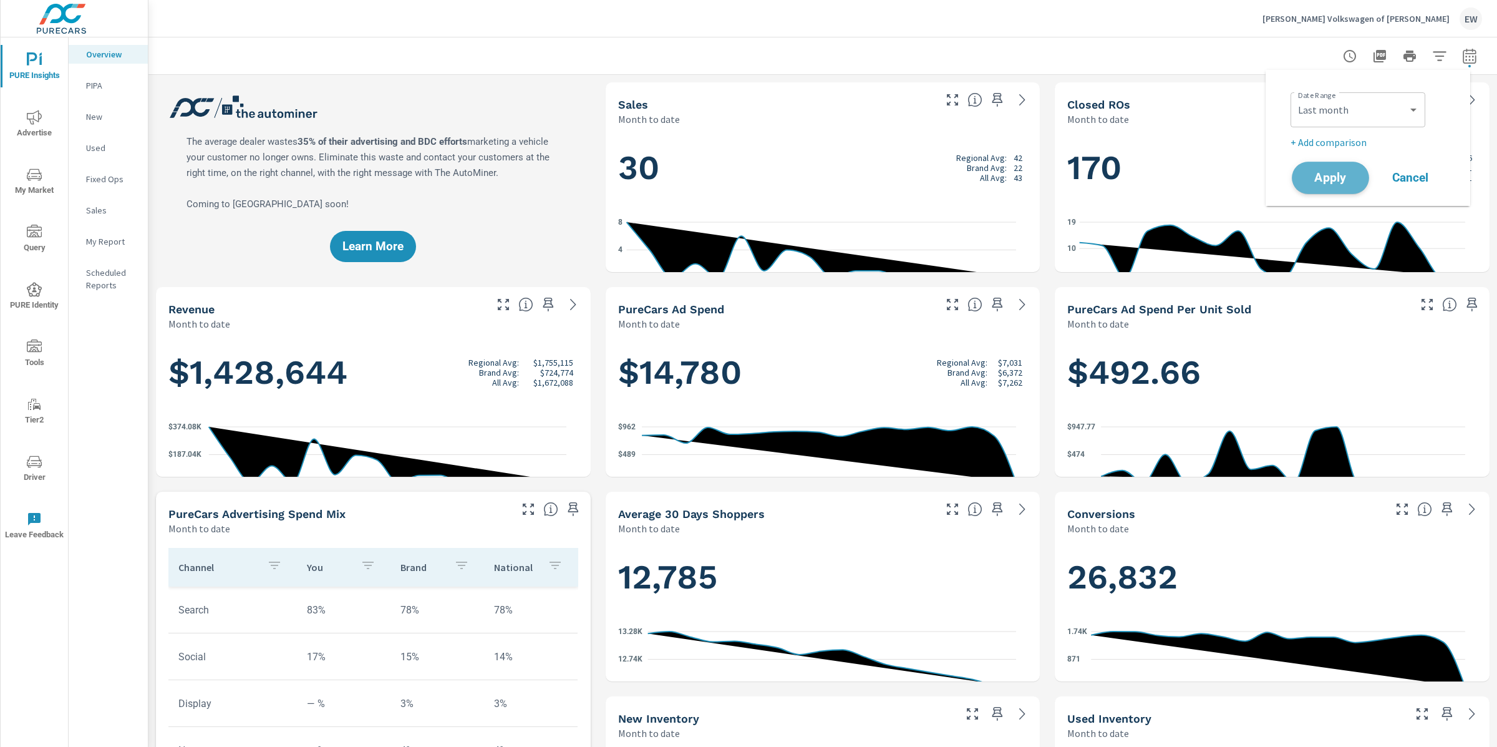
click at [1325, 179] on span "Apply" at bounding box center [1330, 178] width 51 height 12
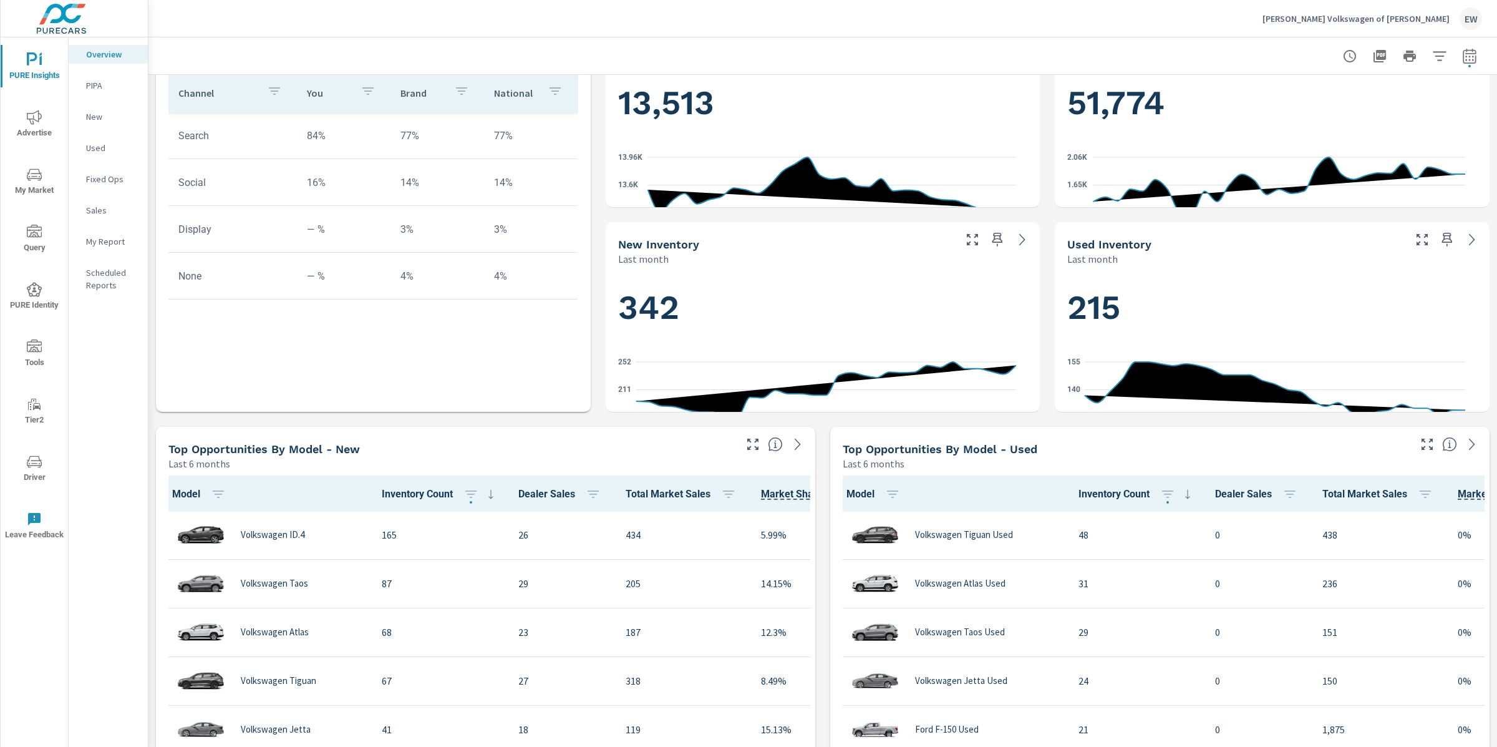
scroll to position [478, 0]
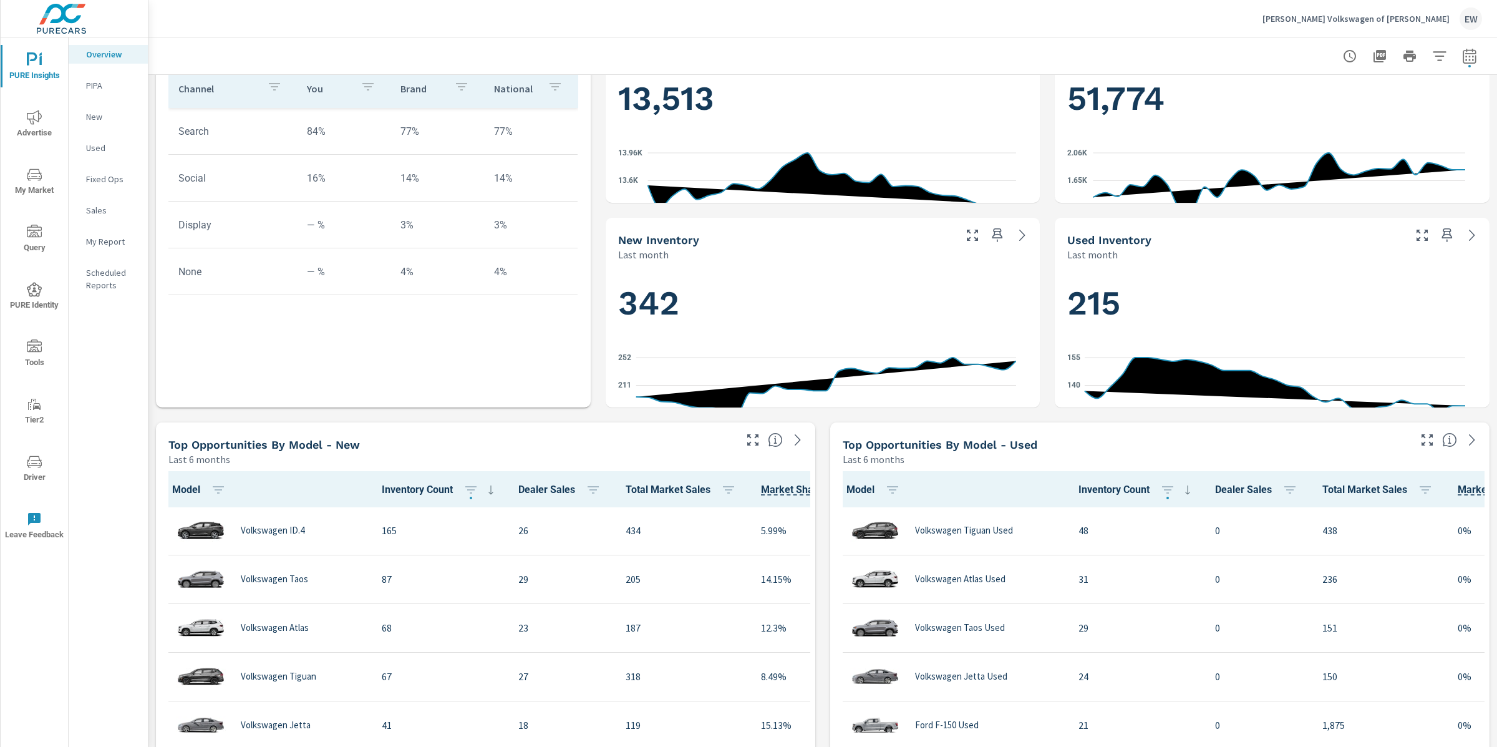
click at [600, 367] on div "Learn More The average dealer wastes 35% of their advertising and BDC efforts m…" at bounding box center [822, 619] width 1349 height 2046
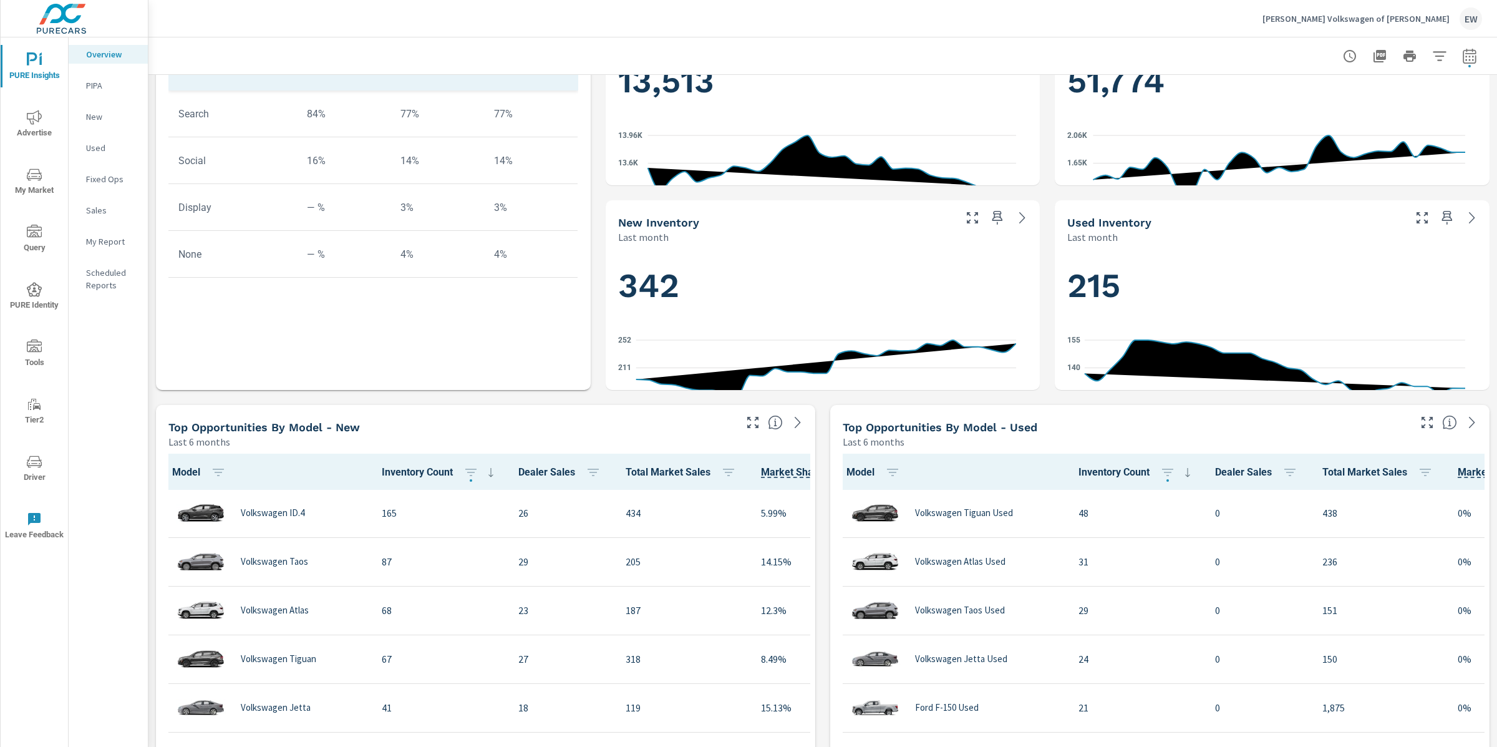
click at [592, 448] on div "Learn More The average dealer wastes 35% of their advertising and BDC efforts m…" at bounding box center [822, 602] width 1349 height 2046
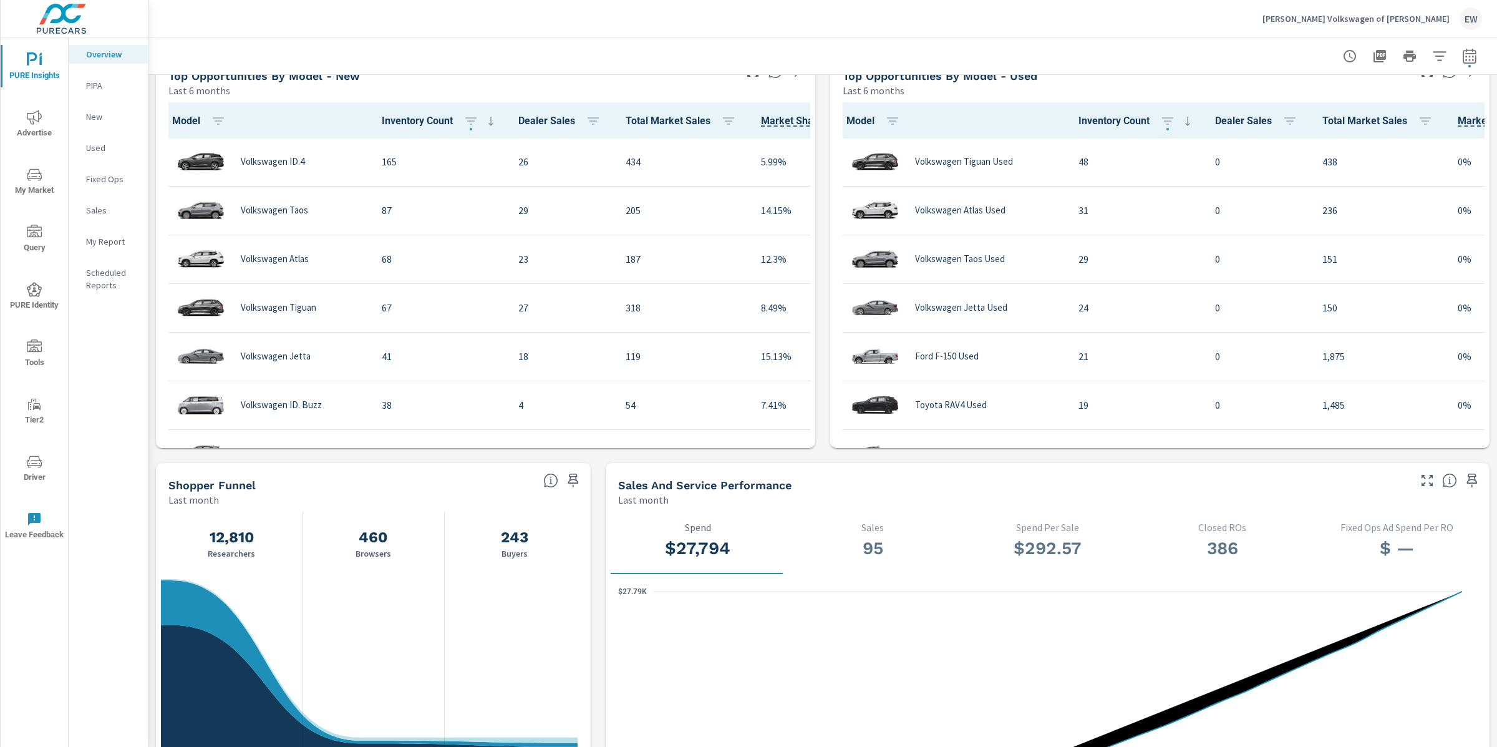
scroll to position [852, 0]
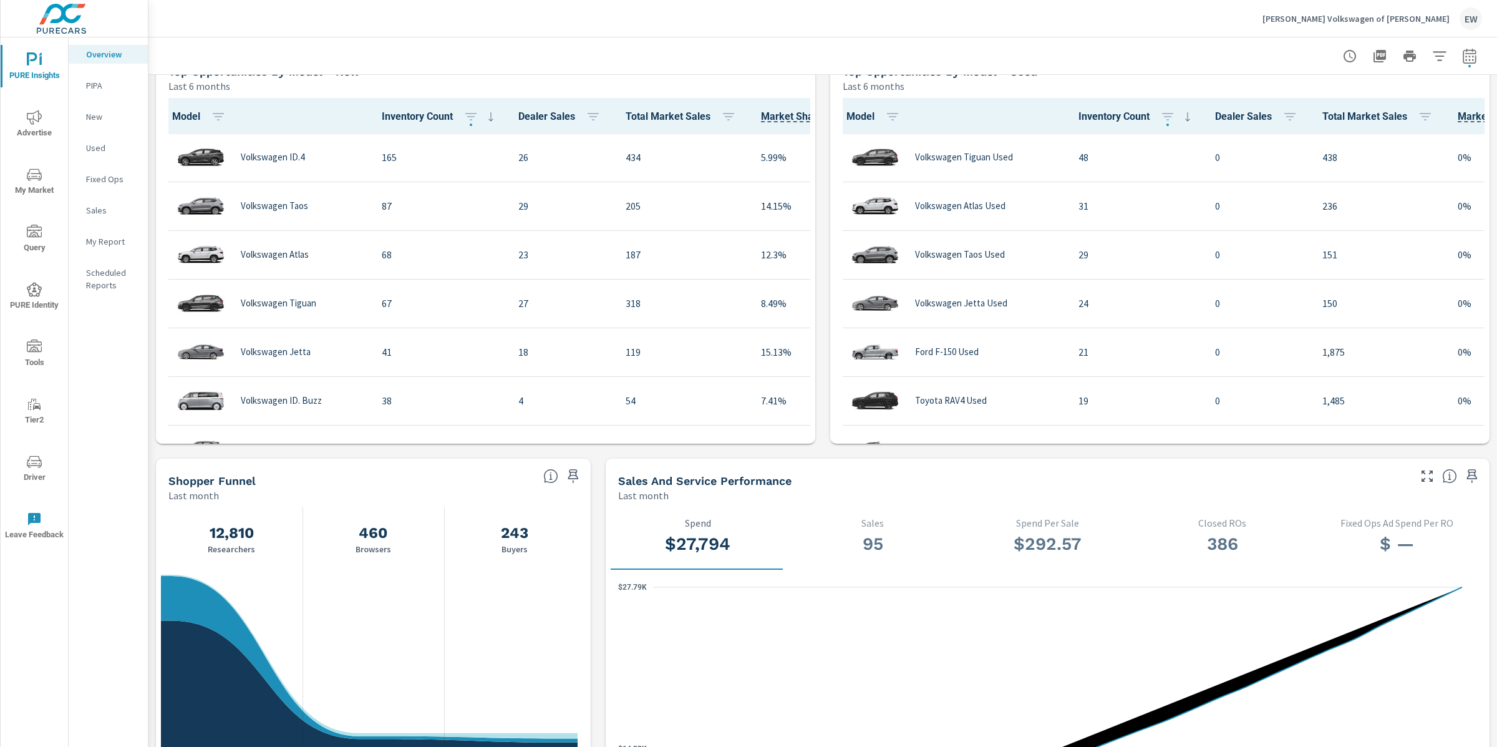
click at [37, 114] on icon "nav menu" at bounding box center [34, 117] width 15 height 15
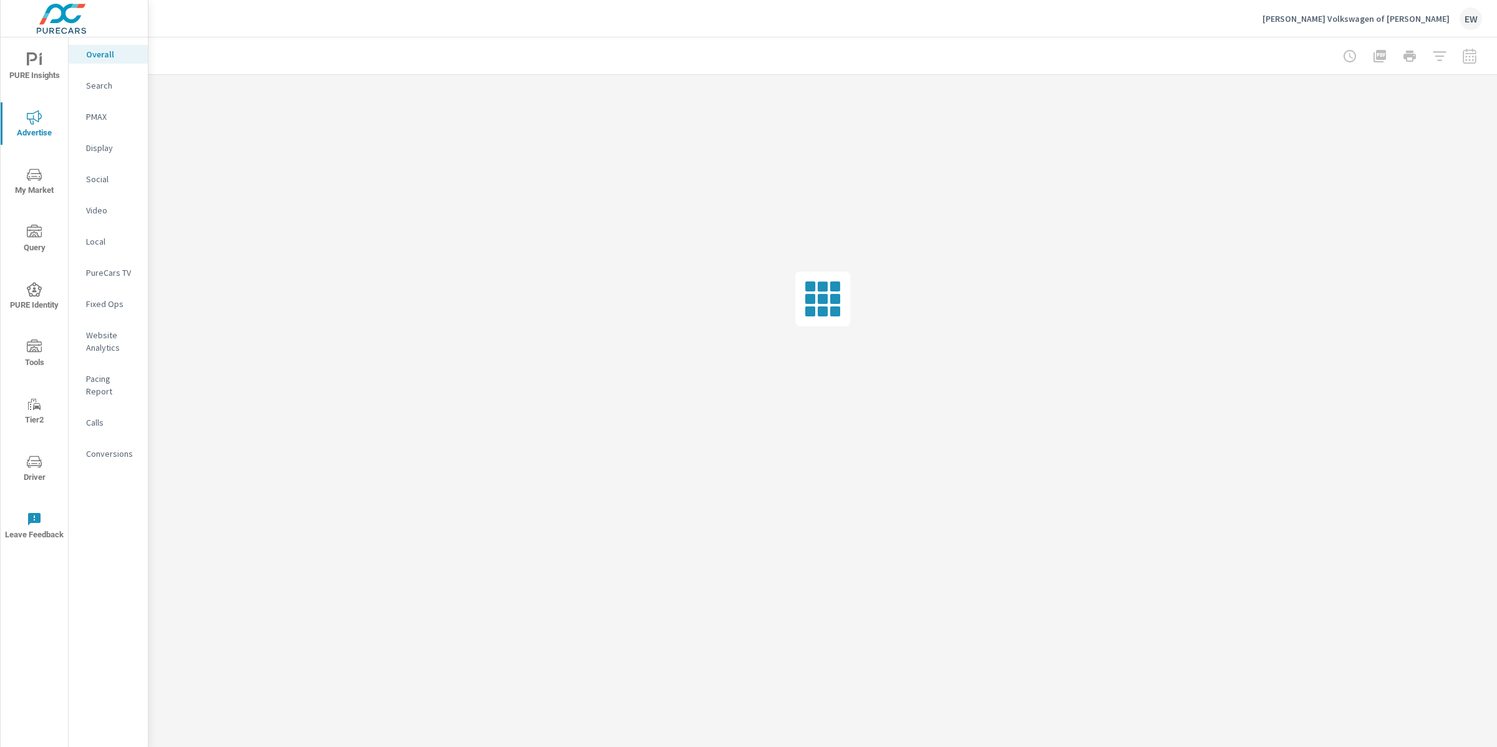
click at [107, 123] on p "PMAX" at bounding box center [112, 116] width 52 height 12
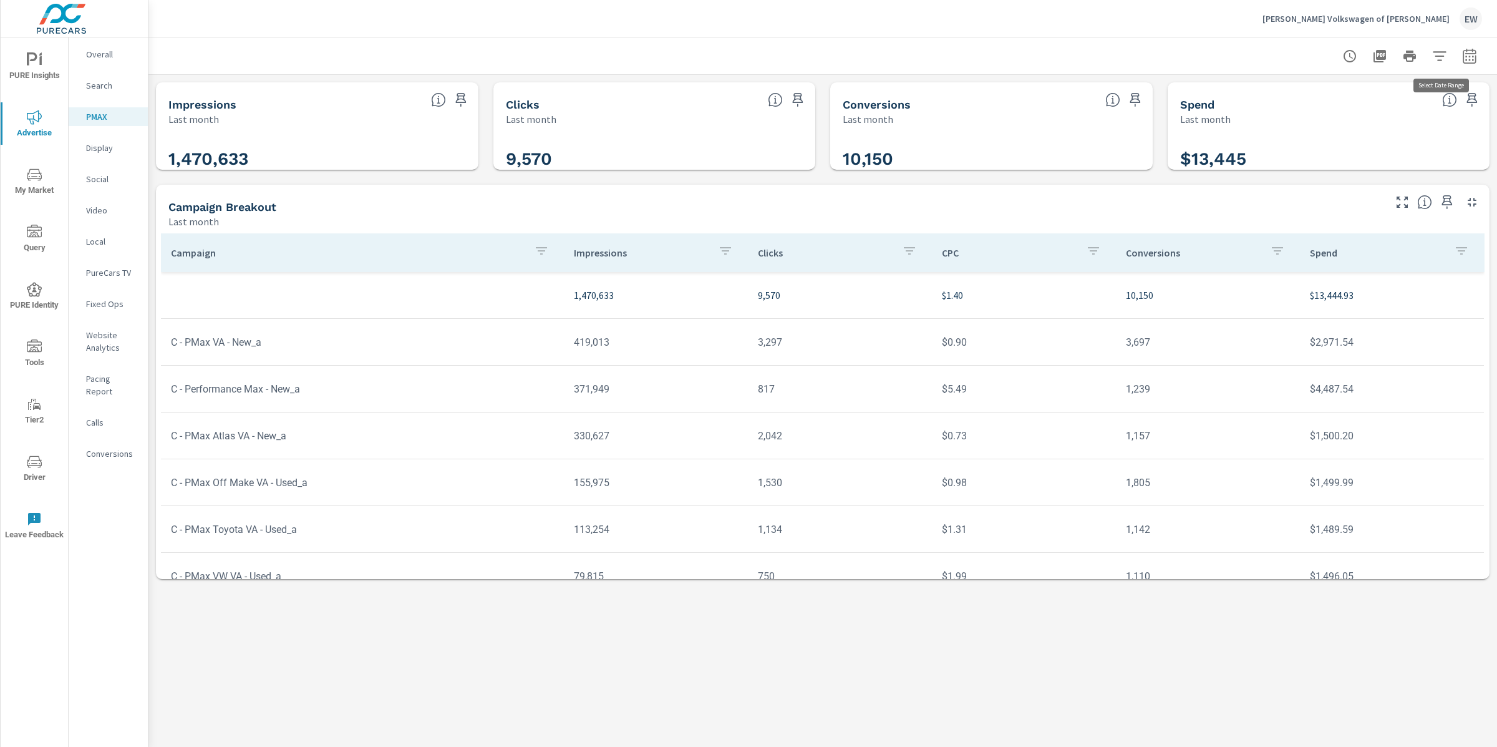
click at [1470, 62] on icon "button" at bounding box center [1469, 56] width 15 height 15
click at [1325, 112] on select "Custom Yesterday Last week Last 7 days Last 14 days Last 30 days Last 45 days L…" at bounding box center [1370, 109] width 125 height 25
click at [1308, 97] on select "Custom Yesterday Last week Last 7 days Last 14 days Last 30 days Last 45 days L…" at bounding box center [1370, 109] width 125 height 25
select select "Month to date"
click at [1346, 184] on span "Apply" at bounding box center [1342, 178] width 51 height 12
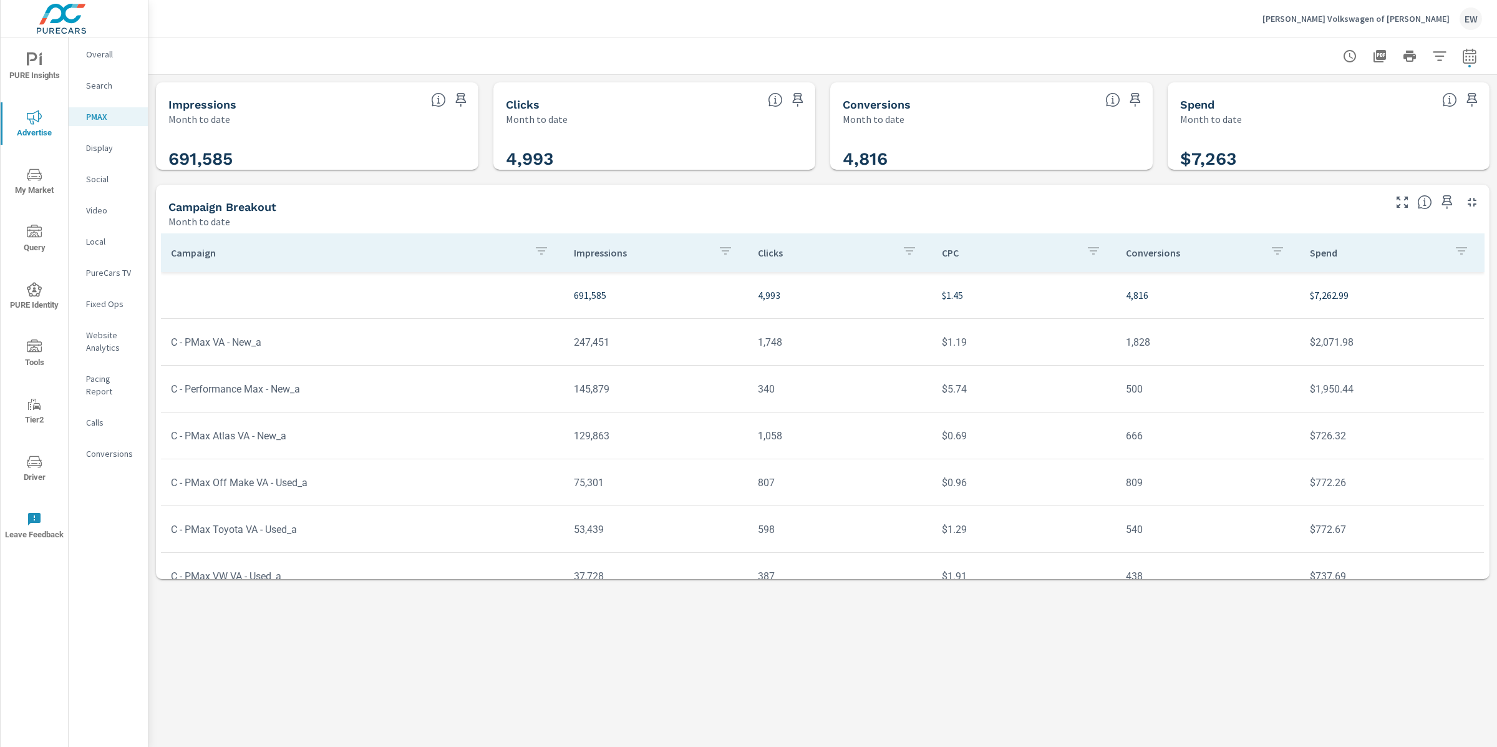
drag, startPoint x: 976, startPoint y: 654, endPoint x: 899, endPoint y: 656, distance: 77.4
click at [899, 646] on tr "C - Performance Max - Service_a 1,924 55 $4.21 35 $231.61" at bounding box center [822, 623] width 1323 height 47
click at [152, 586] on div "Impressions Month to date 691,585 Clicks Month to date 4,993 Conversions Month …" at bounding box center [822, 331] width 1349 height 512
drag, startPoint x: 983, startPoint y: 653, endPoint x: 865, endPoint y: 656, distance: 117.9
click at [865, 646] on tr "C - Performance Max - Service_a 1,924 55 $4.21 35 $231.61" at bounding box center [822, 623] width 1323 height 47
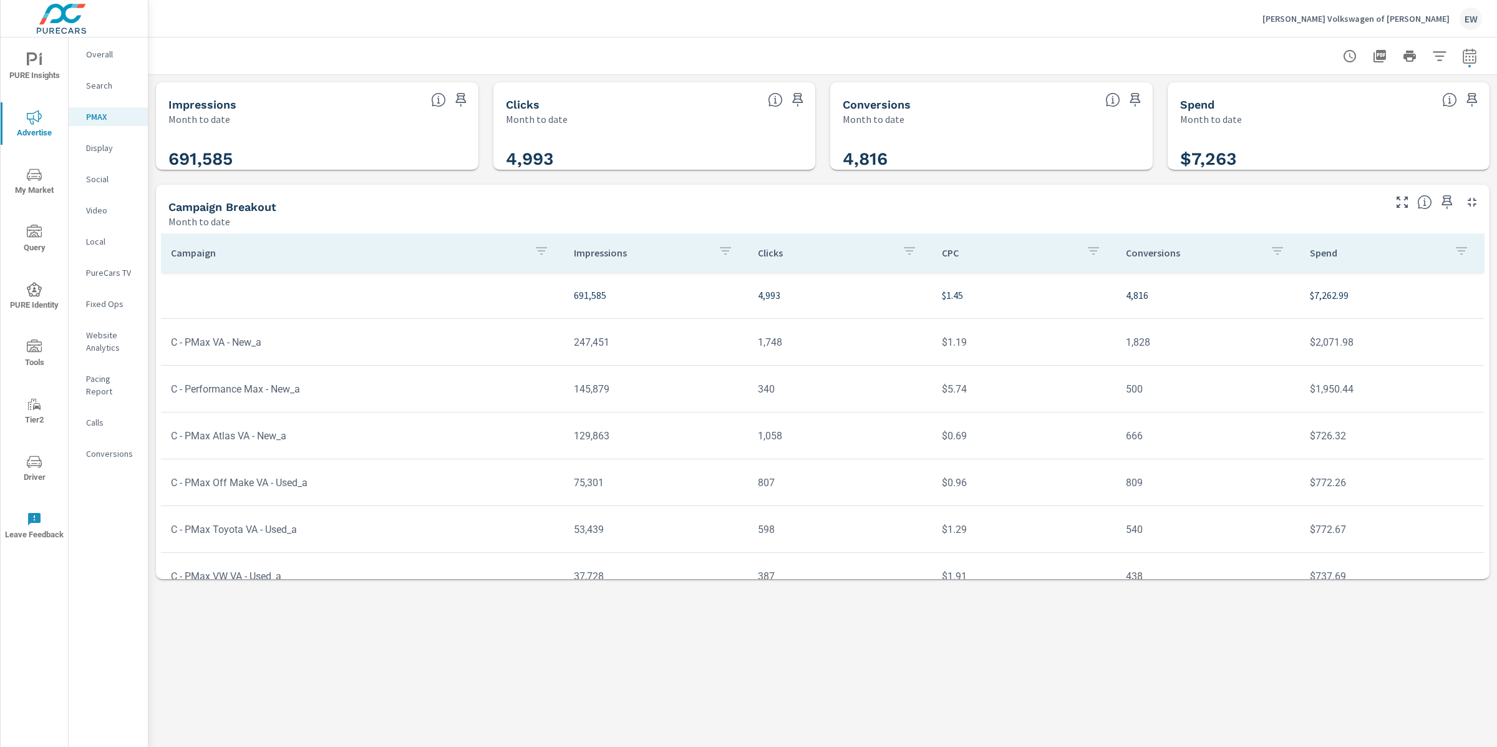
click at [124, 624] on div "Overall Search PMAX Display Social Video Local PureCars TV Fixed Ops Website An…" at bounding box center [108, 391] width 79 height 709
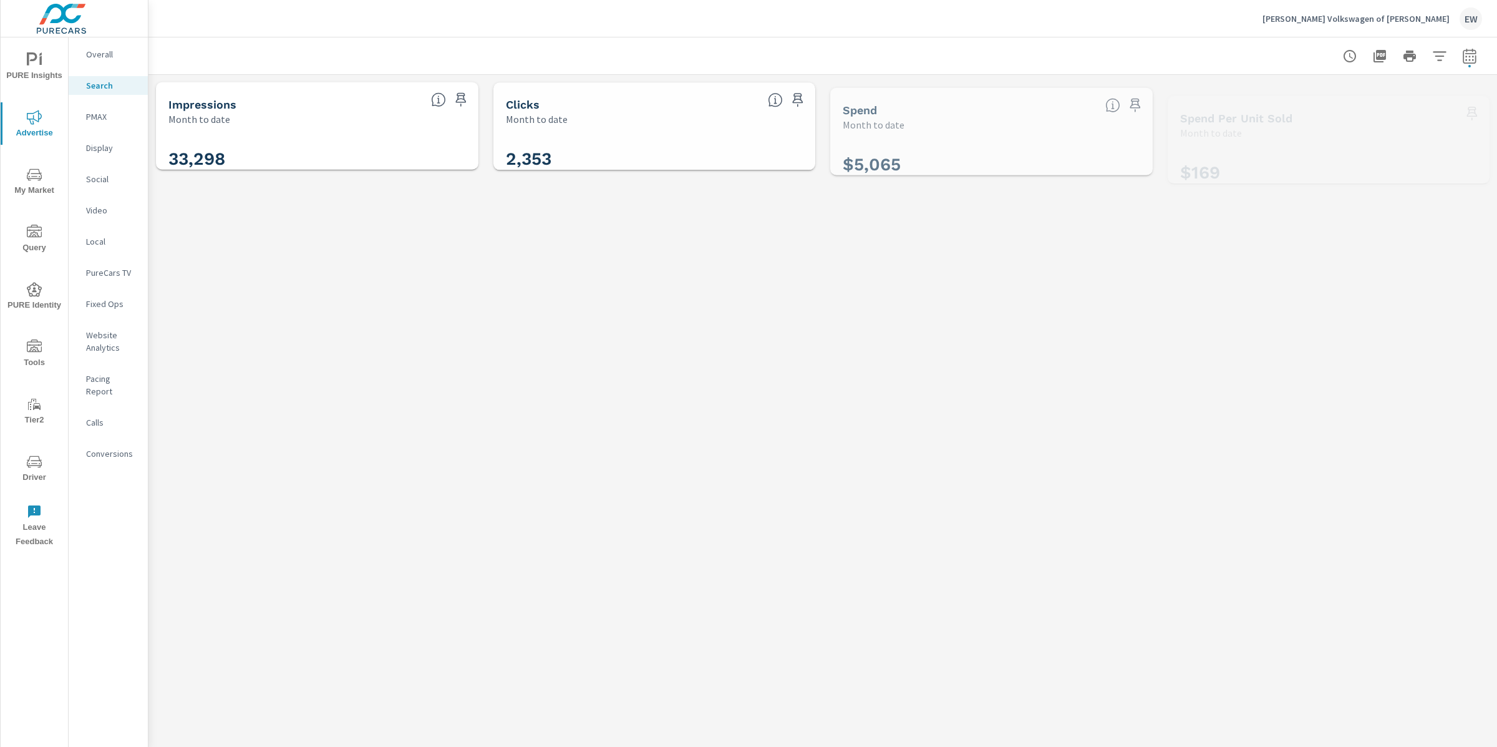
scroll to position [47, 0]
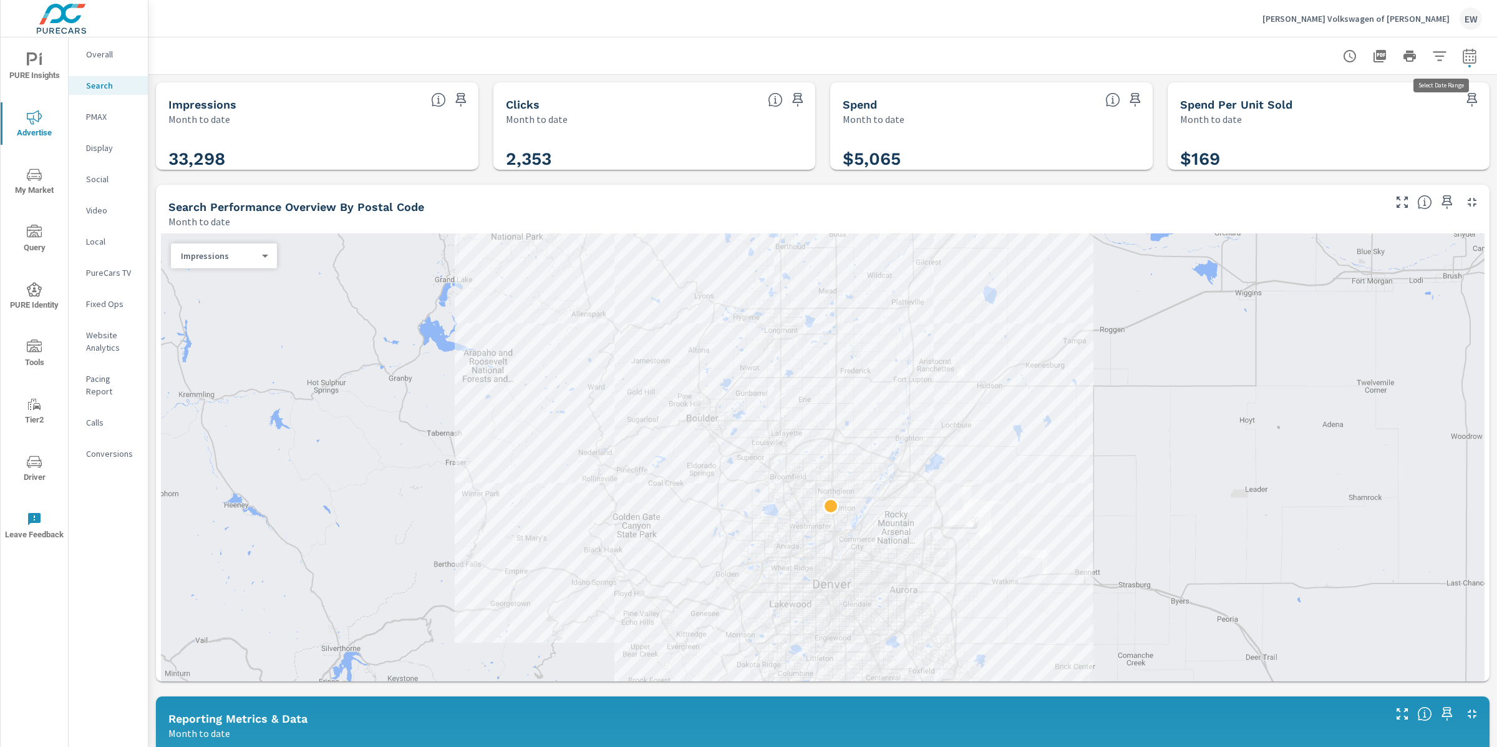
click at [1462, 60] on icon "button" at bounding box center [1469, 56] width 15 height 15
select select "Month to date"
click at [1376, 16] on p "[PERSON_NAME] Volkswagen of [PERSON_NAME]" at bounding box center [1356, 18] width 187 height 11
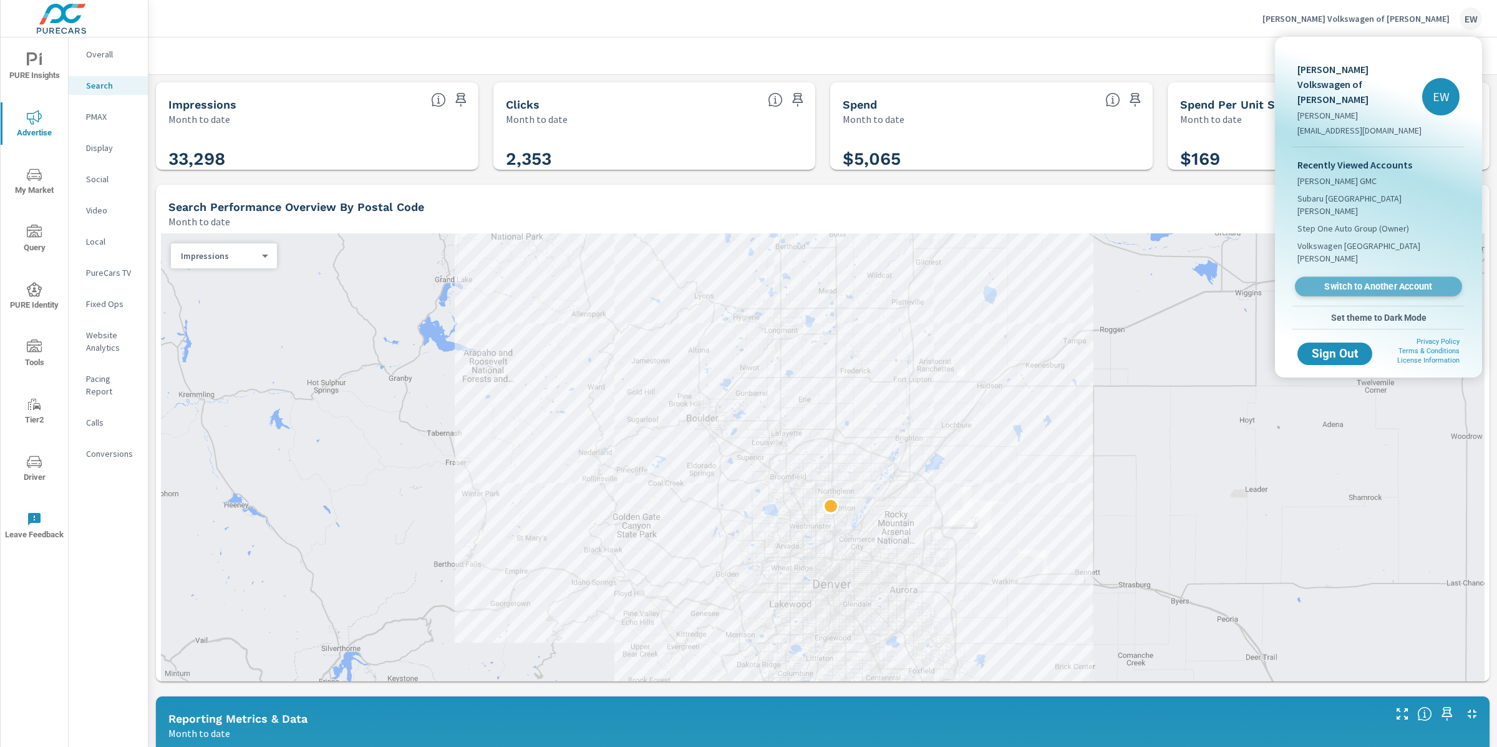
click at [1394, 281] on span "Switch to Another Account" at bounding box center [1378, 287] width 153 height 12
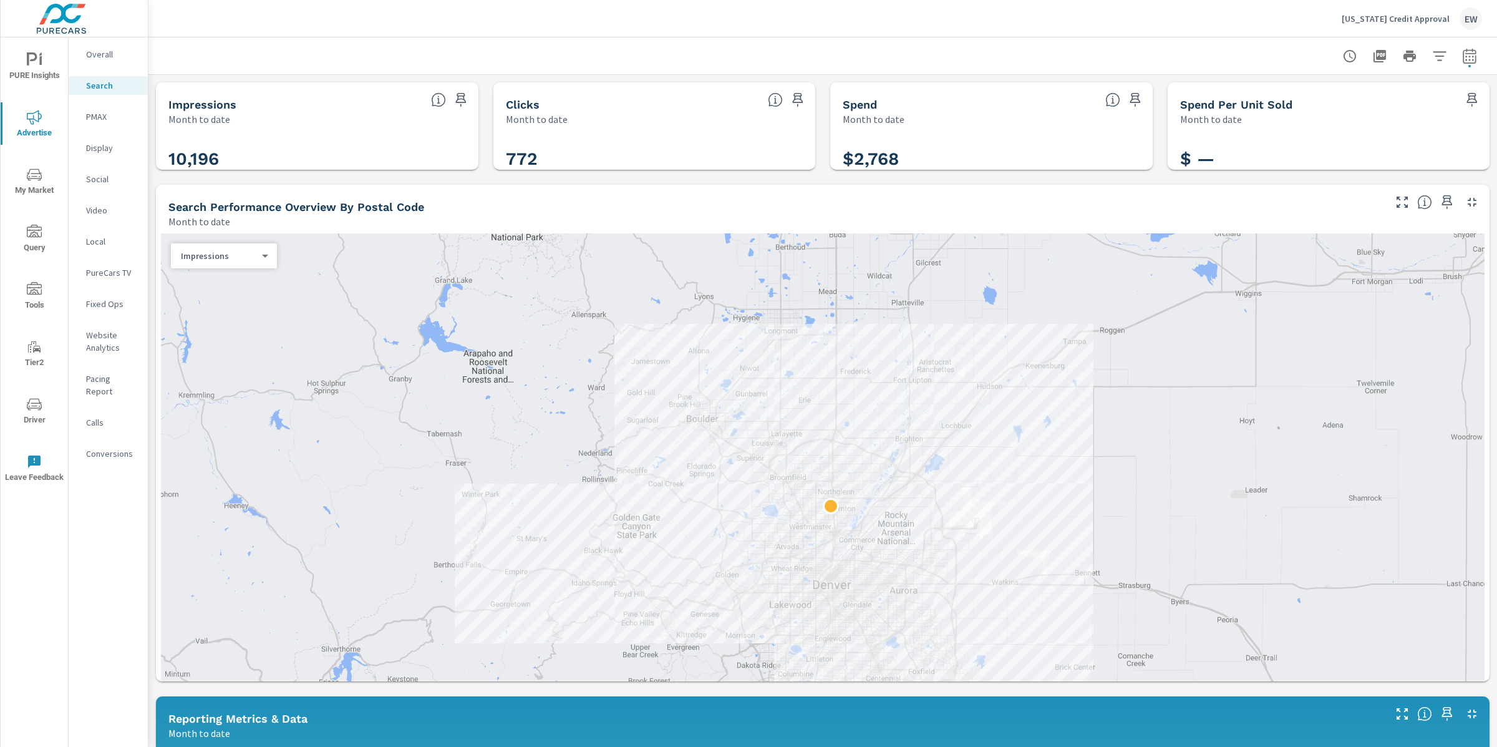
click at [99, 57] on p "Overall" at bounding box center [112, 54] width 52 height 12
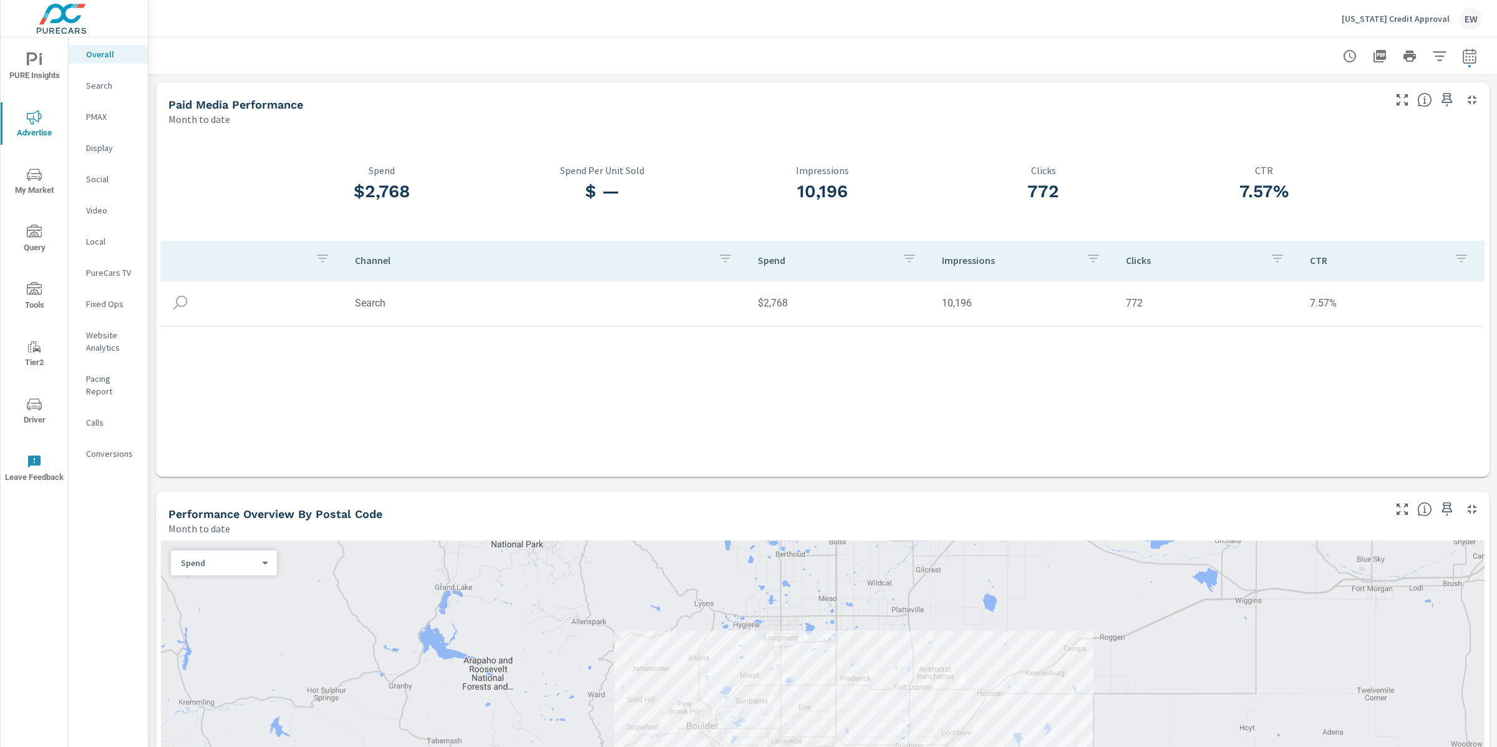
click at [95, 460] on p "Conversions" at bounding box center [112, 453] width 52 height 12
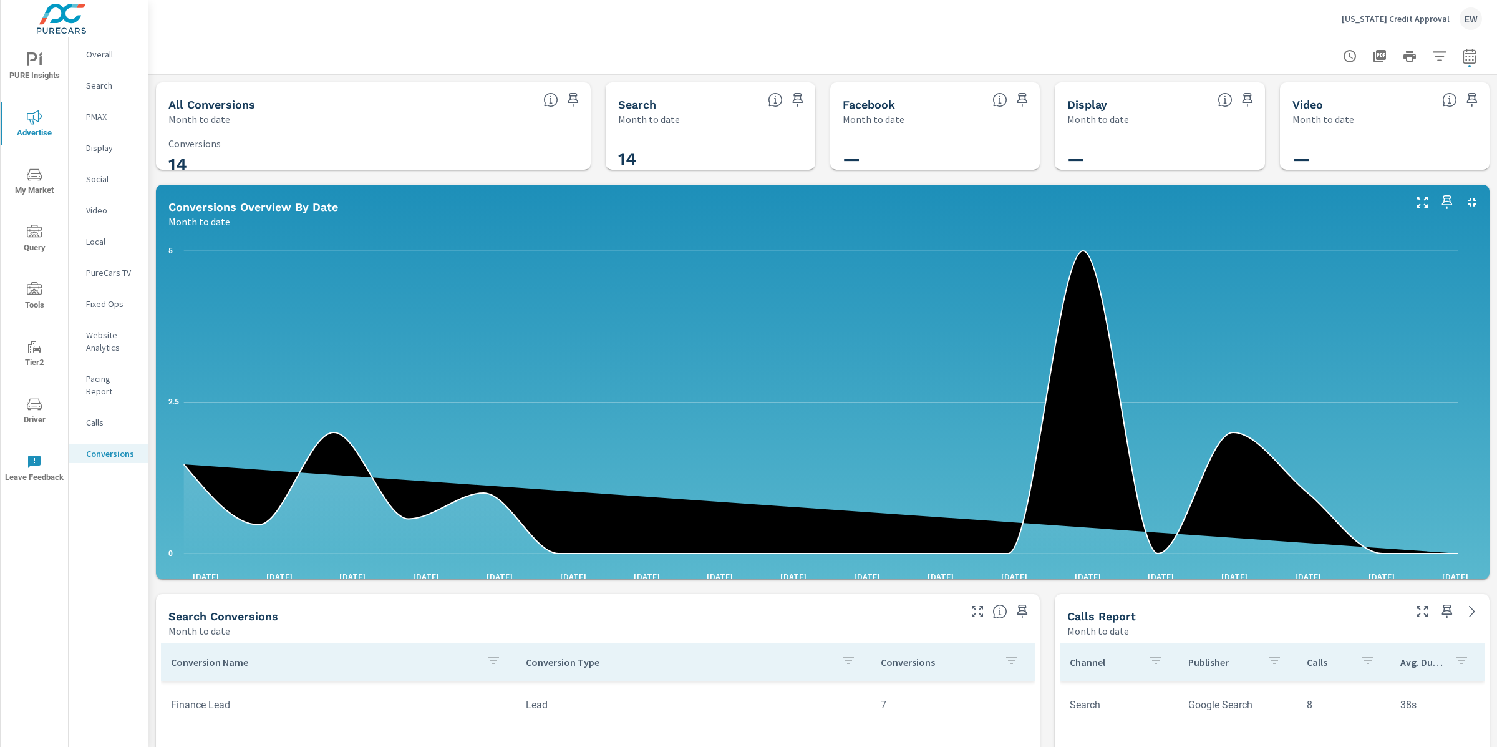
click at [152, 512] on div "All Conversions Month to date 14 Conversions Search Month to date 14 Facebook M…" at bounding box center [822, 740] width 1349 height 1330
click at [100, 56] on p "Overall" at bounding box center [112, 54] width 52 height 12
